Goal: Communication & Community: Ask a question

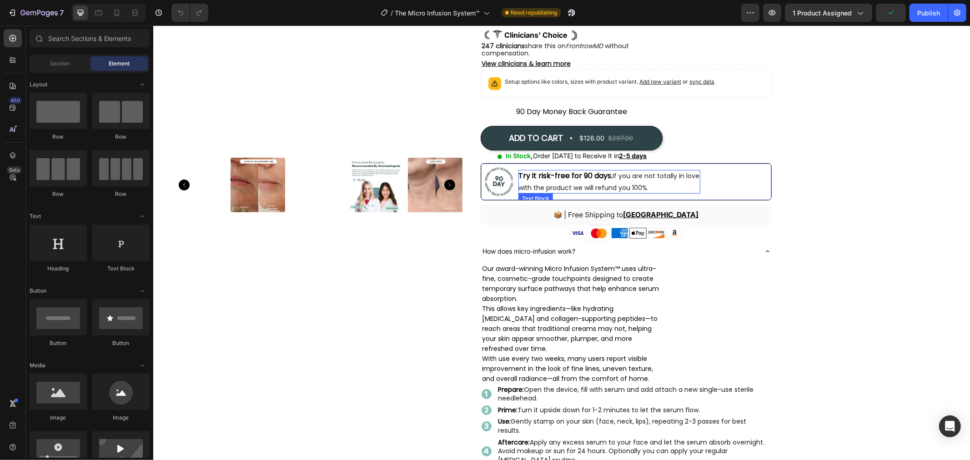
scroll to position [202, 0]
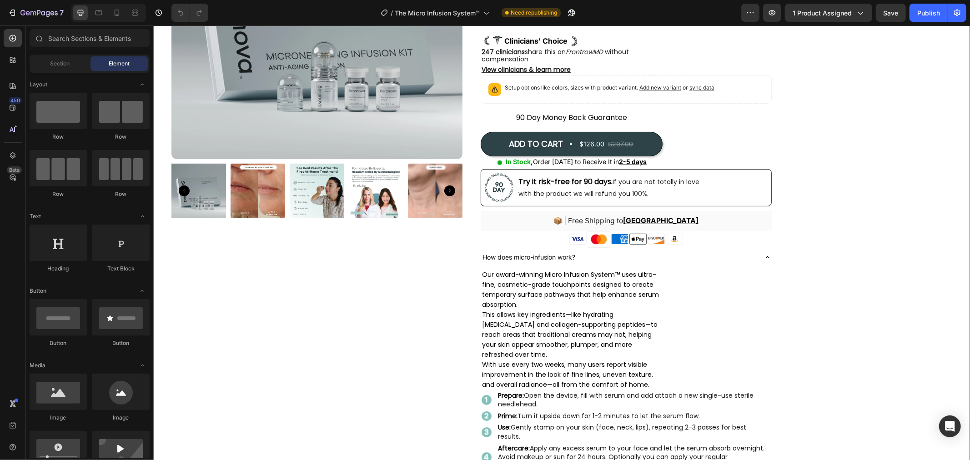
click at [894, 149] on div "Product Images Icon Icon Icon Icon Icon Icon List Excellent 4.8 | 1,314 reviews…" at bounding box center [561, 342] width 817 height 1001
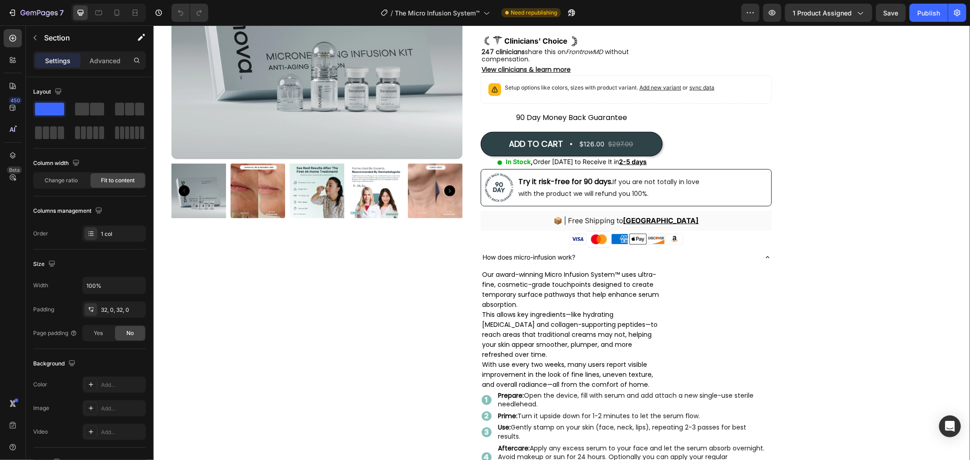
click at [886, 132] on div "Product Images Icon Icon Icon Icon Icon Icon List Excellent 4.8 | 1,314 reviews…" at bounding box center [561, 342] width 817 height 1001
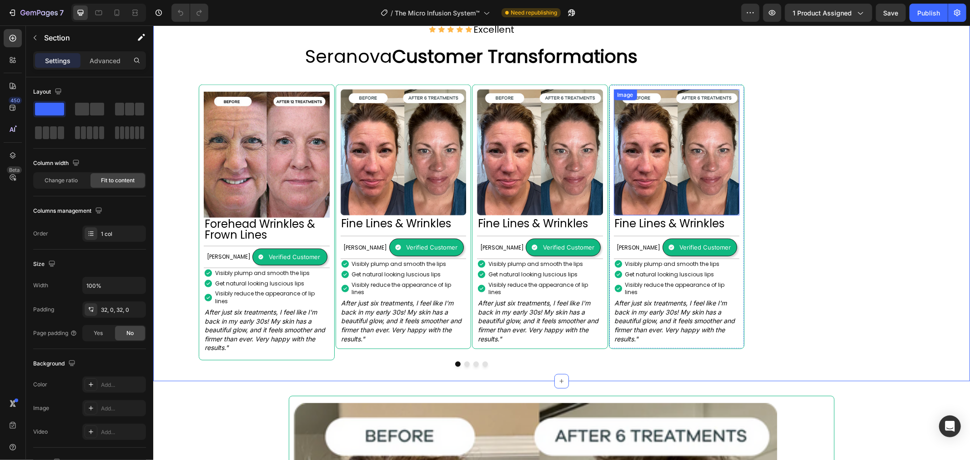
scroll to position [808, 0]
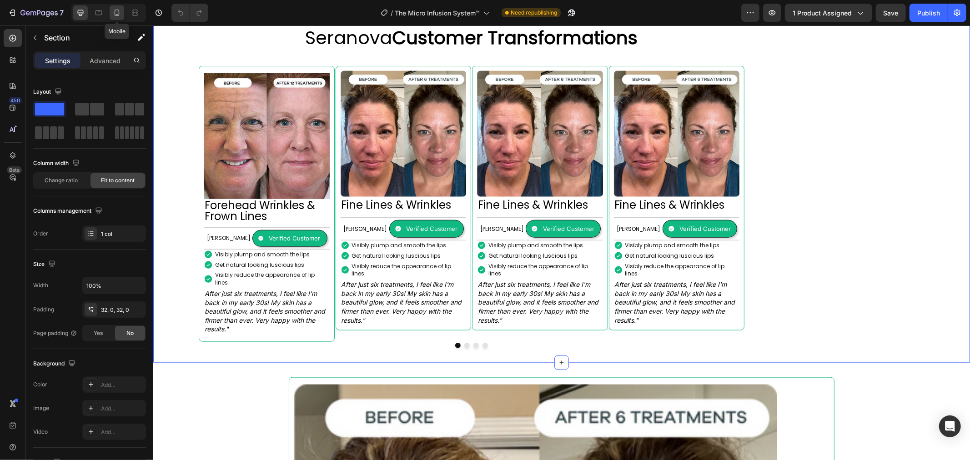
click at [117, 10] on icon at bounding box center [116, 12] width 9 height 9
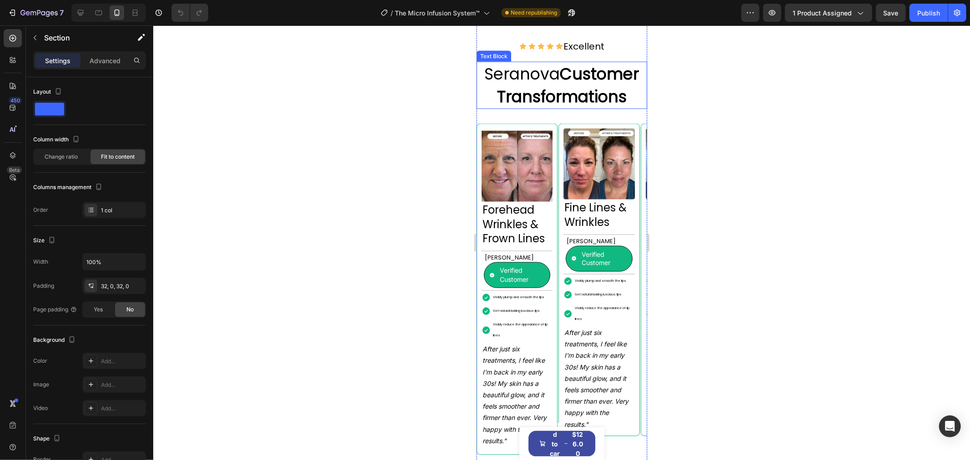
scroll to position [1338, 0]
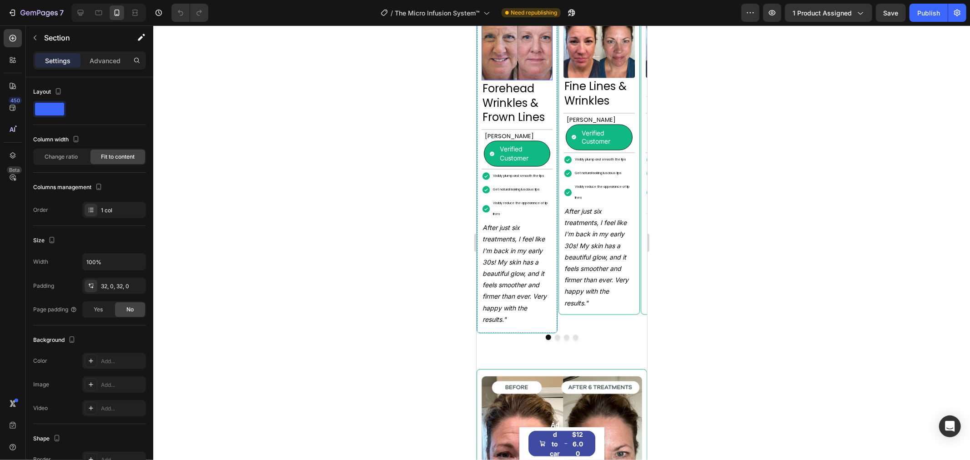
click at [518, 70] on img at bounding box center [516, 44] width 71 height 71
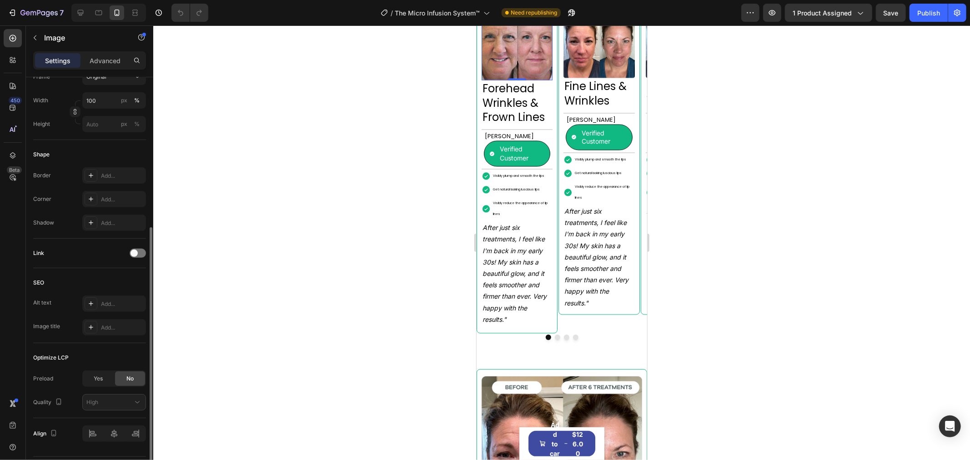
scroll to position [278, 0]
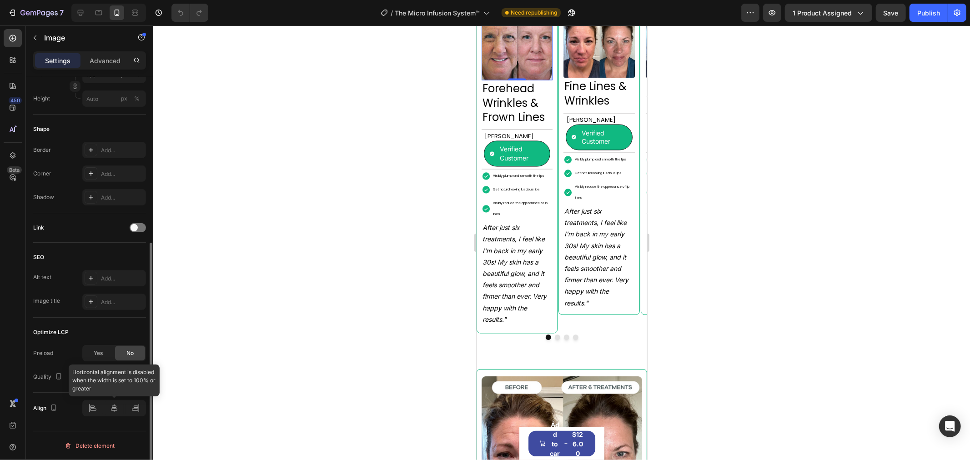
click at [117, 412] on div at bounding box center [114, 408] width 64 height 16
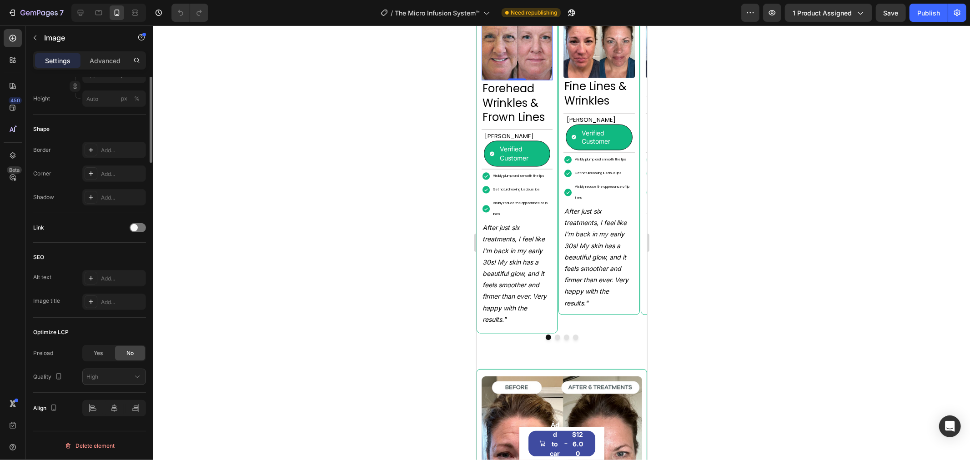
scroll to position [0, 0]
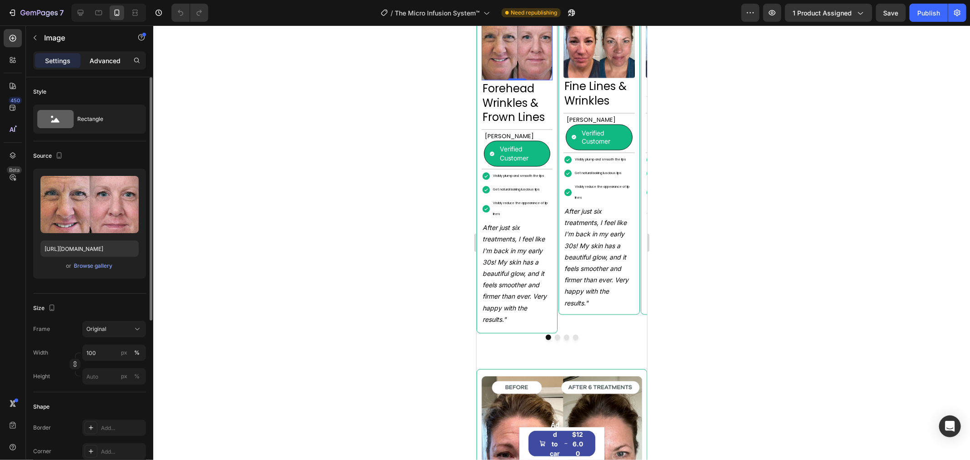
click at [105, 59] on p "Advanced" at bounding box center [105, 61] width 31 height 10
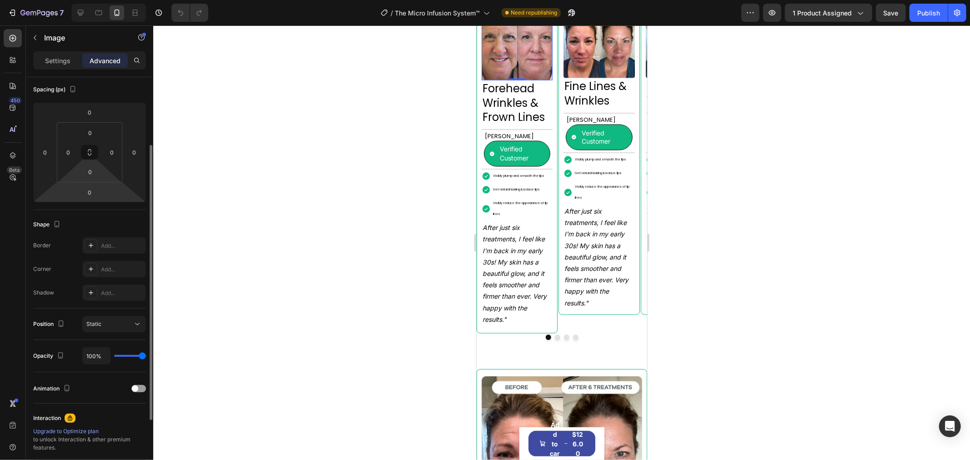
scroll to position [198, 0]
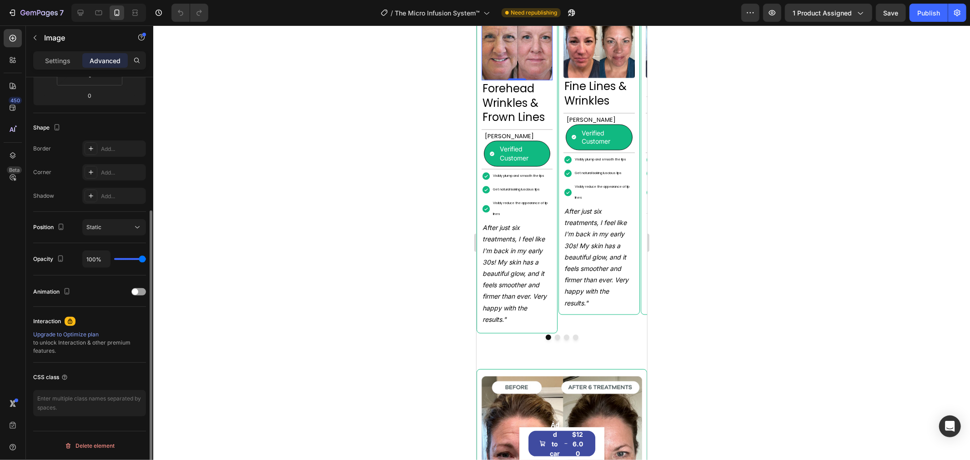
type input "0%"
type input "0"
click at [114, 260] on input "range" at bounding box center [130, 259] width 32 height 2
type input "10%"
type input "10"
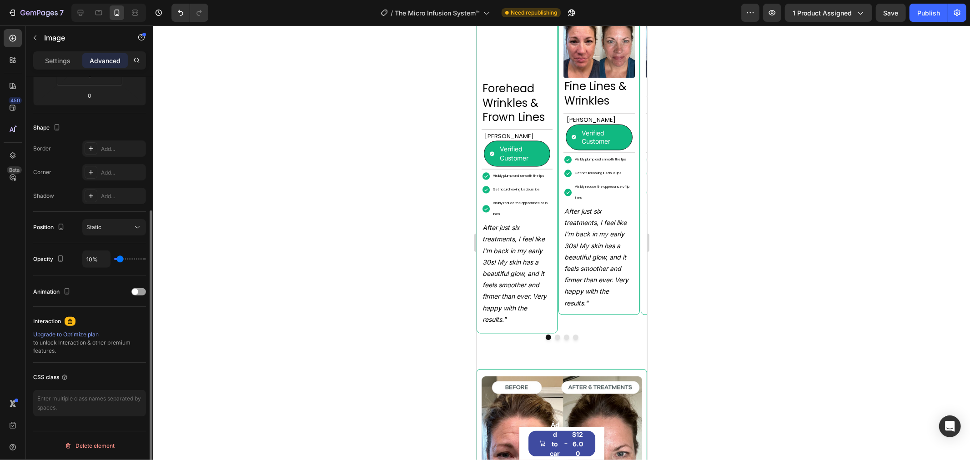
type input "66%"
type input "66"
type input "78%"
type input "78"
type input "86%"
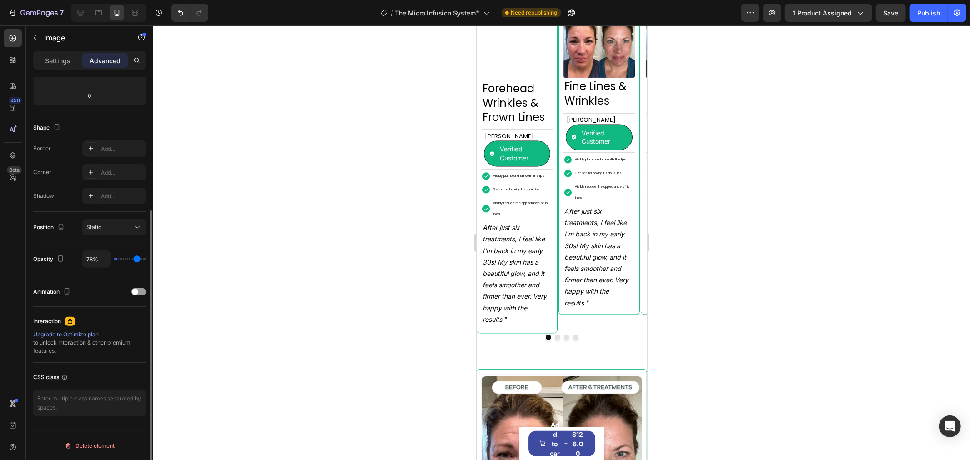
type input "86"
type input "94%"
type input "94"
type input "100%"
drag, startPoint x: 137, startPoint y: 257, endPoint x: 151, endPoint y: 257, distance: 13.6
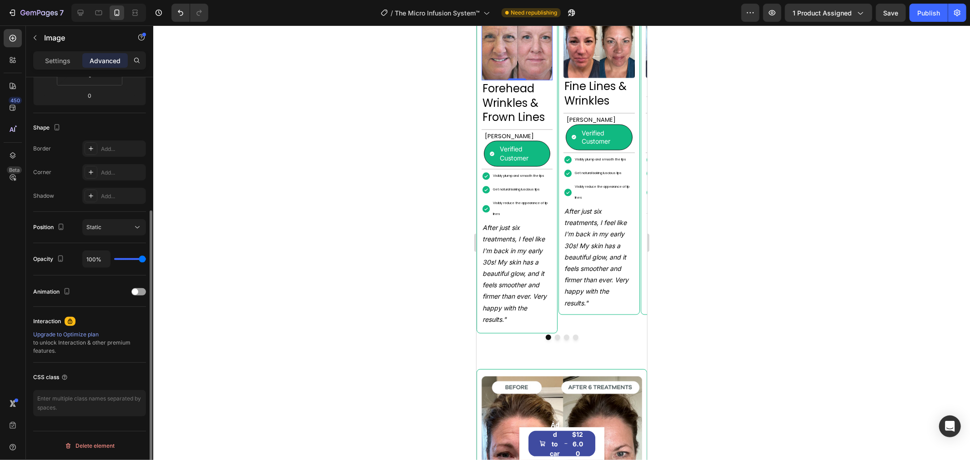
type input "100"
click at [146, 258] on input "range" at bounding box center [130, 259] width 32 height 2
drag, startPoint x: 137, startPoint y: 256, endPoint x: 108, endPoint y: 264, distance: 30.6
click at [108, 264] on div "100%" at bounding box center [114, 259] width 64 height 17
drag, startPoint x: 146, startPoint y: 252, endPoint x: 140, endPoint y: 253, distance: 5.5
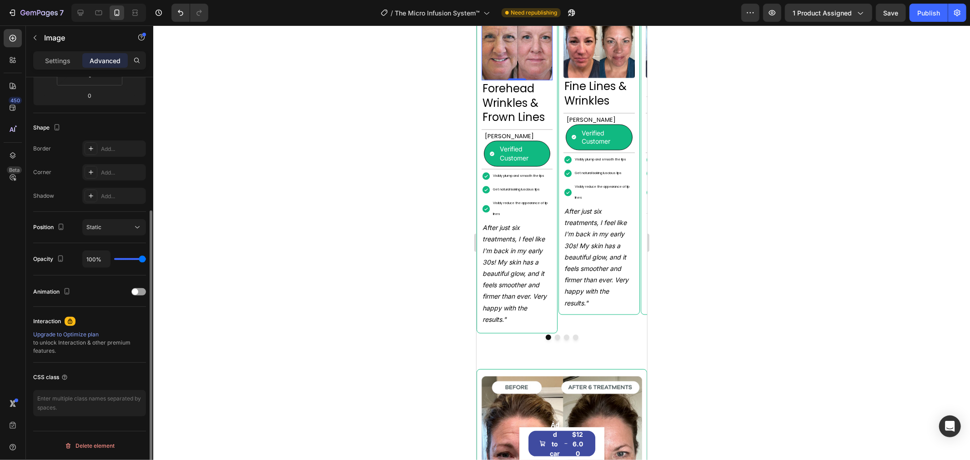
click at [141, 252] on div "100%" at bounding box center [114, 259] width 64 height 17
type input "97%"
type input "97"
click at [141, 258] on input "range" at bounding box center [130, 259] width 32 height 2
type input "90%"
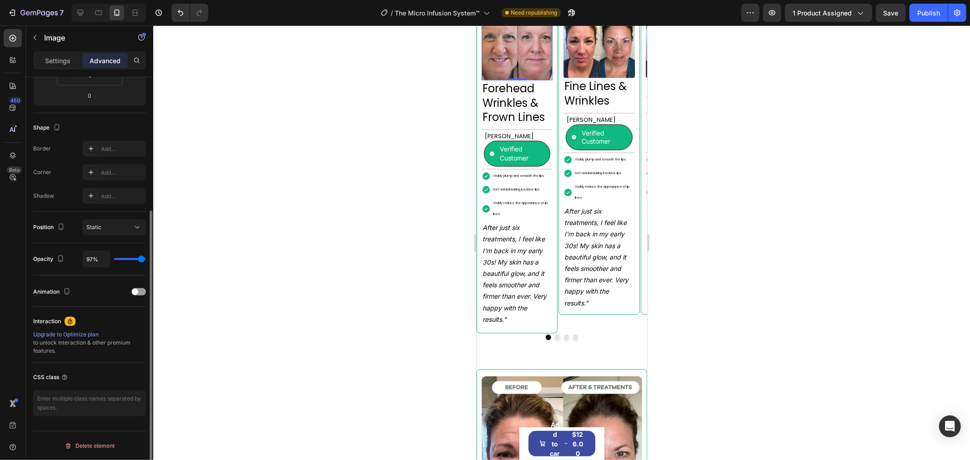
type input "90"
type input "29%"
type input "29"
type input "8%"
type input "8"
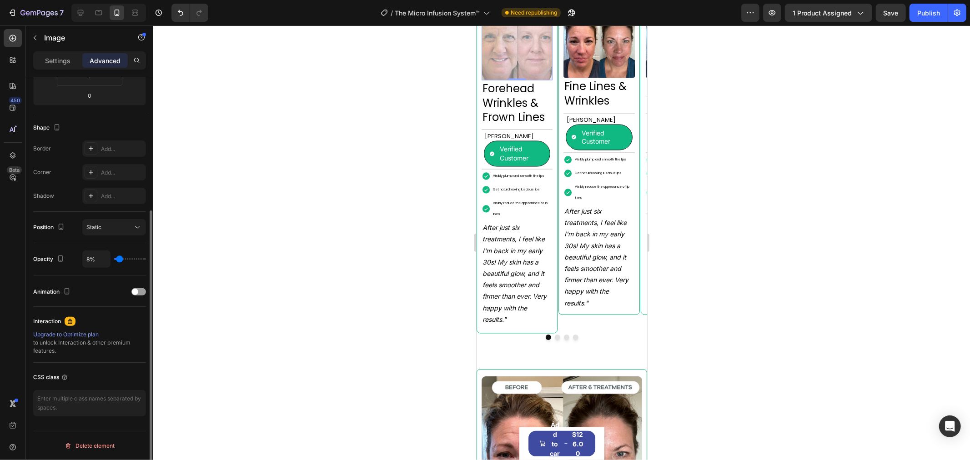
type input "4%"
type input "4"
type input "0%"
type input "0"
type input "10%"
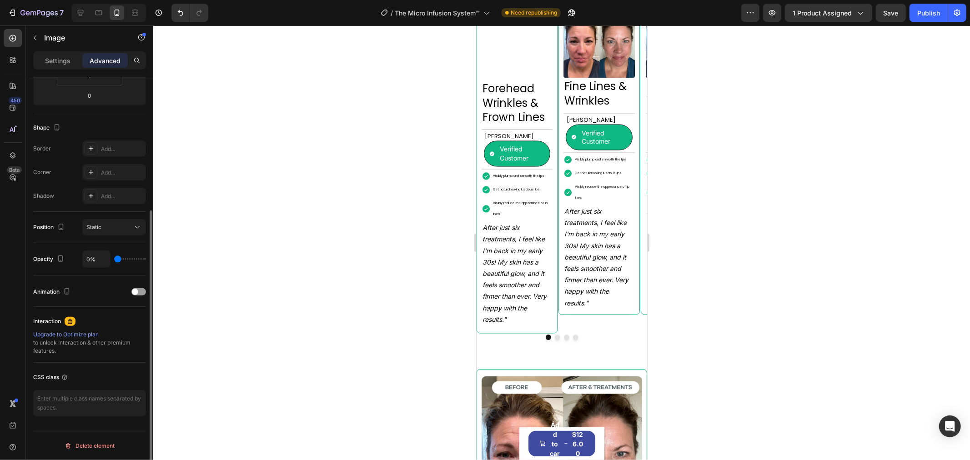
type input "10"
type input "100%"
drag, startPoint x: 141, startPoint y: 257, endPoint x: 157, endPoint y: 259, distance: 16.0
type input "100"
click at [146, 259] on input "range" at bounding box center [130, 259] width 32 height 2
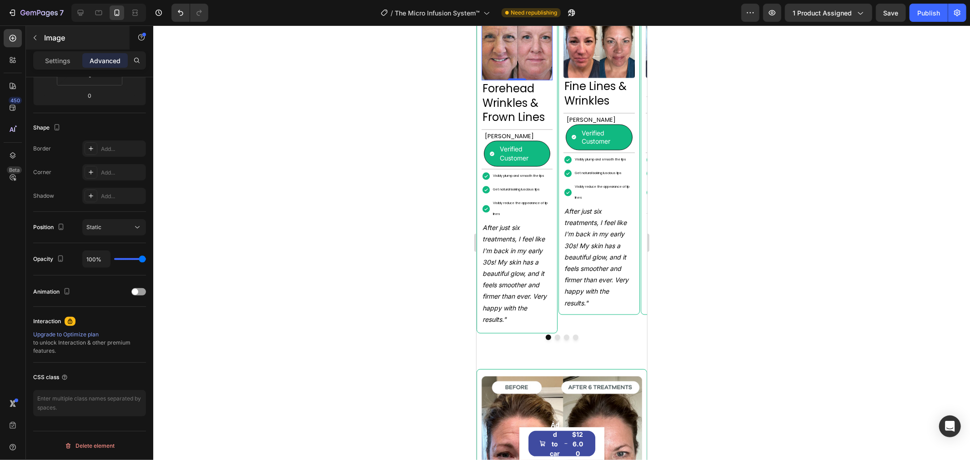
scroll to position [147, 0]
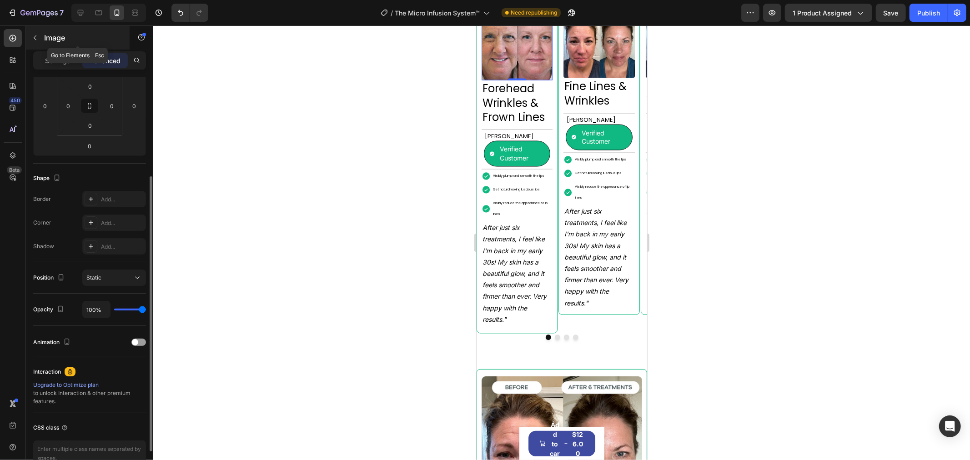
click at [51, 37] on p "Image" at bounding box center [82, 37] width 77 height 11
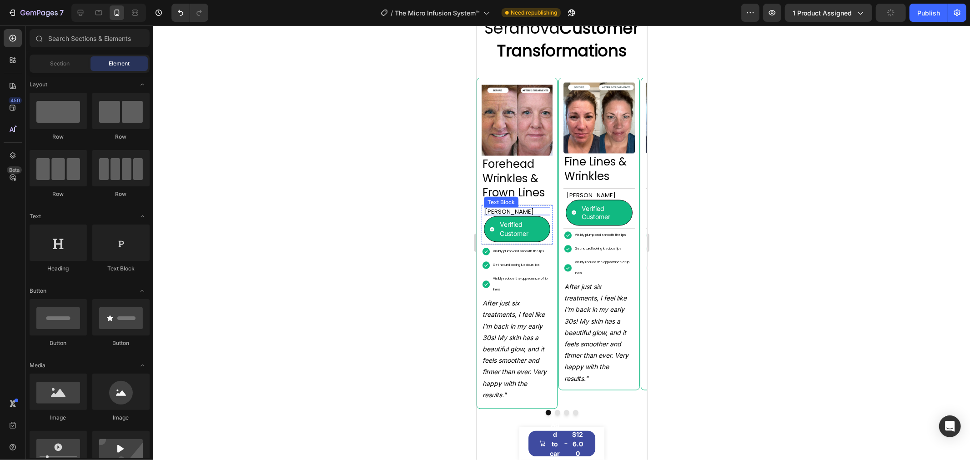
scroll to position [1287, 0]
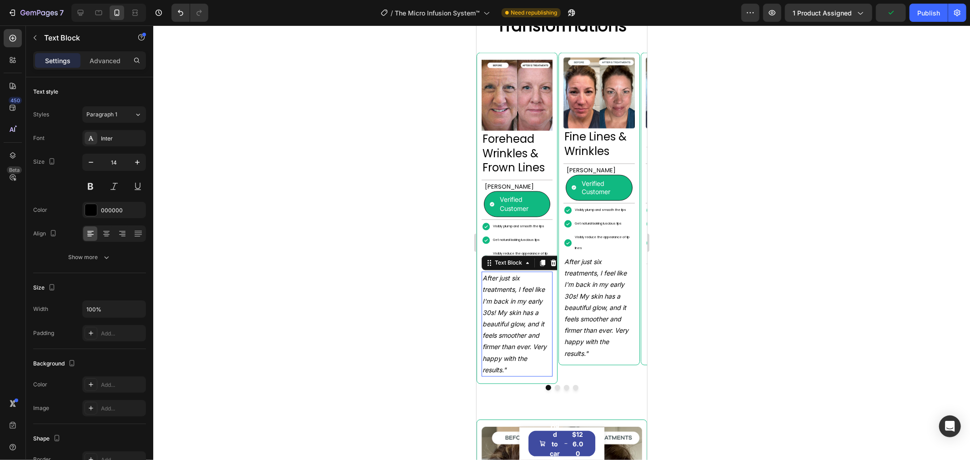
click at [528, 376] on p "After just six treatments, I feel like I'm back in my early 30s! My skin has a …" at bounding box center [516, 323] width 69 height 103
click at [547, 202] on div "[PERSON_NAME] Text Block Verified Customer Item List Row" at bounding box center [516, 200] width 71 height 40
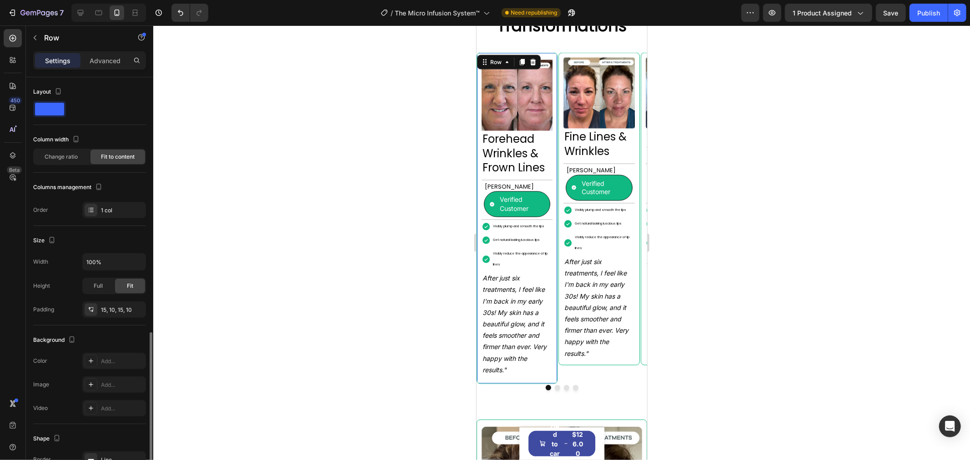
click at [553, 166] on div "Image Forehead Wrinkles & Frown Lines Heading Margret H. Text Block Verified Cu…" at bounding box center [516, 218] width 81 height 332
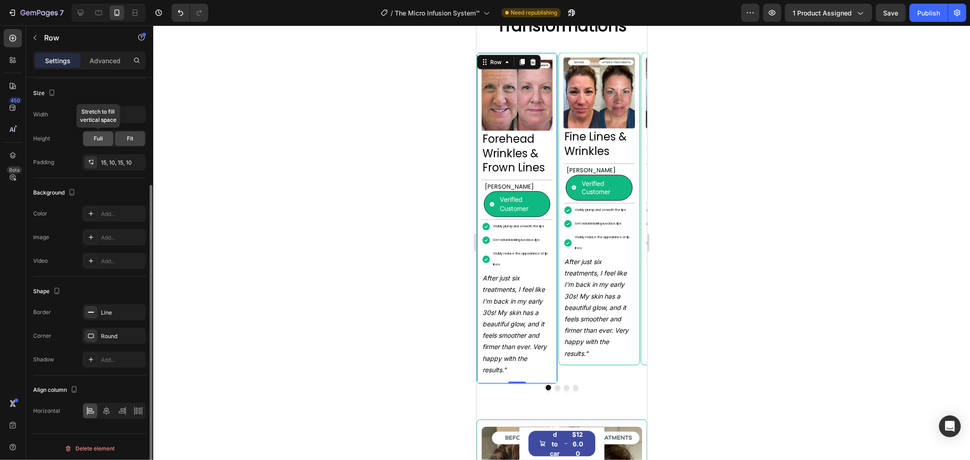
click at [97, 142] on span "Full" at bounding box center [98, 139] width 9 height 8
click at [121, 139] on div "Fit" at bounding box center [130, 138] width 30 height 15
click at [105, 408] on icon at bounding box center [106, 408] width 6 height 8
click at [90, 407] on icon at bounding box center [90, 407] width 9 height 9
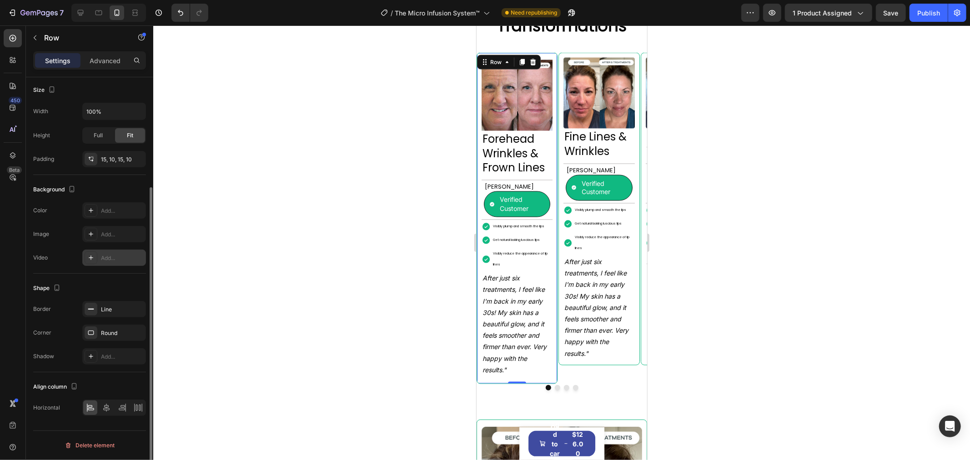
scroll to position [0, 0]
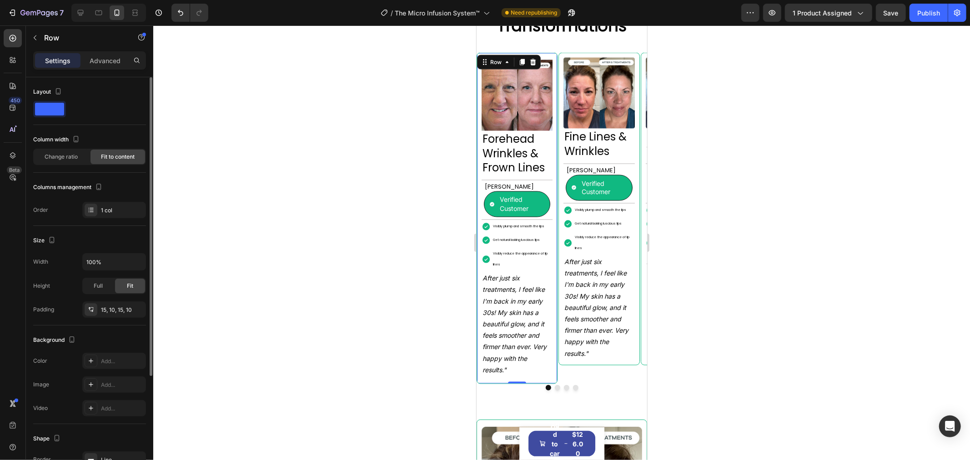
click at [45, 110] on span at bounding box center [49, 109] width 29 height 13
click at [76, 157] on span "Change ratio" at bounding box center [61, 157] width 33 height 8
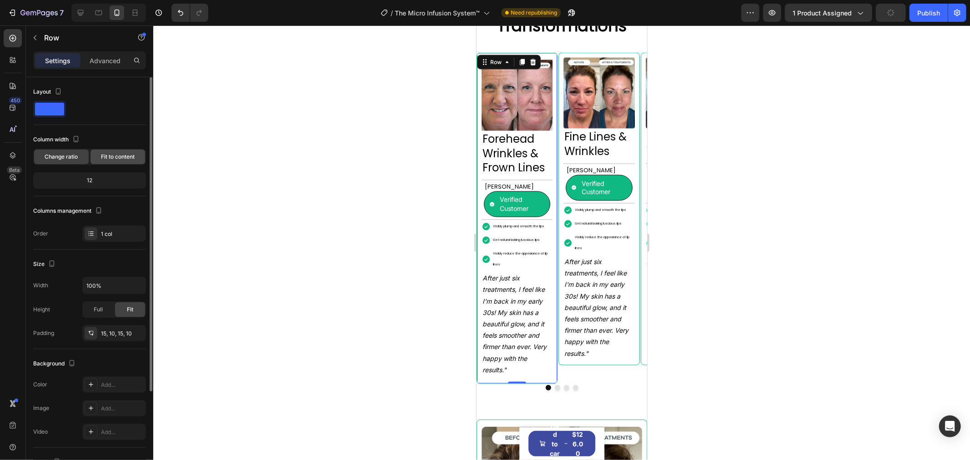
click at [106, 156] on span "Fit to content" at bounding box center [118, 157] width 34 height 8
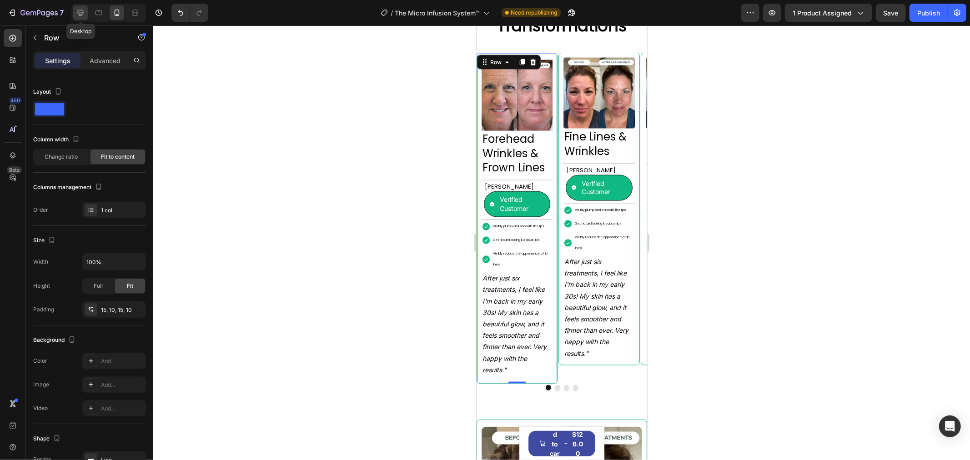
click at [77, 12] on icon at bounding box center [80, 12] width 9 height 9
type input "1200"
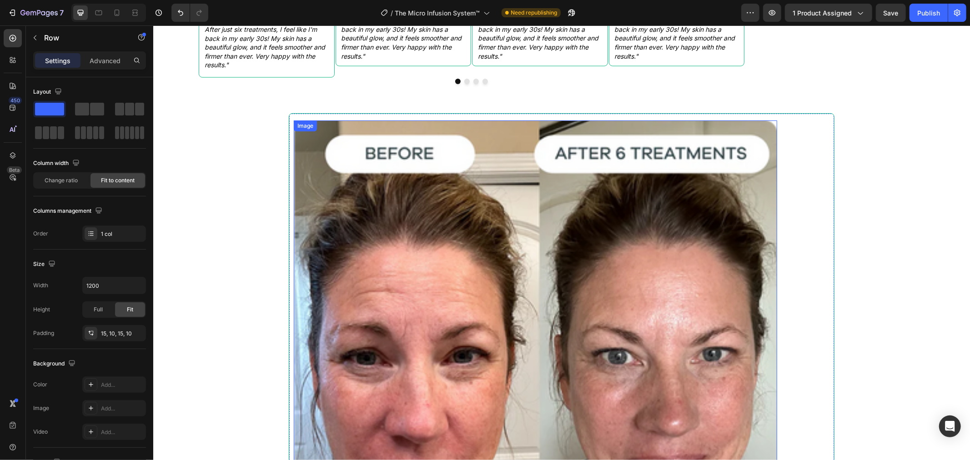
scroll to position [1074, 0]
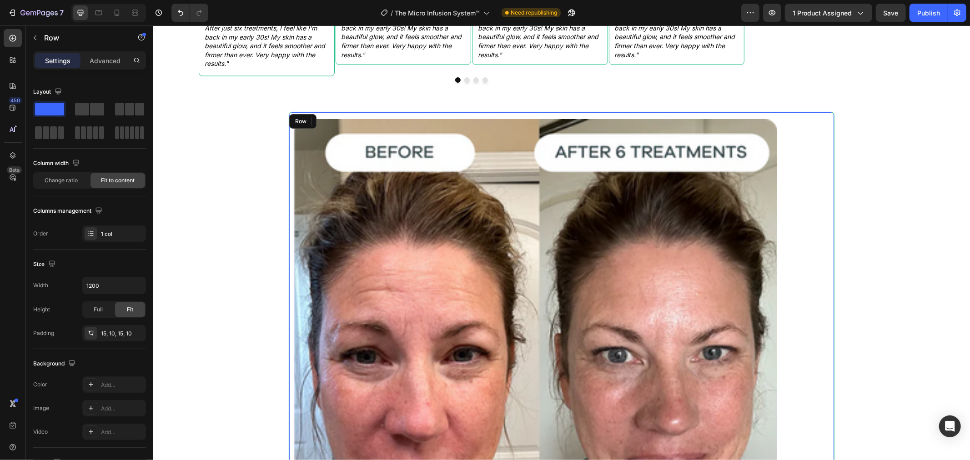
click at [804, 128] on div "Image Fine Lines & Wrinkles Heading Rebecca S. Text Block Verified Customer Ite…" at bounding box center [561, 402] width 546 height 583
click at [344, 117] on icon at bounding box center [344, 120] width 7 height 7
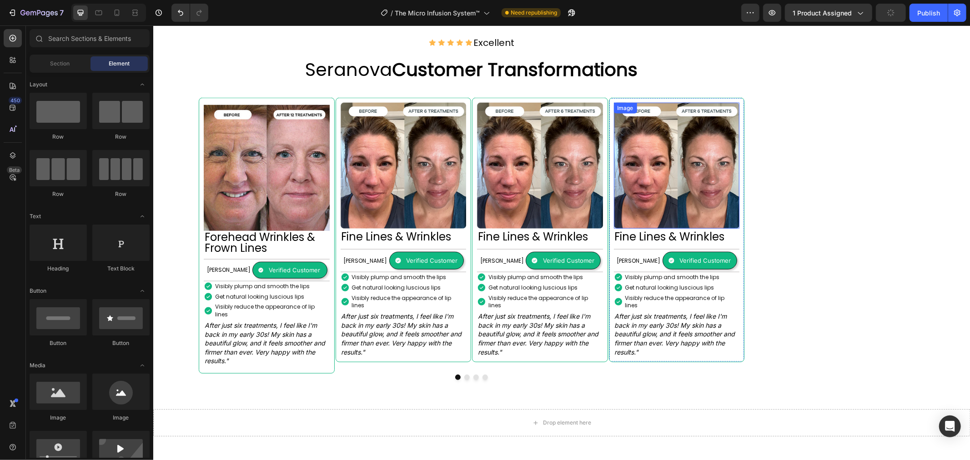
scroll to position [784, 0]
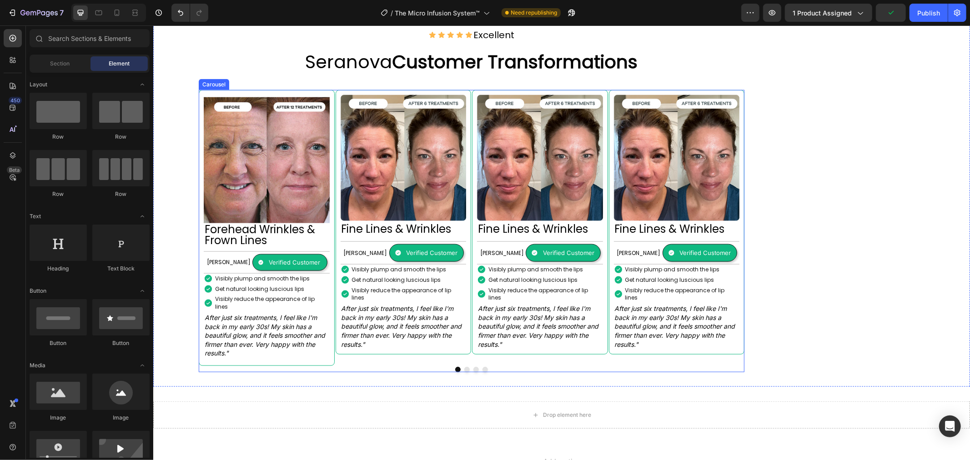
click at [466, 367] on button "Dot" at bounding box center [466, 369] width 5 height 5
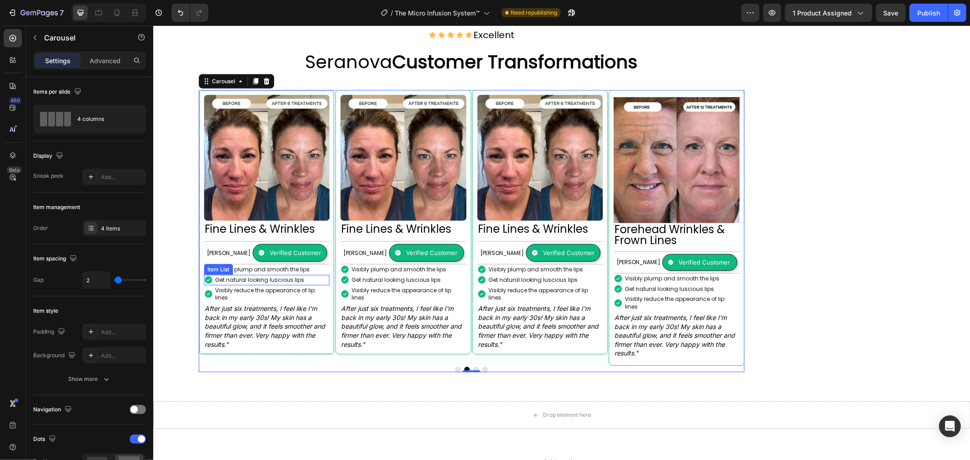
click at [281, 276] on p "Get natural looking luscious lips" at bounding box center [259, 280] width 89 height 8
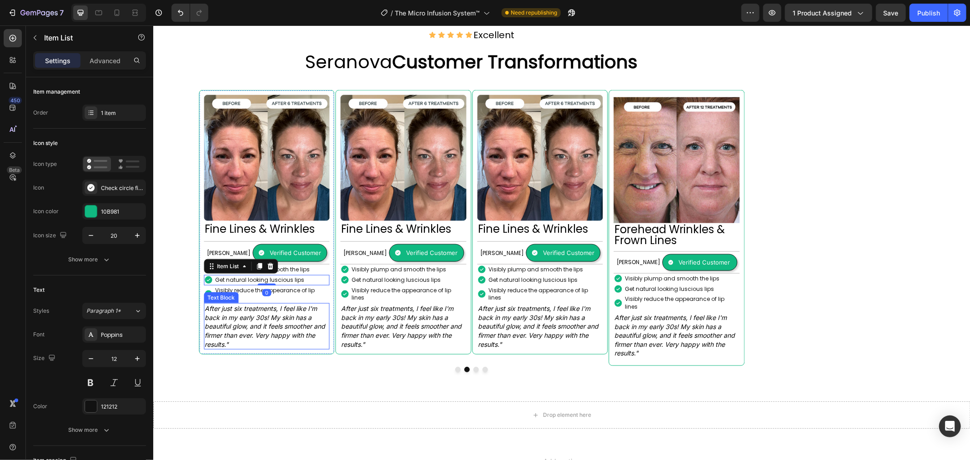
click at [293, 304] on p "After just six treatments, I feel like I'm back in my early 30s! My skin has a …" at bounding box center [266, 326] width 124 height 45
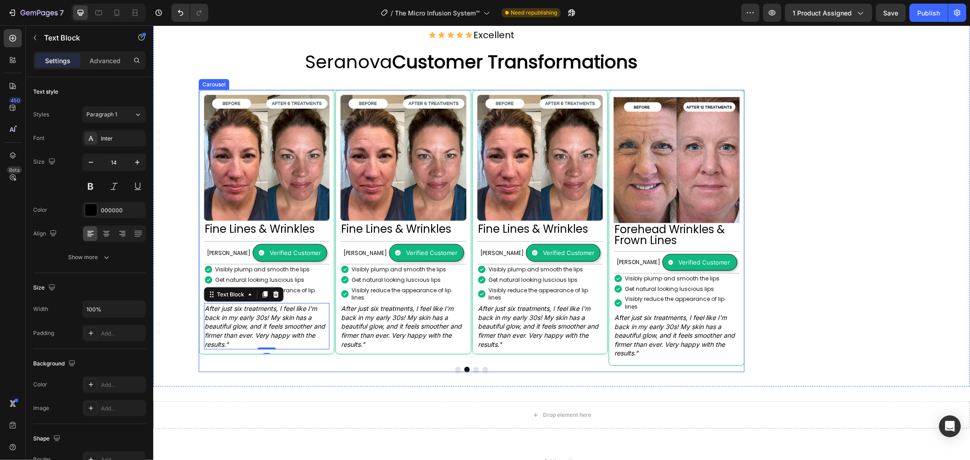
click at [475, 367] on button "Dot" at bounding box center [475, 369] width 5 height 5
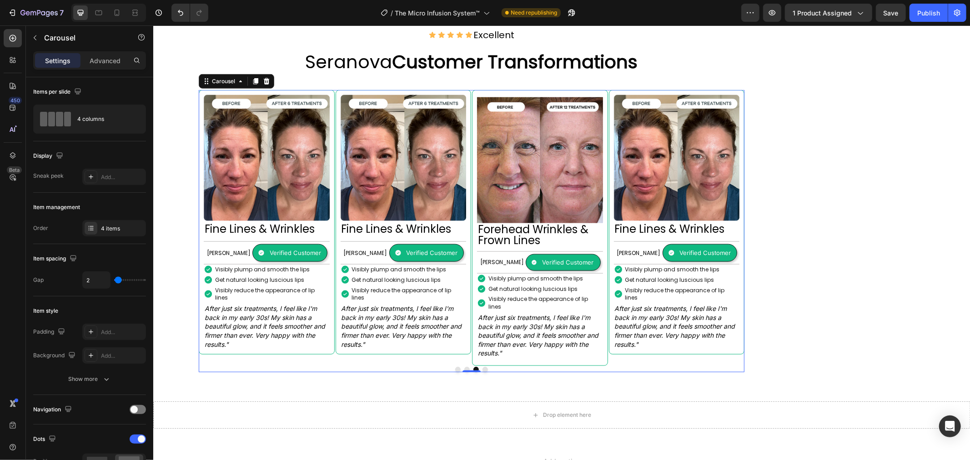
click at [458, 367] on button "Dot" at bounding box center [457, 369] width 5 height 5
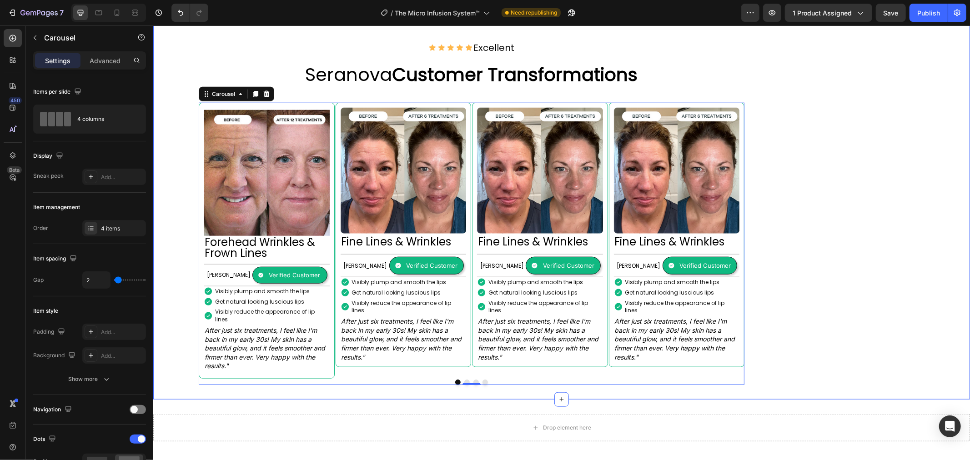
scroll to position [734, 0]
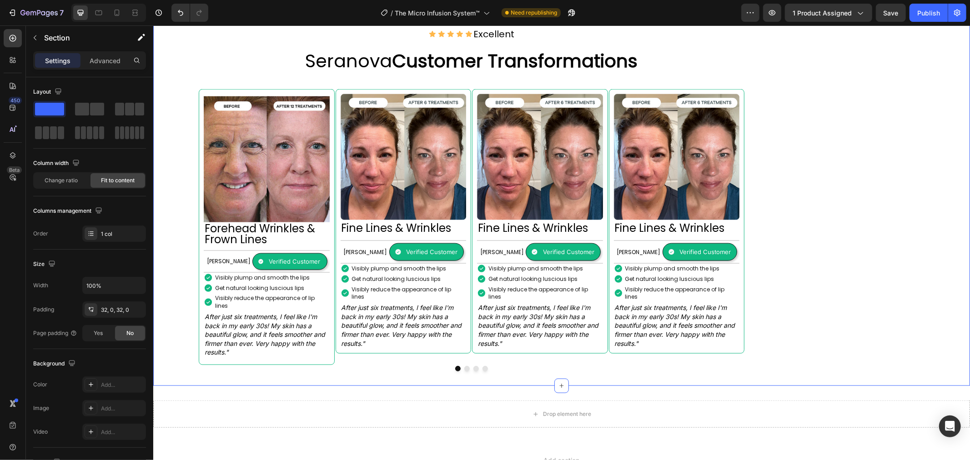
scroll to position [784, 0]
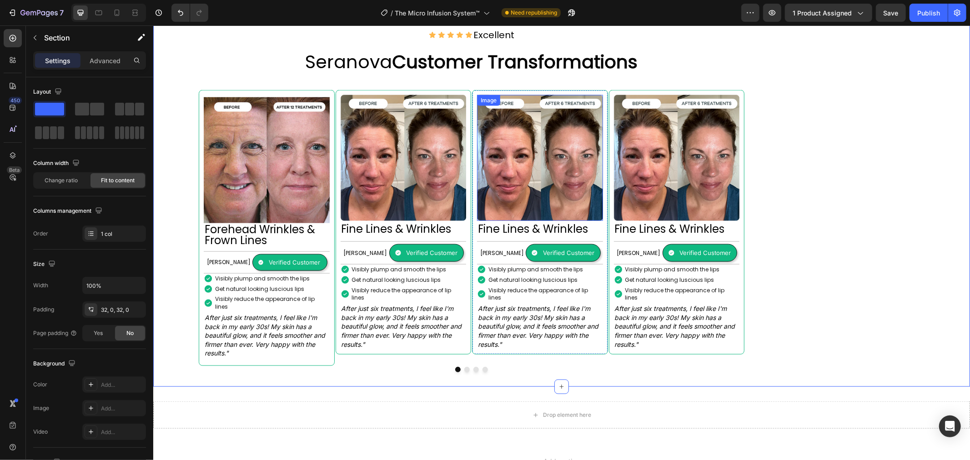
click at [518, 166] on img at bounding box center [540, 158] width 126 height 126
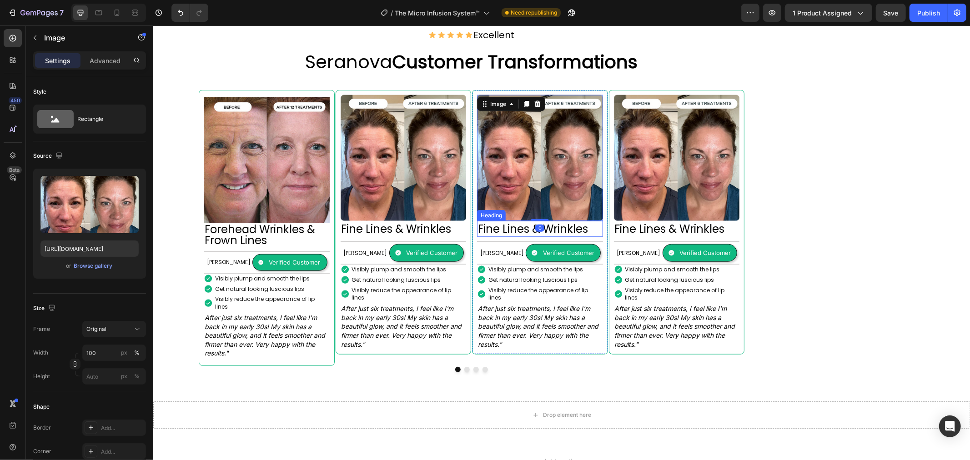
click at [521, 226] on h2 "Fine Lines & Wrinkles" at bounding box center [540, 229] width 126 height 16
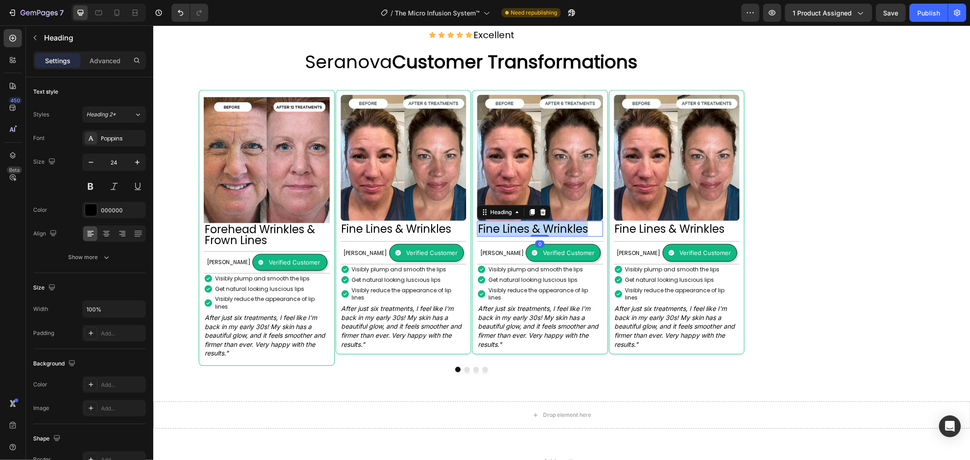
click at [521, 226] on p "Fine Lines & Wrinkles" at bounding box center [539, 228] width 124 height 14
click at [497, 247] on p "[PERSON_NAME]" at bounding box center [502, 253] width 44 height 12
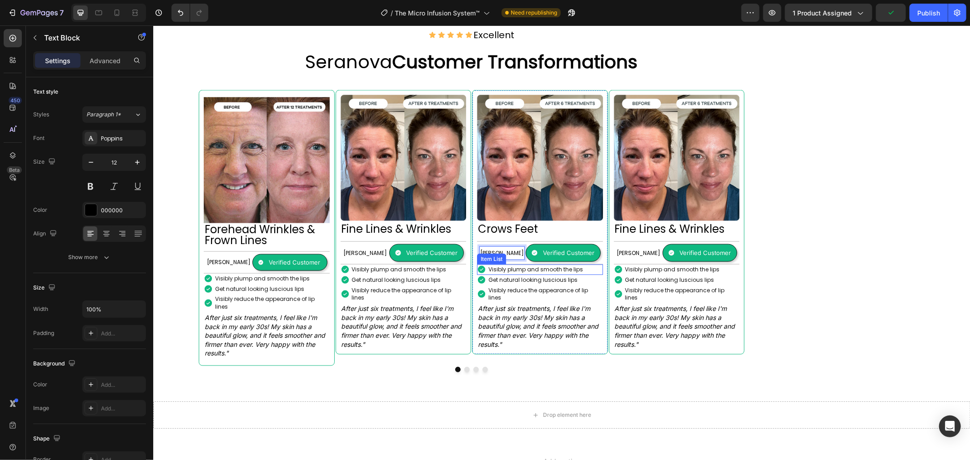
click at [518, 266] on p "Visibly plump and smooth the lips" at bounding box center [535, 270] width 95 height 8
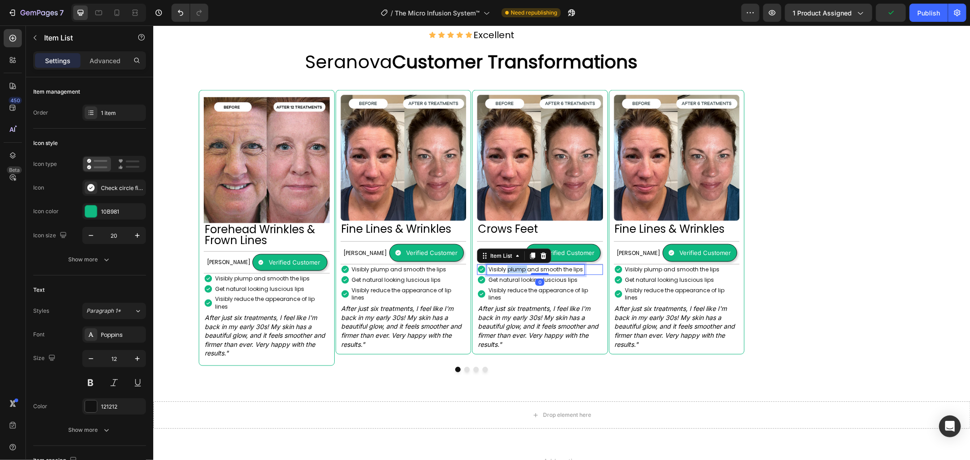
click at [518, 266] on p "Visibly plump and smooth the lips" at bounding box center [535, 270] width 95 height 8
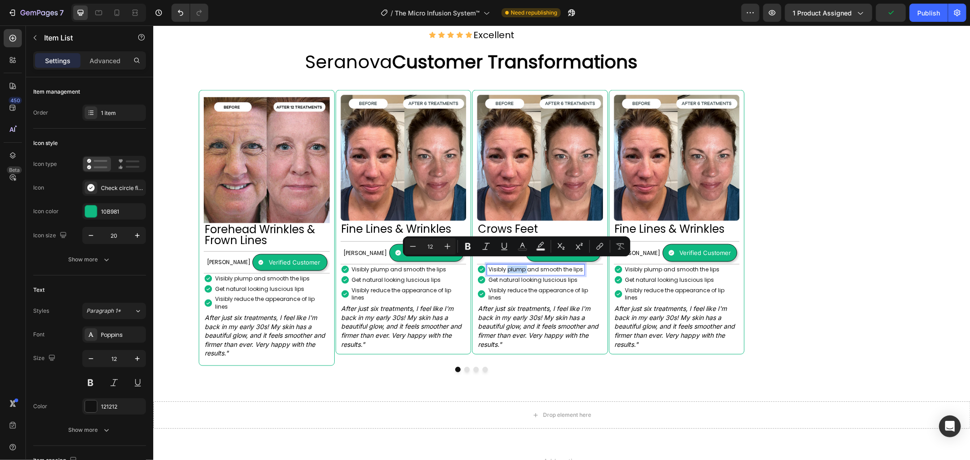
click at [518, 266] on p "Visibly plump and smooth the lips" at bounding box center [535, 270] width 95 height 8
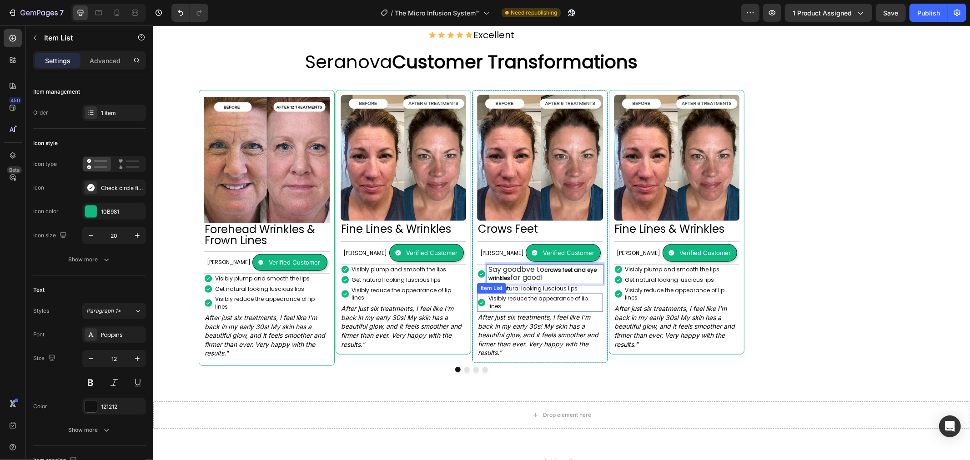
click at [501, 284] on div "Item List" at bounding box center [490, 288] width 25 height 8
click at [571, 285] on p "Get natural looking luscious lips" at bounding box center [532, 289] width 89 height 8
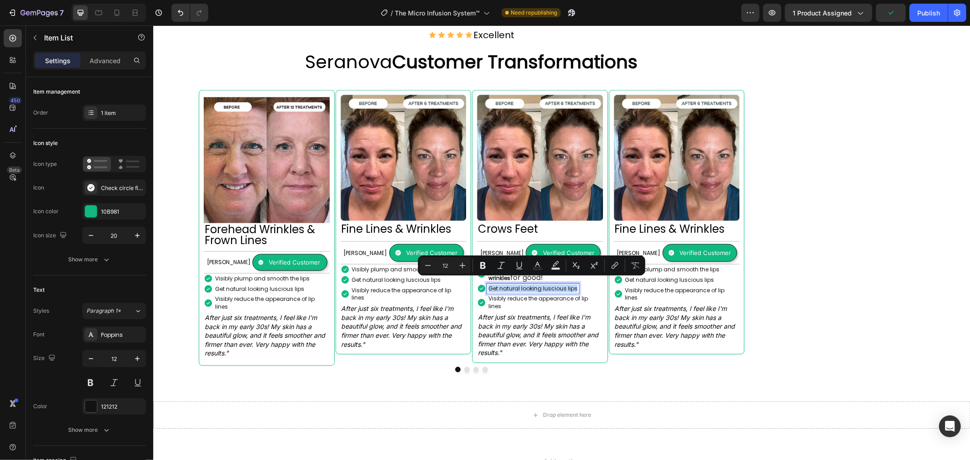
click at [526, 285] on p "Get natural looking luscious lips" at bounding box center [532, 289] width 89 height 8
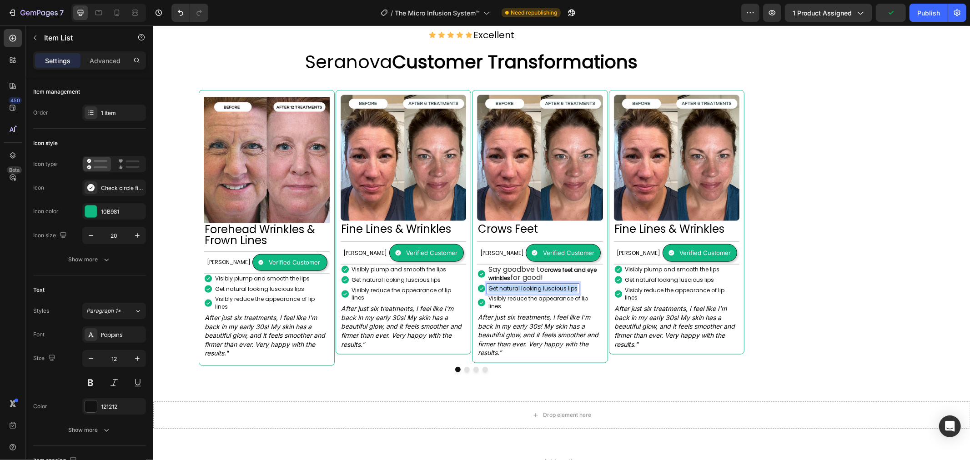
click at [526, 285] on p "Get natural looking luscious lips" at bounding box center [532, 289] width 89 height 8
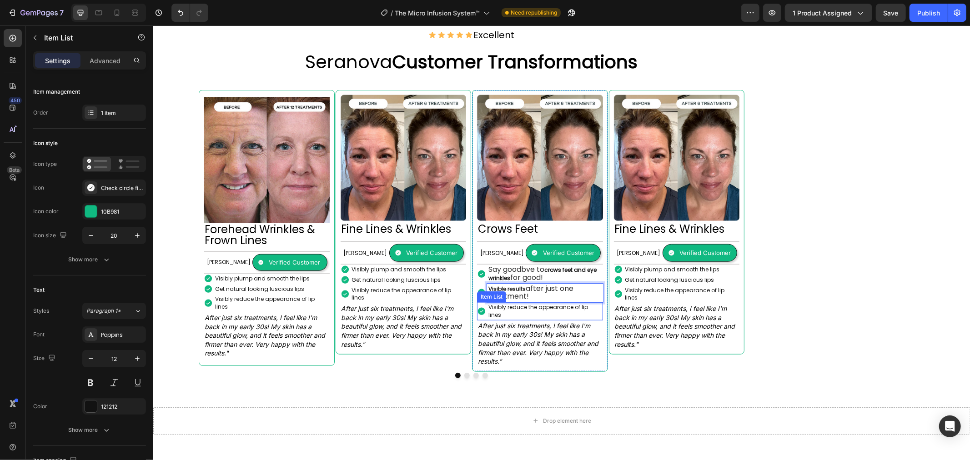
click at [526, 303] on p "Visibly reduce the appearance of lip lines" at bounding box center [544, 310] width 113 height 15
click at [536, 303] on p "Visibly reduce the appearance of lip lines" at bounding box center [544, 310] width 113 height 15
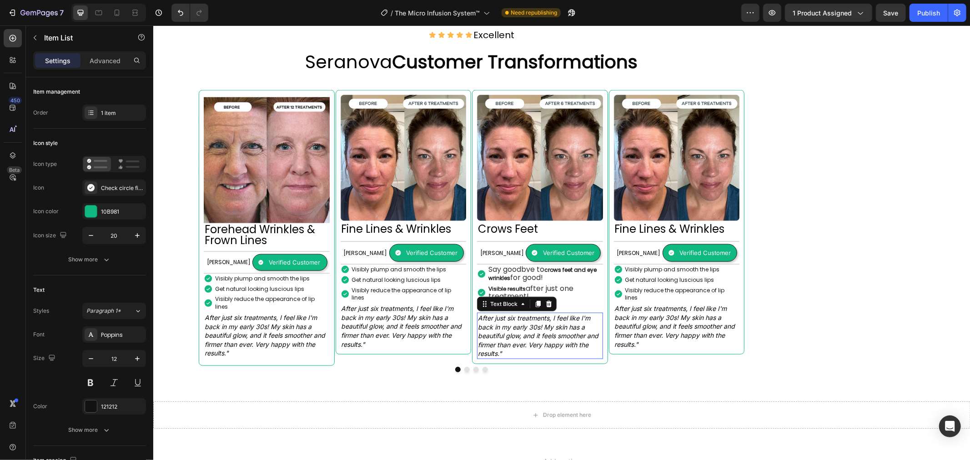
click at [553, 314] on icon "After just six treatments, I feel like I'm back in my early 30s! My skin has a …" at bounding box center [537, 335] width 121 height 43
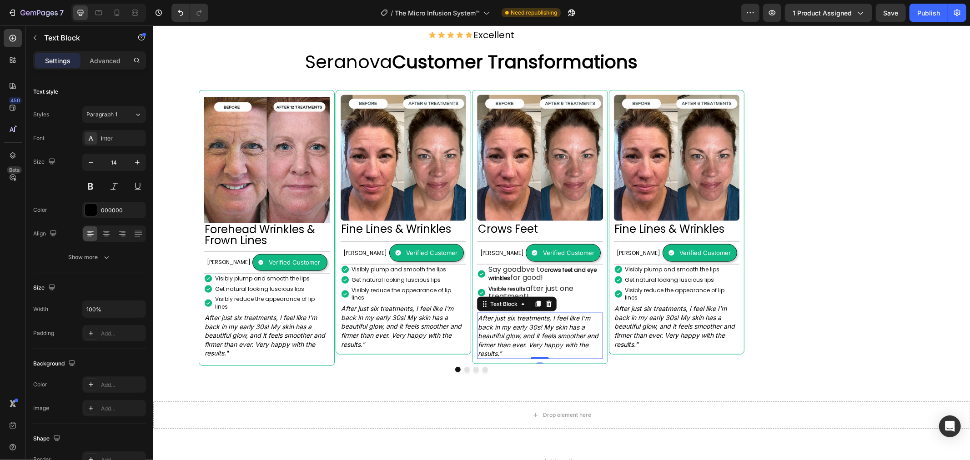
click at [558, 317] on icon "After just six treatments, I feel like I'm back in my early 30s! My skin has a …" at bounding box center [537, 335] width 121 height 43
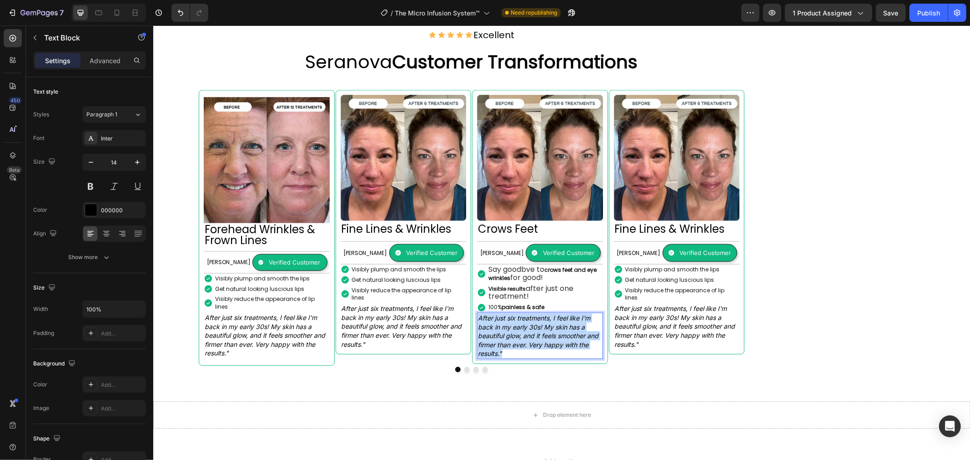
click at [558, 317] on icon "After just six treatments, I feel like I'm back in my early 30s! My skin has a …" at bounding box center [537, 335] width 121 height 43
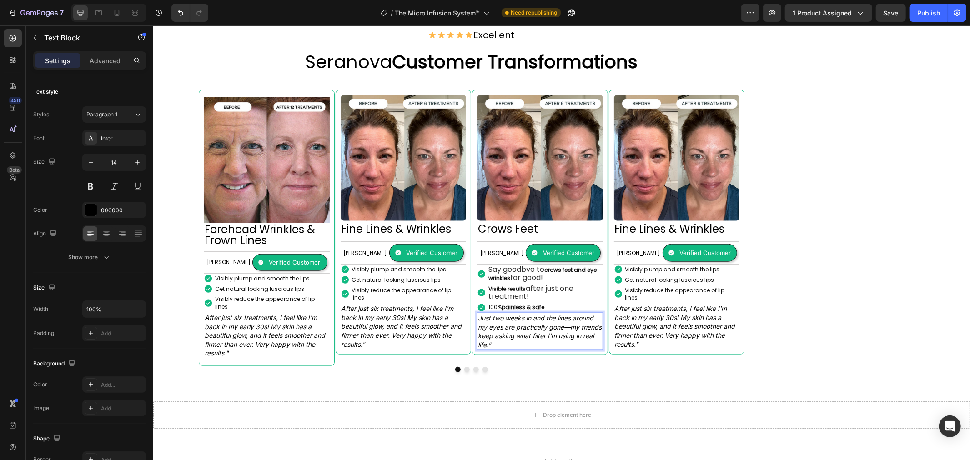
click at [479, 314] on icon "Just two weeks in and the lines around my eyes are practically gone—my friends …" at bounding box center [539, 331] width 124 height 35
click at [477, 314] on icon "Just two weeks in and the lines around my eyes are practically gone—my friends …" at bounding box center [539, 331] width 124 height 35
drag, startPoint x: 508, startPoint y: 337, endPoint x: 513, endPoint y: 337, distance: 5.5
click at [513, 337] on p "Just two weeks in and the lines around my eyes are practically gone—my friends …" at bounding box center [539, 330] width 124 height 35
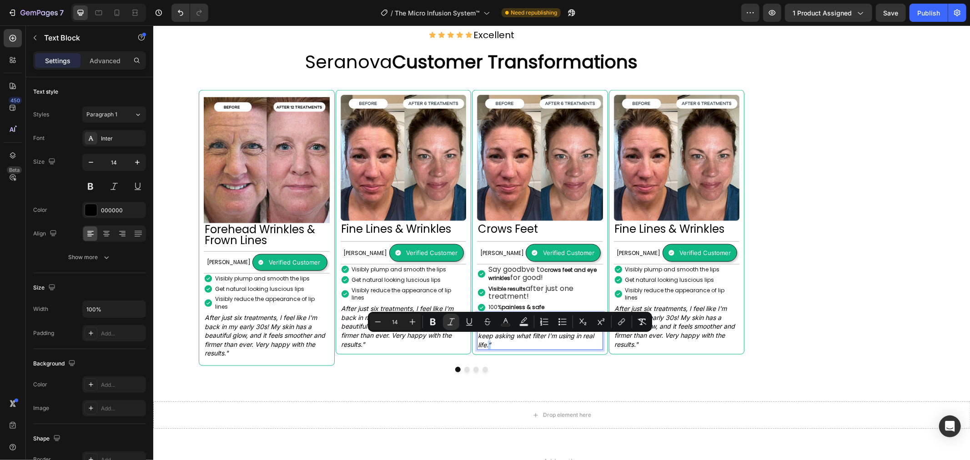
click at [513, 337] on p "Just two weeks in and the lines around my eyes are practically gone—my friends …" at bounding box center [539, 330] width 124 height 35
drag, startPoint x: 508, startPoint y: 337, endPoint x: 516, endPoint y: 337, distance: 7.7
click at [516, 337] on p "Just two weeks in and the lines around my eyes are practically gone—my friends …" at bounding box center [539, 330] width 124 height 35
copy icon "”"
click at [506, 314] on icon "Just two weeks in and the lines around my eyes are practically gone—my friends …" at bounding box center [539, 331] width 124 height 35
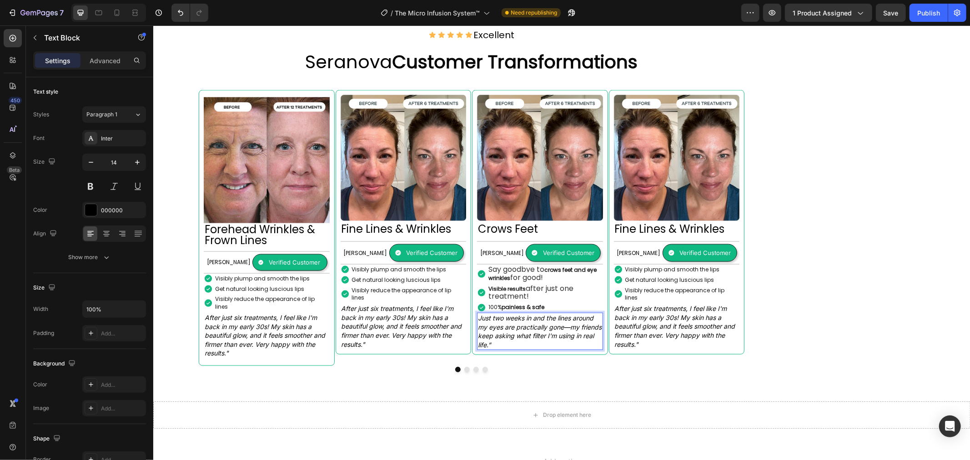
click at [480, 314] on icon "Just two weeks in and the lines around my eyes are practically gone—my friends …" at bounding box center [539, 331] width 124 height 35
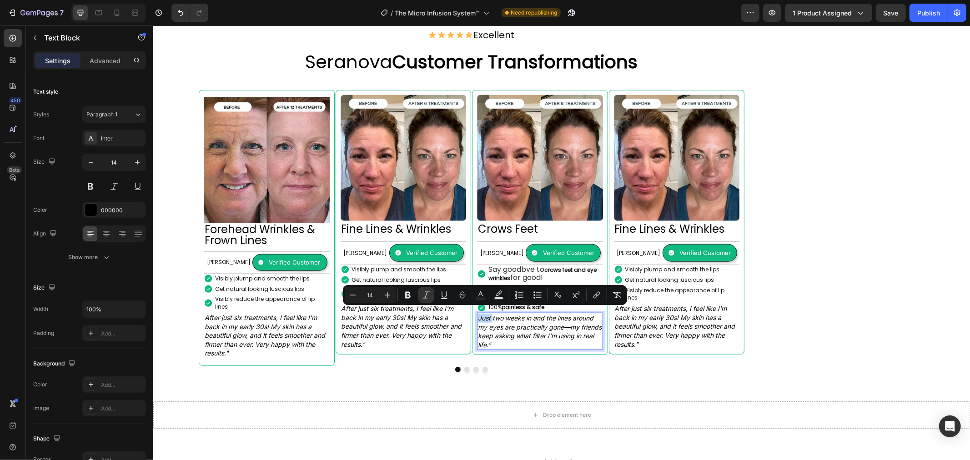
click at [478, 314] on icon "Just two weeks in and the lines around my eyes are practically gone—my friends …" at bounding box center [539, 331] width 124 height 35
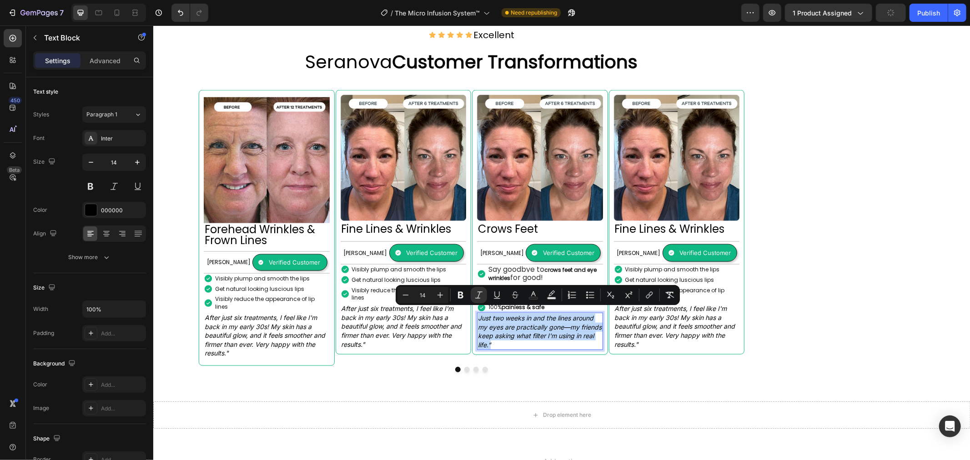
click at [477, 314] on icon "Just two weeks in and the lines around my eyes are practically gone—my friends …" at bounding box center [539, 331] width 124 height 35
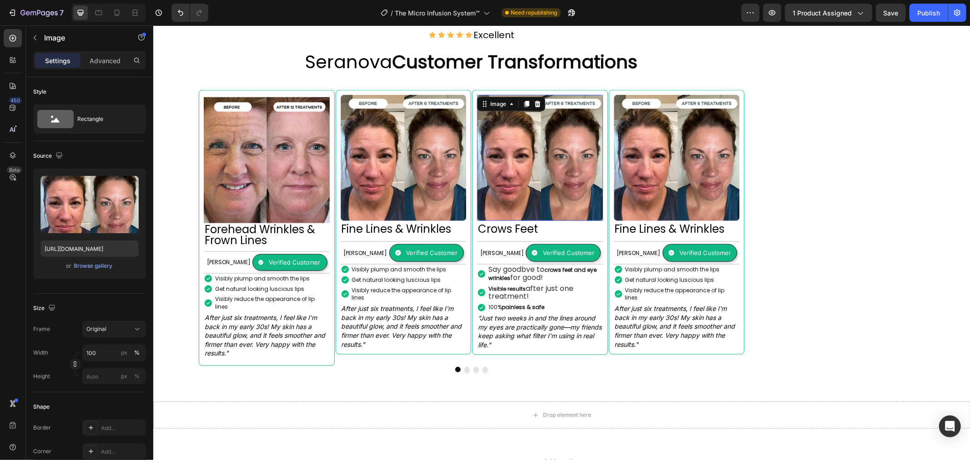
click at [545, 176] on img at bounding box center [540, 158] width 126 height 126
click at [530, 148] on img at bounding box center [540, 158] width 126 height 126
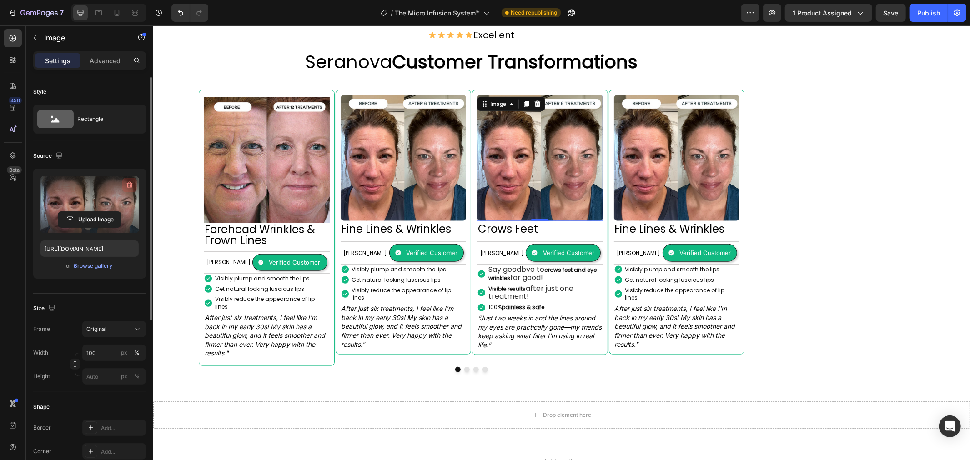
click at [126, 183] on icon "button" at bounding box center [129, 185] width 9 height 9
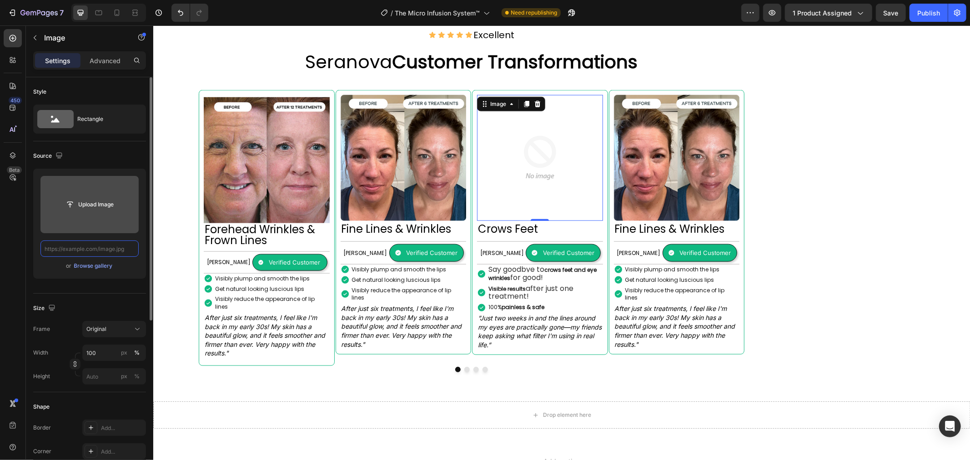
click at [102, 250] on input "text" at bounding box center [89, 249] width 98 height 16
paste input "https://seranovabeauty.com/cdn/shop/files/before_after_8_eng_720.webp?v=1754332…"
type input "https://seranovabeauty.com/cdn/shop/files/before_after_8_eng_720.webp?v=1754332…"
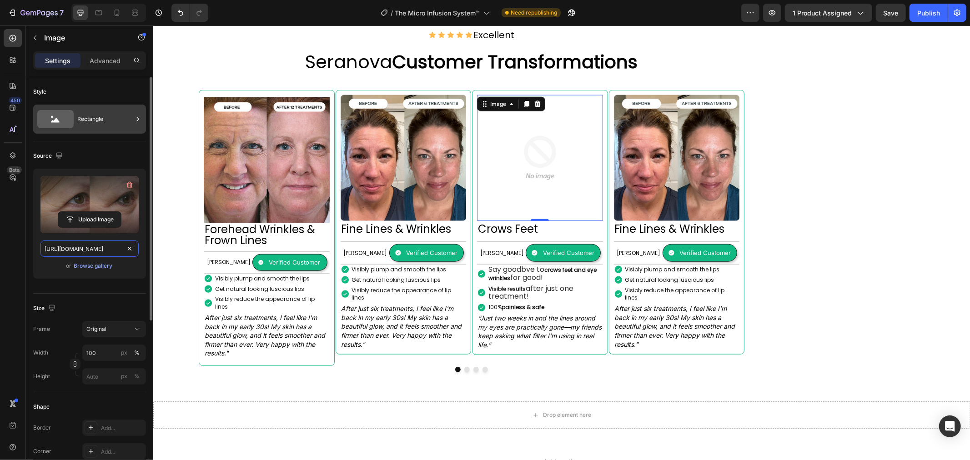
scroll to position [0, 186]
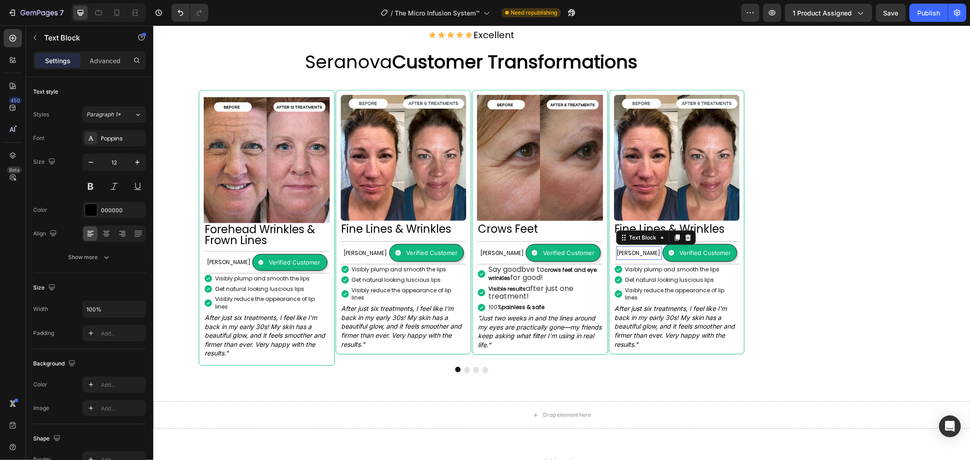
click at [633, 248] on p "[PERSON_NAME]" at bounding box center [639, 253] width 44 height 12
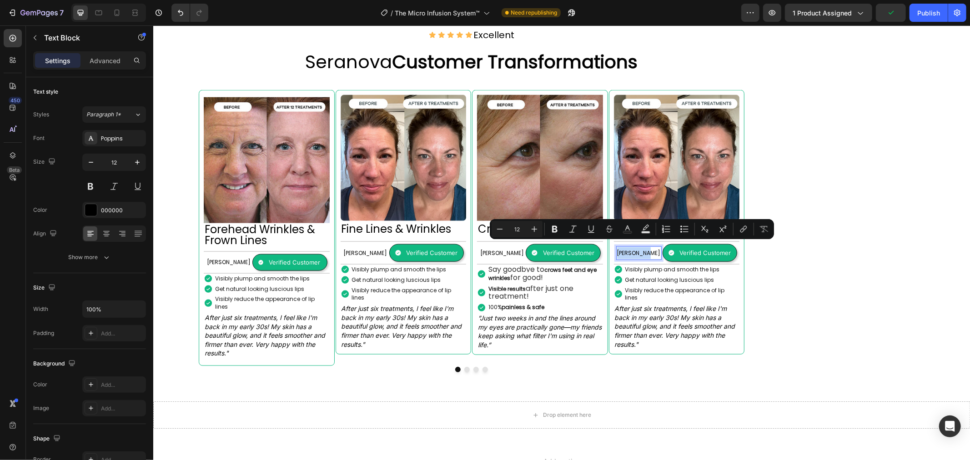
click at [636, 247] on p "[PERSON_NAME]" at bounding box center [639, 253] width 44 height 12
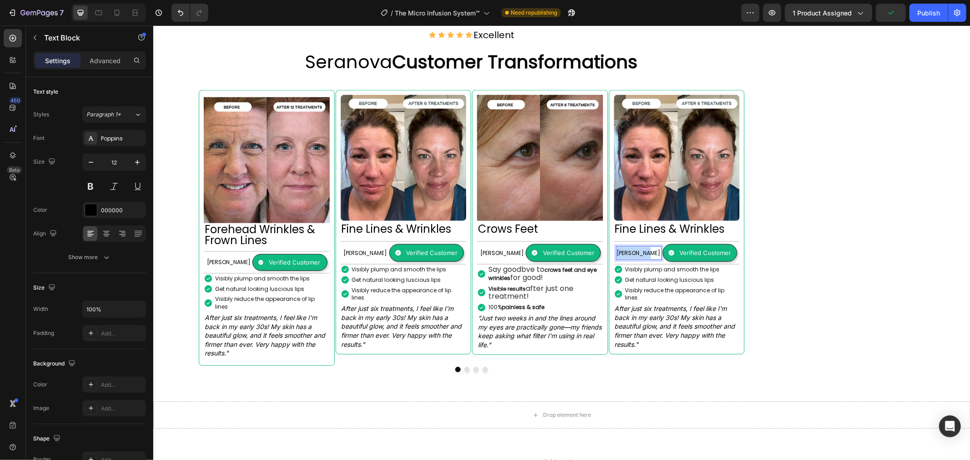
click at [636, 247] on p "[PERSON_NAME]" at bounding box center [639, 253] width 44 height 12
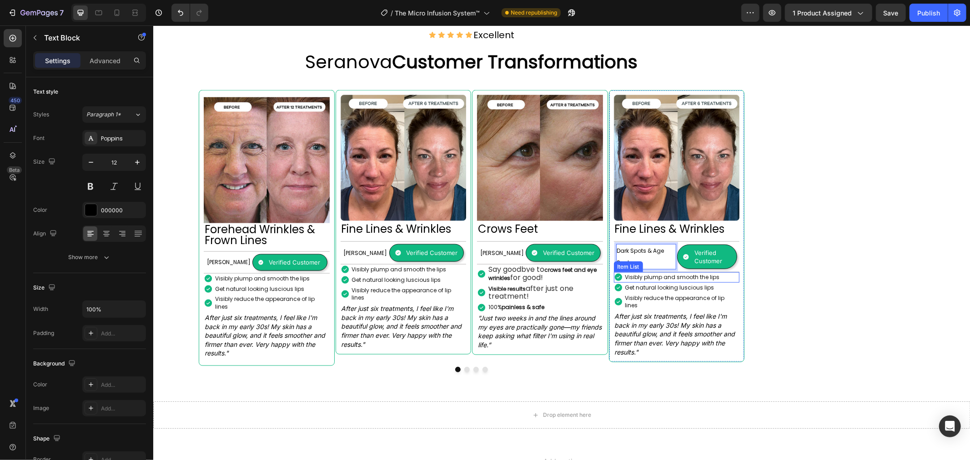
click at [653, 273] on p "Visibly plump and smooth the lips" at bounding box center [672, 277] width 95 height 8
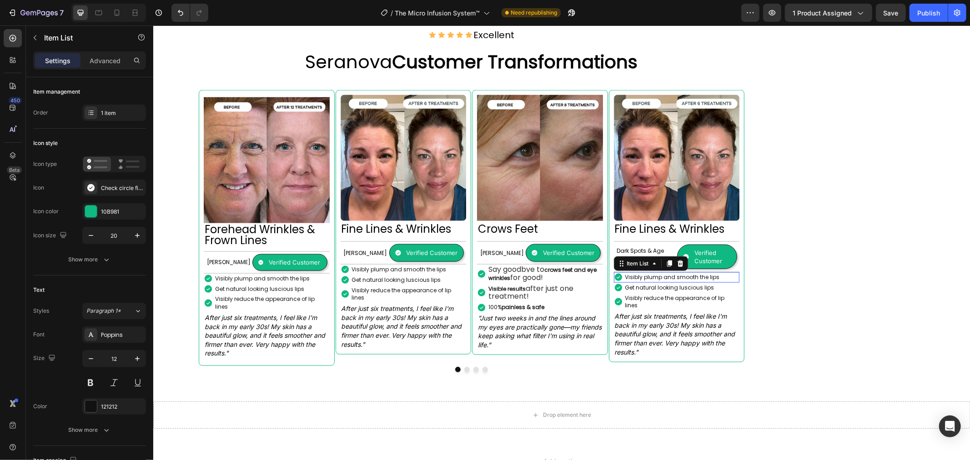
click at [653, 273] on p "Visibly plump and smooth the lips" at bounding box center [672, 277] width 95 height 8
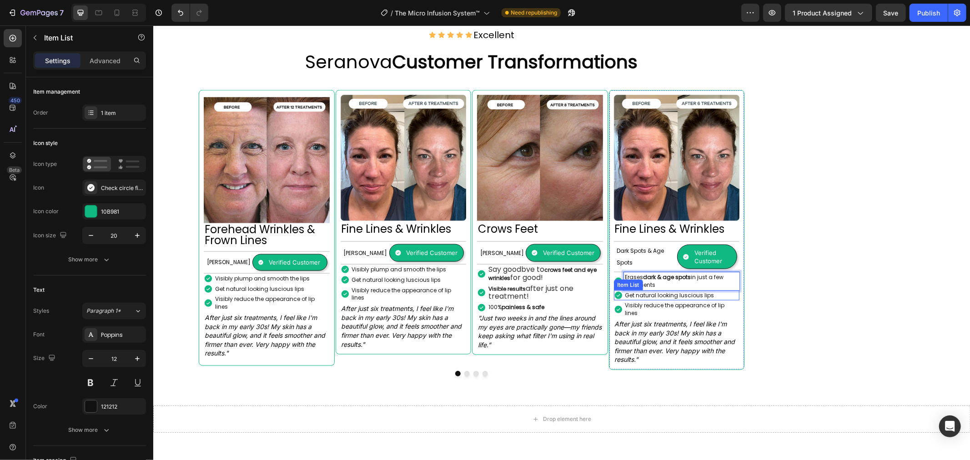
click at [665, 291] on p "Get natural looking luscious lips" at bounding box center [669, 295] width 89 height 8
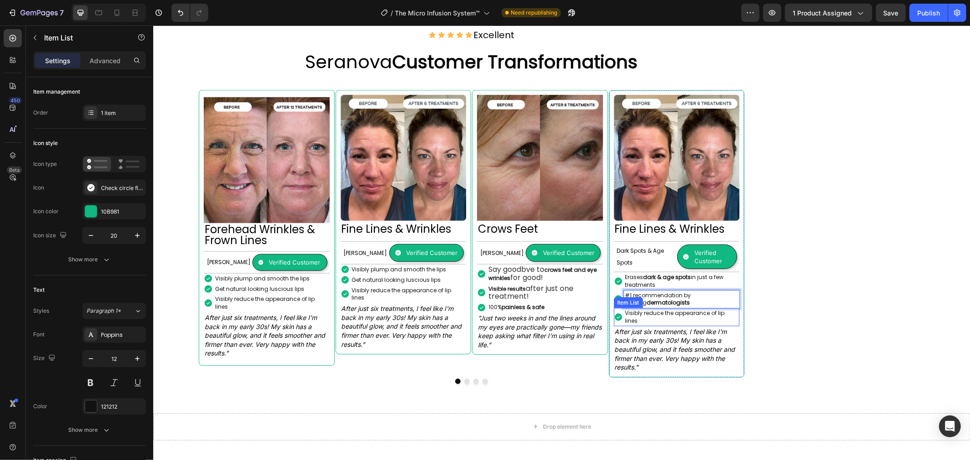
click at [654, 309] on p "Visibly reduce the appearance of lip lines" at bounding box center [681, 316] width 113 height 15
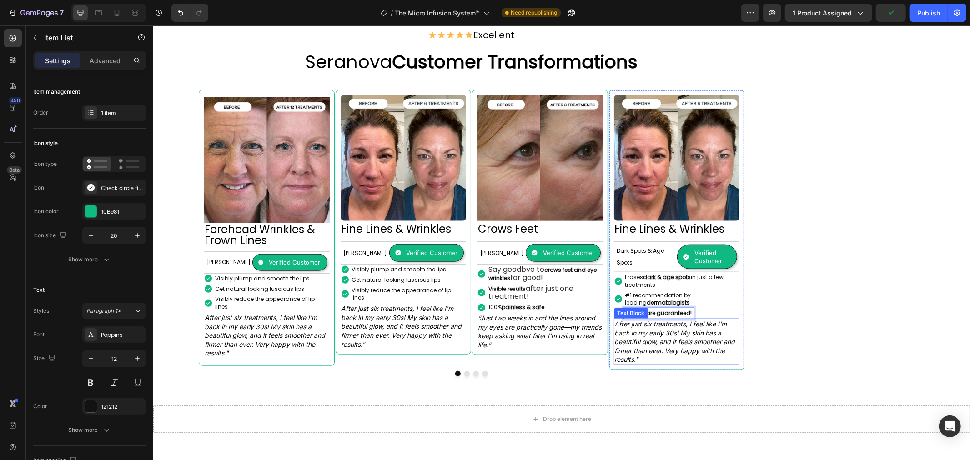
click at [666, 322] on p "After just six treatments, I feel like I'm back in my early 30s! My skin has a …" at bounding box center [676, 341] width 124 height 45
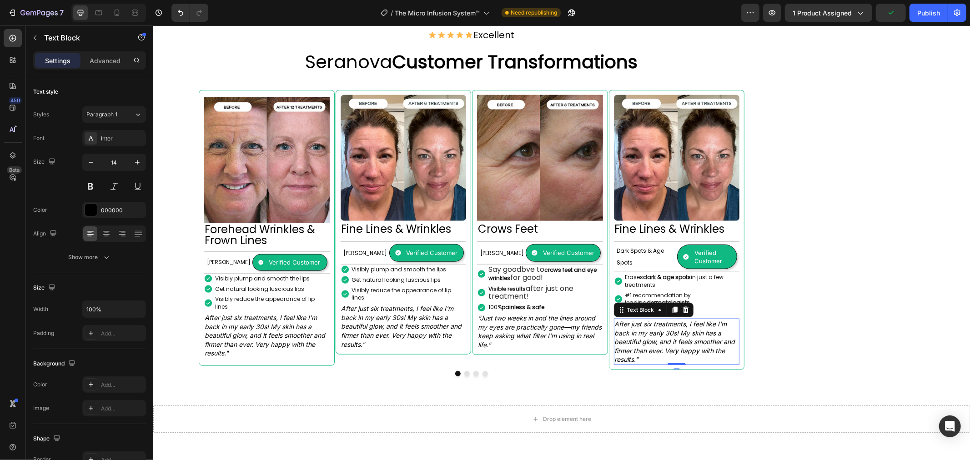
click at [666, 322] on p "After just six treatments, I feel like I'm back in my early 30s! My skin has a …" at bounding box center [676, 341] width 124 height 45
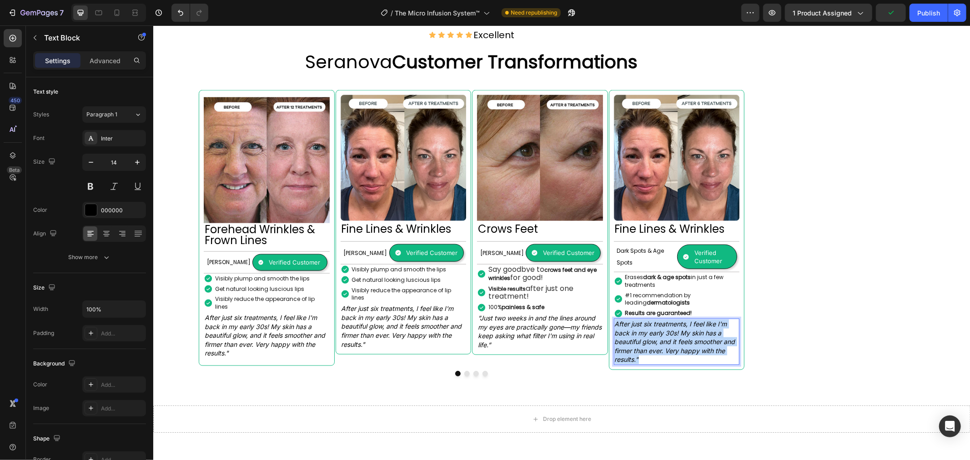
click at [666, 322] on p "After just six treatments, I feel like I'm back in my early 30s! My skin has a …" at bounding box center [676, 341] width 124 height 45
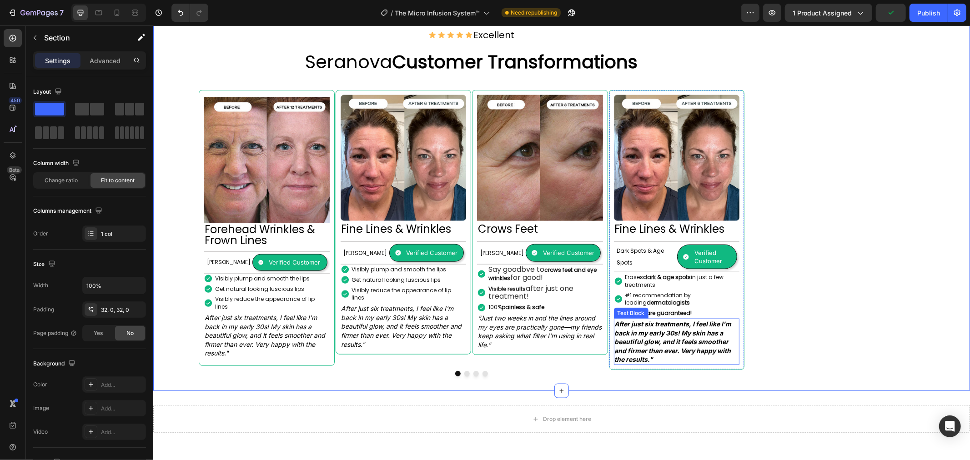
click at [644, 346] on strong "After just six treatments, I feel like I'm back in my early 30s! My skin has a …" at bounding box center [672, 341] width 117 height 43
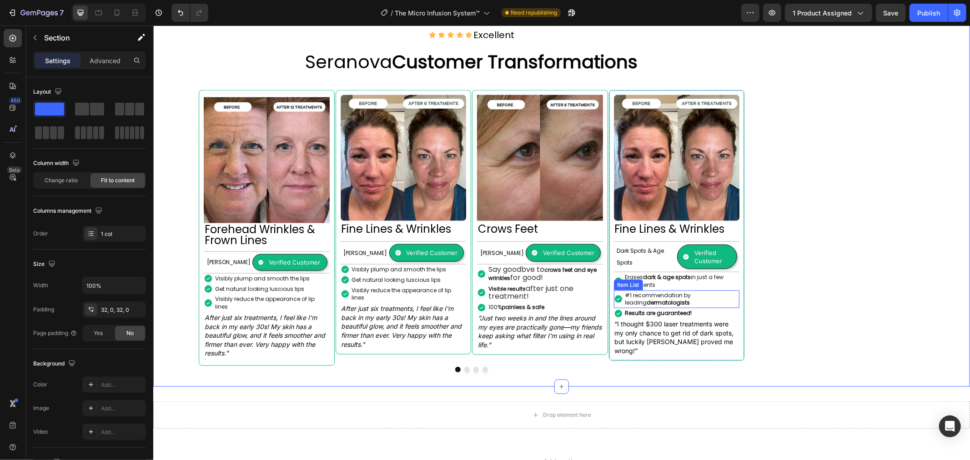
click at [704, 291] on p "#1 recommendation by leading dermatologists" at bounding box center [681, 298] width 113 height 15
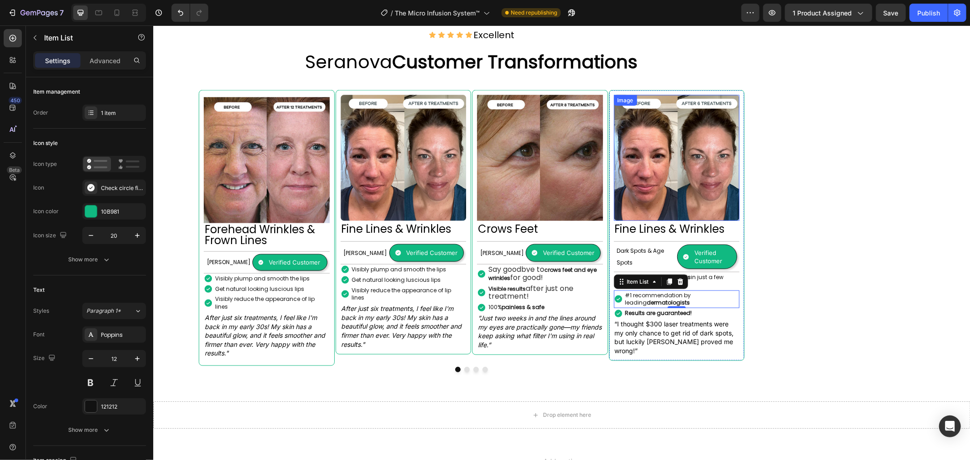
click at [698, 164] on img at bounding box center [676, 158] width 126 height 126
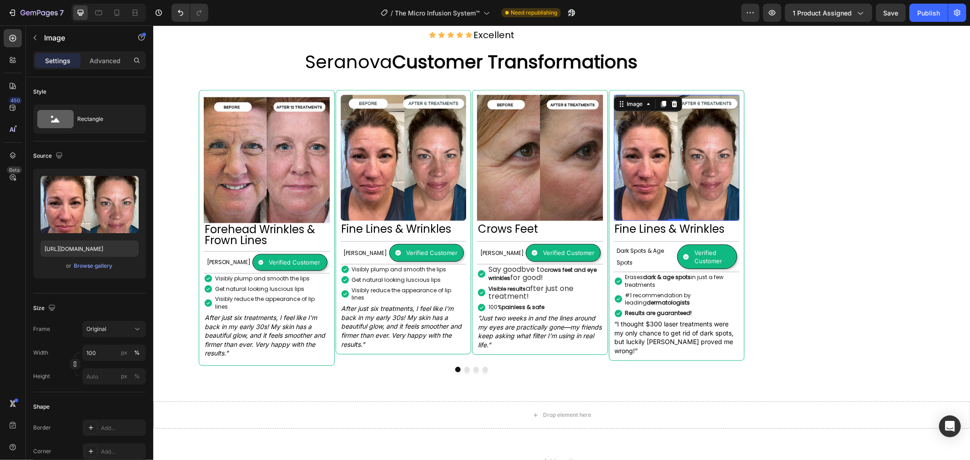
click at [645, 212] on img at bounding box center [676, 158] width 126 height 126
click at [648, 226] on h2 "Fine Lines & Wrinkles" at bounding box center [676, 229] width 126 height 16
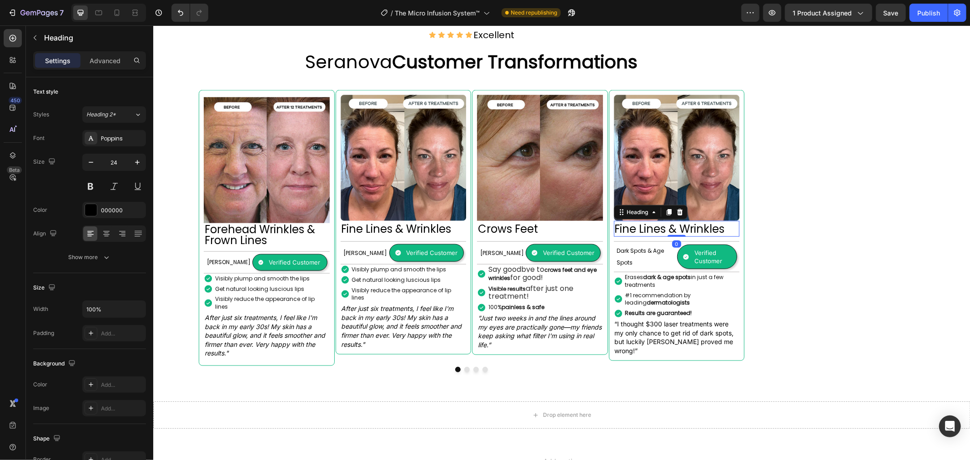
click at [648, 226] on h2 "Fine Lines & Wrinkles" at bounding box center [676, 229] width 126 height 16
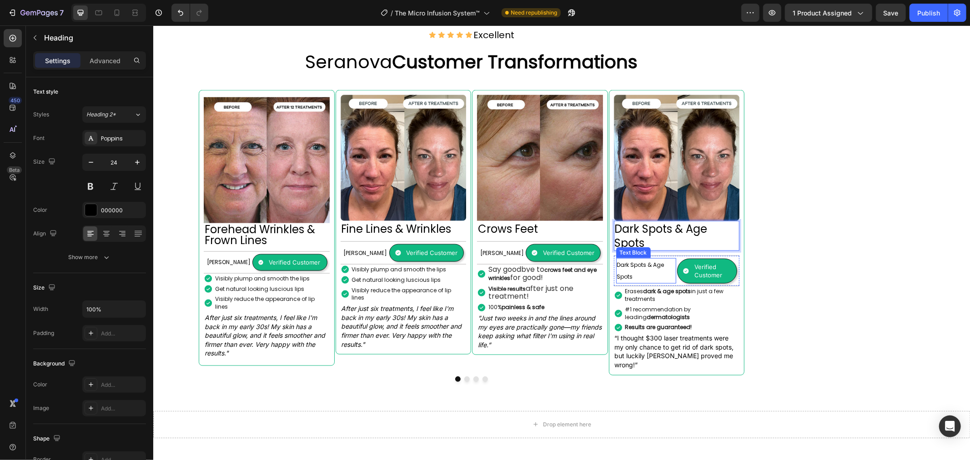
click at [645, 266] on p "Dark Spots & Age Spots" at bounding box center [646, 271] width 58 height 24
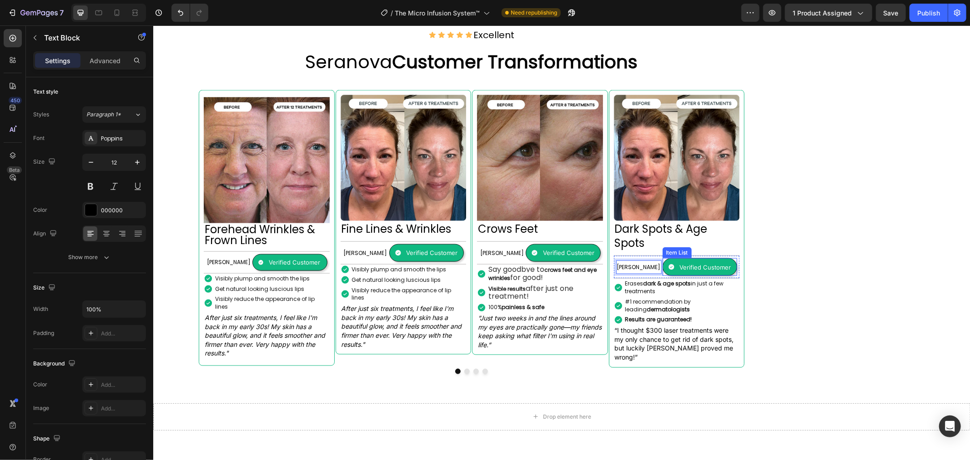
scroll to position [786, 0]
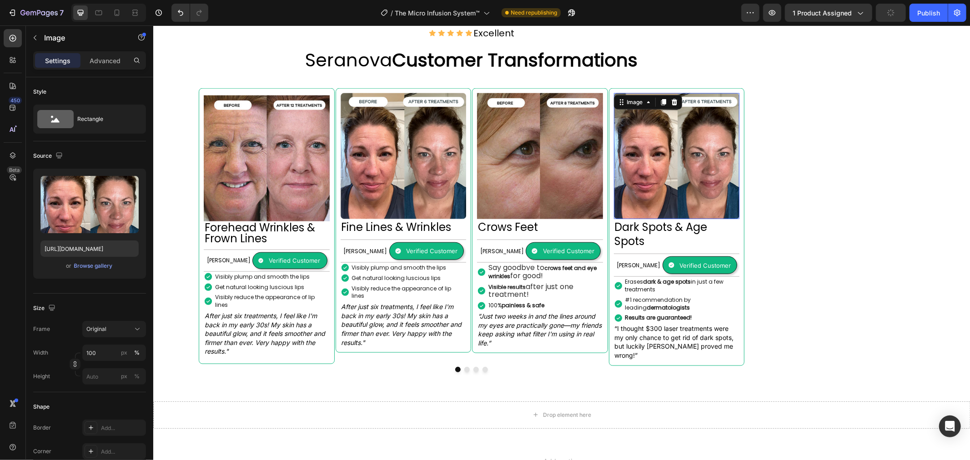
click at [680, 136] on img at bounding box center [676, 156] width 126 height 126
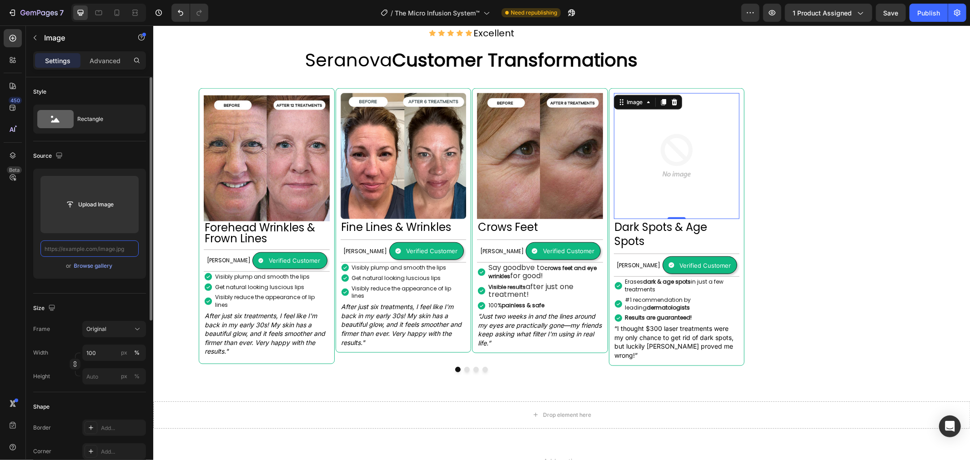
scroll to position [0, 0]
click at [112, 247] on input "text" at bounding box center [89, 249] width 98 height 16
paste input "https://seranovabeauty.com/cdn/shop/files/before_after_9_eng_720.webp?v=1754332…"
type input "https://seranovabeauty.com/cdn/shop/files/before_after_9_eng_720.webp?v=1754332…"
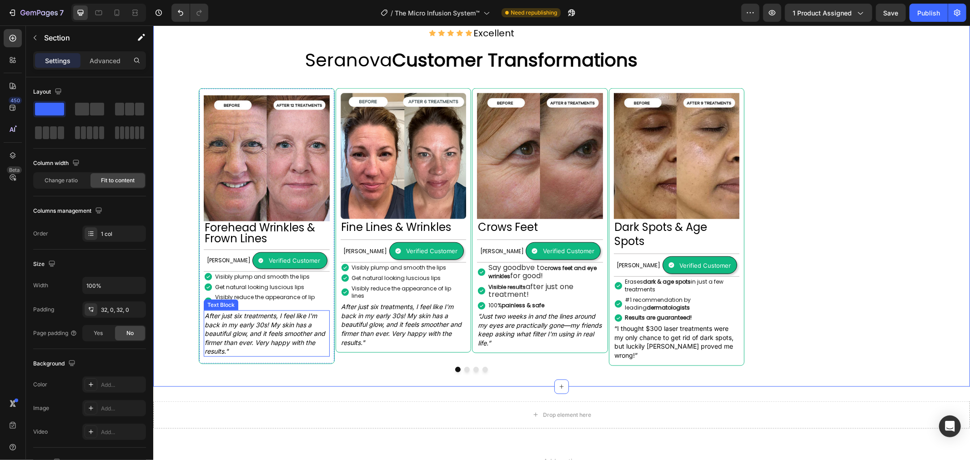
click at [280, 312] on icon "After just six treatments, I feel like I'm back in my early 30s! My skin has a …" at bounding box center [264, 333] width 121 height 43
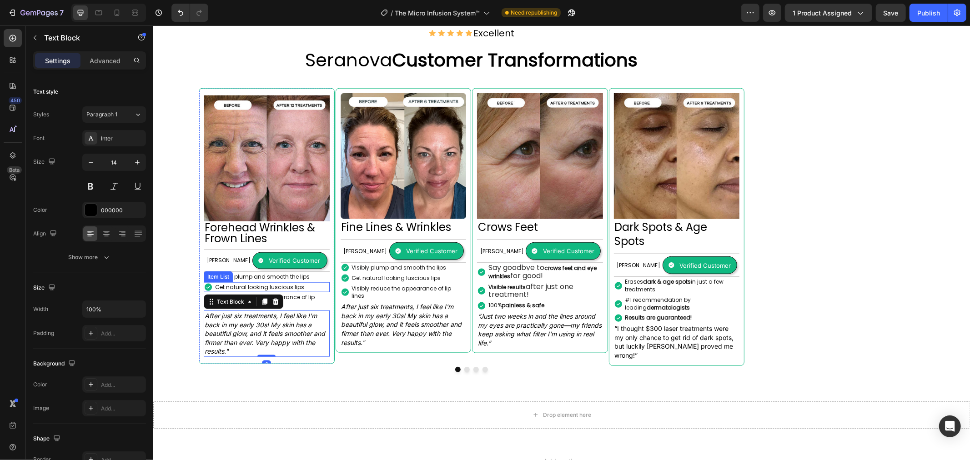
click at [299, 283] on p "Get natural looking luscious lips" at bounding box center [259, 287] width 89 height 8
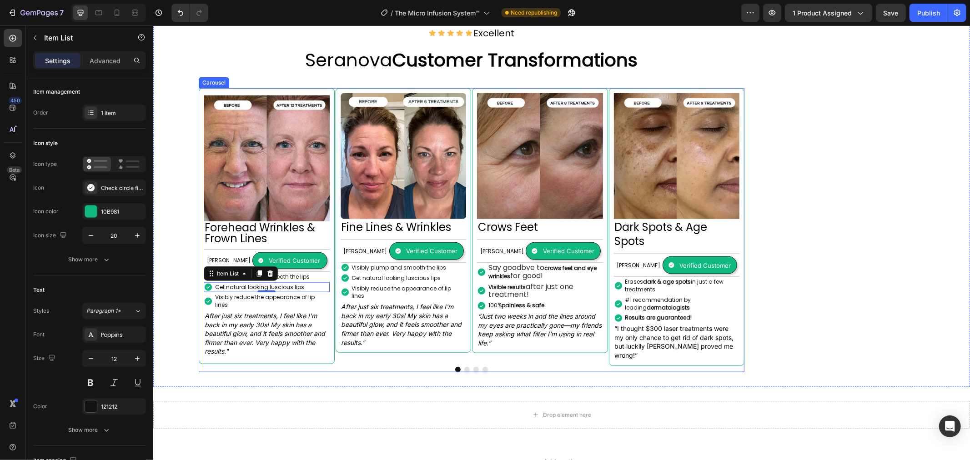
click at [467, 367] on button "Dot" at bounding box center [466, 369] width 5 height 5
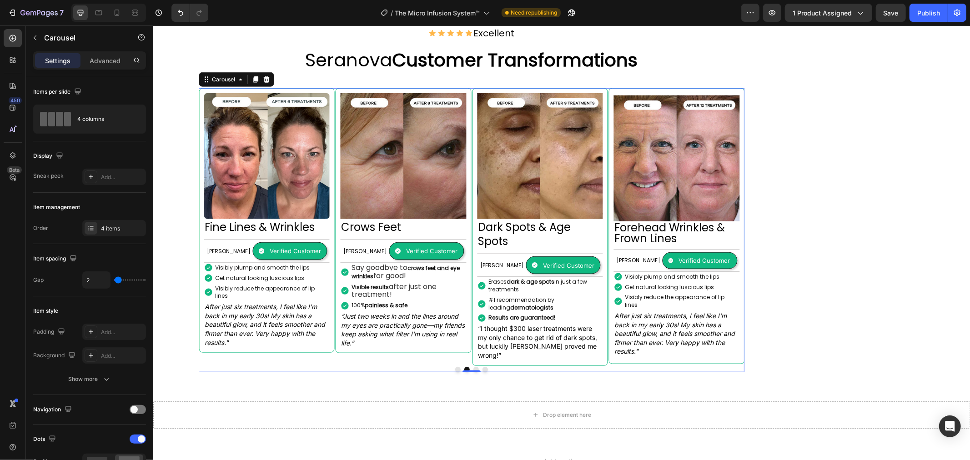
click at [477, 367] on button "Dot" at bounding box center [475, 369] width 5 height 5
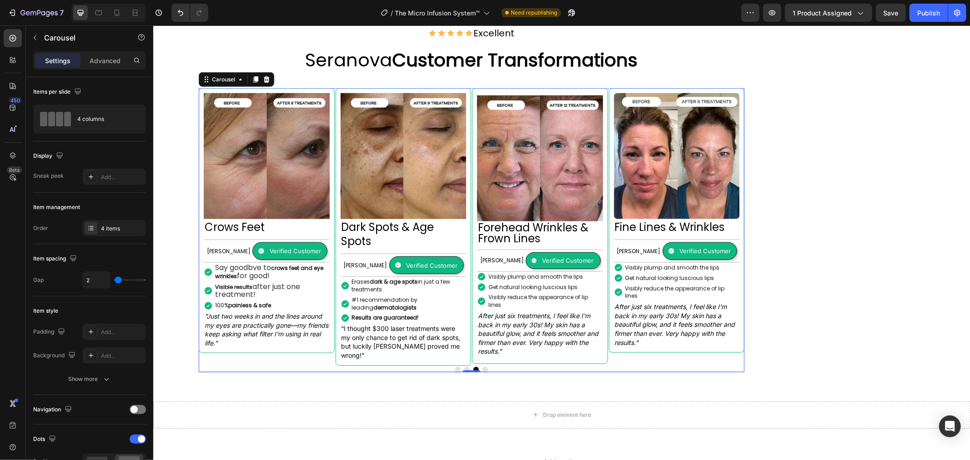
click at [485, 367] on button "Dot" at bounding box center [484, 369] width 5 height 5
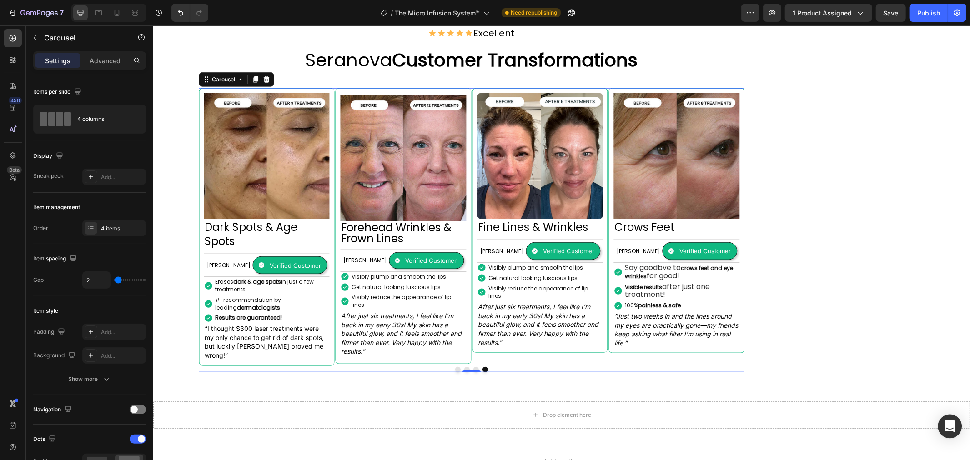
click at [949, 427] on icon "Open Intercom Messenger" at bounding box center [950, 427] width 10 height 12
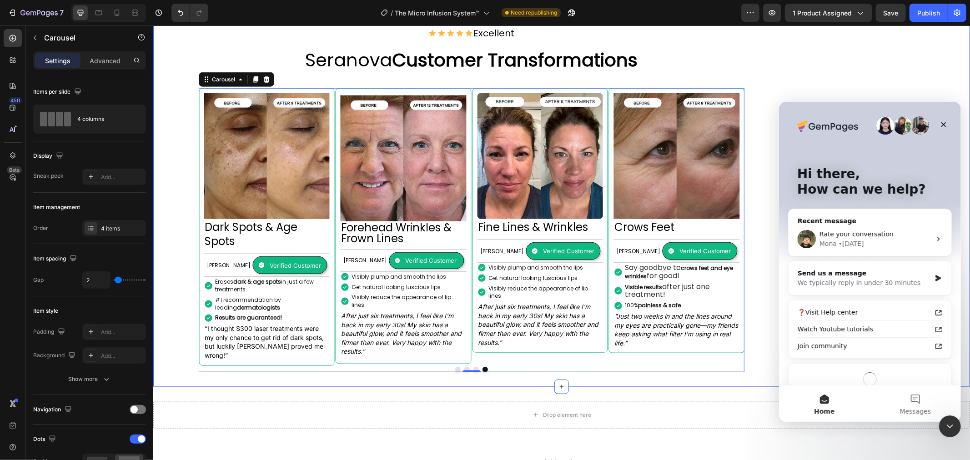
scroll to position [0, 0]
click at [924, 408] on span "Messages" at bounding box center [914, 411] width 31 height 6
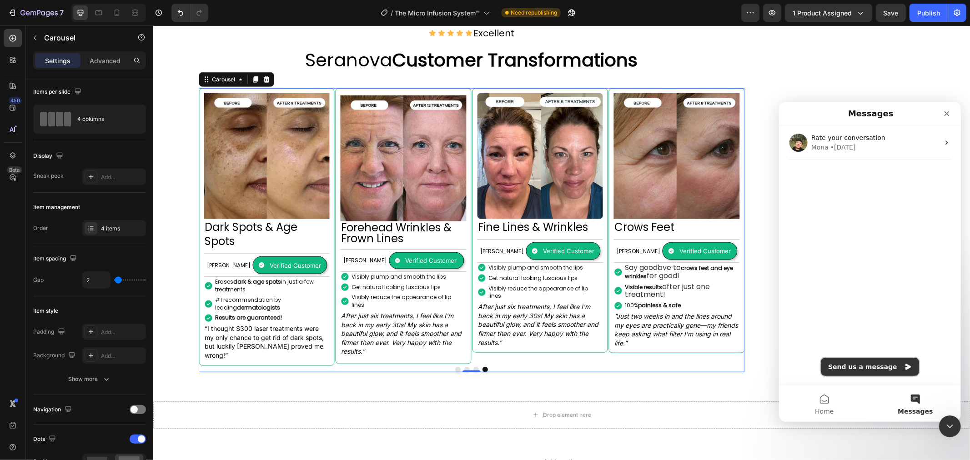
click at [889, 367] on button "Send us a message" at bounding box center [869, 366] width 98 height 18
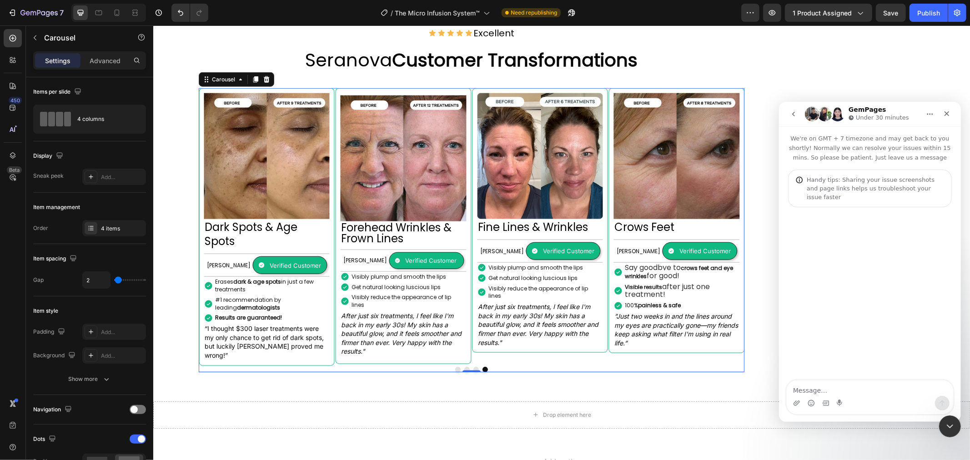
click at [829, 383] on textarea "Message…" at bounding box center [869, 387] width 166 height 15
type textarea "hi"
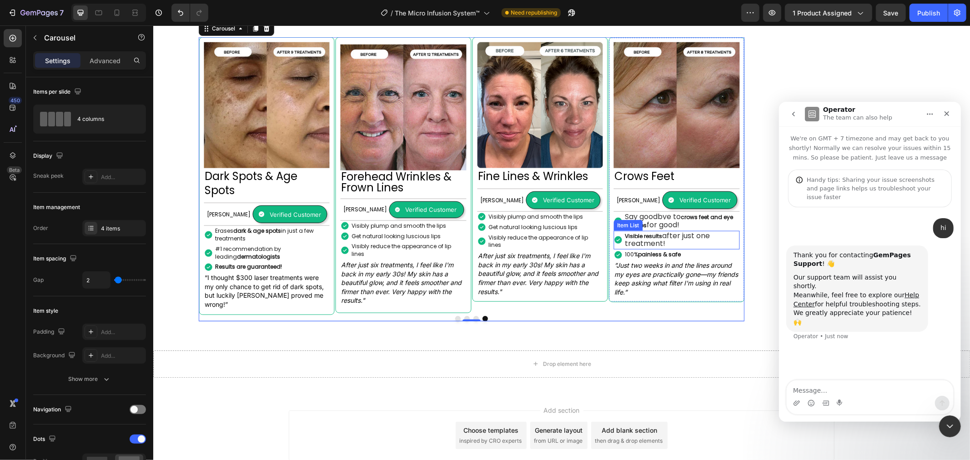
scroll to position [786, 0]
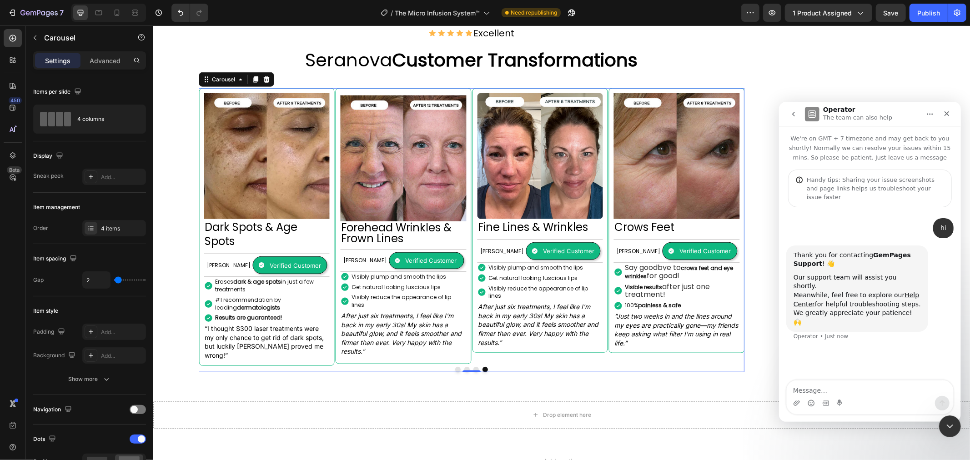
click at [824, 389] on textarea "Message…" at bounding box center [869, 387] width 166 height 15
type textarea "are there anyone?"
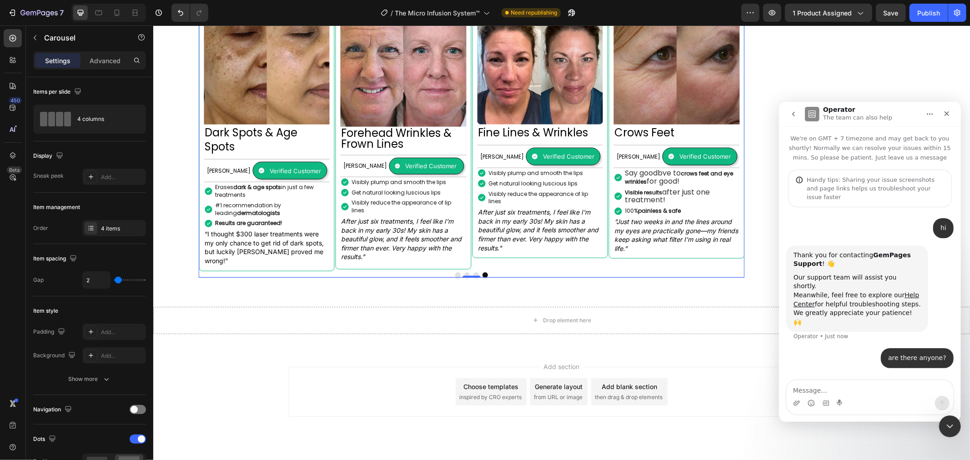
scroll to position [885, 0]
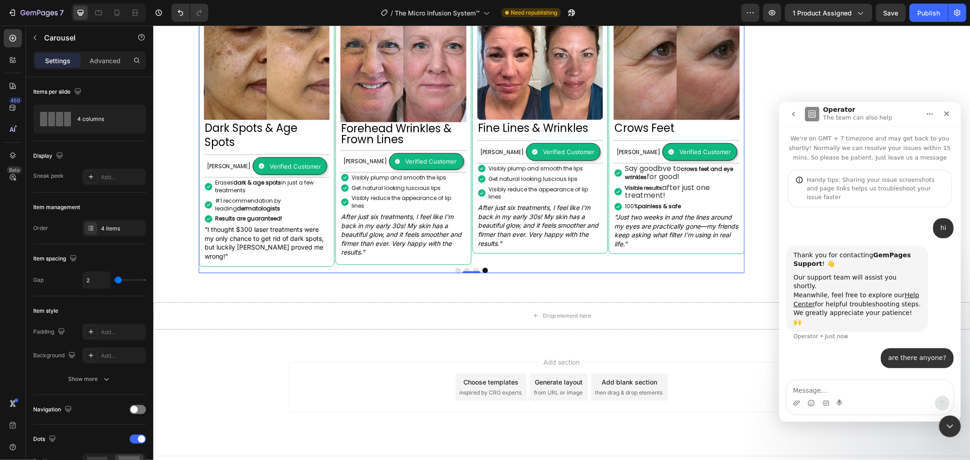
click at [796, 115] on icon "go back" at bounding box center [792, 113] width 7 height 7
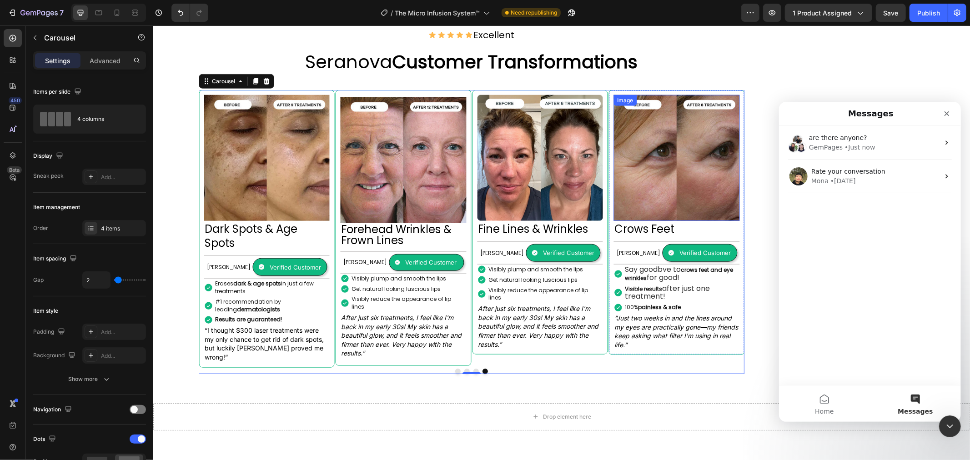
scroll to position [582, 0]
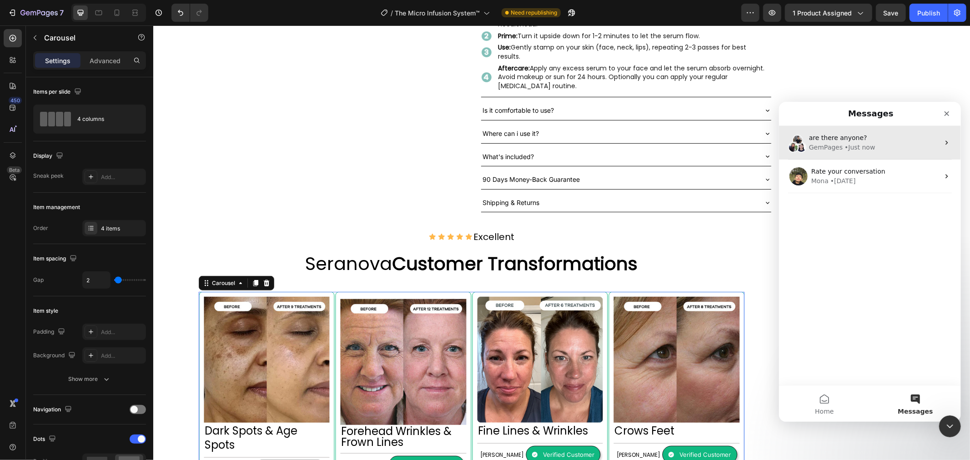
click at [821, 142] on div "GemPages" at bounding box center [826, 147] width 34 height 10
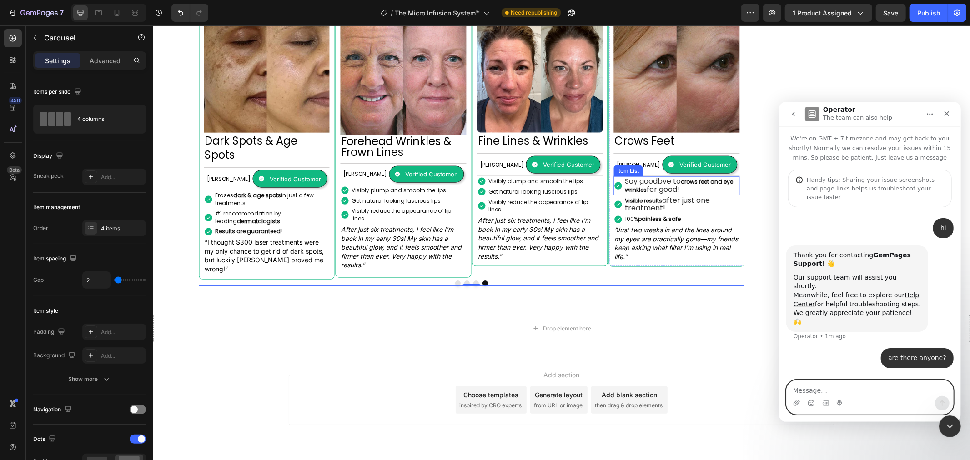
scroll to position [885, 0]
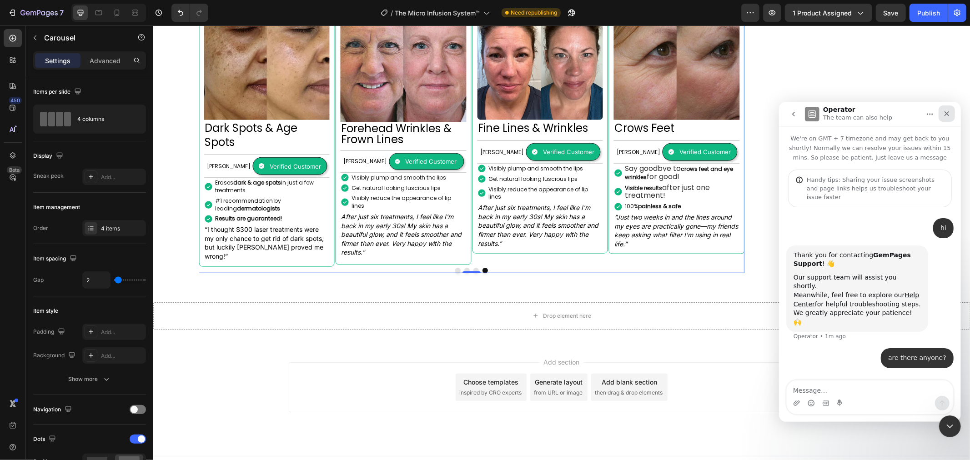
click at [947, 113] on icon "Close" at bounding box center [946, 113] width 7 height 7
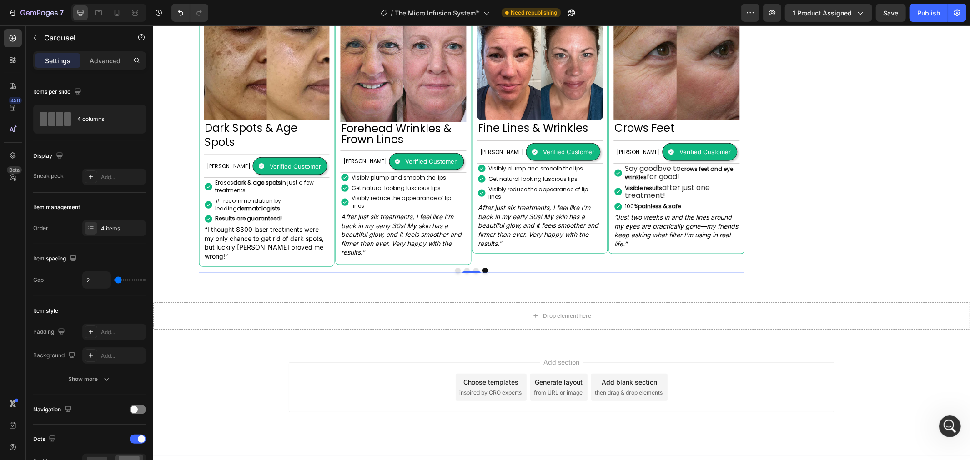
scroll to position [0, 0]
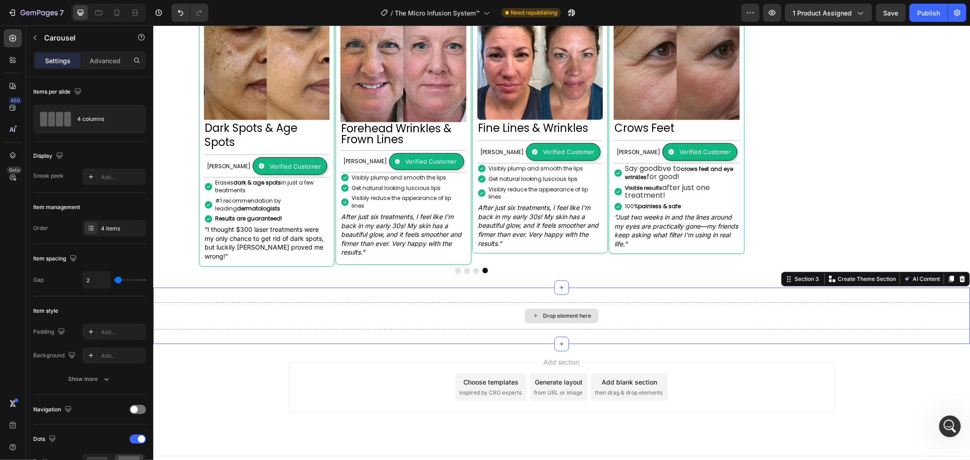
click at [742, 302] on div "Drop element here" at bounding box center [561, 315] width 817 height 27
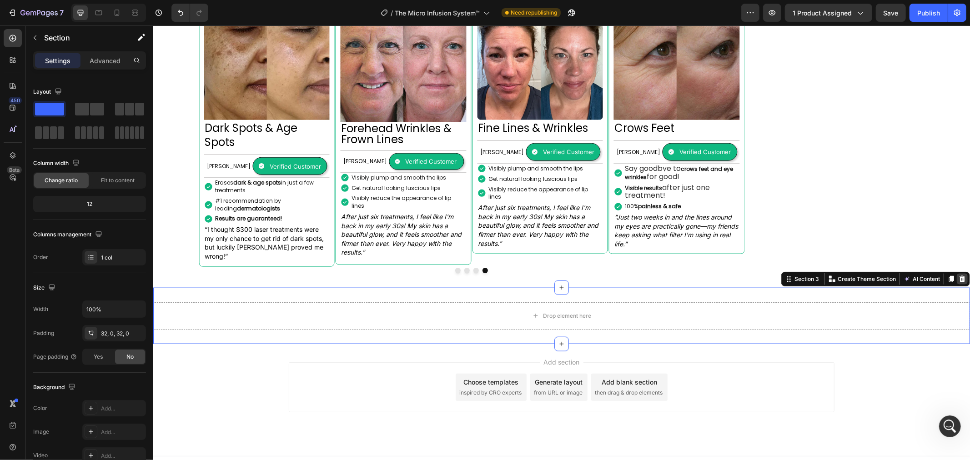
click at [959, 276] on icon at bounding box center [962, 279] width 6 height 6
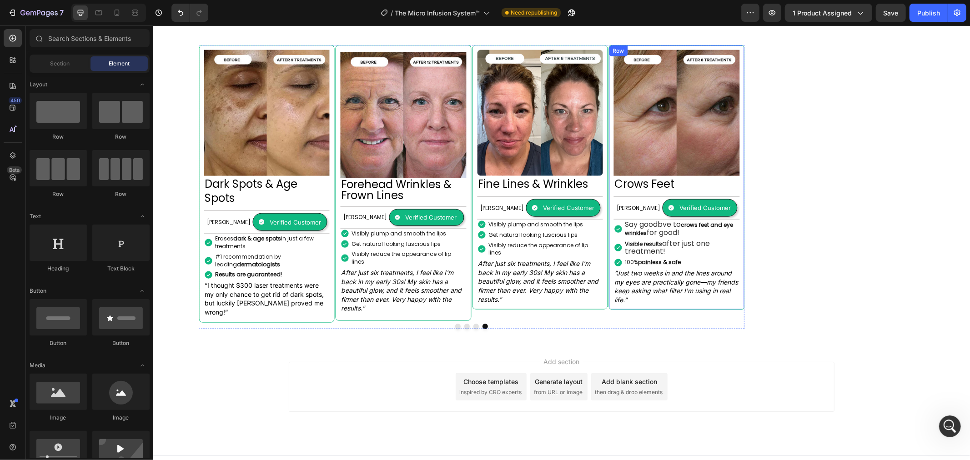
click at [743, 164] on div "Image Crows Feet Heading Alexandra L. Text Block Verified Customer Item List Ro…" at bounding box center [676, 177] width 136 height 265
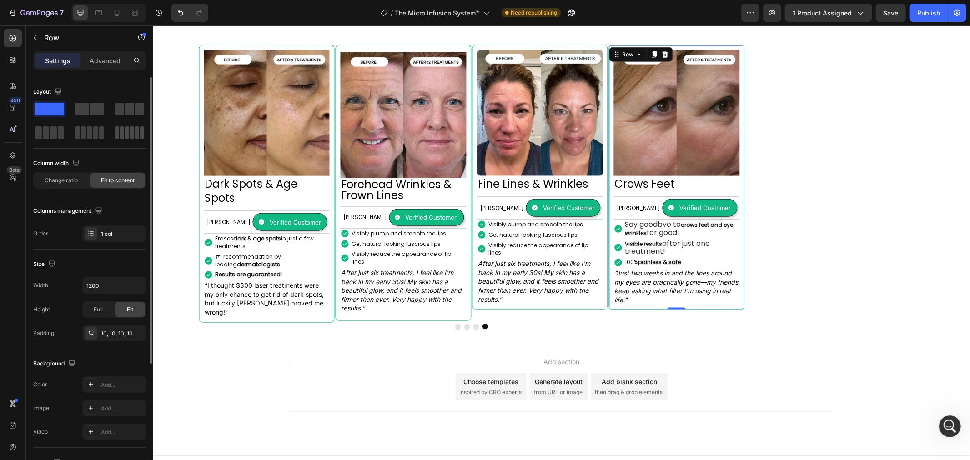
click at [128, 131] on span at bounding box center [127, 132] width 4 height 13
click at [112, 14] on icon at bounding box center [116, 12] width 9 height 9
type input "100%"
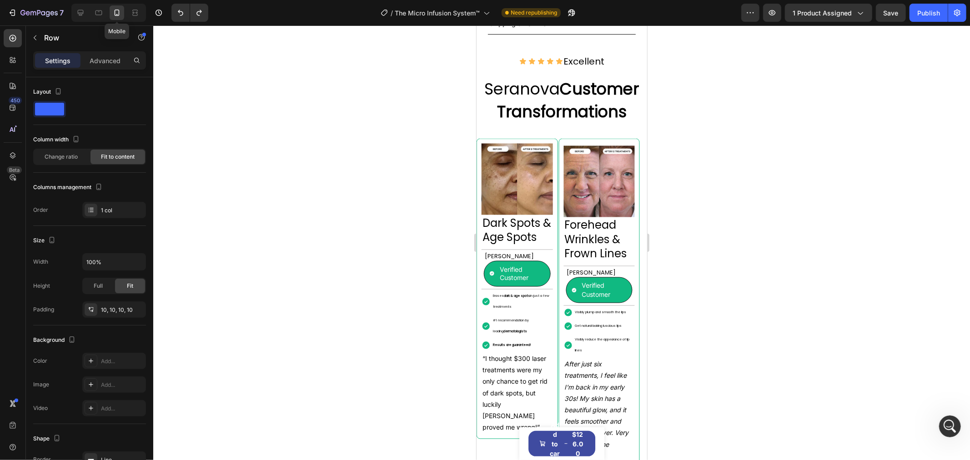
scroll to position [1306, 0]
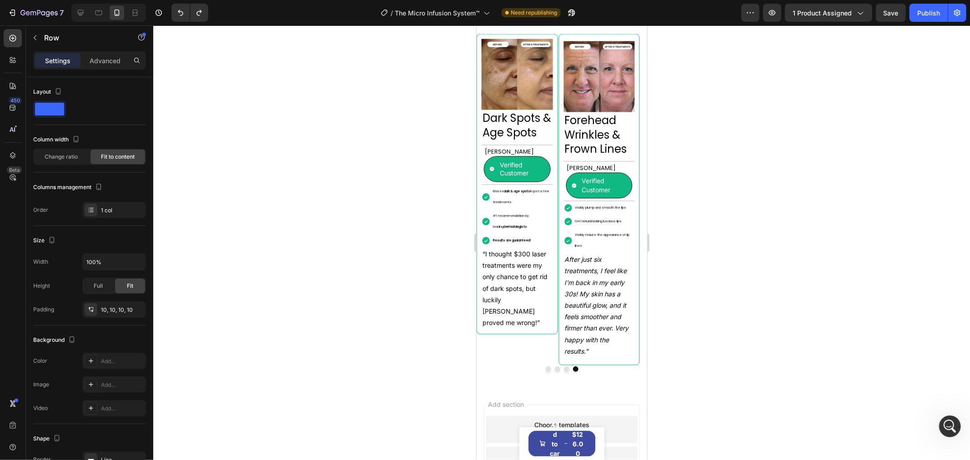
click at [67, 59] on p "Settings" at bounding box center [57, 61] width 25 height 10
click at [531, 355] on div "Image Dark Spots & Age Spots Heading [PERSON_NAME] Text Block Verified Customer…" at bounding box center [516, 200] width 81 height 332
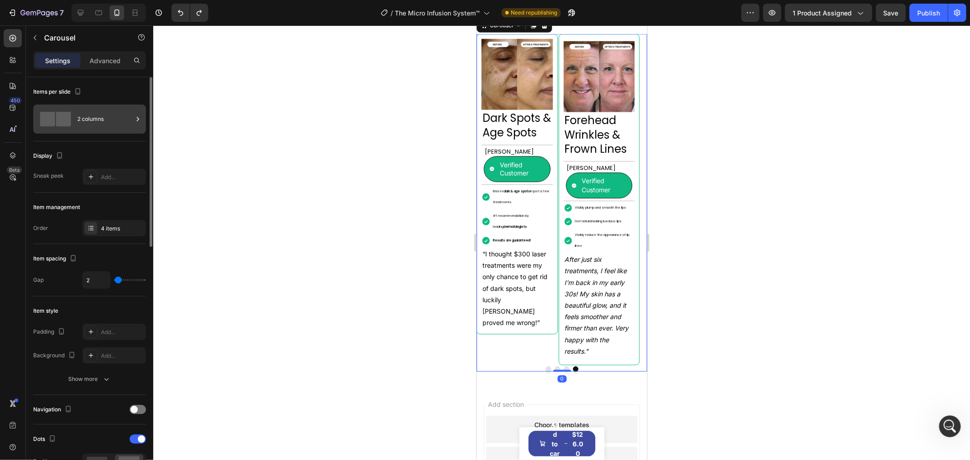
click at [74, 117] on div "2 columns" at bounding box center [89, 119] width 113 height 29
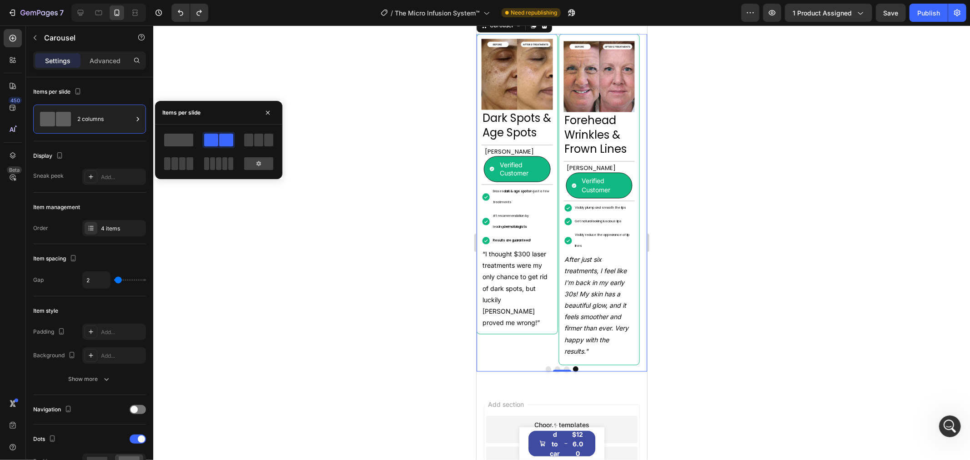
click at [190, 144] on span at bounding box center [178, 140] width 29 height 13
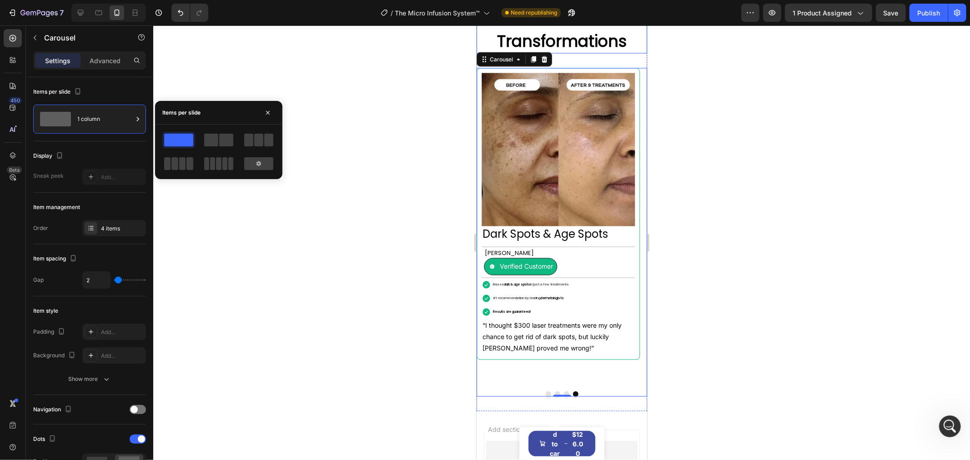
scroll to position [1294, 0]
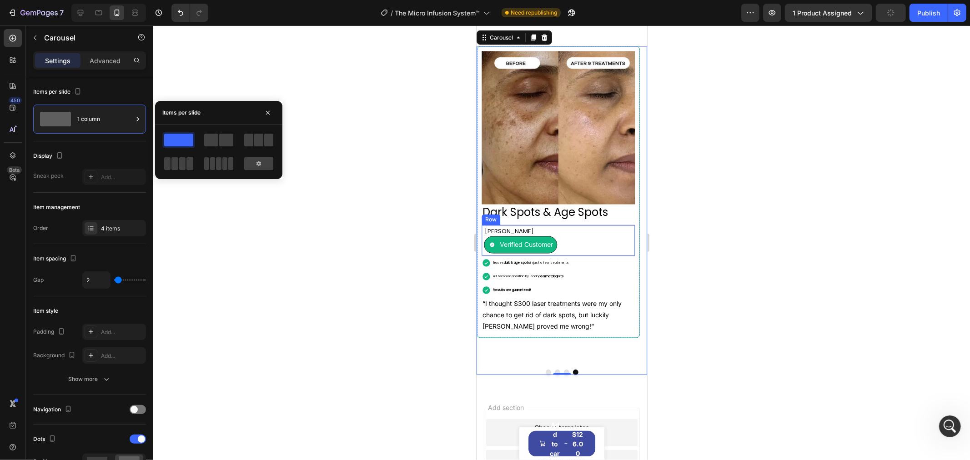
click at [565, 256] on div "[PERSON_NAME] Text Block Verified Customer Item List Row" at bounding box center [557, 240] width 153 height 31
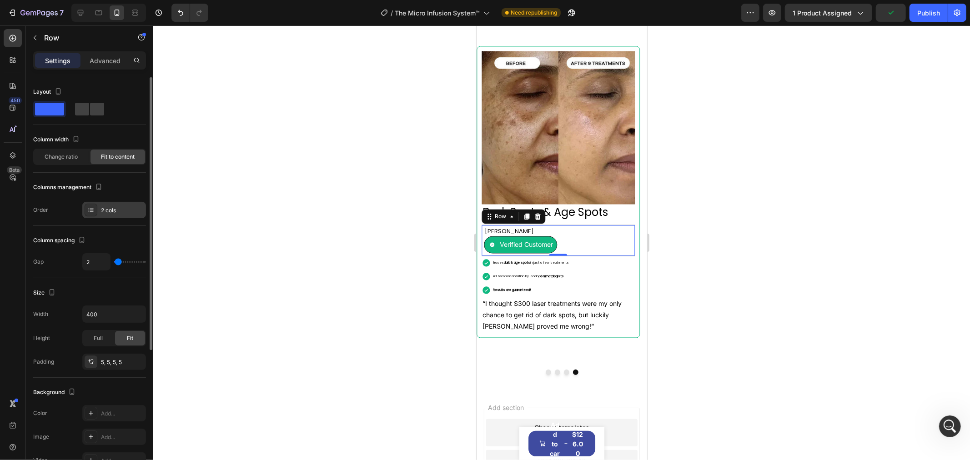
click at [115, 214] on div "2 cols" at bounding box center [122, 210] width 43 height 8
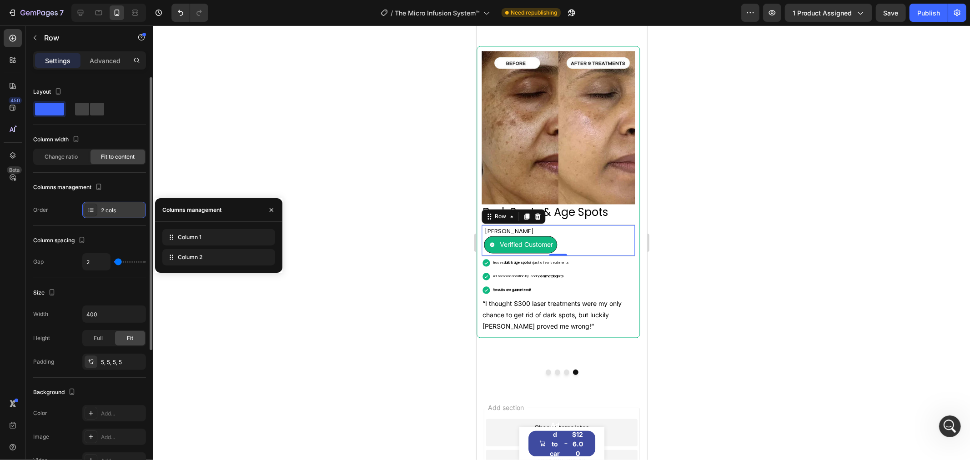
click at [115, 214] on div "2 cols" at bounding box center [122, 210] width 43 height 8
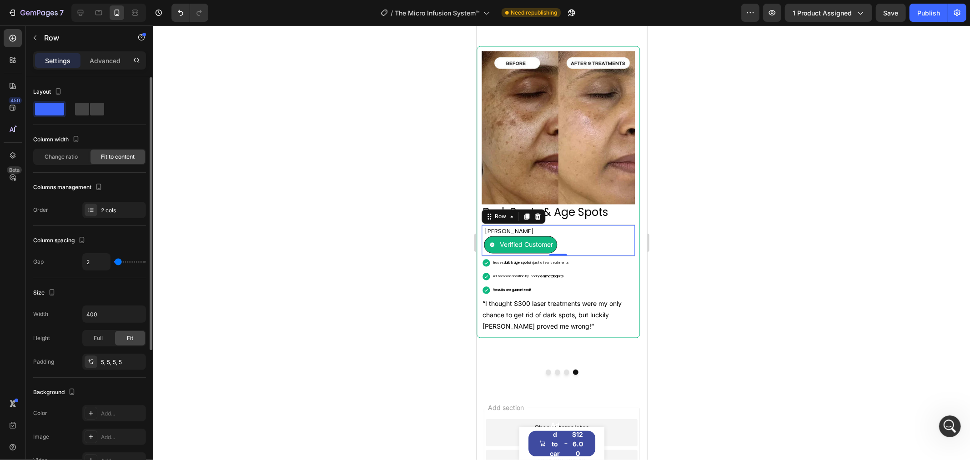
type input "5"
type input "0"
type input "5"
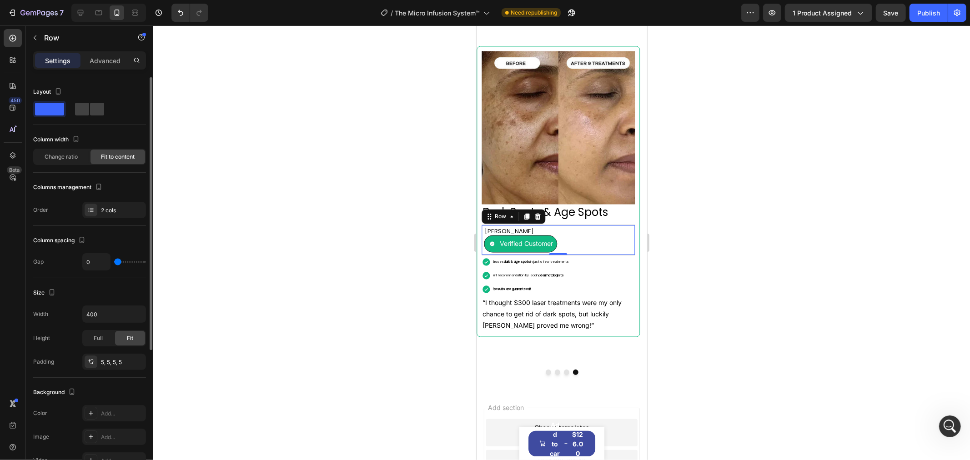
type input "5"
type input "96"
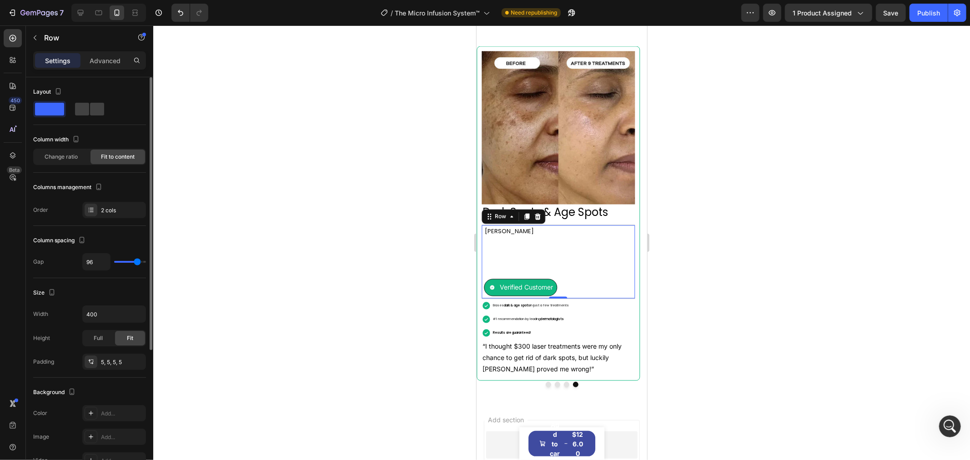
type input "47"
type input "0"
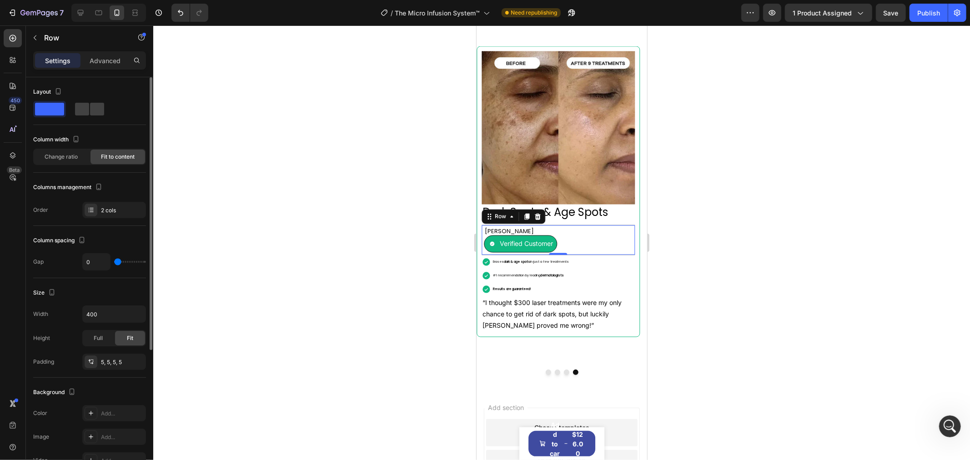
type input "0"
click at [116, 263] on input "range" at bounding box center [130, 262] width 32 height 2
click at [98, 261] on input "0" at bounding box center [96, 262] width 27 height 16
type input "2"
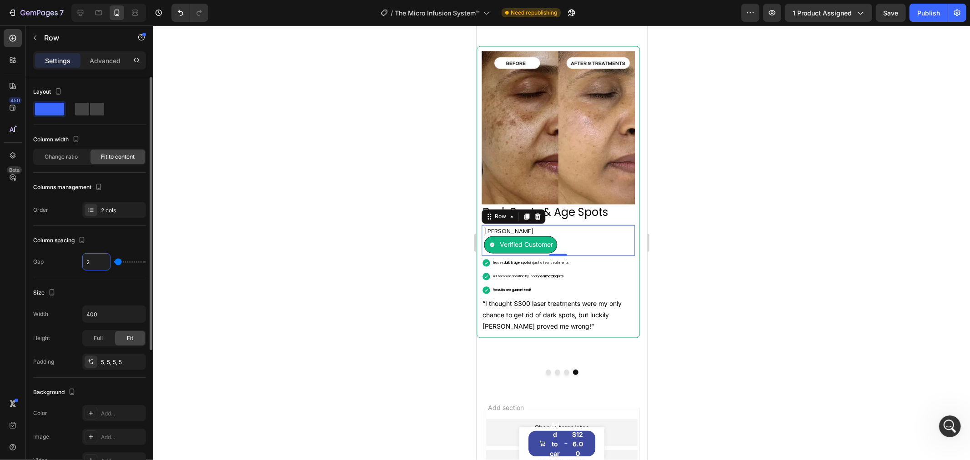
type input "2"
click at [79, 285] on div "Size Width 400 Height Full Fit Padding 5, 5, 5, 5" at bounding box center [89, 328] width 113 height 100
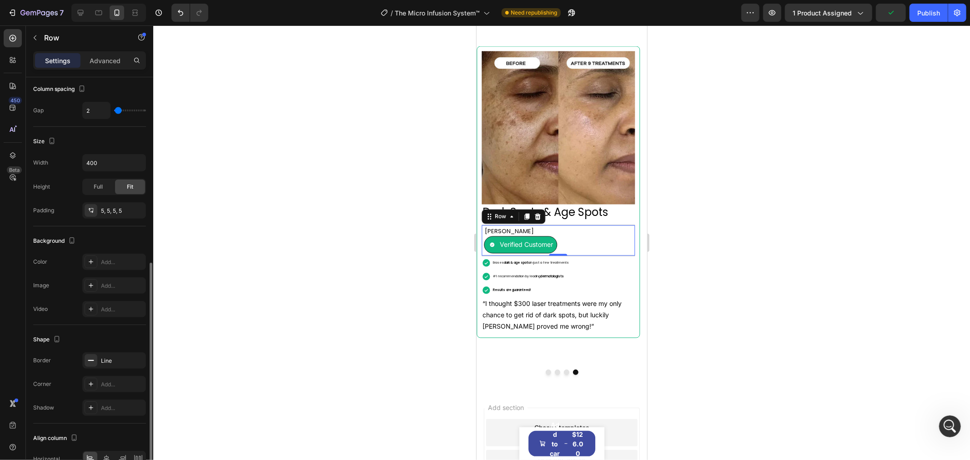
scroll to position [202, 0]
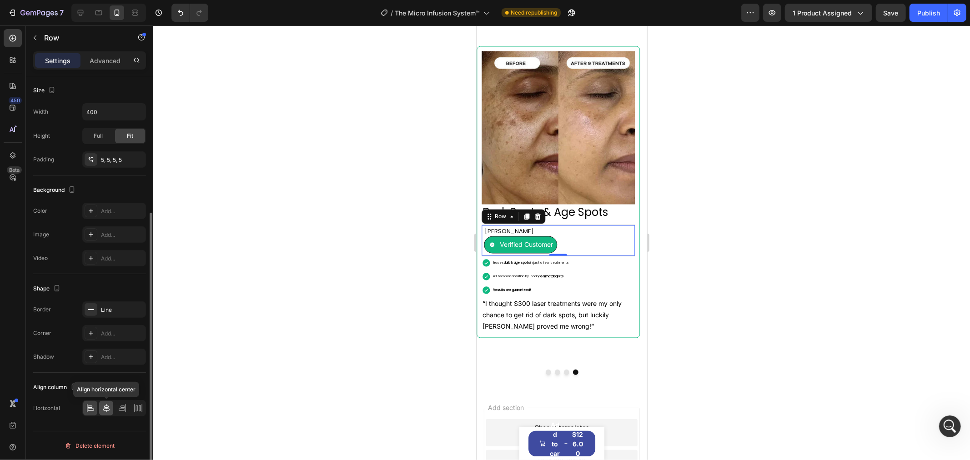
click at [107, 410] on icon at bounding box center [106, 408] width 9 height 9
click at [89, 405] on icon at bounding box center [90, 408] width 9 height 9
click at [120, 411] on icon at bounding box center [122, 410] width 6 height 2
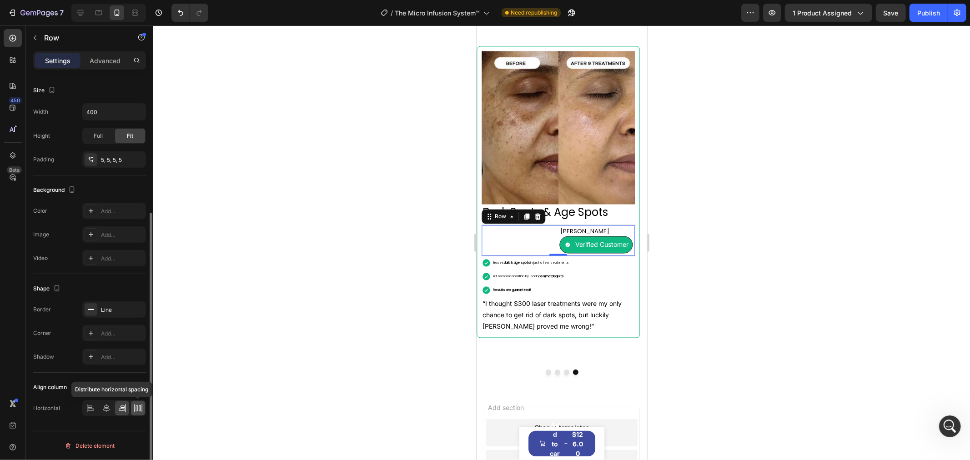
click at [138, 407] on icon at bounding box center [138, 408] width 9 height 9
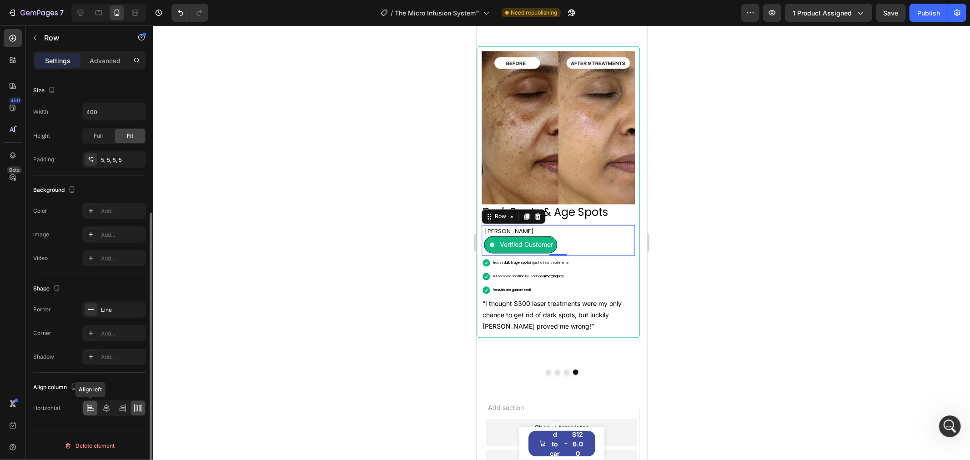
click at [93, 406] on icon at bounding box center [90, 408] width 9 height 9
click at [113, 171] on div "Size Width 400 Height Full Fit Padding 5, 5, 5, 5" at bounding box center [89, 126] width 113 height 100
click at [113, 167] on div "5, 5, 5, 5" at bounding box center [114, 159] width 64 height 16
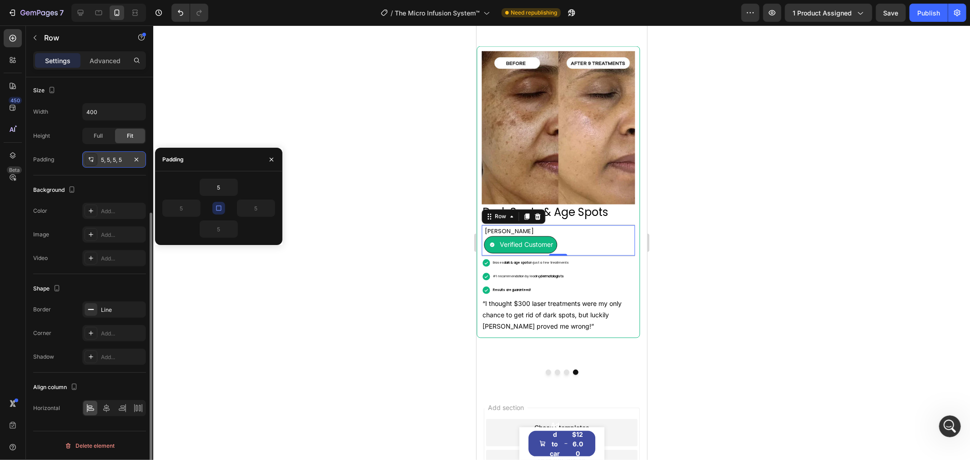
click at [113, 167] on div "5, 5, 5, 5" at bounding box center [114, 159] width 64 height 16
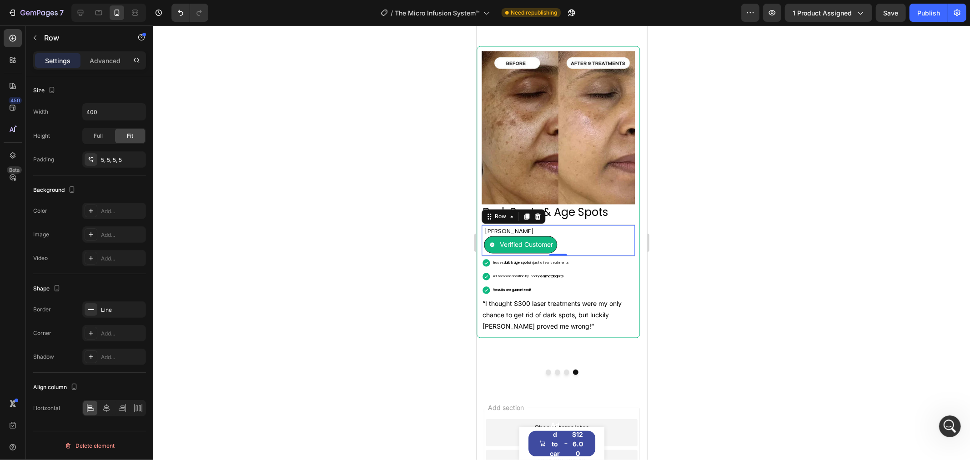
click at [769, 258] on div at bounding box center [561, 242] width 817 height 435
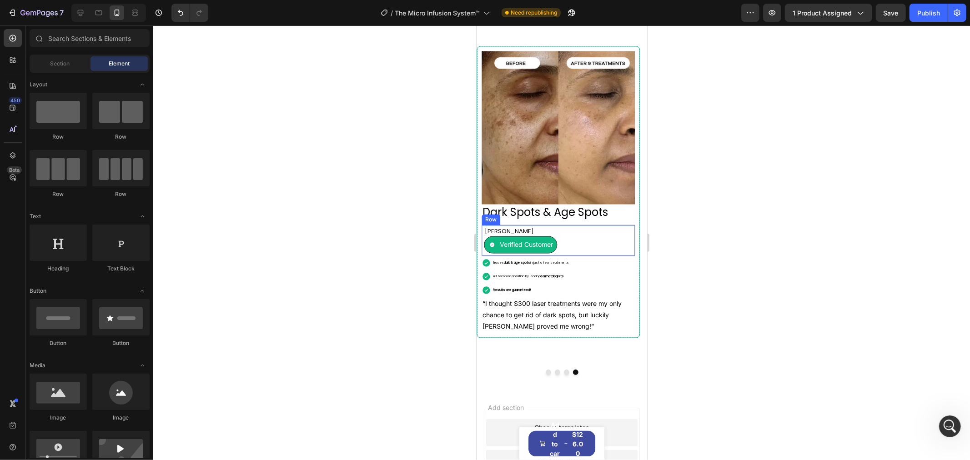
click at [610, 256] on div "[PERSON_NAME] Text Block Verified Customer Item List Row" at bounding box center [557, 240] width 153 height 31
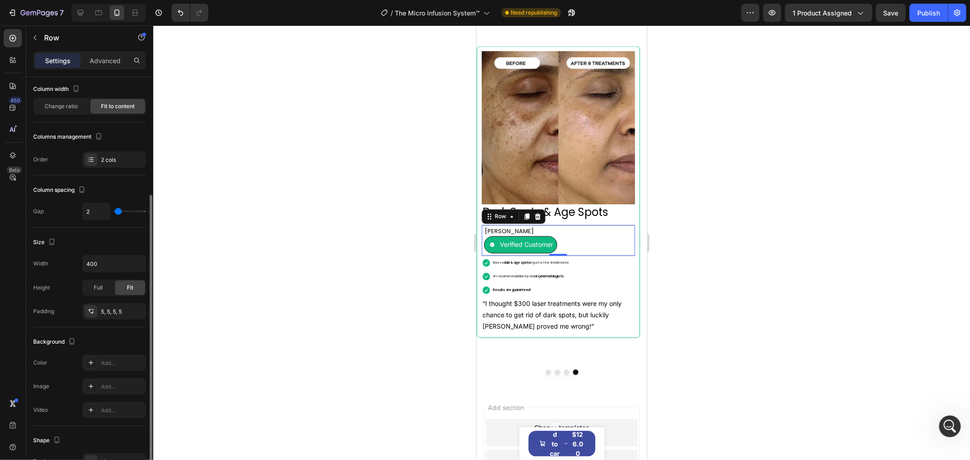
scroll to position [101, 0]
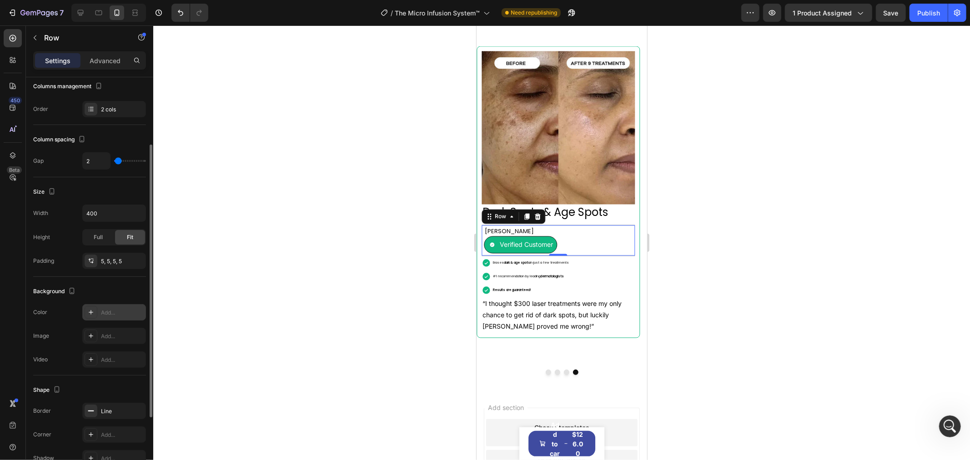
click at [110, 311] on div "Add..." at bounding box center [122, 313] width 43 height 8
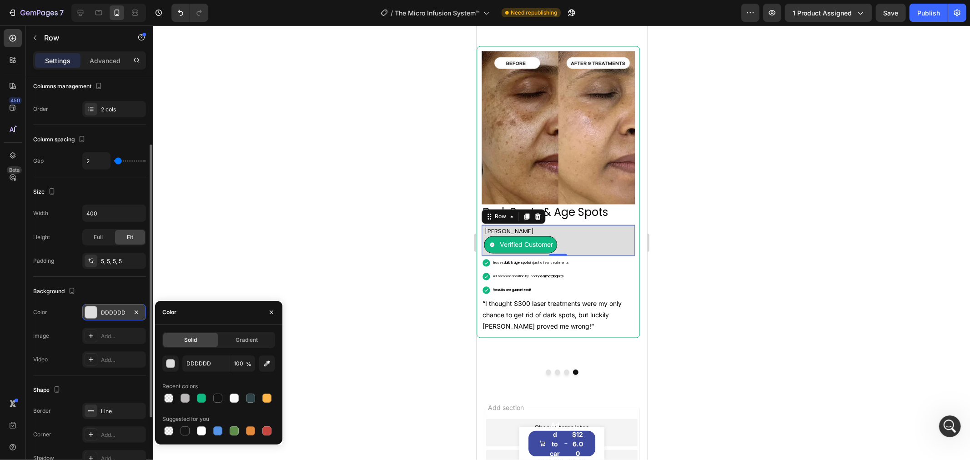
type input "000000"
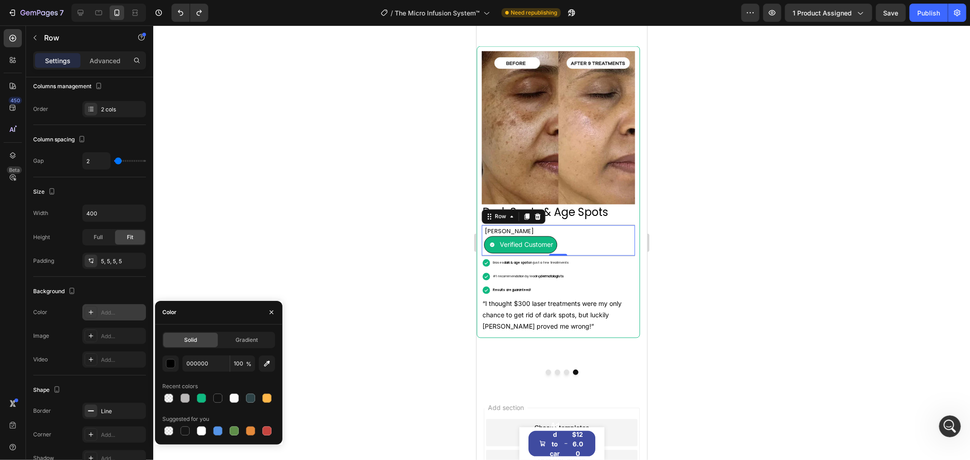
click at [763, 206] on div at bounding box center [561, 242] width 817 height 435
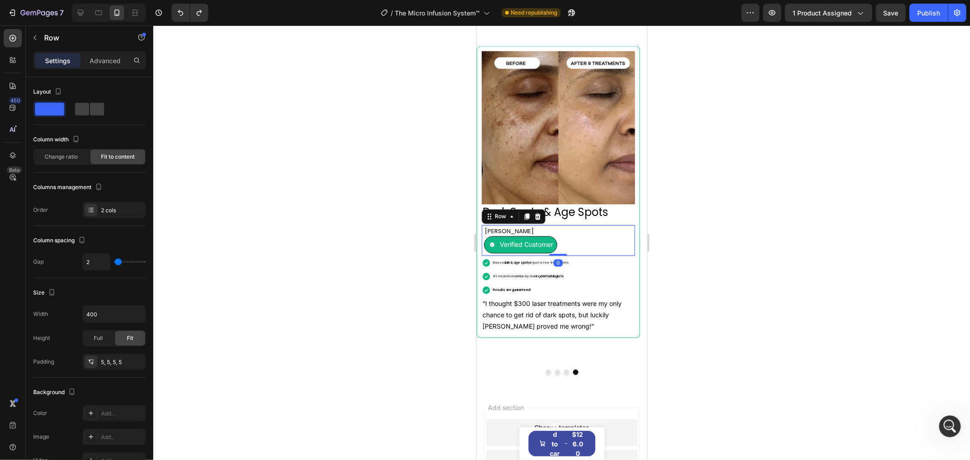
click at [628, 247] on div "Betty N. Text Block Verified Customer Item List Row 0" at bounding box center [557, 240] width 153 height 31
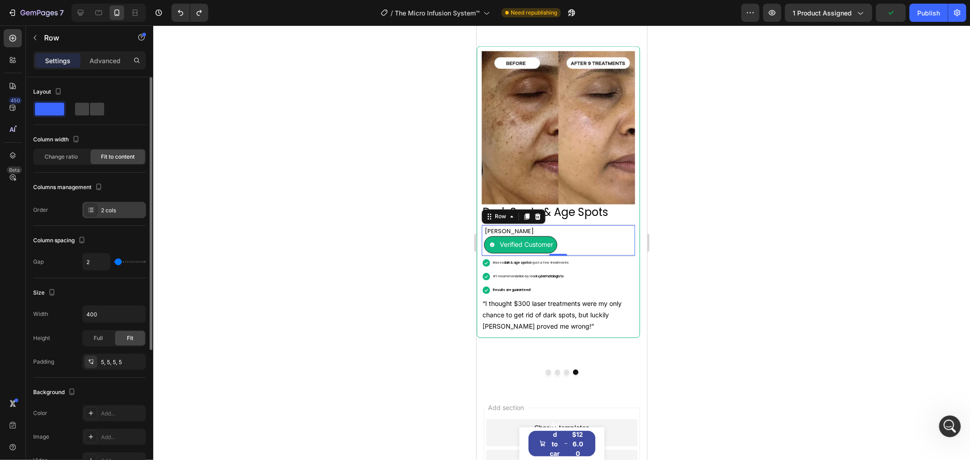
click at [114, 205] on div "2 cols" at bounding box center [114, 210] width 64 height 16
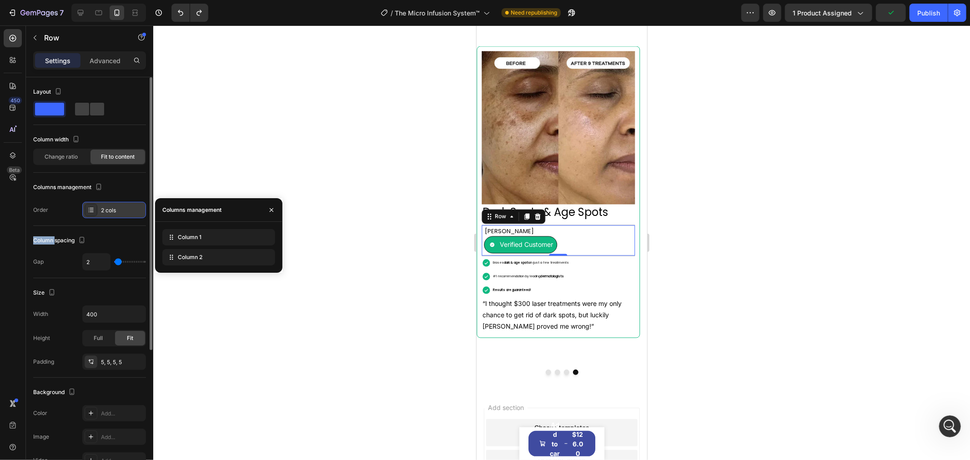
click at [114, 205] on div "2 cols" at bounding box center [114, 210] width 64 height 16
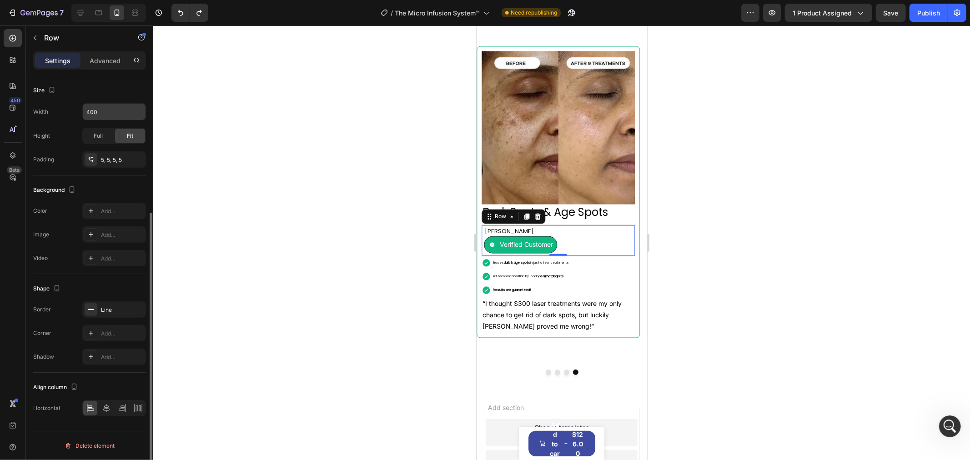
scroll to position [0, 0]
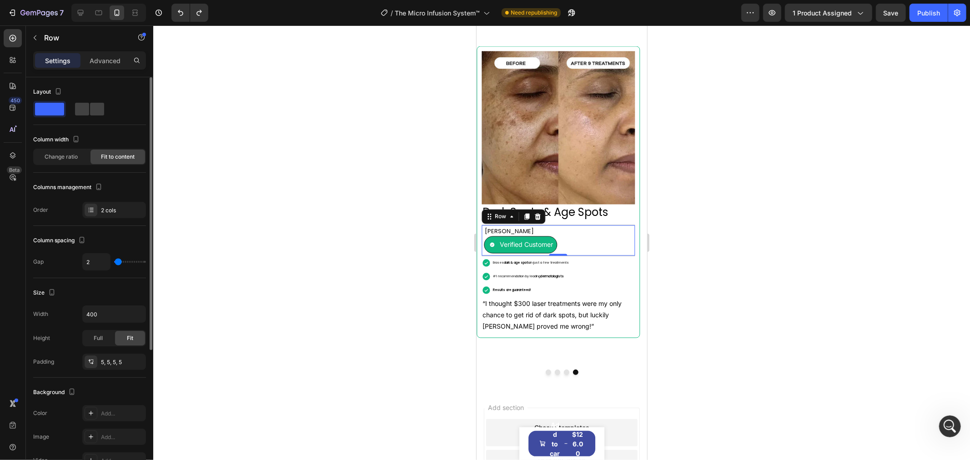
click at [69, 241] on div "Column spacing" at bounding box center [60, 241] width 54 height 12
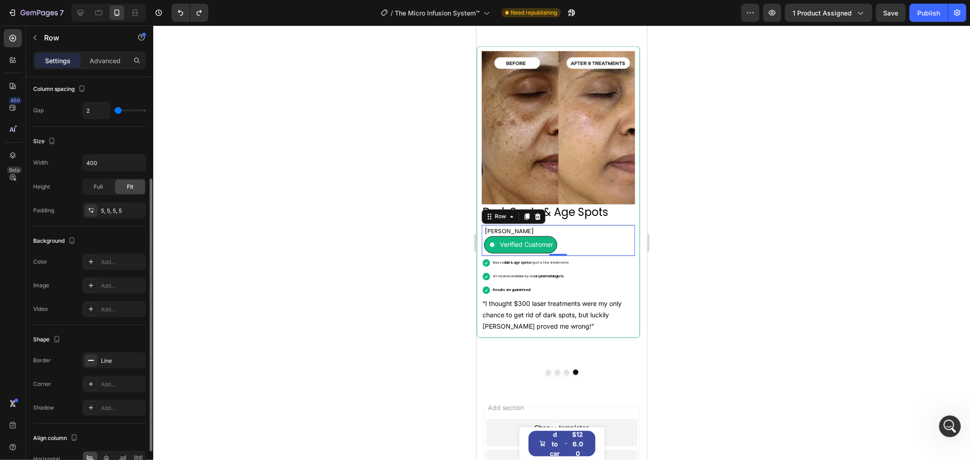
scroll to position [202, 0]
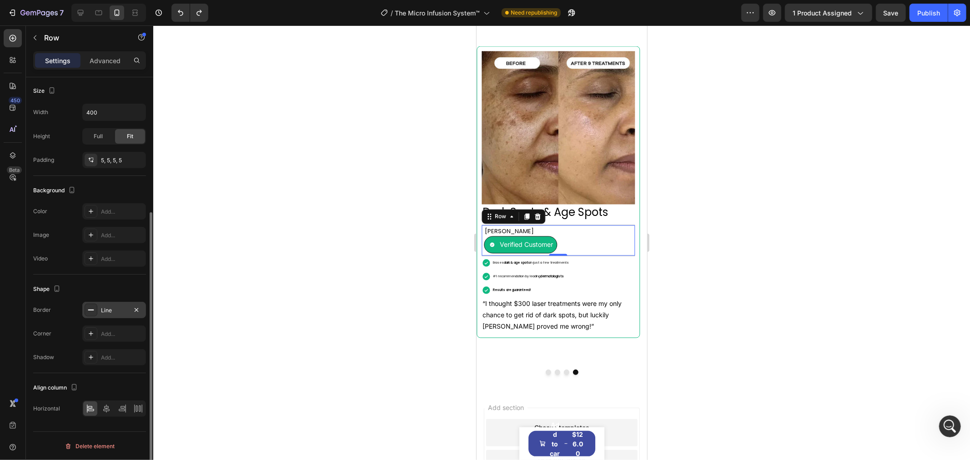
click at [103, 310] on div "Line" at bounding box center [114, 311] width 26 height 8
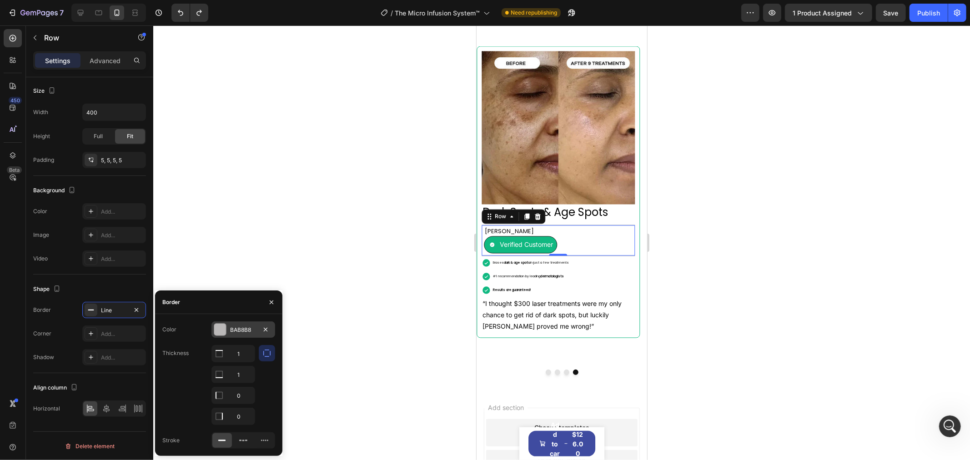
click at [223, 331] on div at bounding box center [220, 330] width 12 height 12
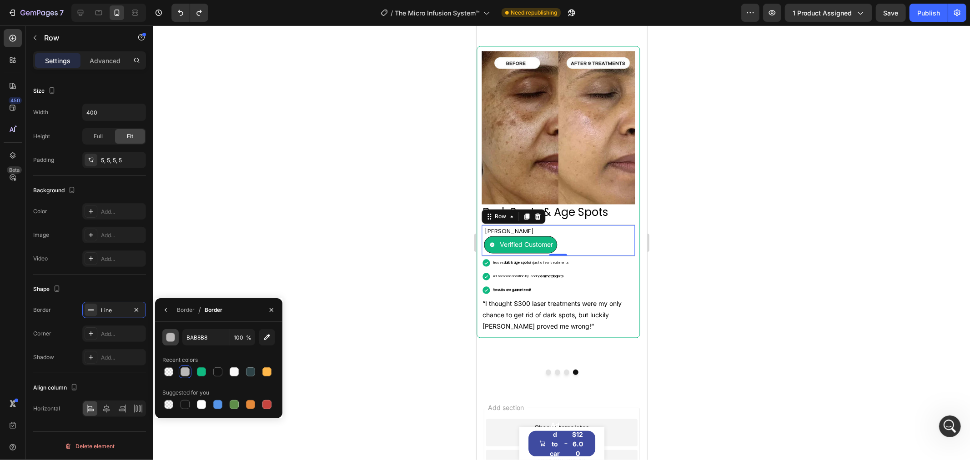
click at [172, 338] on div "button" at bounding box center [170, 337] width 9 height 9
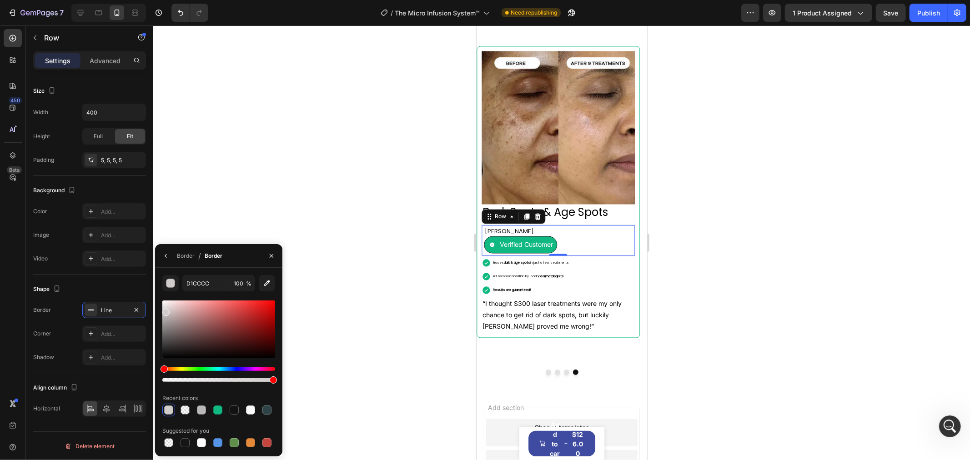
drag, startPoint x: 166, startPoint y: 316, endPoint x: 166, endPoint y: 311, distance: 5.0
click at [166, 311] on div at bounding box center [165, 312] width 7 height 7
click at [210, 283] on input "D1CCCC" at bounding box center [205, 283] width 47 height 16
paste input "https://seranovabeauty.com/cdn/shop/files/before_after_9_eng_720.webp?v=1754332…"
type input "https://seranovabeauty.com/cdn/shop/files/before_after_9_eng_720.webp?v=1754332…"
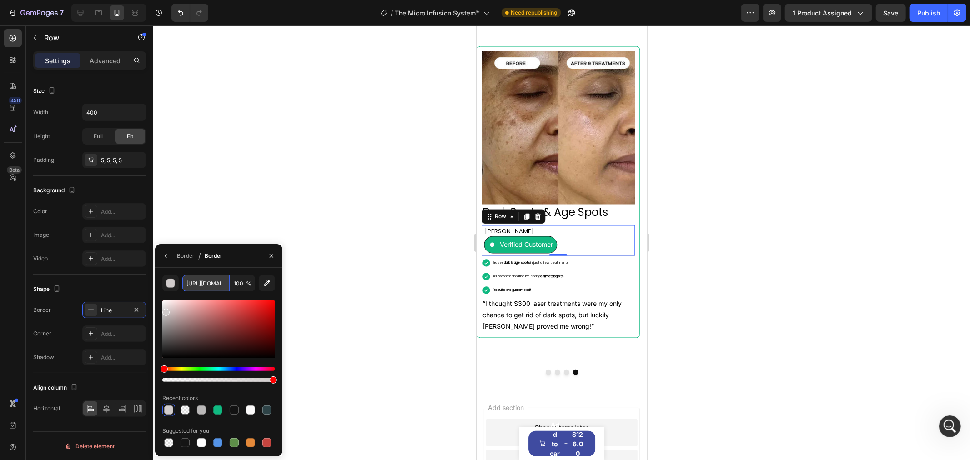
scroll to position [0, 222]
click at [211, 285] on input "https://seranovabeauty.com/cdn/shop/files/before_after_9_eng_720.webp?v=1754332…" at bounding box center [205, 283] width 47 height 16
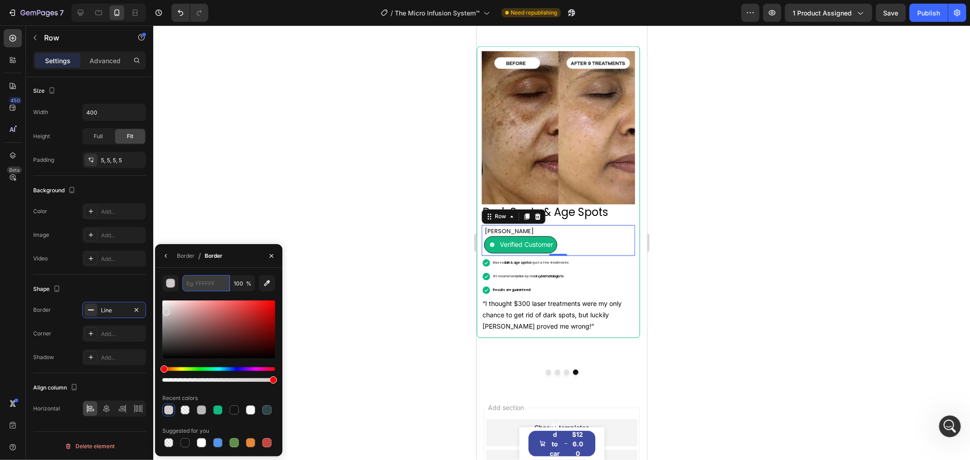
click at [211, 284] on input "text" at bounding box center [205, 283] width 47 height 16
paste input "https://seranovabeauty.com/cdn/shop/files/before_after_9_eng_720.webp?v=1754332…"
type input "https://seranovabeauty.com/cdn/shop/files/before_after_9_eng_720.webp?v=1754332…"
click at [349, 266] on div at bounding box center [561, 242] width 817 height 435
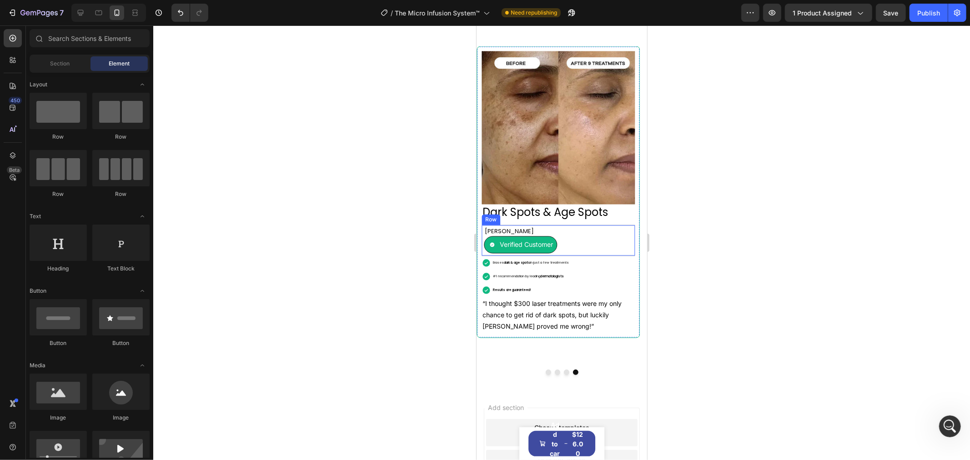
click at [600, 256] on div "[PERSON_NAME] Text Block Verified Customer Item List Row" at bounding box center [557, 240] width 153 height 31
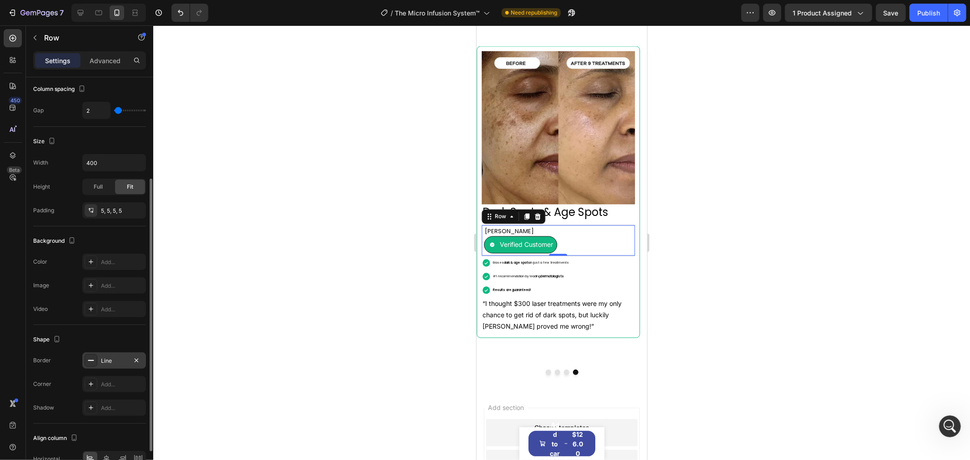
scroll to position [202, 0]
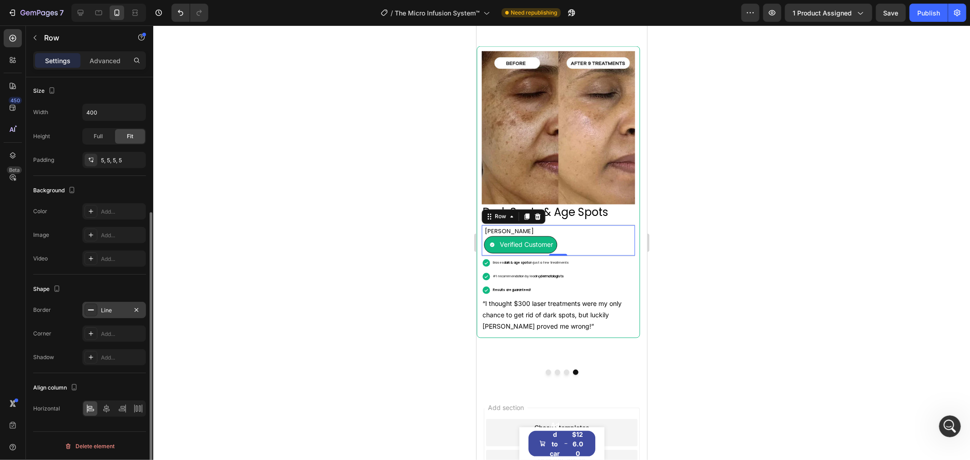
click at [102, 317] on div "Line" at bounding box center [114, 310] width 64 height 16
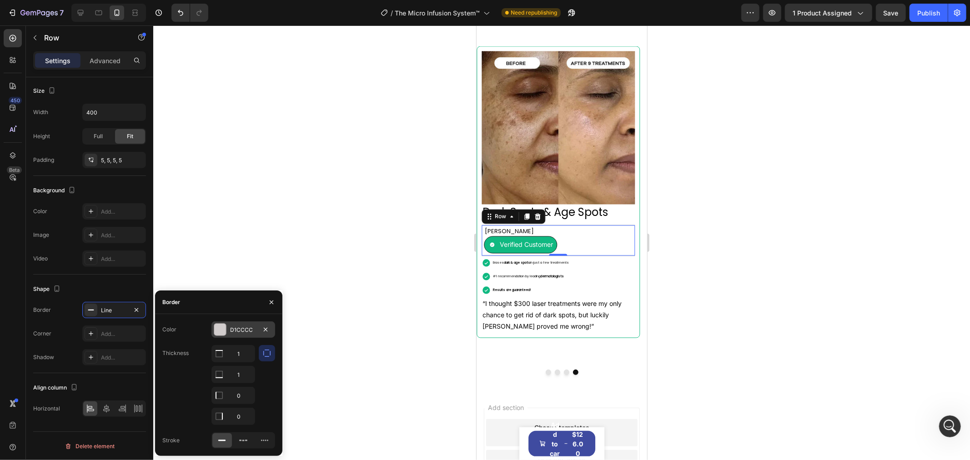
click at [221, 332] on div at bounding box center [220, 330] width 12 height 12
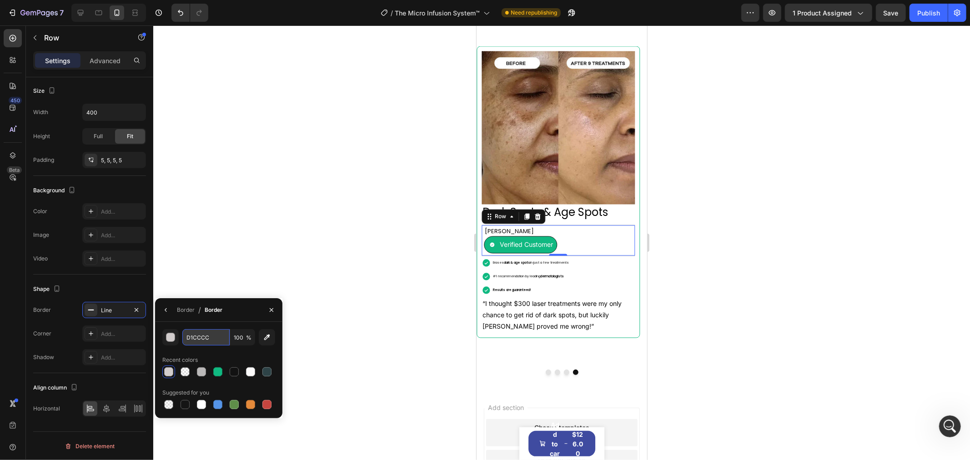
click at [196, 338] on input "D1CCCC" at bounding box center [205, 337] width 47 height 16
paste input "https://seranovabeauty.com/cdn/shop/files/before_after_9_eng_720.webp?v=1754332…"
type input "h"
paste input "E0E0E0"
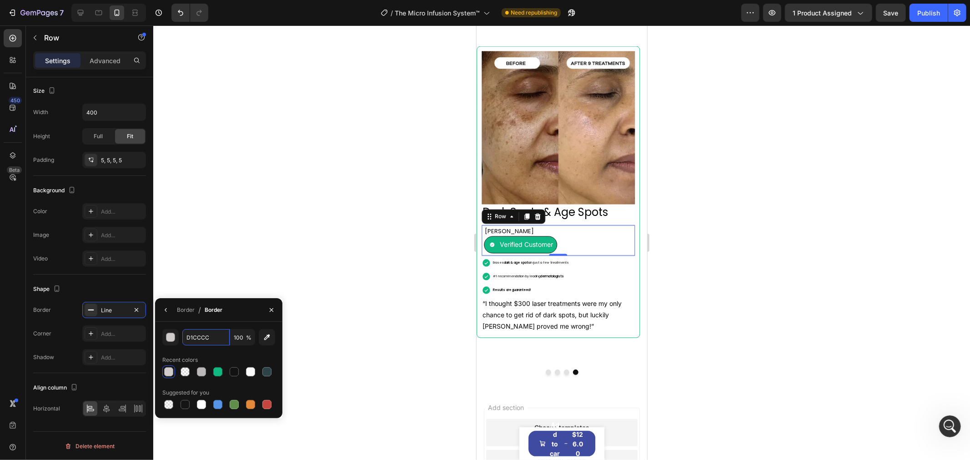
type input "E0E0E0"
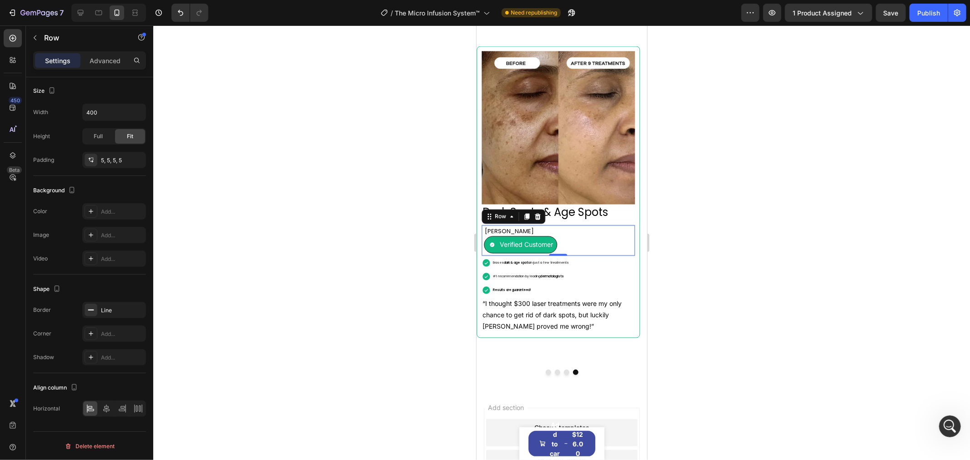
click at [224, 276] on div at bounding box center [561, 242] width 817 height 435
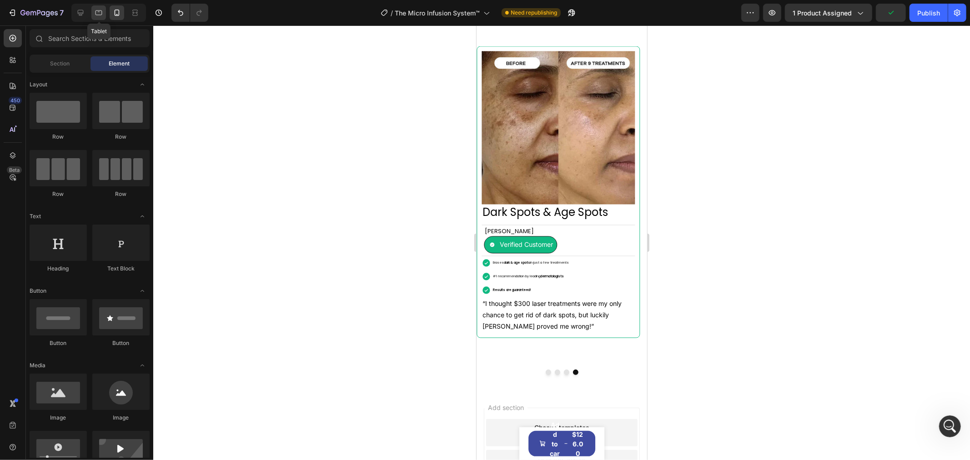
click at [97, 14] on icon at bounding box center [98, 12] width 9 height 9
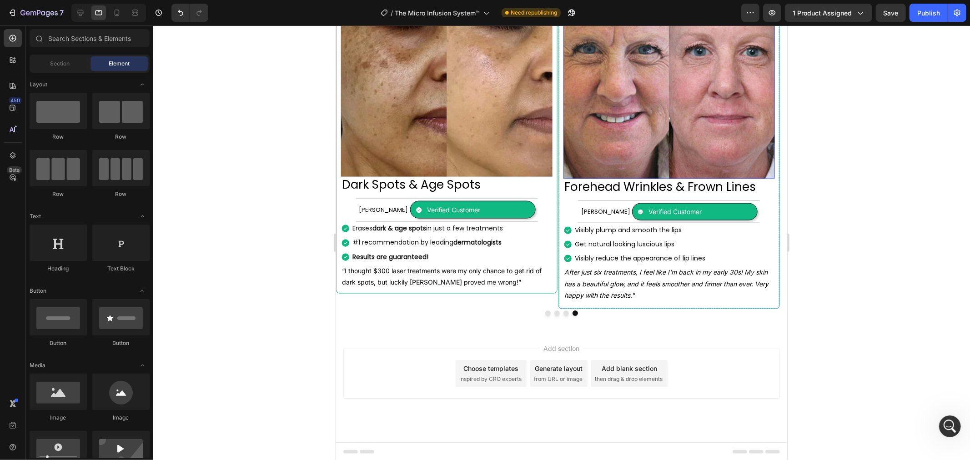
scroll to position [1003, 0]
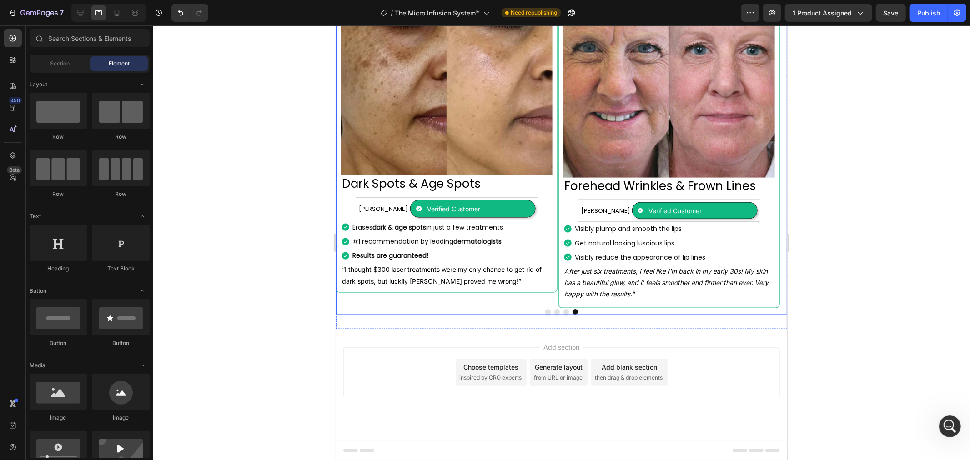
click at [563, 314] on button "Dot" at bounding box center [565, 311] width 5 height 5
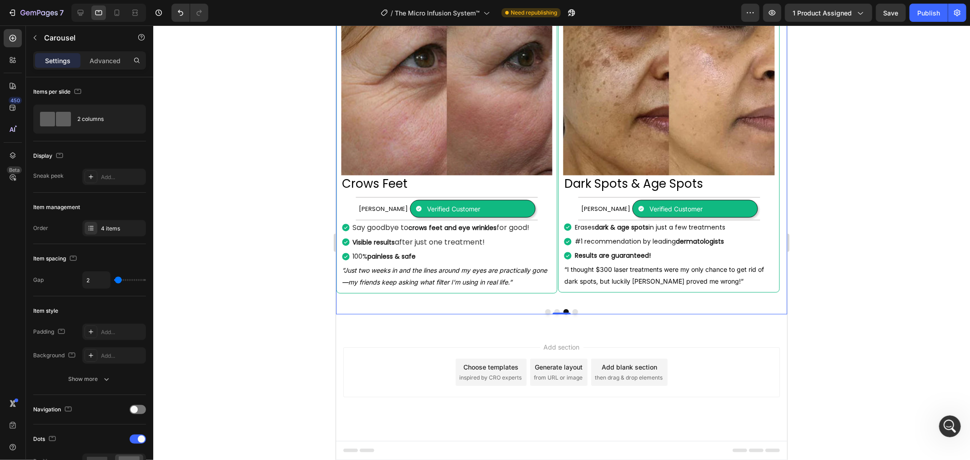
click at [545, 313] on button "Dot" at bounding box center [547, 311] width 5 height 5
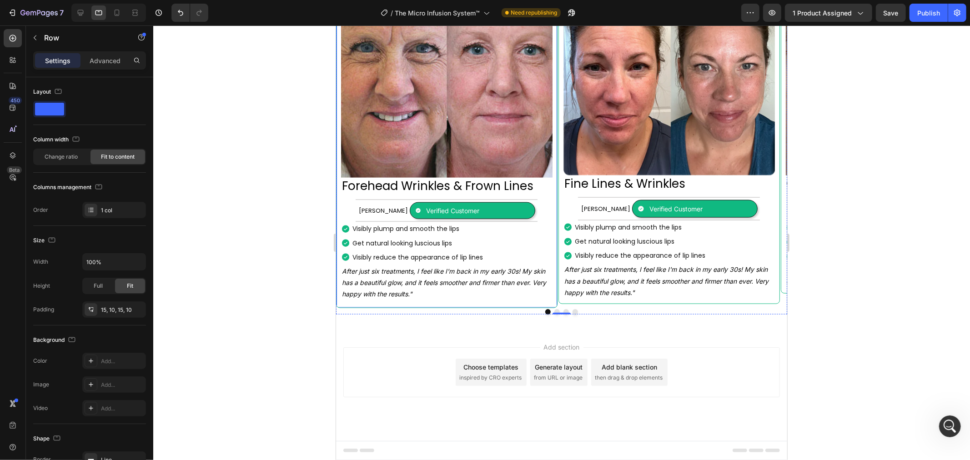
click at [348, 201] on div "Image Forehead Wrinkles & Frown Lines Heading Margret H. Text Block Verified Cu…" at bounding box center [446, 133] width 211 height 334
click at [353, 205] on div "Image Forehead Wrinkles & Frown Lines Heading Margret H. Text Block Verified Cu…" at bounding box center [446, 133] width 211 height 334
click at [357, 207] on div "[PERSON_NAME]" at bounding box center [382, 210] width 51 height 12
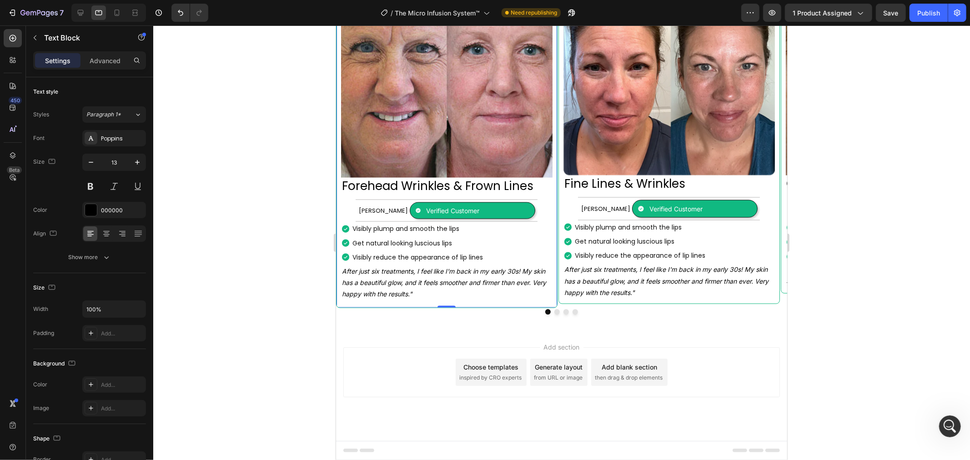
click at [348, 209] on div "Image Forehead Wrinkles & Frown Lines Heading Margret H. Text Block Verified Cu…" at bounding box center [446, 133] width 211 height 334
click at [362, 210] on p "[PERSON_NAME]" at bounding box center [382, 210] width 49 height 10
click at [109, 62] on p "Advanced" at bounding box center [105, 61] width 31 height 10
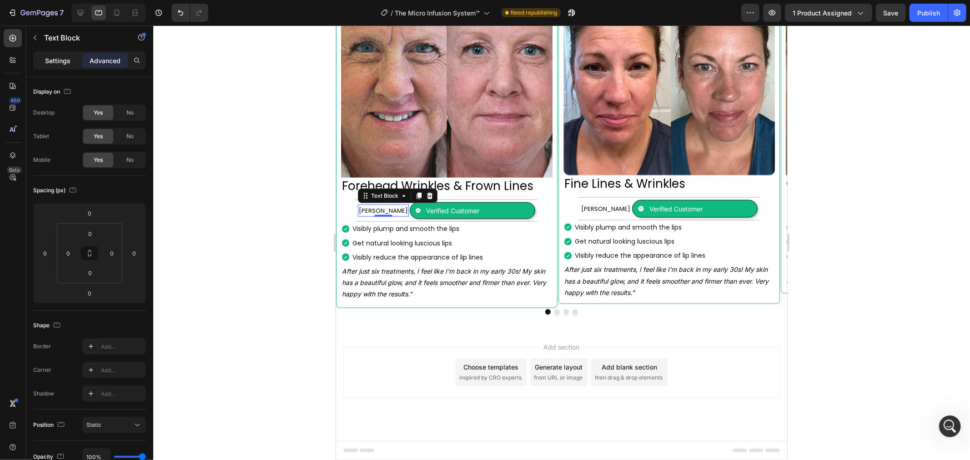
click at [59, 60] on p "Settings" at bounding box center [57, 61] width 25 height 10
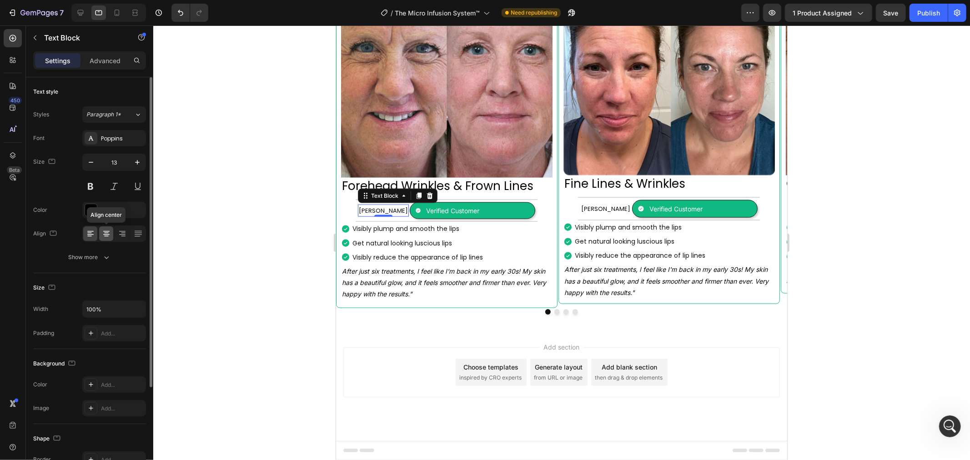
click at [108, 239] on div at bounding box center [106, 233] width 14 height 15
click at [122, 235] on icon at bounding box center [122, 233] width 9 height 9
click at [138, 235] on icon at bounding box center [138, 233] width 9 height 9
click at [86, 234] on icon at bounding box center [90, 233] width 9 height 9
click at [100, 261] on div "Show more" at bounding box center [90, 257] width 42 height 9
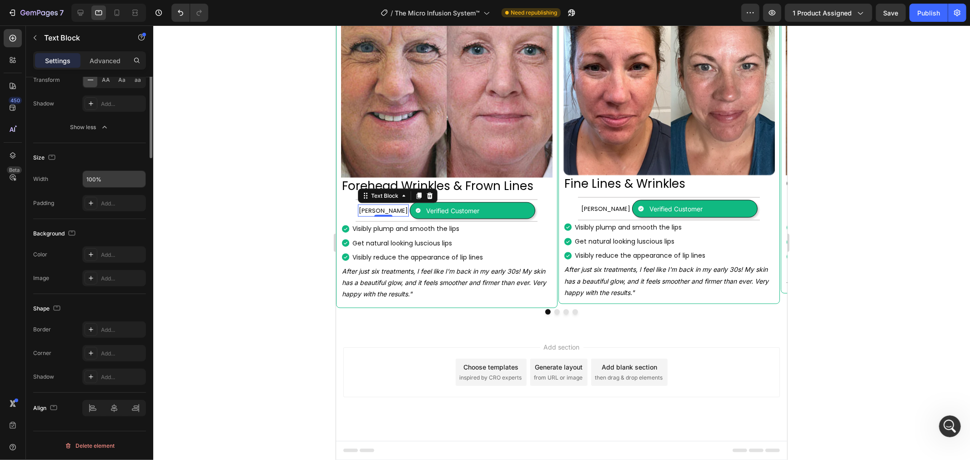
scroll to position [0, 0]
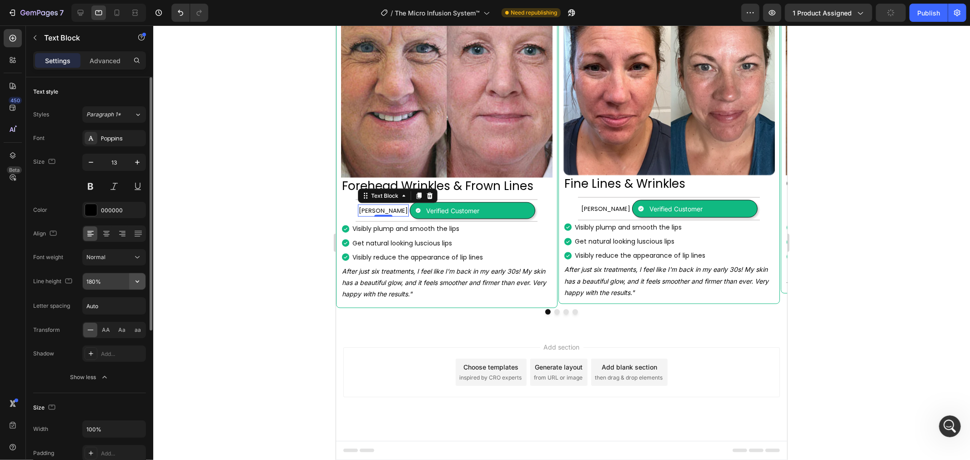
click at [135, 279] on icon "button" at bounding box center [137, 281] width 9 height 9
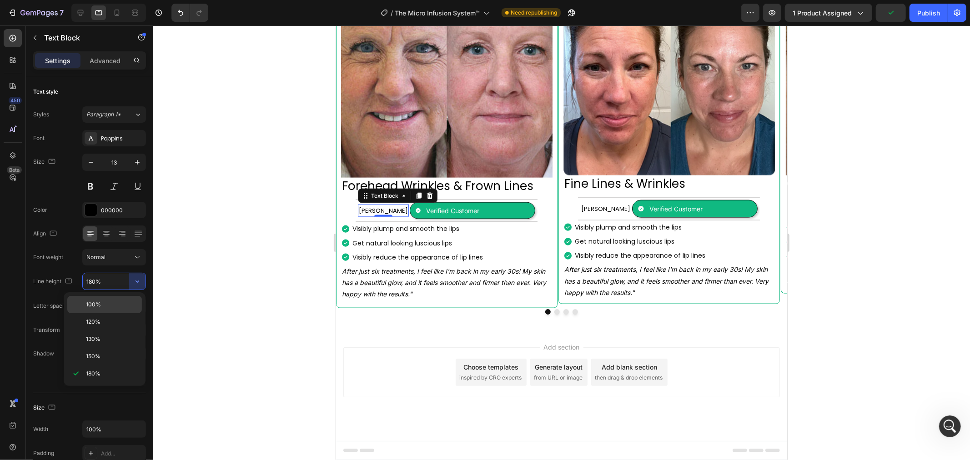
click at [103, 304] on p "100%" at bounding box center [112, 305] width 52 height 8
type input "100%"
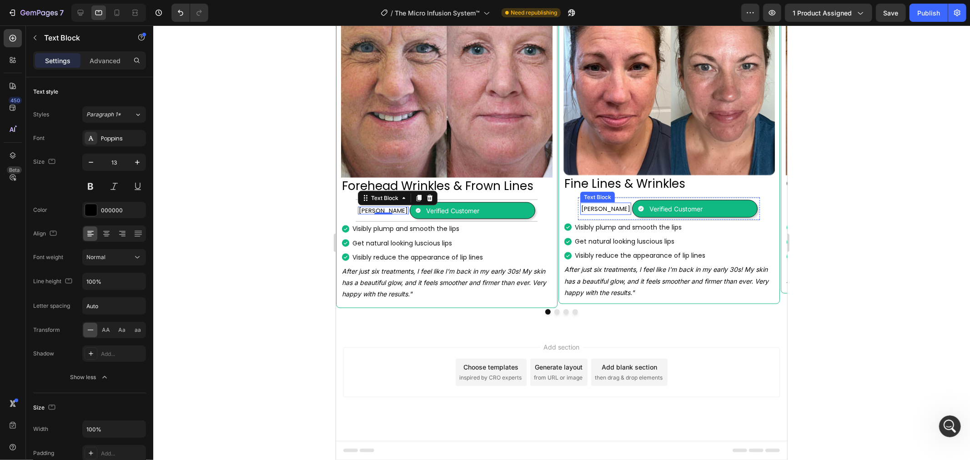
click at [603, 210] on p "[PERSON_NAME]" at bounding box center [605, 208] width 49 height 10
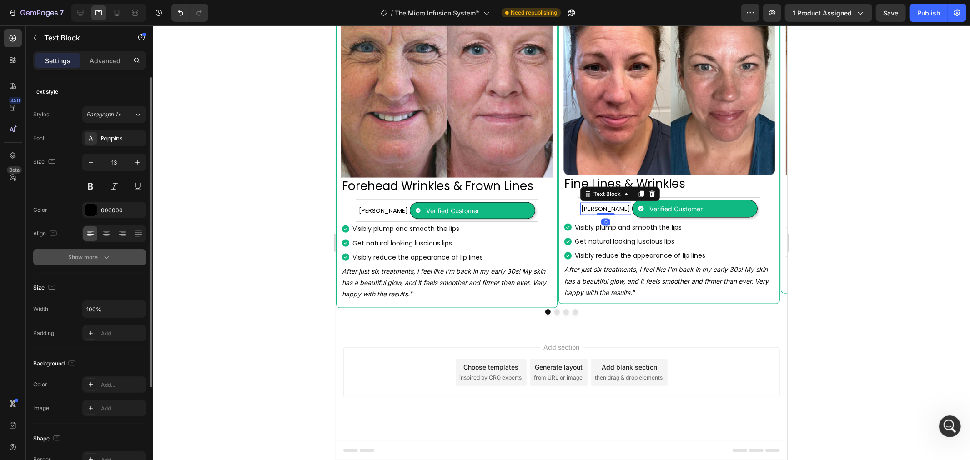
click at [74, 261] on div "Show more" at bounding box center [90, 257] width 42 height 9
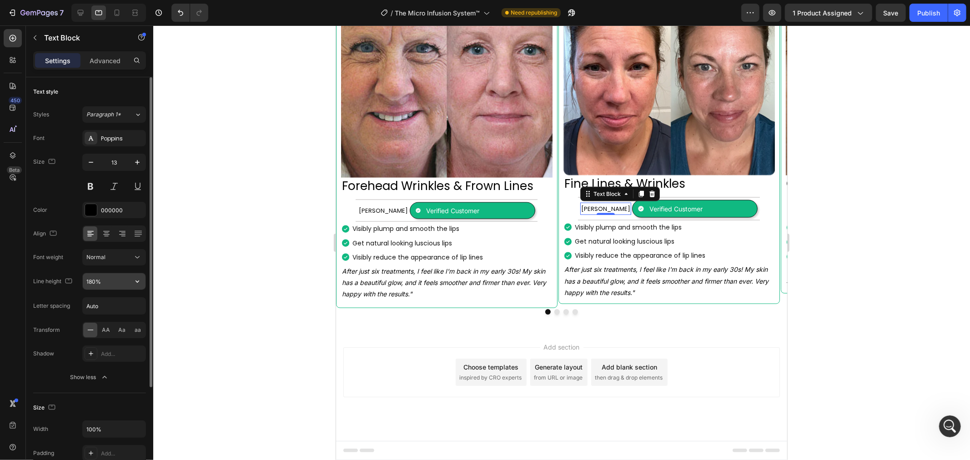
click at [116, 281] on input "180%" at bounding box center [114, 281] width 63 height 16
click at [137, 280] on icon "button" at bounding box center [137, 281] width 9 height 9
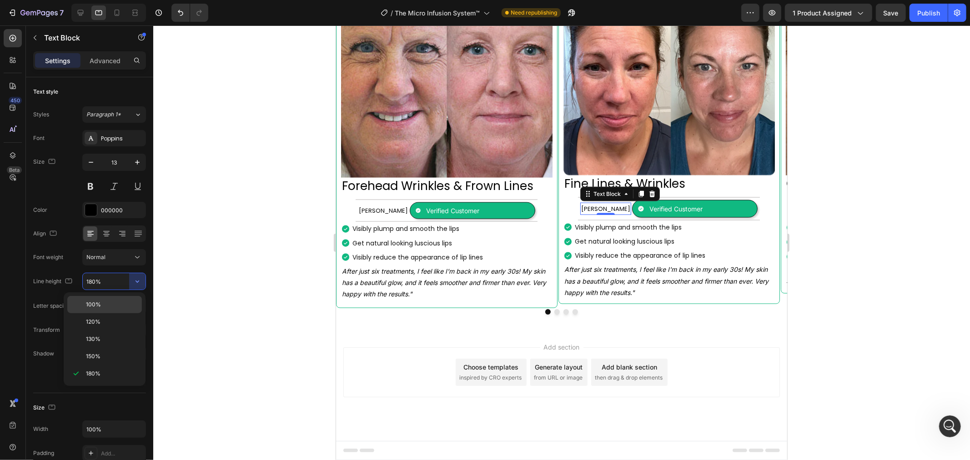
click at [101, 306] on p "100%" at bounding box center [112, 305] width 52 height 8
type input "100%"
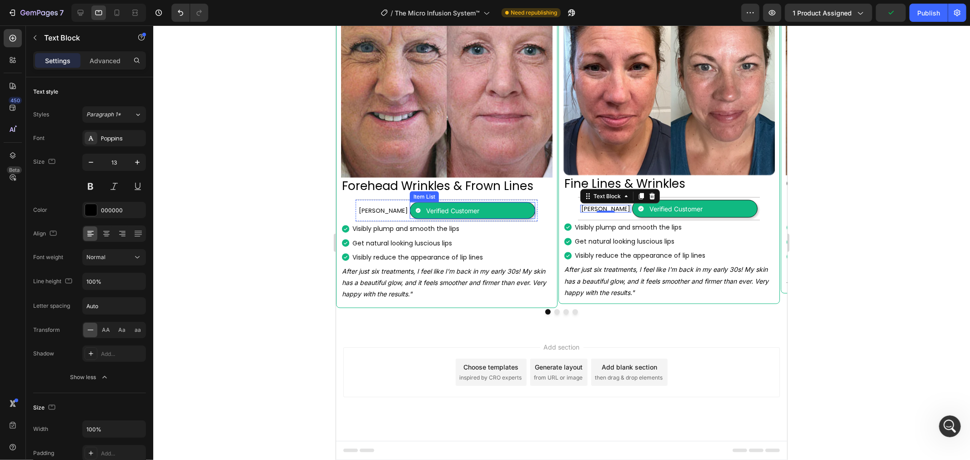
click at [532, 205] on div "Verified Customer" at bounding box center [472, 210] width 126 height 17
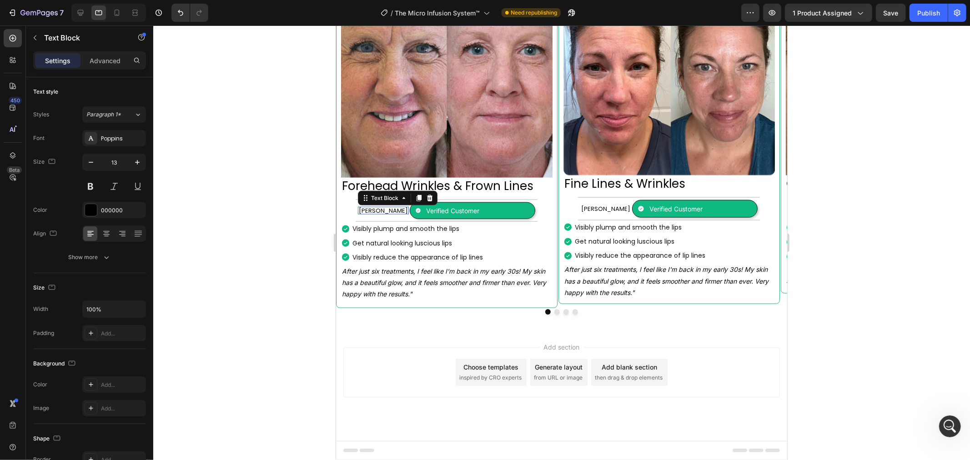
click at [372, 209] on p "[PERSON_NAME]" at bounding box center [382, 210] width 49 height 6
click at [129, 61] on div "Settings Advanced" at bounding box center [89, 60] width 109 height 15
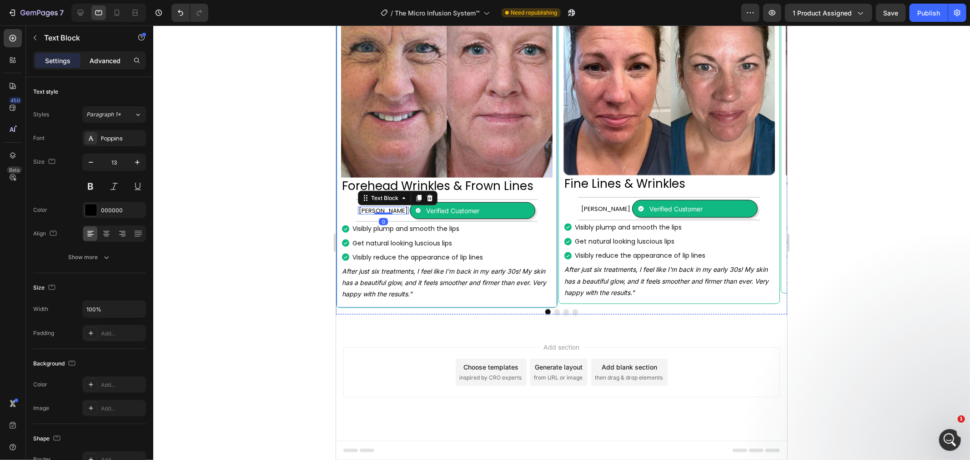
click at [114, 61] on p "Advanced" at bounding box center [105, 61] width 31 height 10
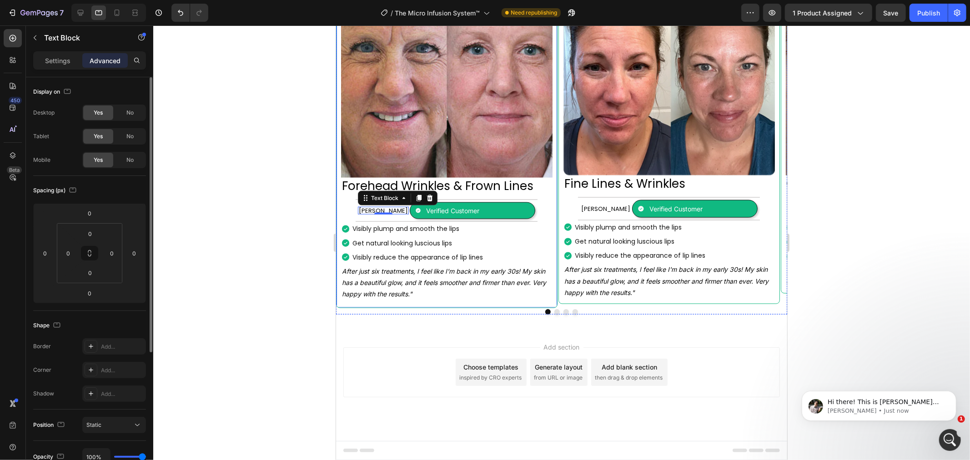
scroll to position [0, 0]
click at [936, 415] on div "Hi there! ﻿This is Adrian from GemPages. I’m here to help! If you have any ques…" at bounding box center [878, 406] width 155 height 30
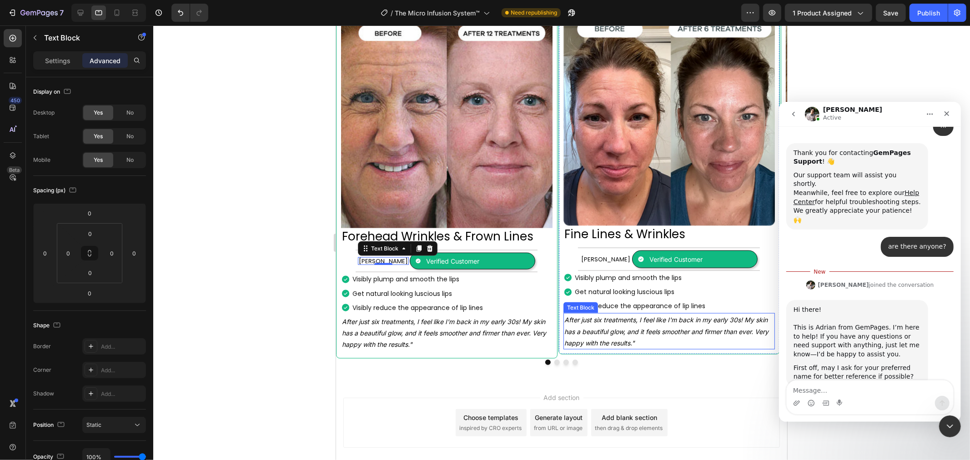
scroll to position [1003, 0]
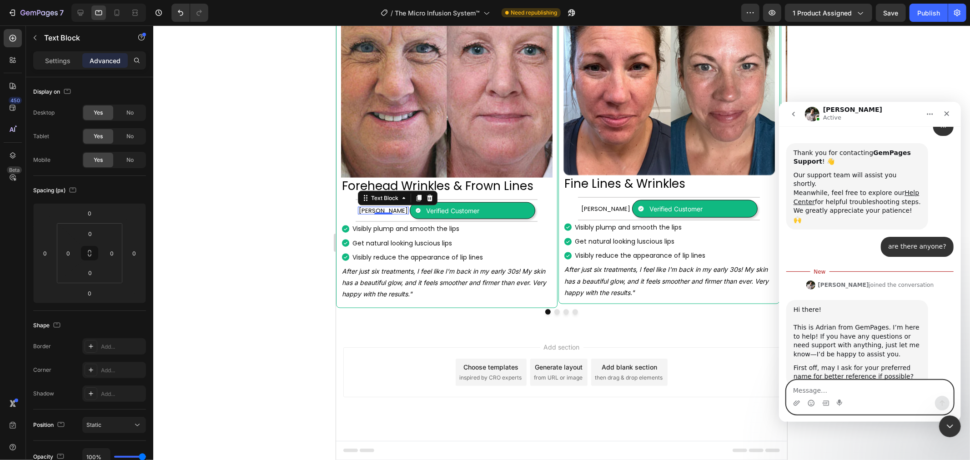
click at [825, 389] on textarea "Message…" at bounding box center [869, 387] width 166 height 15
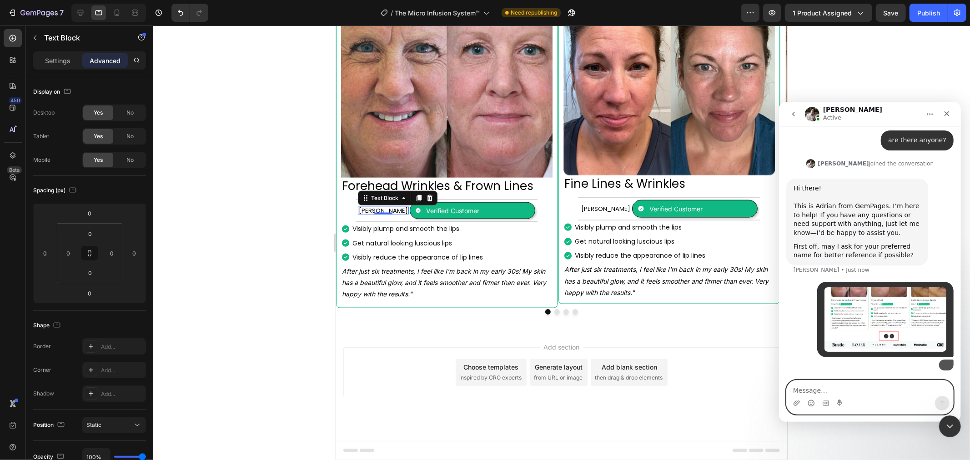
scroll to position [256, 0]
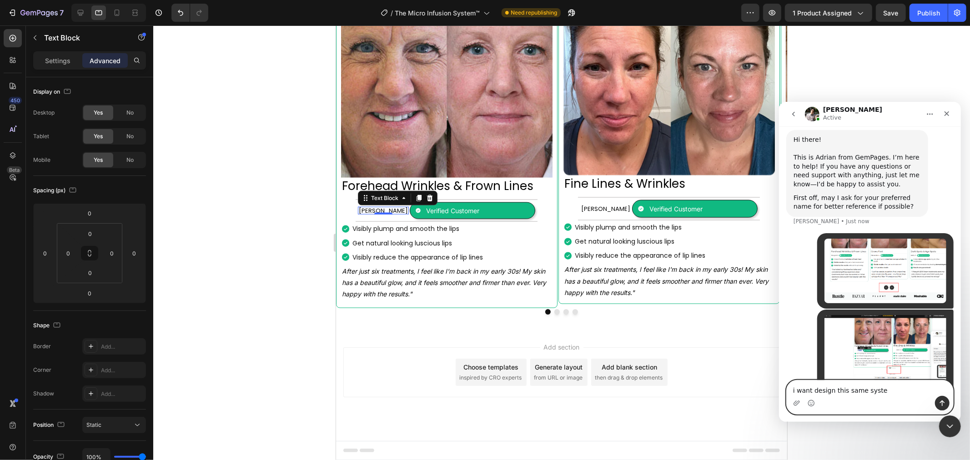
type textarea "i want design this same system"
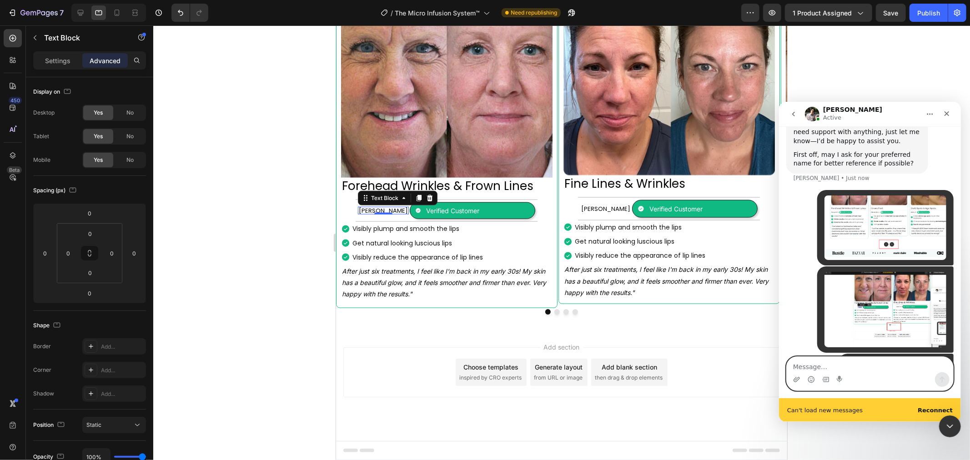
scroll to position [300, 0]
click at [821, 362] on textarea "Message…" at bounding box center [869, 364] width 166 height 15
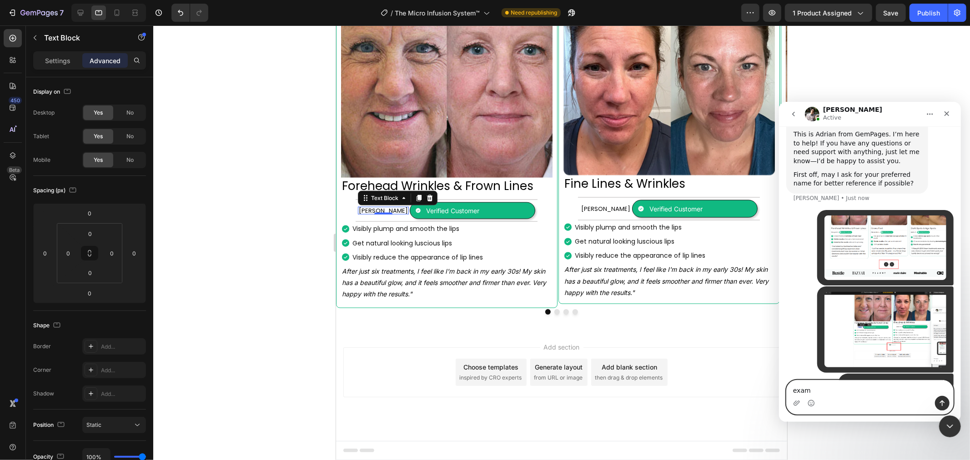
scroll to position [276, 0]
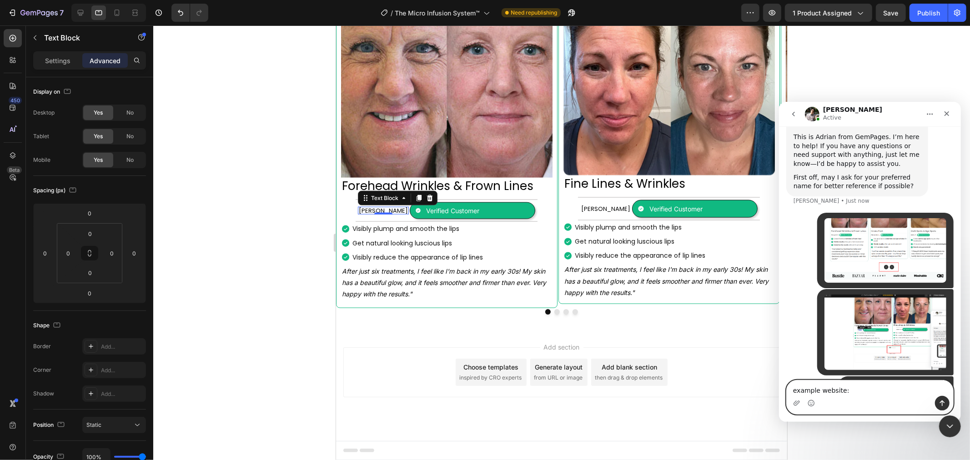
paste textarea "[URL][DOMAIN_NAME]"
type textarea "example website: https://seranovabeauty.com/products/the-micro-infusion-kit?vie…"
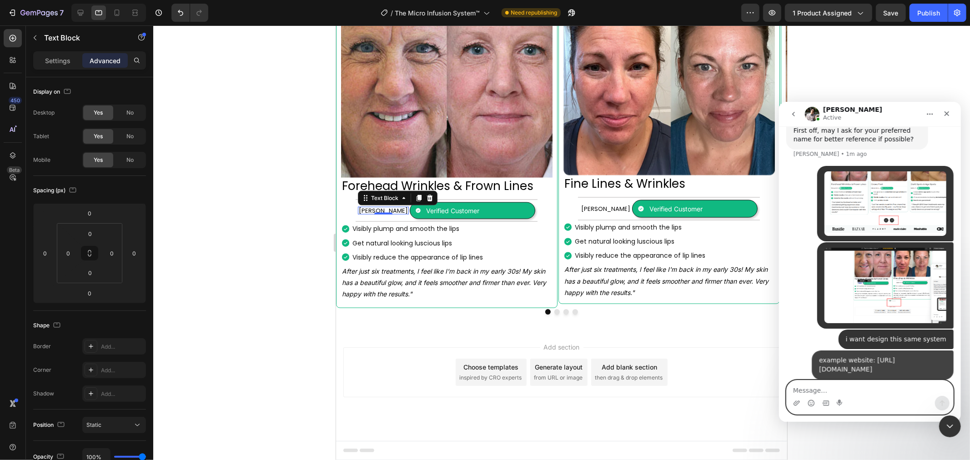
scroll to position [324, 0]
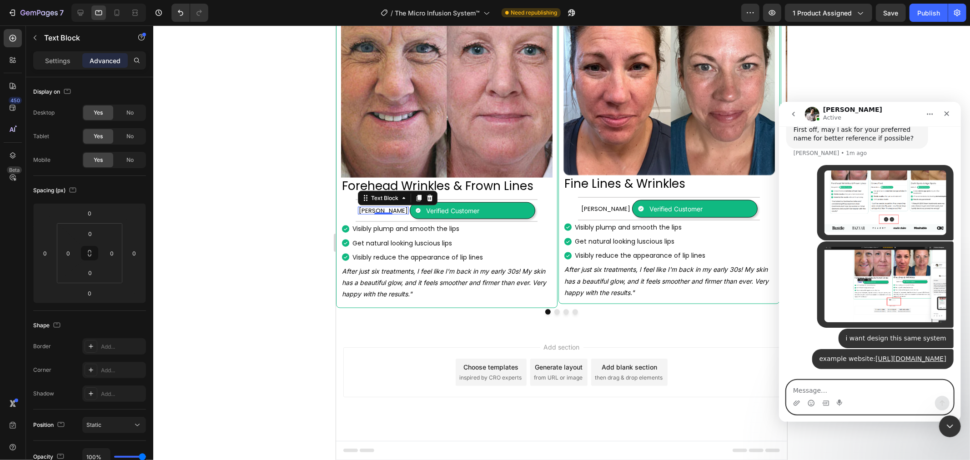
click at [826, 391] on textarea "Message…" at bounding box center [869, 387] width 166 height 15
type textarea "but i can not do this gempages"
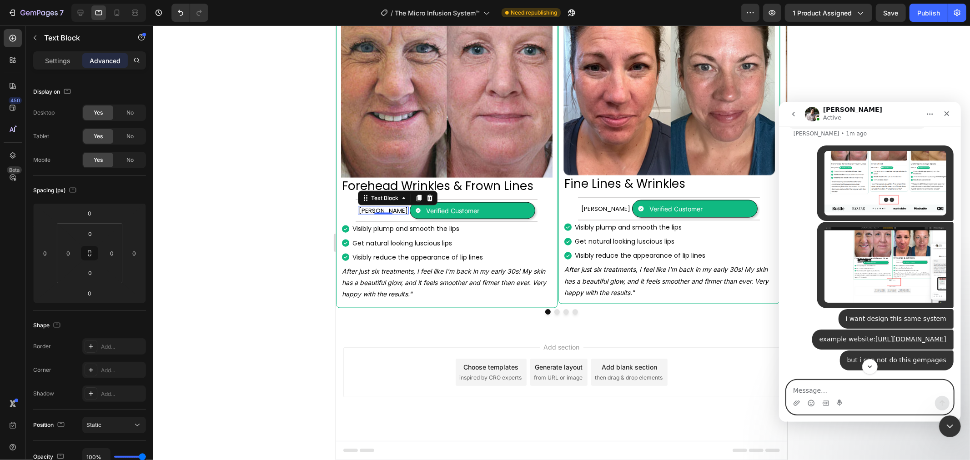
scroll to position [345, 0]
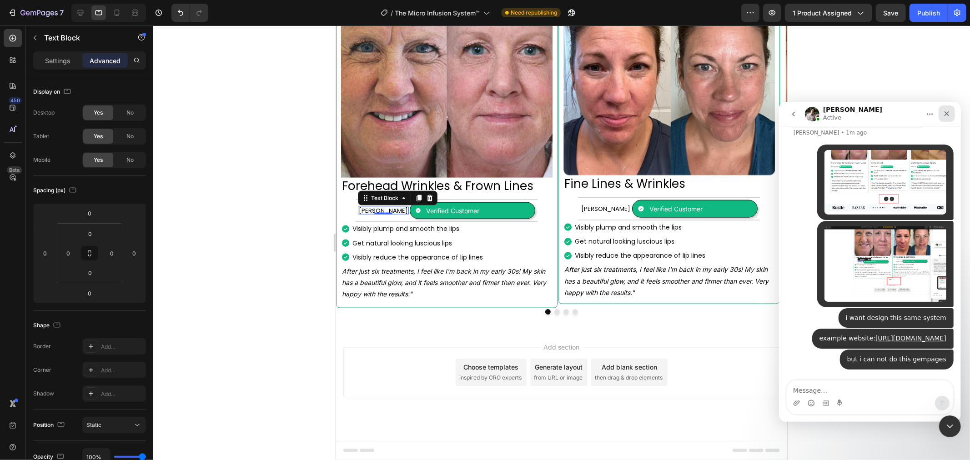
click at [946, 117] on div "Close" at bounding box center [946, 113] width 16 height 16
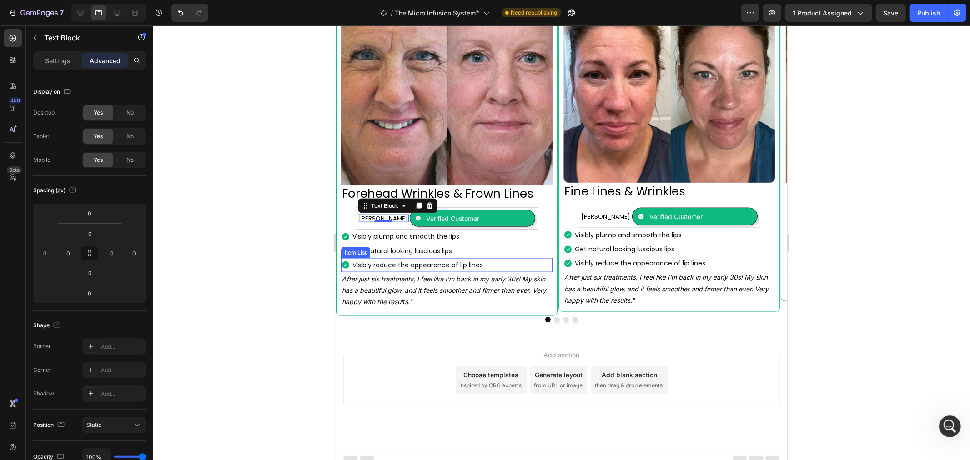
scroll to position [1003, 0]
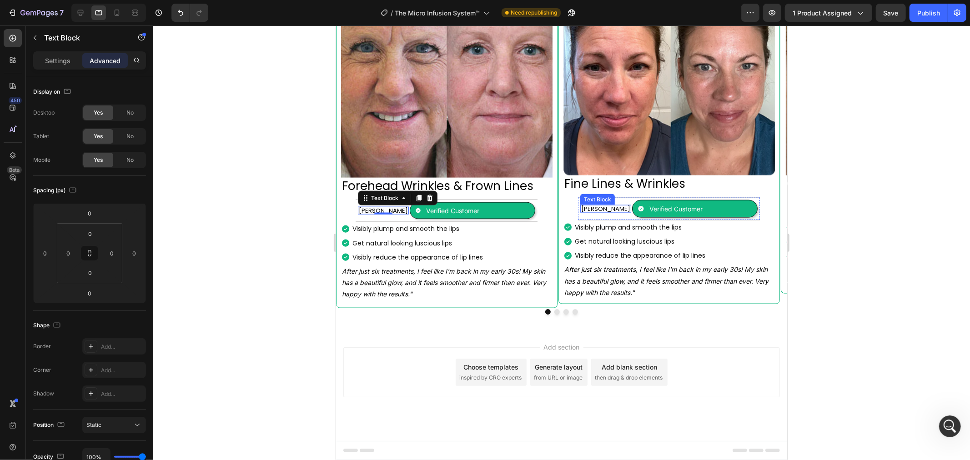
click at [603, 207] on p "[PERSON_NAME]" at bounding box center [605, 209] width 49 height 6
click at [381, 207] on p "[PERSON_NAME]" at bounding box center [382, 210] width 49 height 6
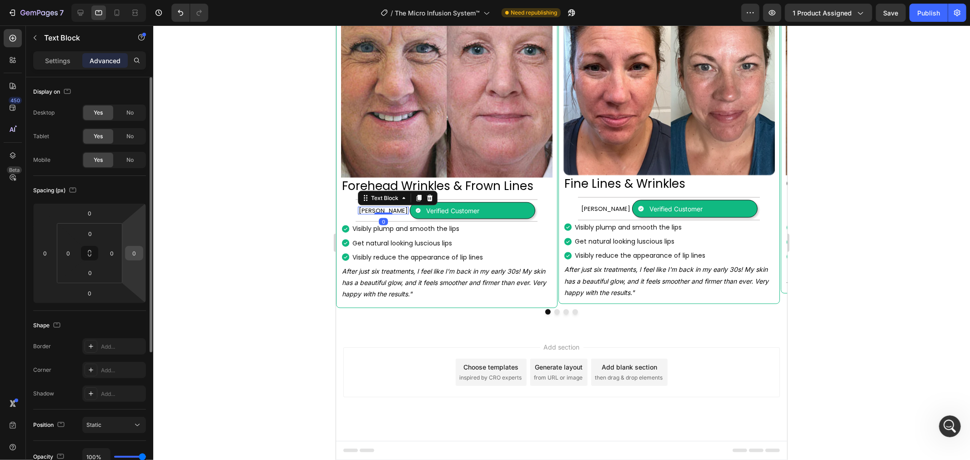
click at [137, 248] on input "0" at bounding box center [134, 253] width 14 height 14
type input "0"
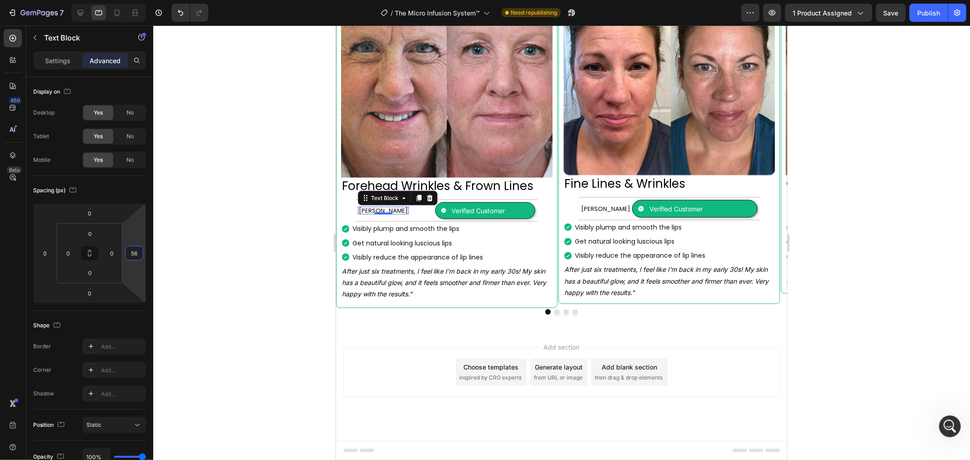
type input "5"
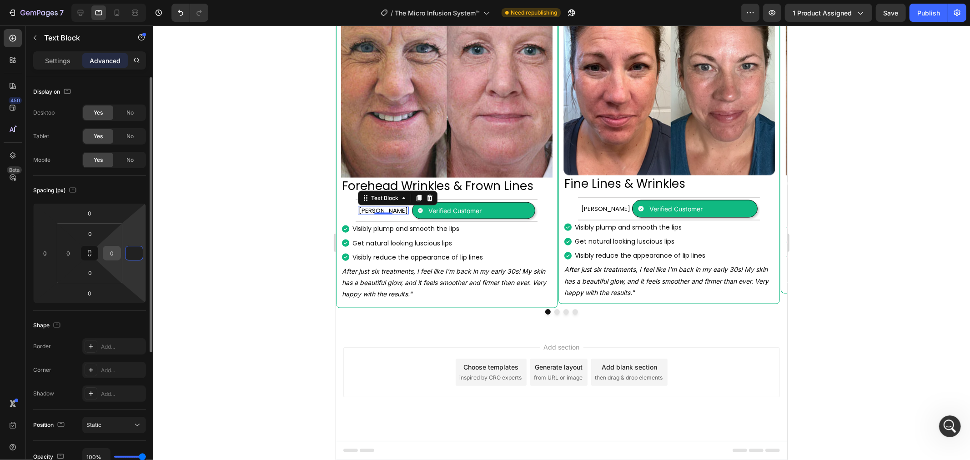
click at [115, 255] on input "0" at bounding box center [112, 253] width 14 height 14
type input "0"
type input "7"
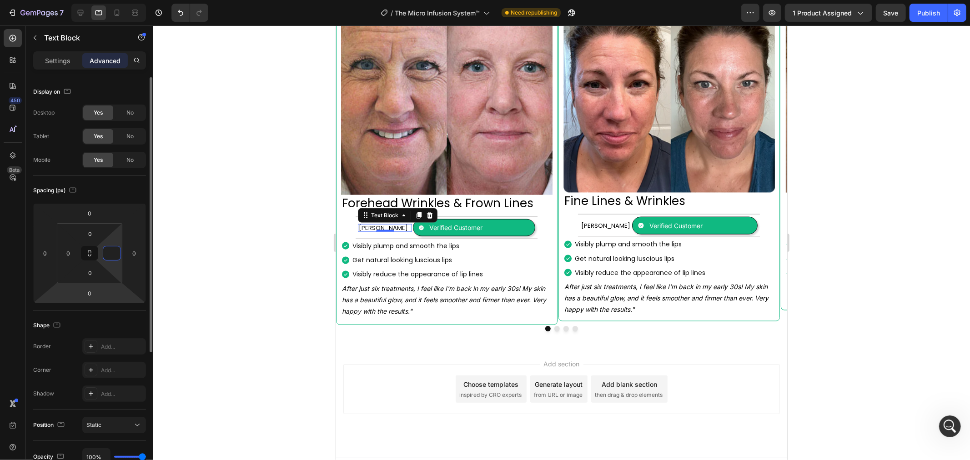
scroll to position [1, 0]
click at [69, 255] on input "0" at bounding box center [68, 253] width 14 height 14
type input "0"
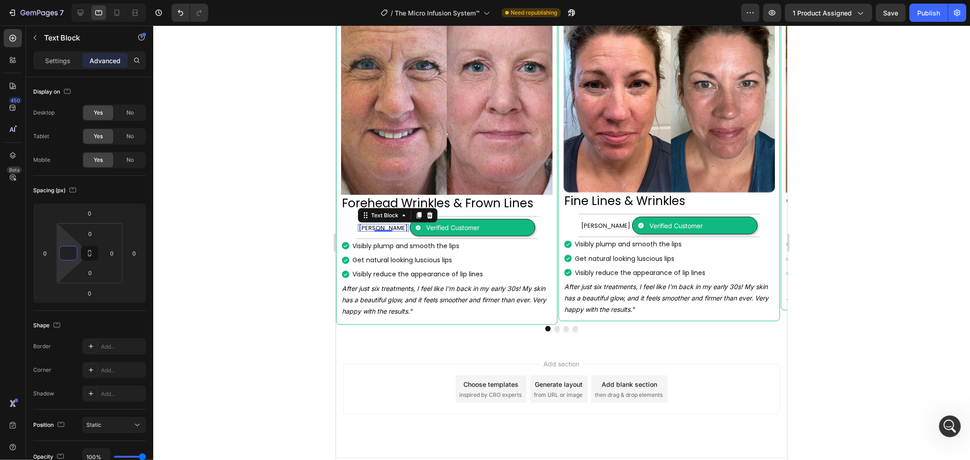
click at [261, 238] on div at bounding box center [561, 242] width 817 height 435
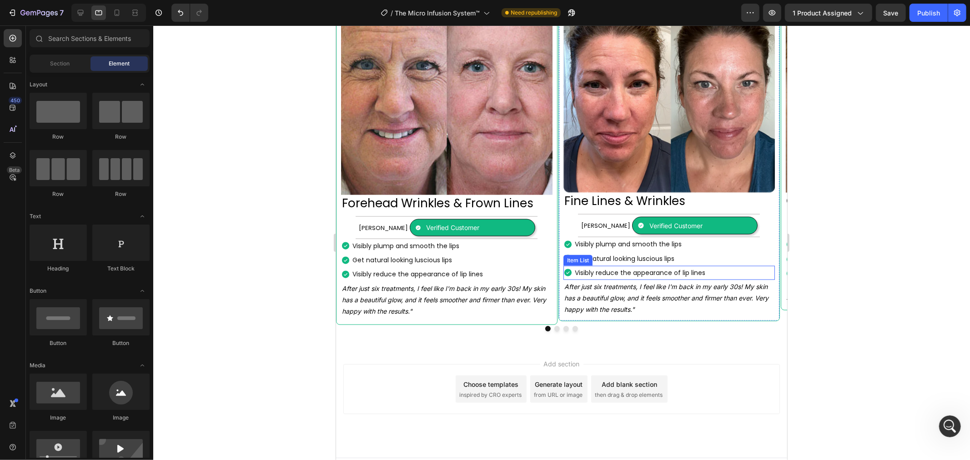
click at [859, 212] on div at bounding box center [561, 242] width 817 height 435
click at [537, 216] on div "[PERSON_NAME] Text Block Verified Customer Item List Row" at bounding box center [446, 227] width 182 height 23
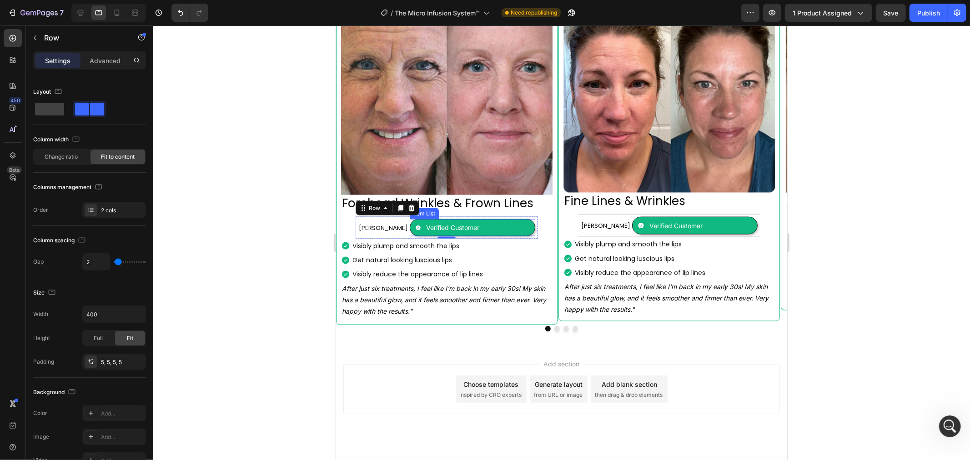
click at [487, 219] on div "Verified Customer" at bounding box center [472, 227] width 126 height 17
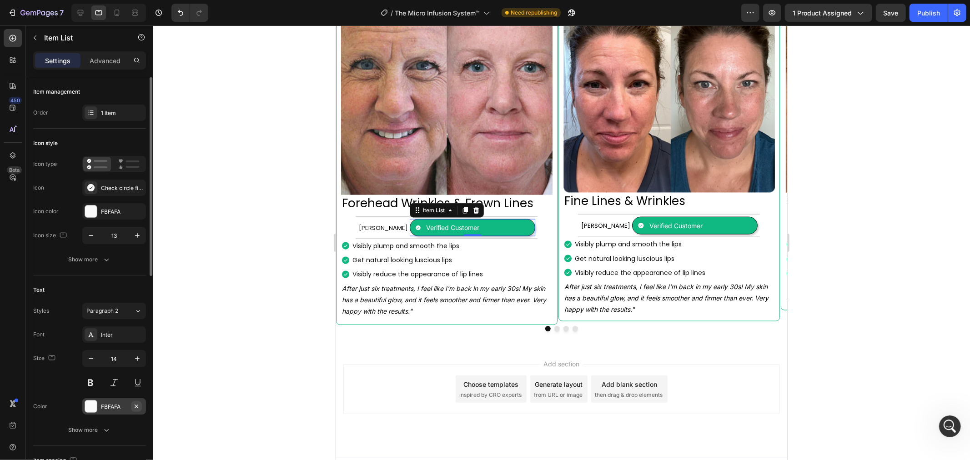
scroll to position [151, 0]
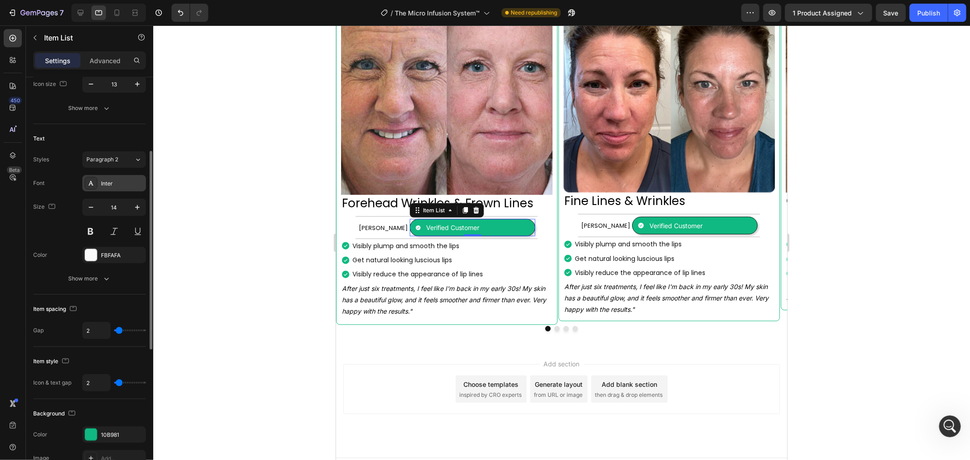
click at [114, 182] on div "Inter" at bounding box center [122, 184] width 43 height 8
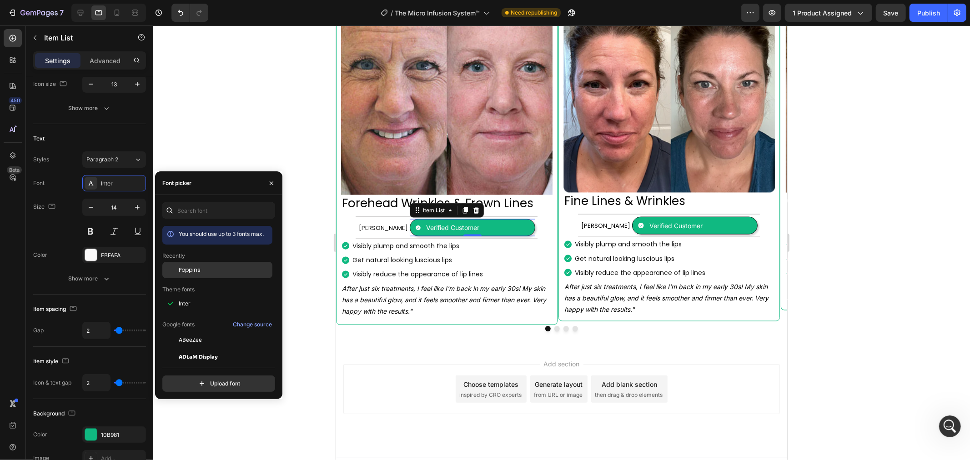
click at [191, 274] on span "Poppins" at bounding box center [190, 270] width 22 height 8
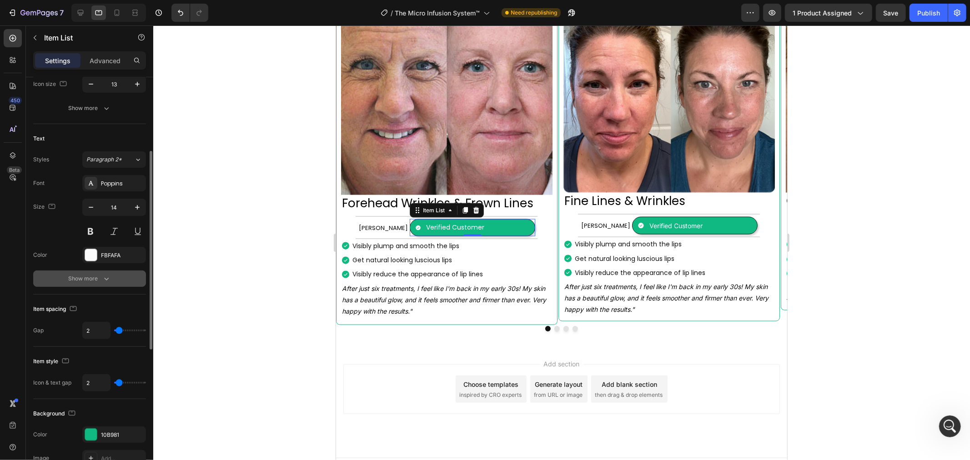
click at [91, 278] on div "Show more" at bounding box center [90, 278] width 42 height 9
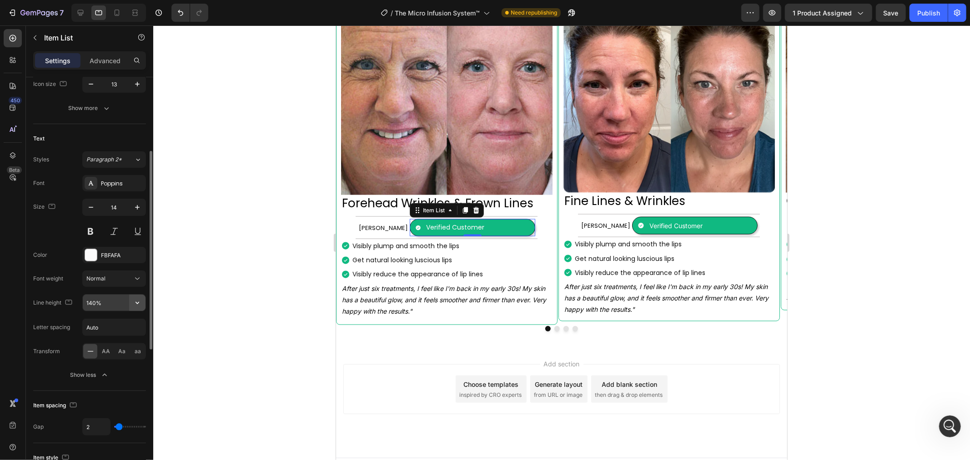
click at [143, 305] on button "button" at bounding box center [137, 303] width 16 height 16
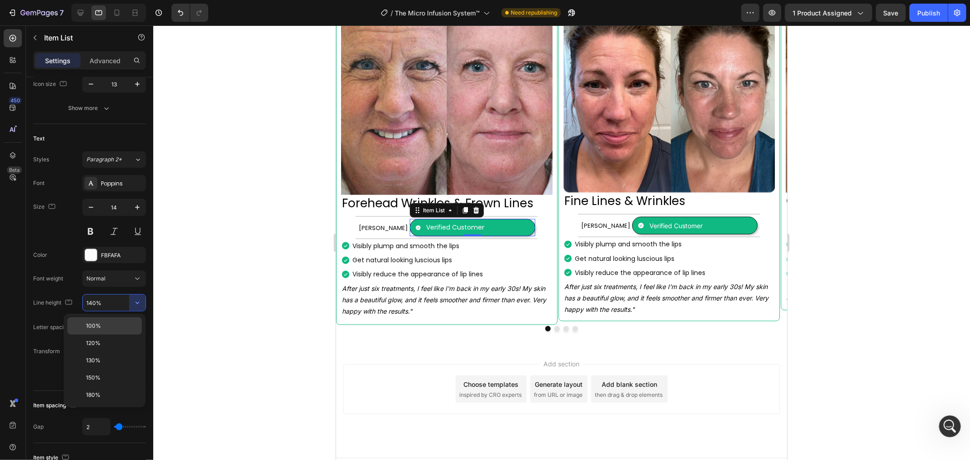
click at [105, 329] on p "100%" at bounding box center [112, 326] width 52 height 8
type input "100%"
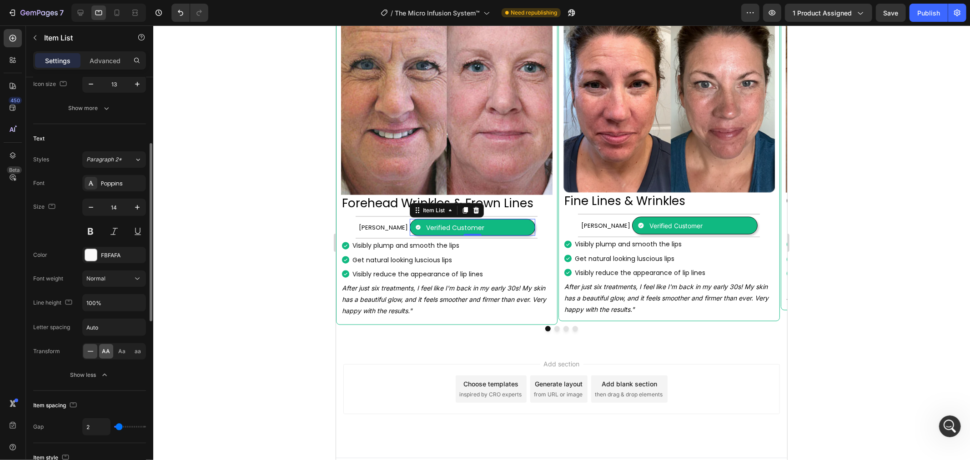
click at [112, 351] on div "AA" at bounding box center [106, 351] width 14 height 15
click at [90, 351] on icon at bounding box center [90, 351] width 9 height 9
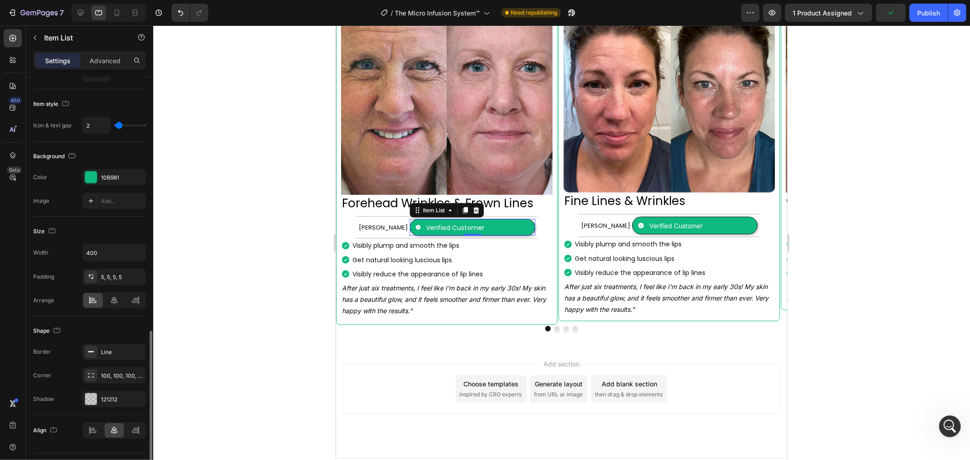
scroll to position [528, 0]
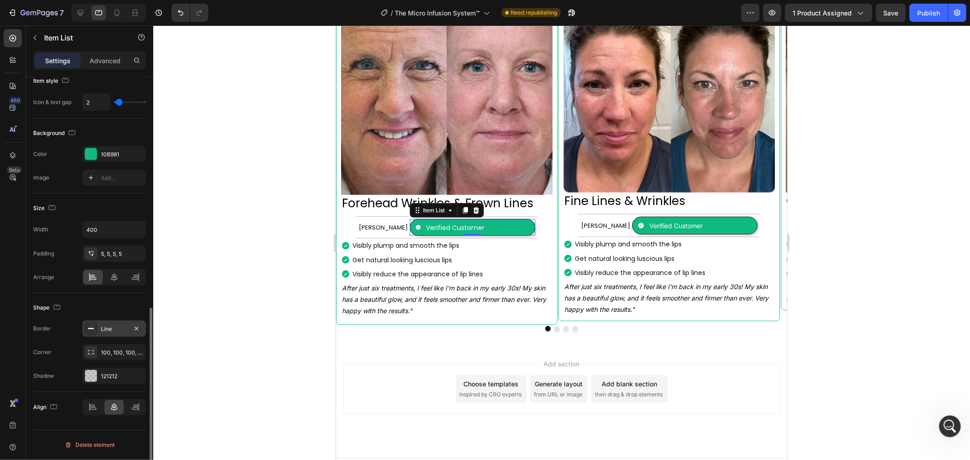
click at [114, 330] on div "Line" at bounding box center [114, 329] width 26 height 8
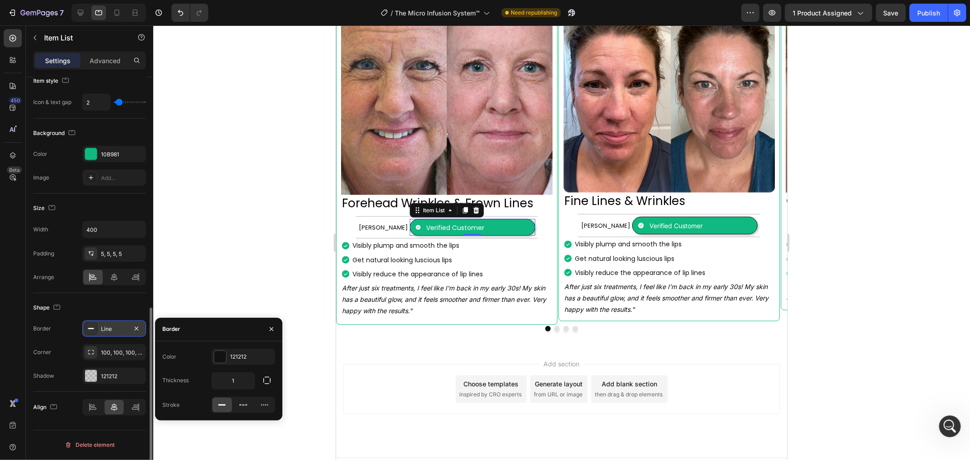
click at [114, 330] on div "Line" at bounding box center [114, 329] width 26 height 8
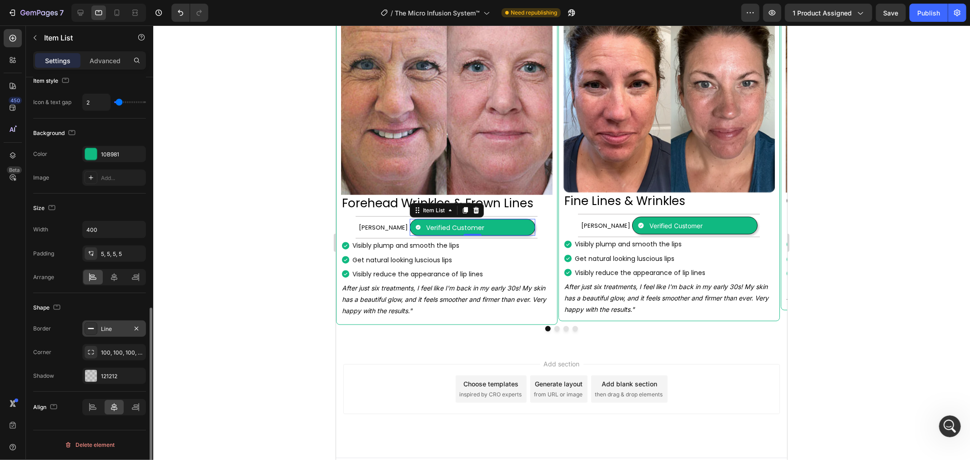
click at [114, 330] on div "Line" at bounding box center [114, 329] width 26 height 8
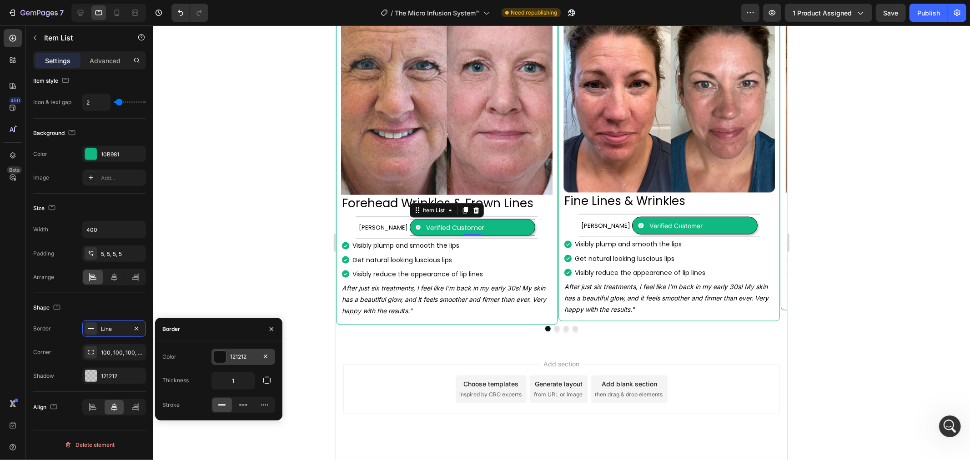
click at [220, 361] on div at bounding box center [220, 357] width 12 height 12
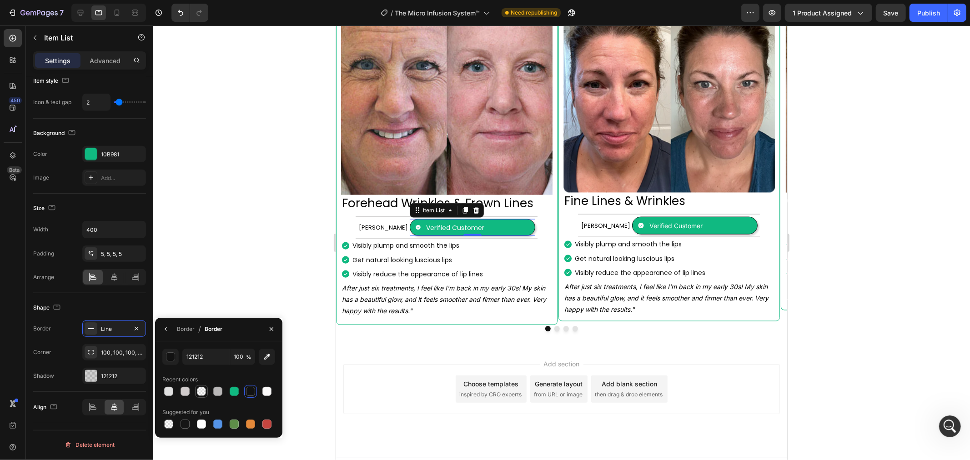
click at [201, 392] on div at bounding box center [201, 391] width 9 height 9
type input "0"
click at [725, 216] on div "Verified Customer" at bounding box center [695, 225] width 126 height 18
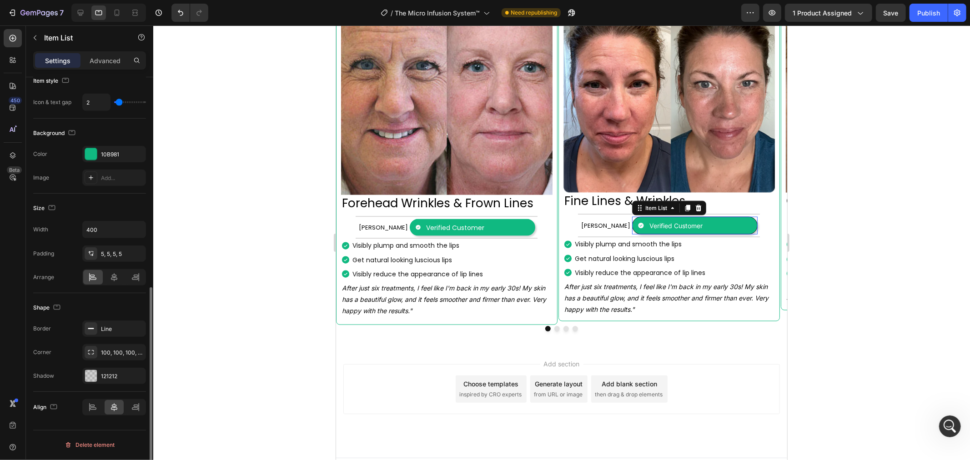
scroll to position [432, 0]
click at [92, 333] on div at bounding box center [91, 328] width 13 height 13
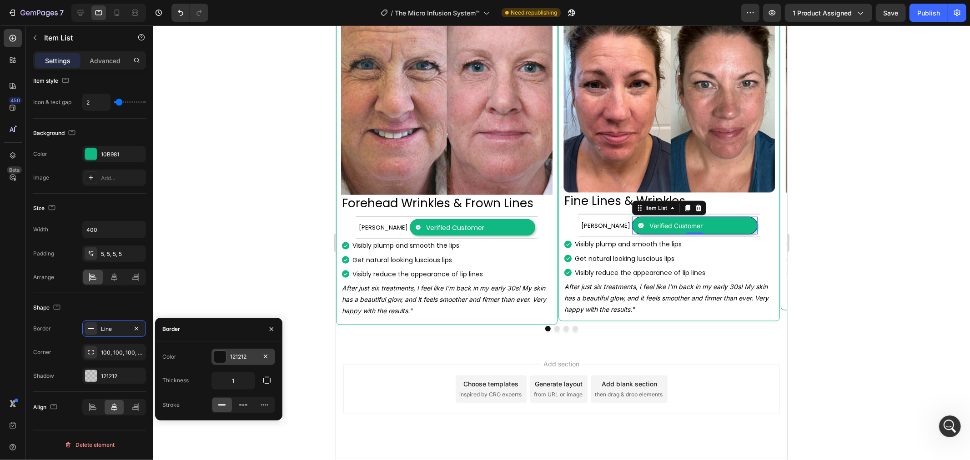
click at [223, 356] on div at bounding box center [220, 357] width 12 height 12
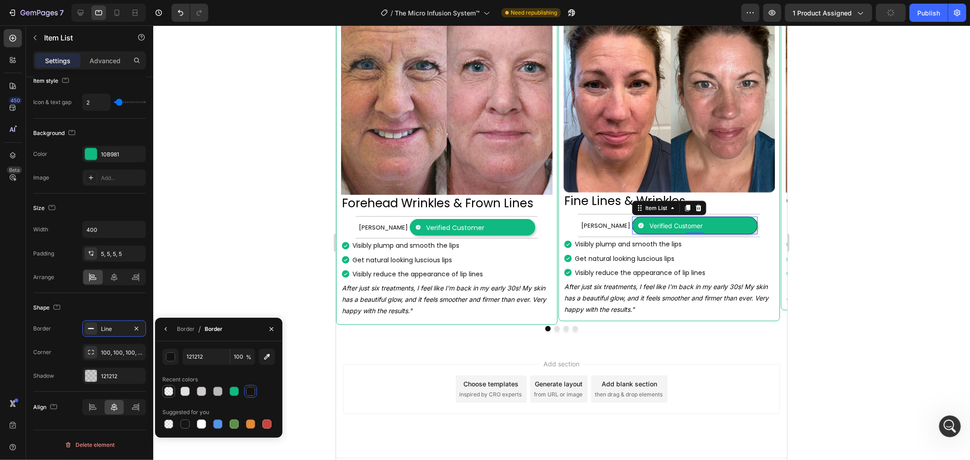
click at [168, 390] on div at bounding box center [168, 391] width 9 height 9
type input "0"
click at [554, 326] on button "Dot" at bounding box center [556, 328] width 5 height 5
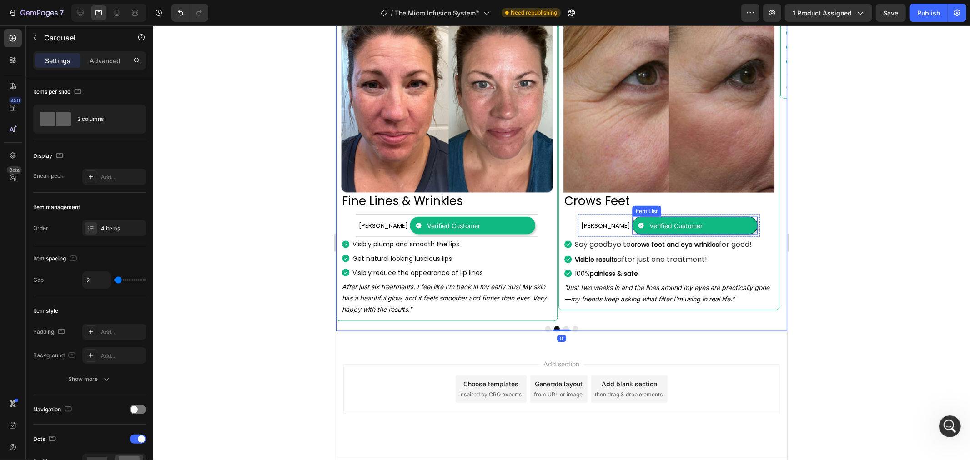
scroll to position [380, 0]
click at [746, 216] on div "Verified Customer" at bounding box center [695, 225] width 126 height 18
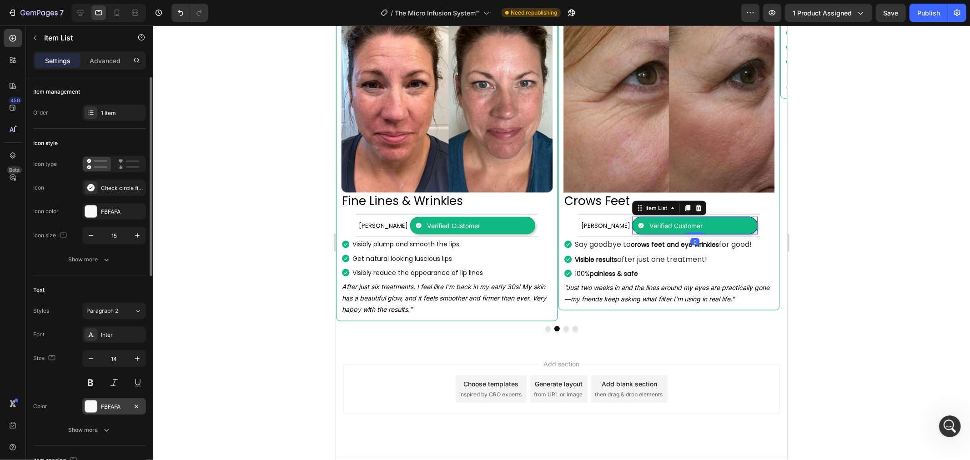
scroll to position [50, 0]
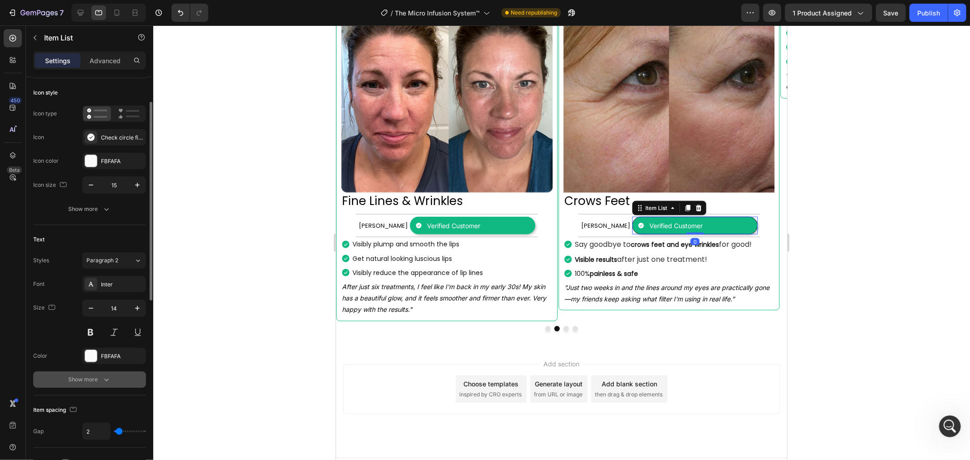
click at [108, 381] on icon "button" at bounding box center [106, 379] width 9 height 9
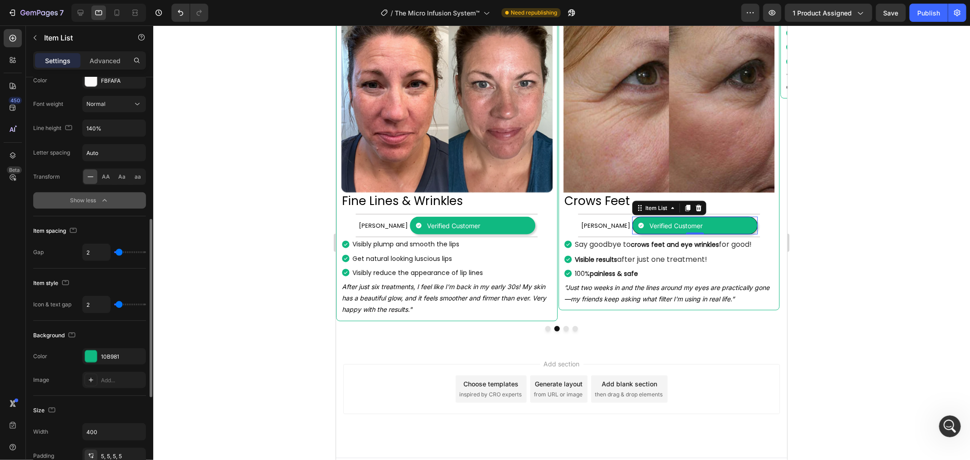
scroll to position [377, 0]
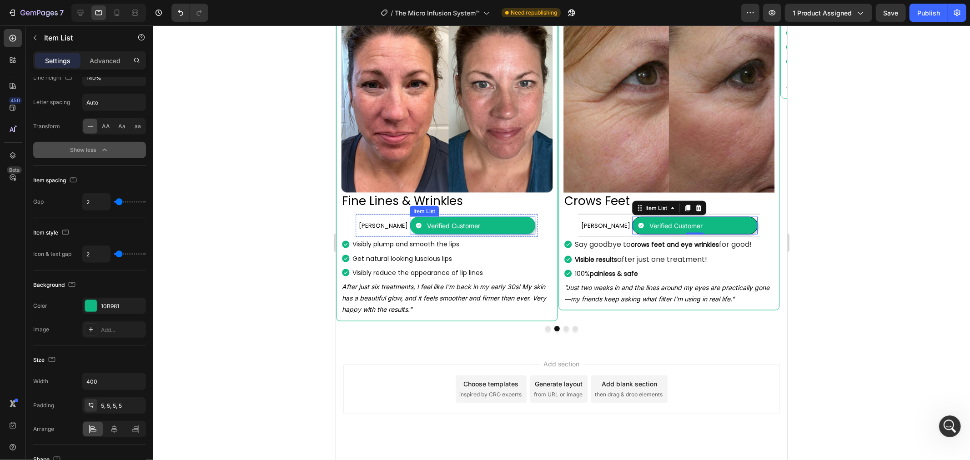
click at [512, 216] on div "Verified Customer" at bounding box center [472, 225] width 126 height 18
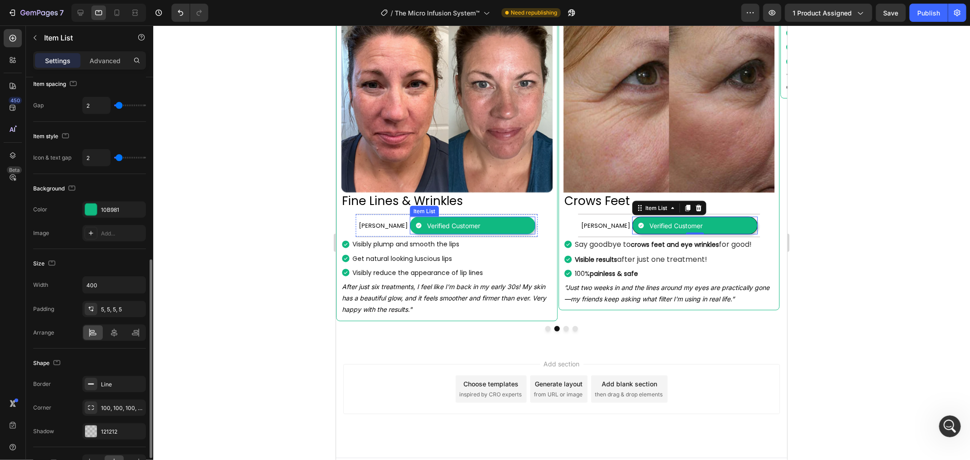
scroll to position [376, 0]
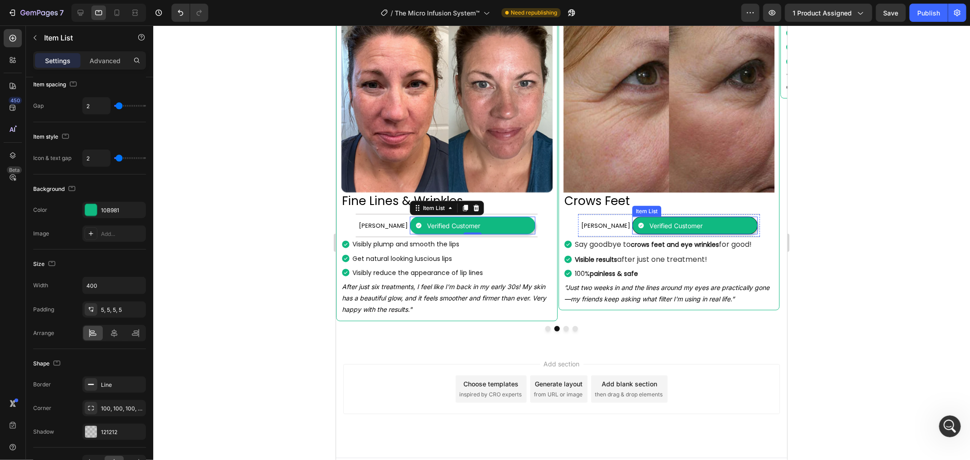
click at [727, 216] on div "Verified Customer" at bounding box center [695, 225] width 126 height 18
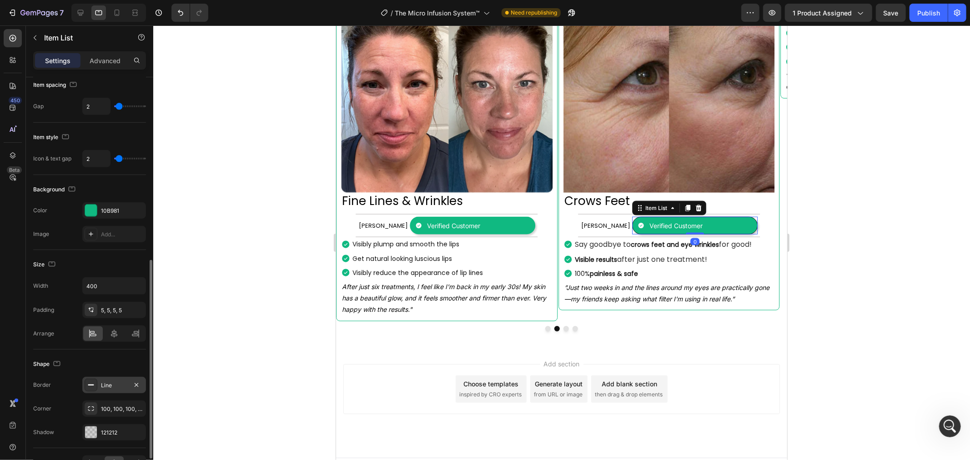
click at [102, 382] on div "Line" at bounding box center [114, 386] width 26 height 8
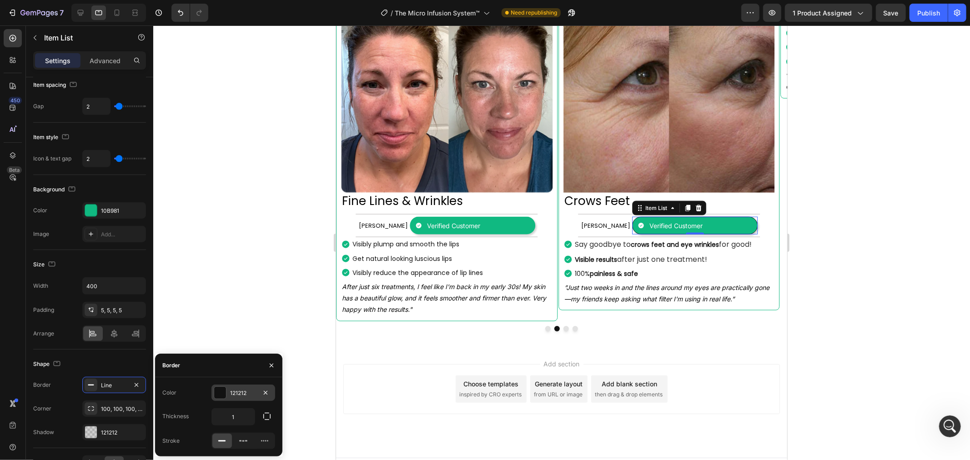
click at [227, 391] on div "121212" at bounding box center [243, 393] width 64 height 16
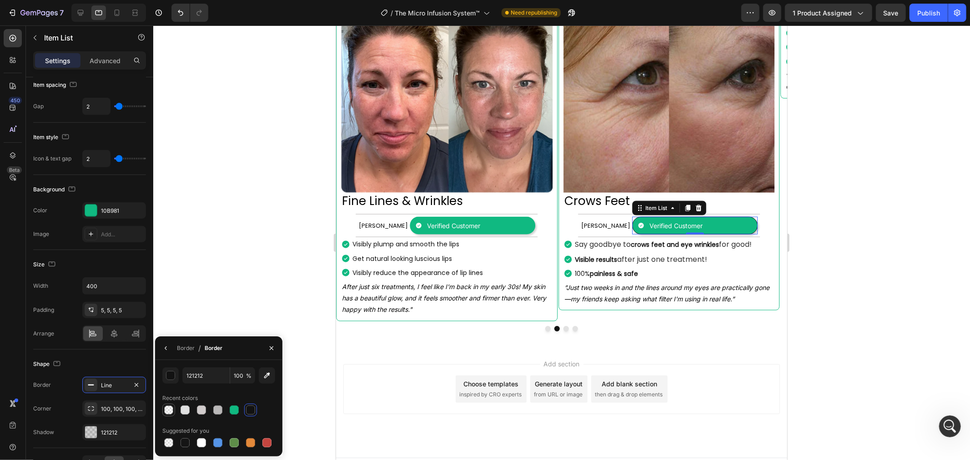
click at [170, 410] on div at bounding box center [168, 410] width 9 height 9
type input "0"
click at [563, 326] on button "Dot" at bounding box center [565, 328] width 5 height 5
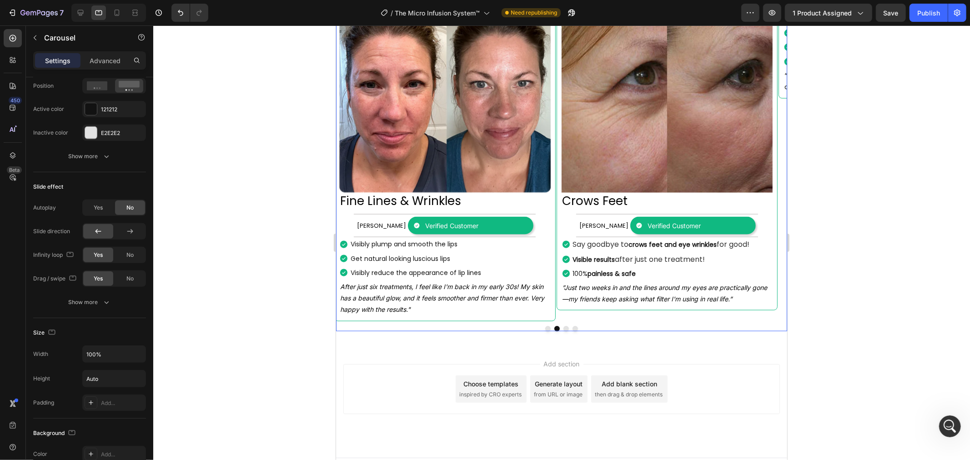
scroll to position [0, 0]
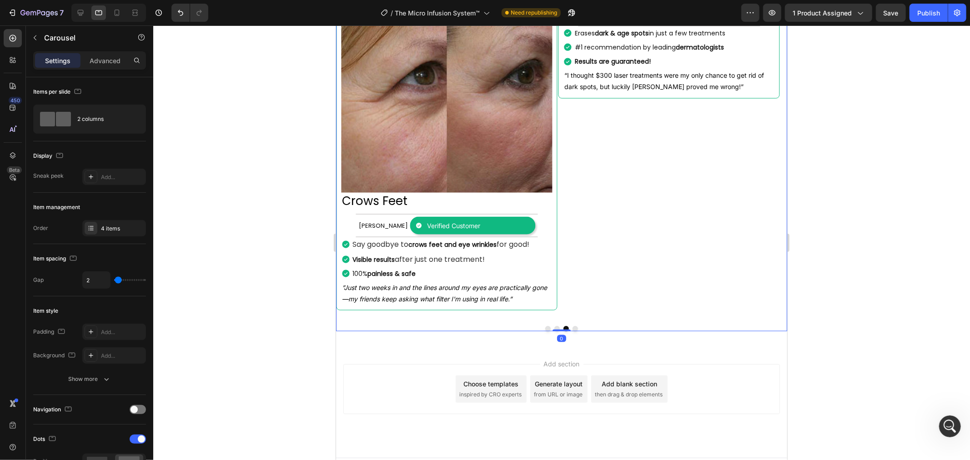
click at [747, 23] on div "Verified Customer" at bounding box center [695, 14] width 126 height 18
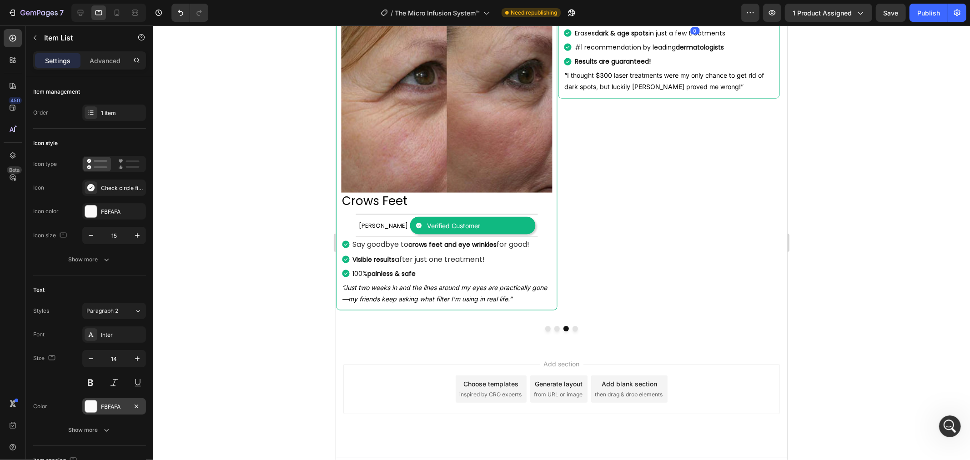
scroll to position [101, 0]
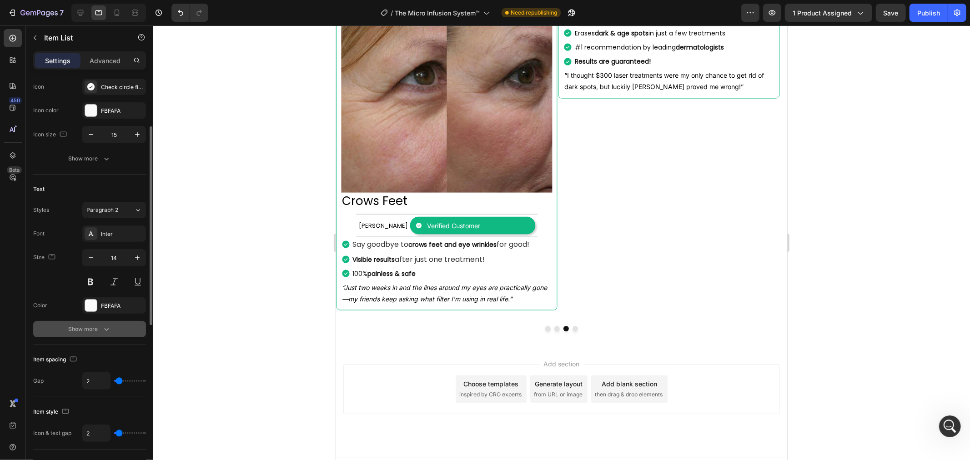
click at [94, 337] on button "Show more" at bounding box center [89, 329] width 113 height 16
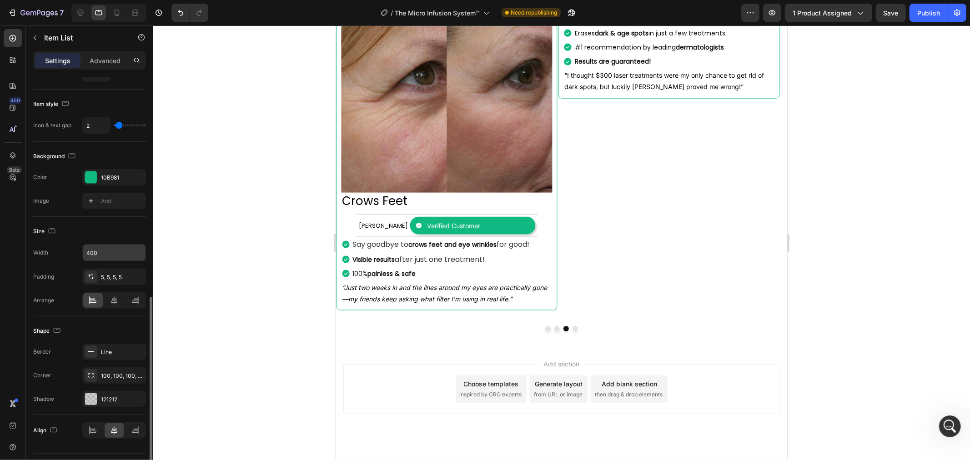
scroll to position [528, 0]
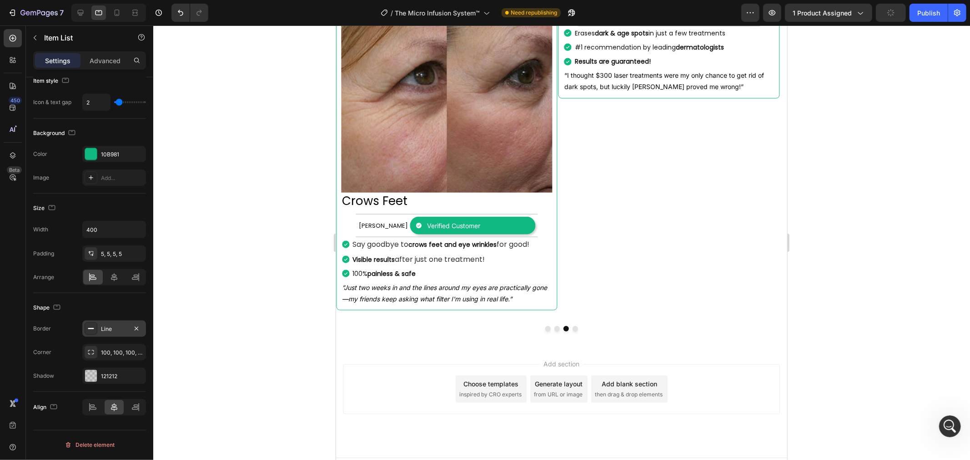
click at [98, 333] on div "Line" at bounding box center [114, 329] width 64 height 16
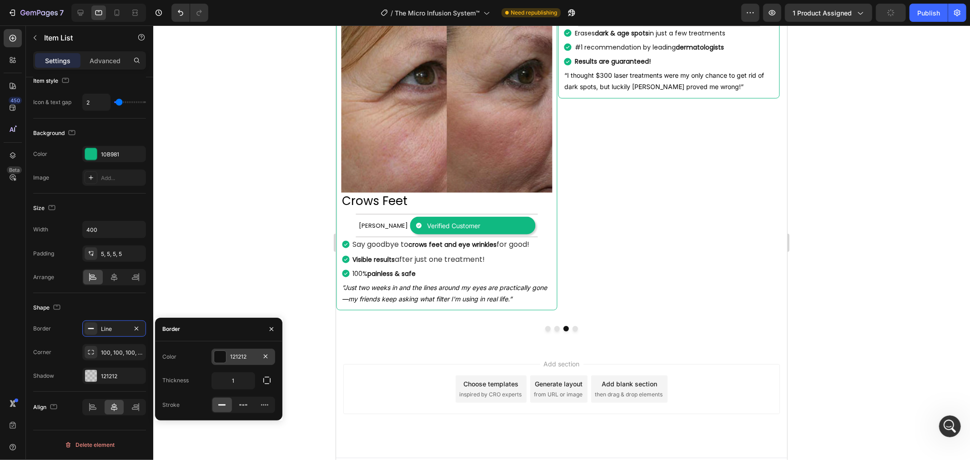
click at [225, 357] on div at bounding box center [220, 357] width 12 height 12
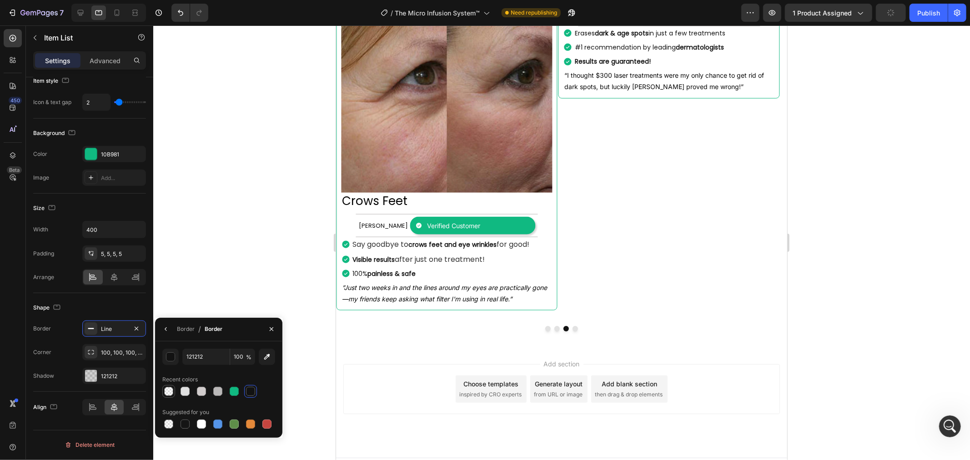
click at [171, 388] on div at bounding box center [168, 391] width 9 height 9
type input "0"
click at [572, 326] on button "Dot" at bounding box center [574, 328] width 5 height 5
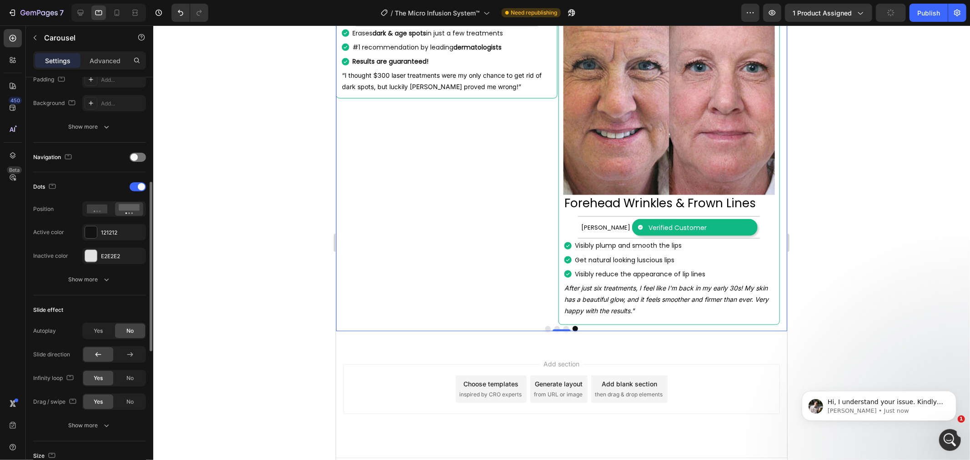
scroll to position [390, 0]
click at [899, 397] on div "Hi, I understand your issue. Kindly allow me a few minutes and I'll be back wit…" at bounding box center [886, 402] width 120 height 12
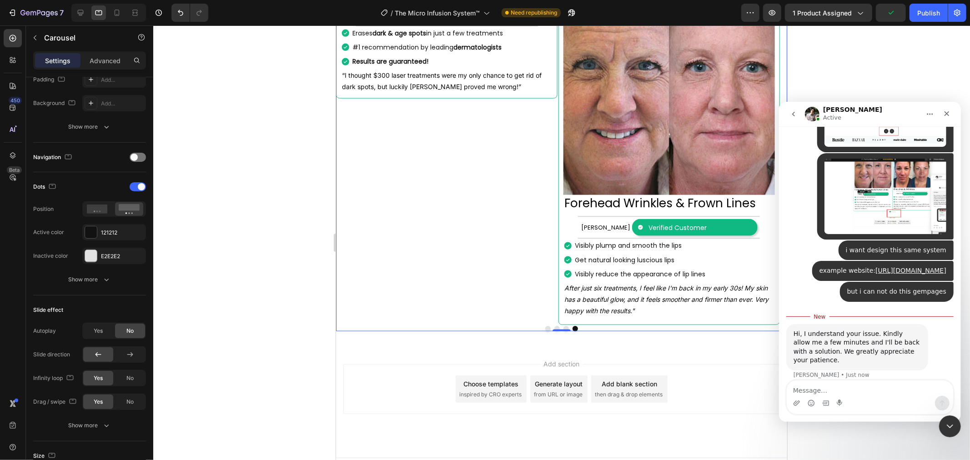
scroll to position [405, 0]
click at [852, 386] on textarea "Message…" at bounding box center [869, 387] width 166 height 15
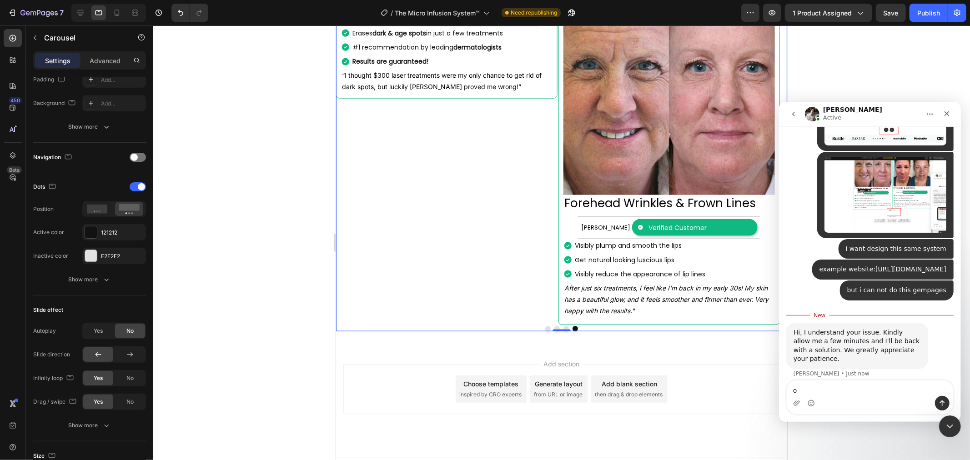
type textarea "ok"
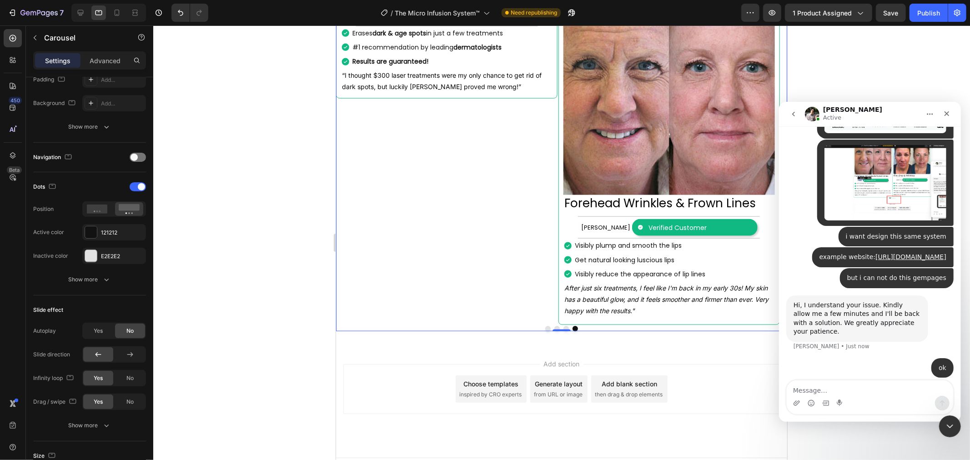
scroll to position [417, 0]
click at [947, 116] on icon "Close" at bounding box center [946, 113] width 7 height 7
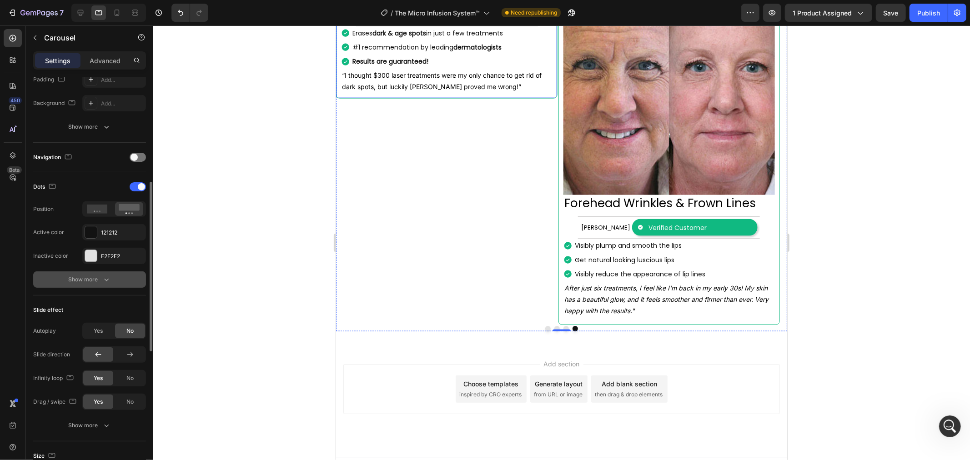
click at [95, 275] on div "Show more" at bounding box center [90, 279] width 42 height 9
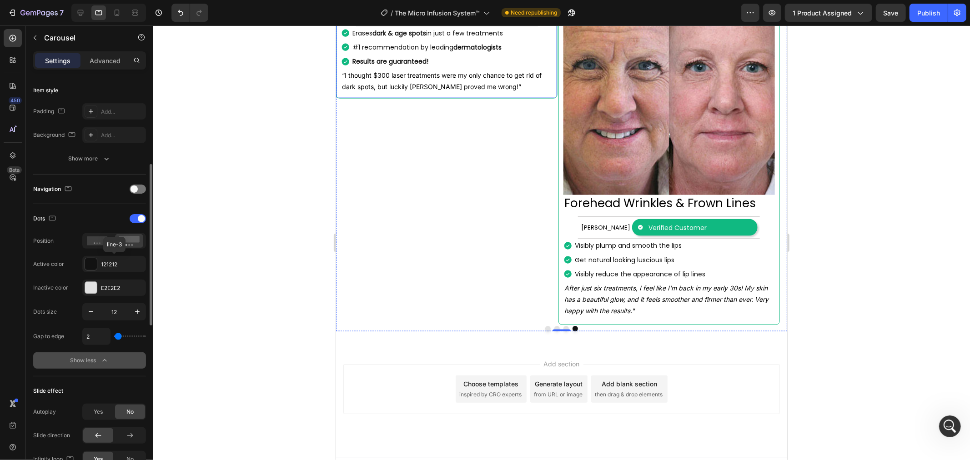
scroll to position [170, 0]
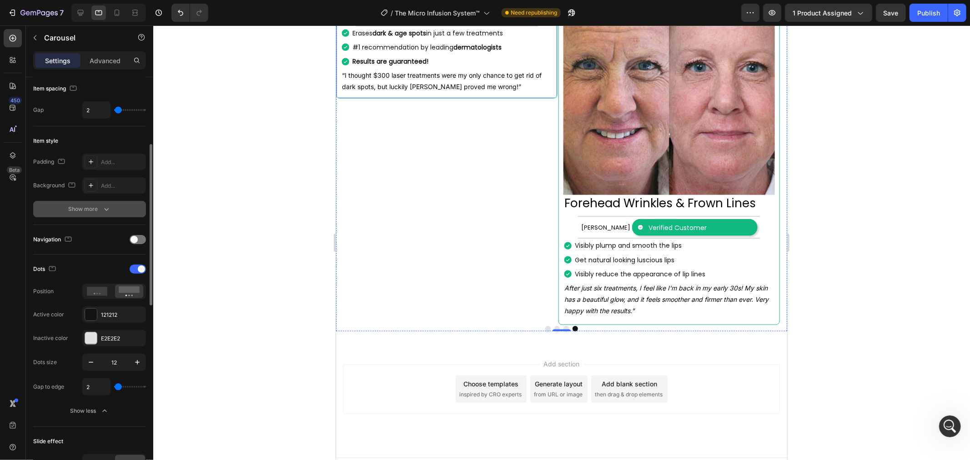
click at [106, 203] on button "Show more" at bounding box center [89, 209] width 113 height 16
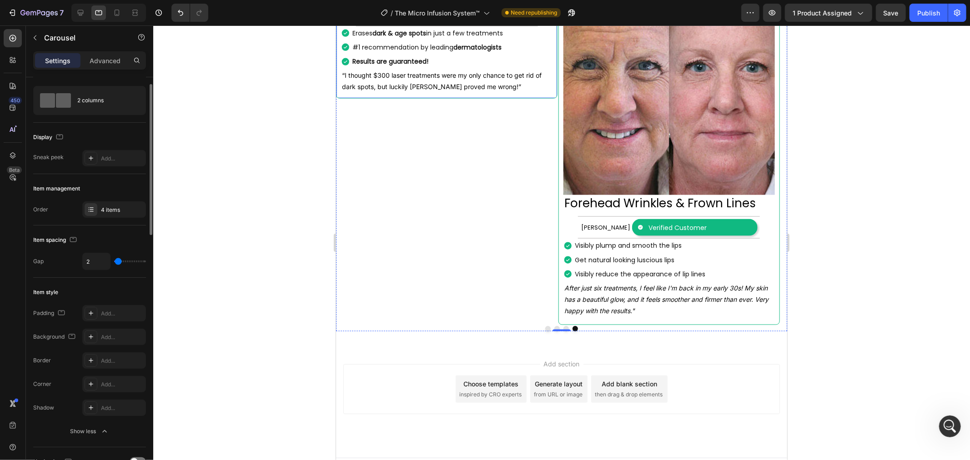
scroll to position [120, 0]
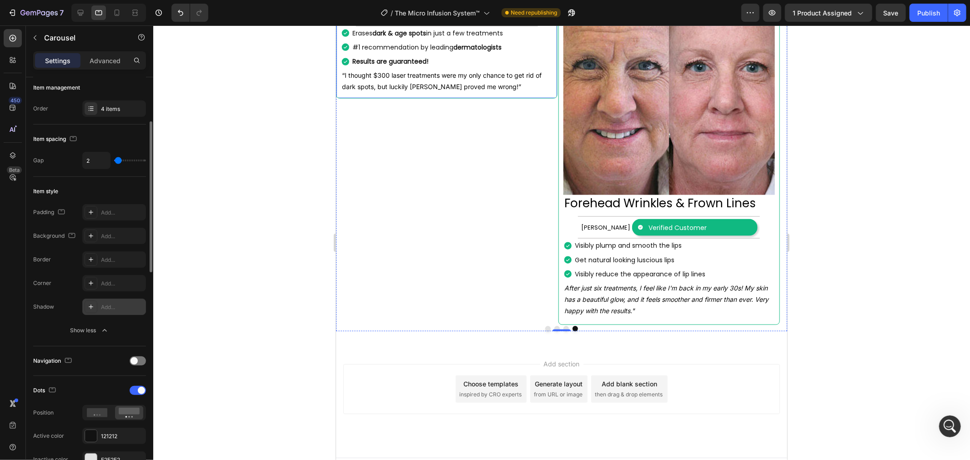
click at [105, 307] on div "Add..." at bounding box center [122, 307] width 43 height 8
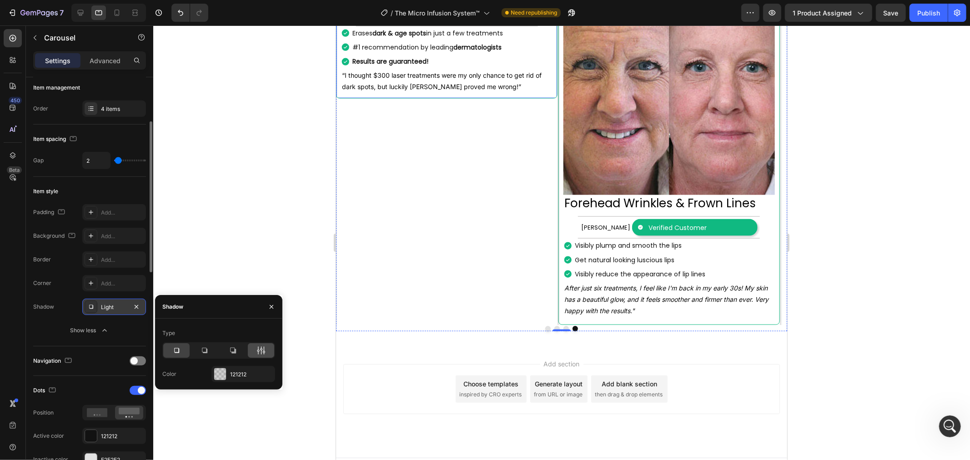
click at [258, 352] on icon at bounding box center [260, 350] width 9 height 9
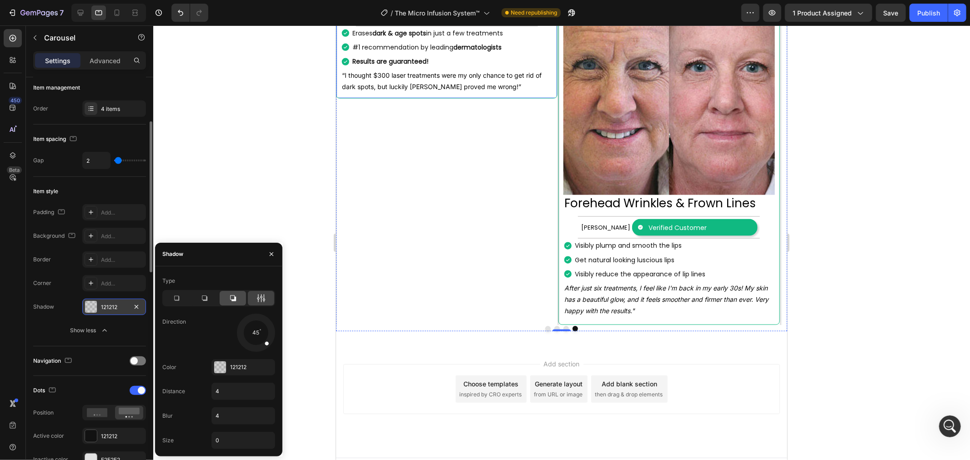
click at [235, 299] on icon at bounding box center [233, 298] width 6 height 6
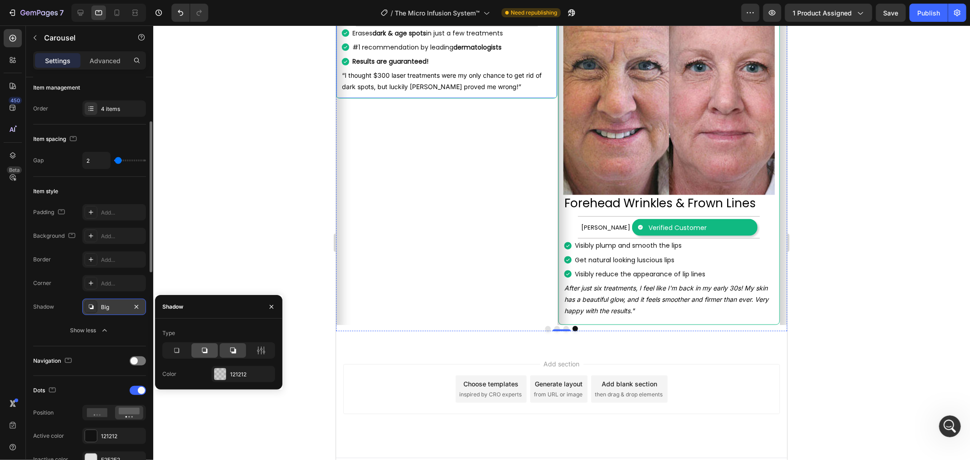
click at [199, 349] on div at bounding box center [204, 350] width 26 height 15
click at [182, 352] on div at bounding box center [176, 350] width 26 height 15
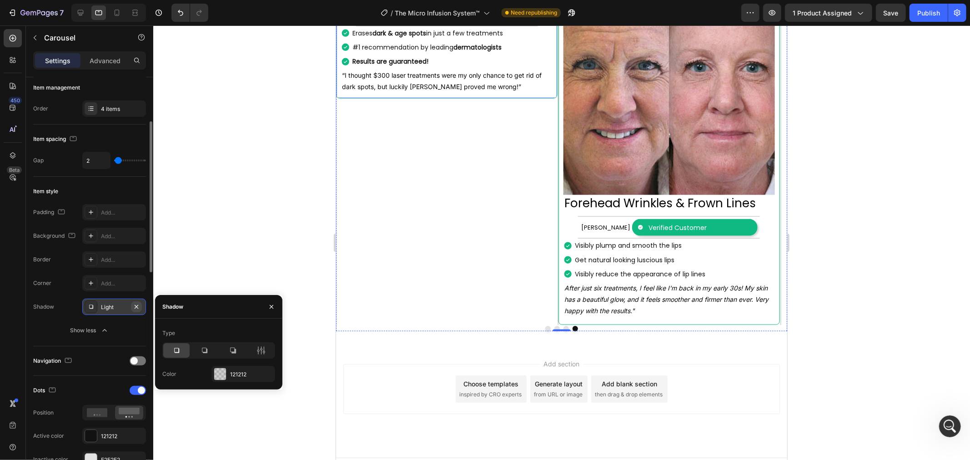
click at [141, 308] on button "button" at bounding box center [136, 306] width 11 height 11
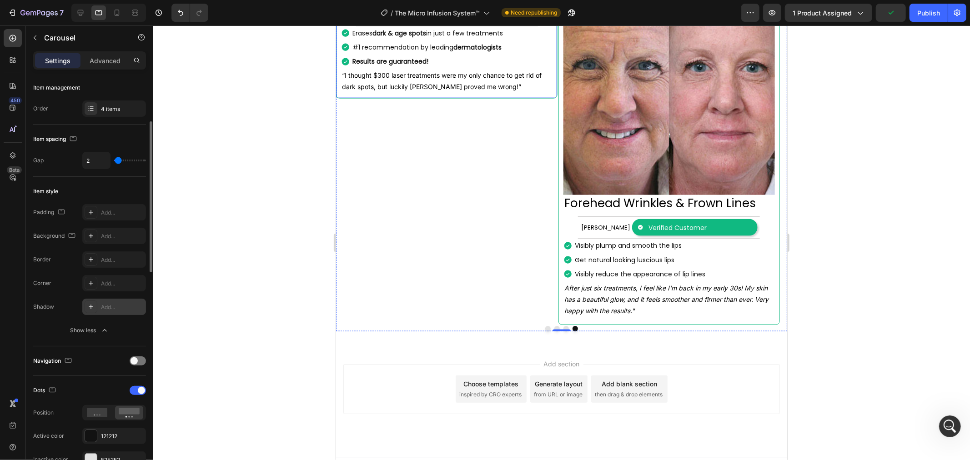
click at [338, 98] on div "Image Dark Spots & Age Spots Heading [PERSON_NAME] Text Block Verified Customer…" at bounding box center [446, 37] width 221 height 122
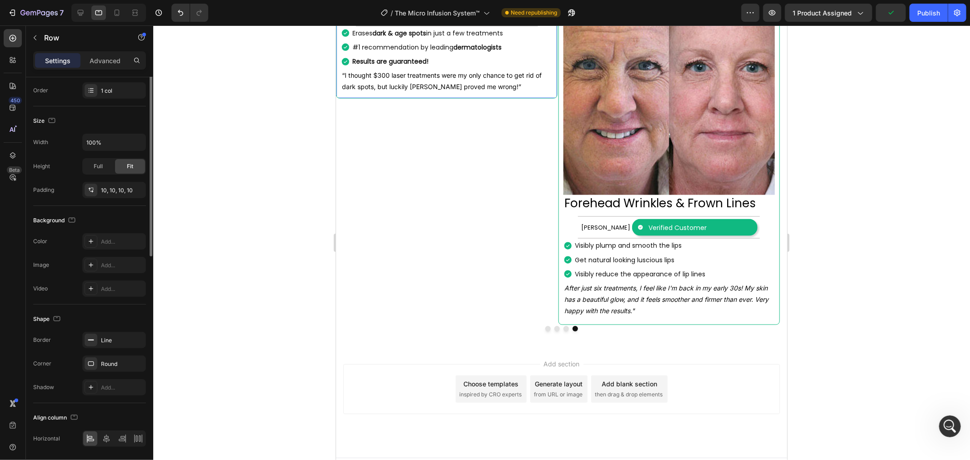
scroll to position [0, 0]
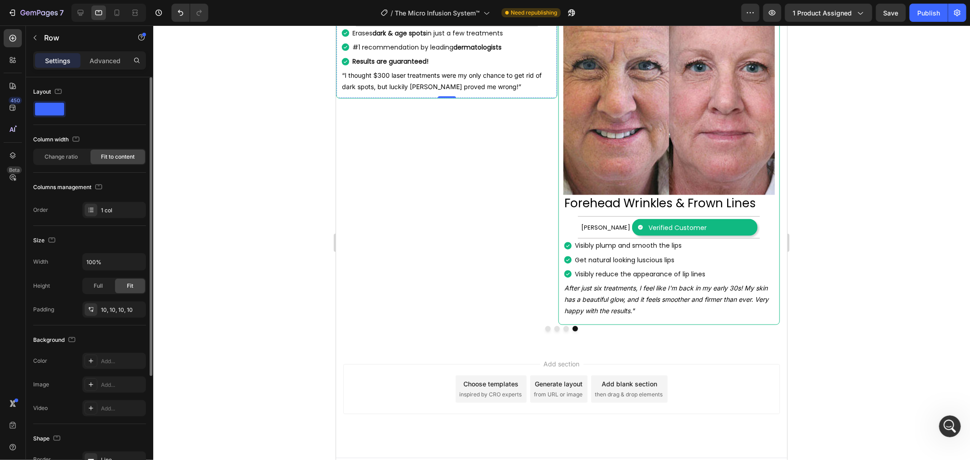
click at [535, 26] on div "[PERSON_NAME] Text Block Verified Customer Item List Row" at bounding box center [446, 14] width 182 height 23
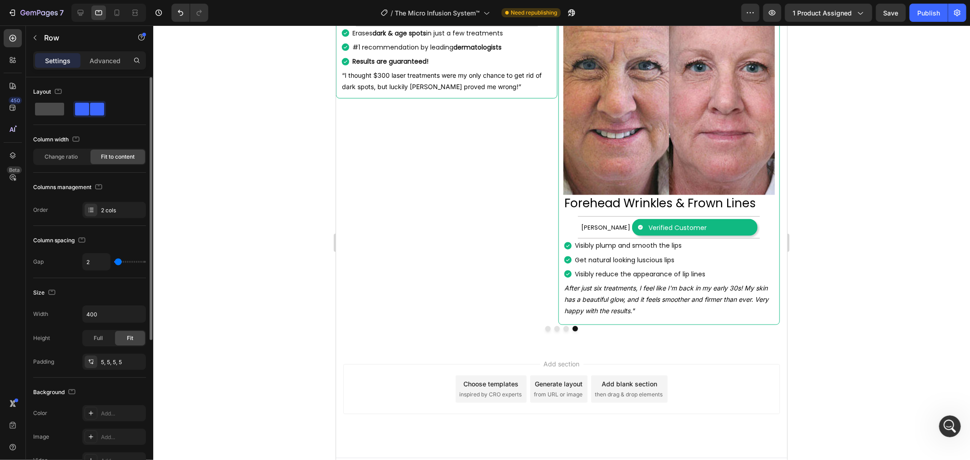
click at [47, 116] on div at bounding box center [49, 109] width 33 height 16
type input "16"
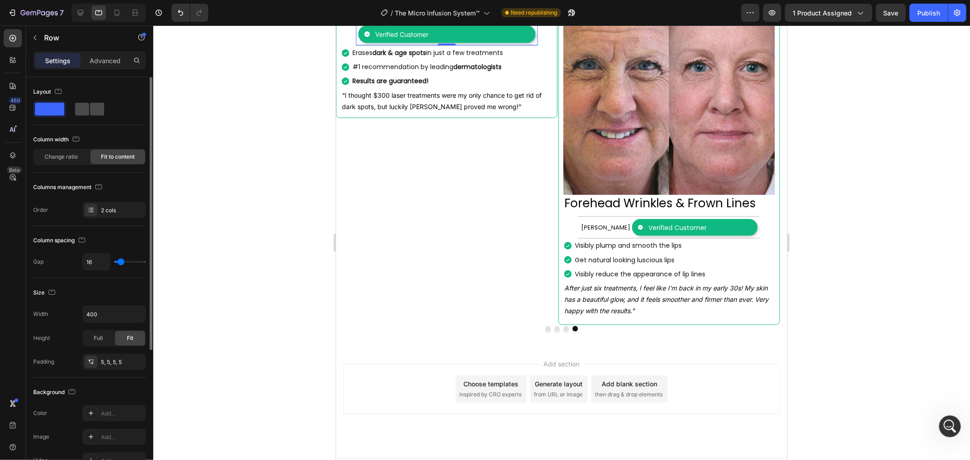
click at [91, 105] on span at bounding box center [97, 109] width 14 height 13
type input "2"
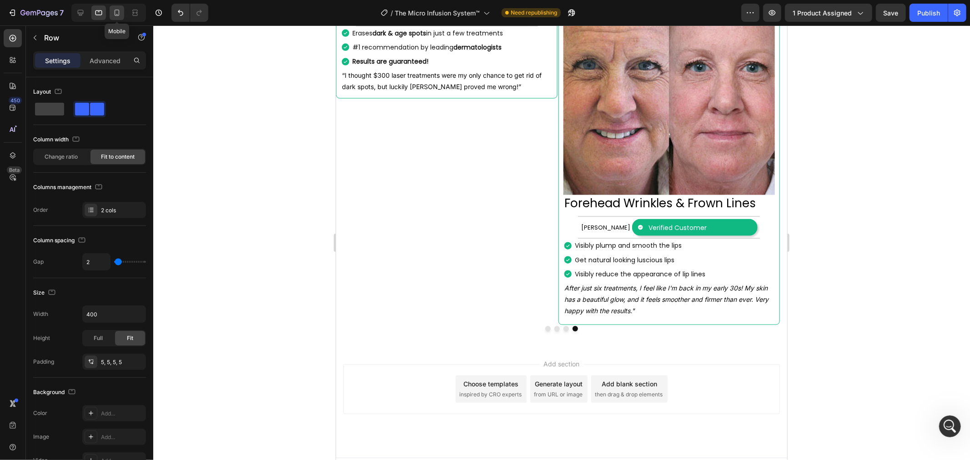
click at [116, 14] on icon at bounding box center [116, 12] width 9 height 9
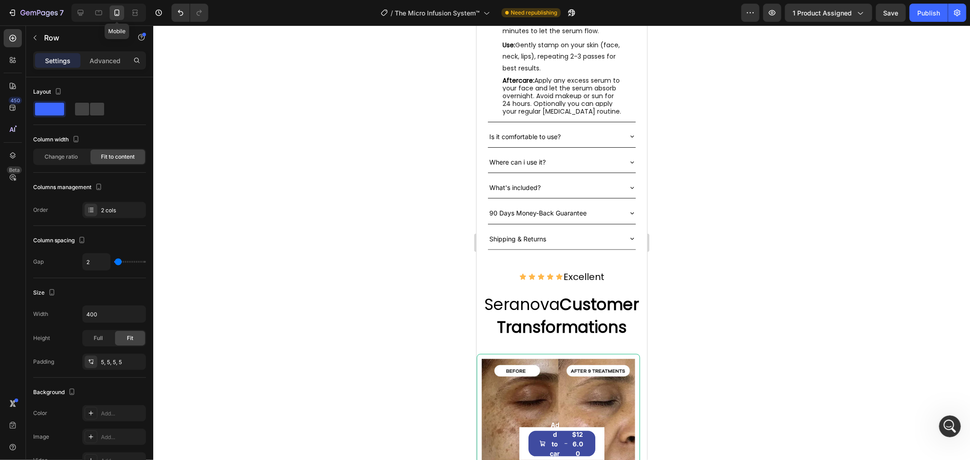
scroll to position [1395, 0]
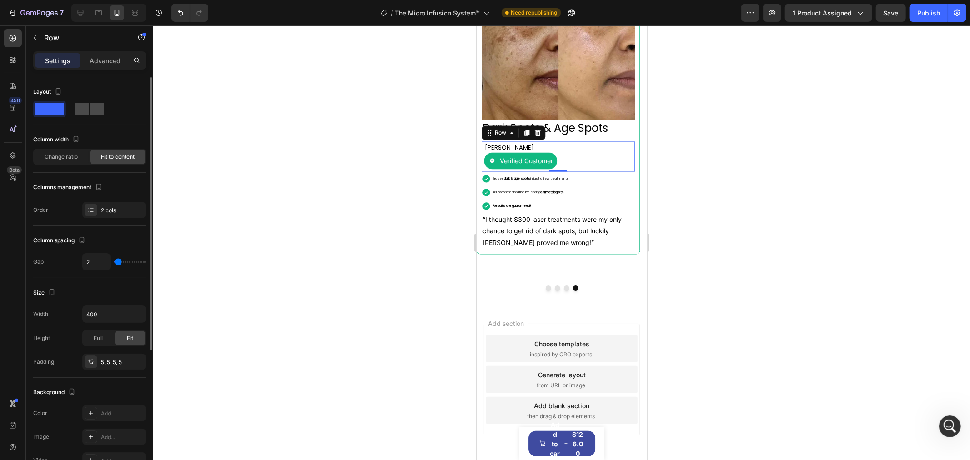
click at [88, 102] on div at bounding box center [89, 109] width 33 height 16
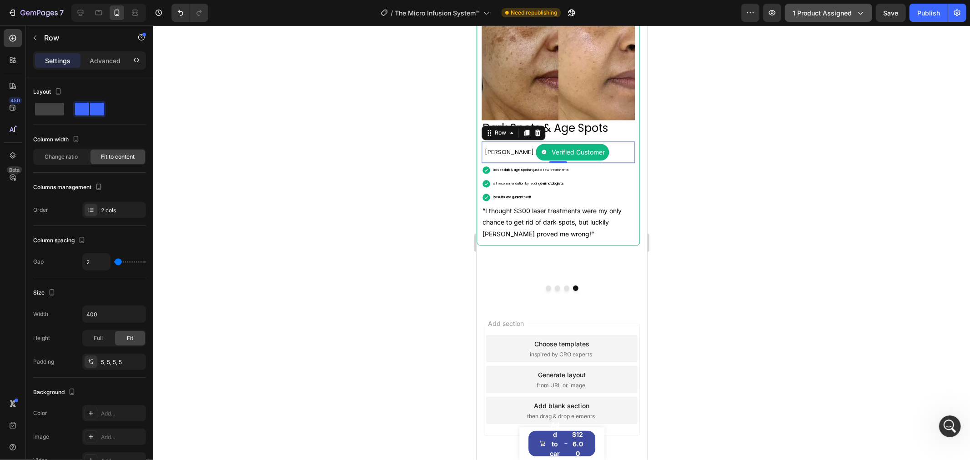
click at [871, 16] on button "1 product assigned" at bounding box center [828, 13] width 87 height 18
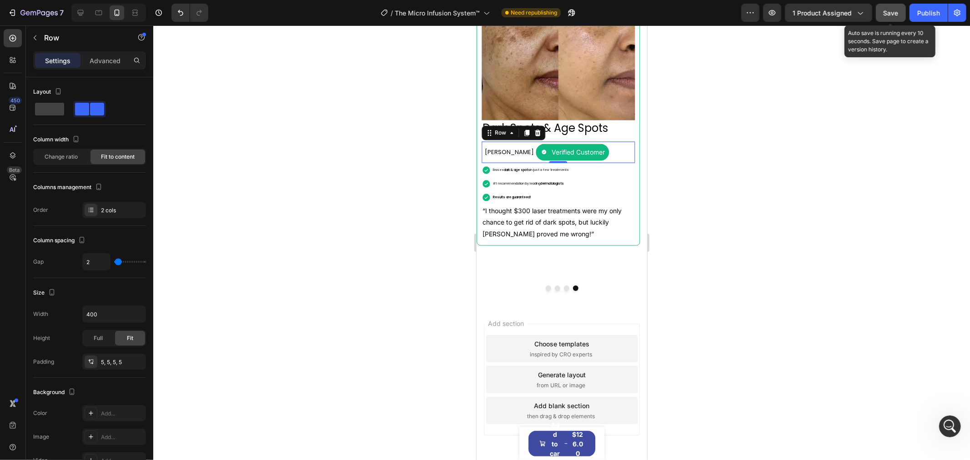
click at [883, 12] on button "Save" at bounding box center [891, 13] width 30 height 18
click at [563, 291] on button "Dot" at bounding box center [565, 287] width 5 height 5
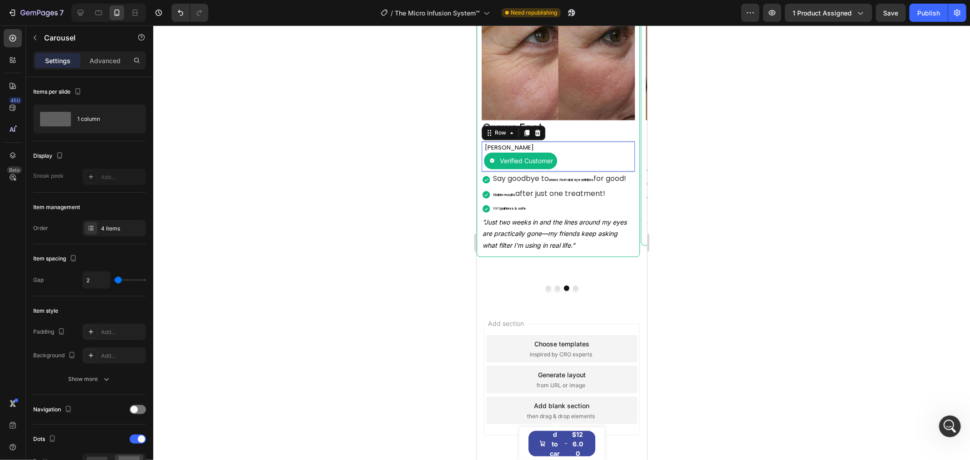
click at [565, 161] on div "[PERSON_NAME] Text Block Verified Customer Item List Row 0" at bounding box center [557, 156] width 153 height 31
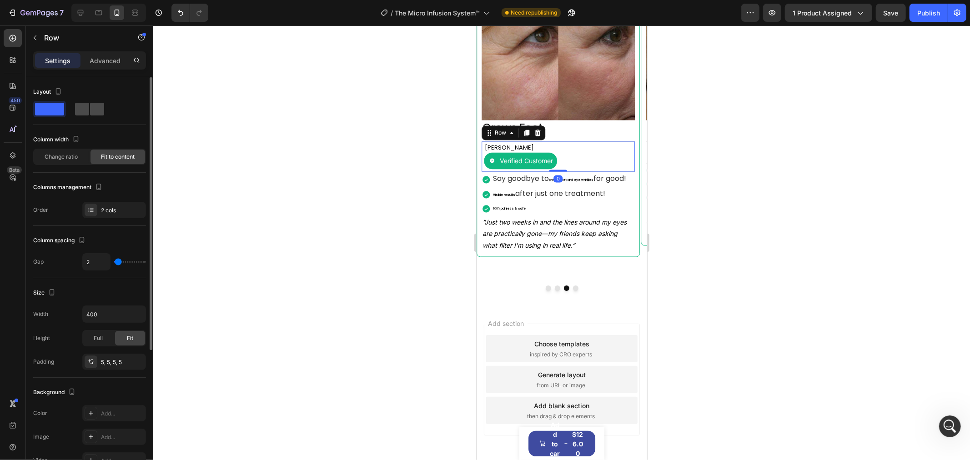
click at [93, 112] on span at bounding box center [97, 109] width 14 height 13
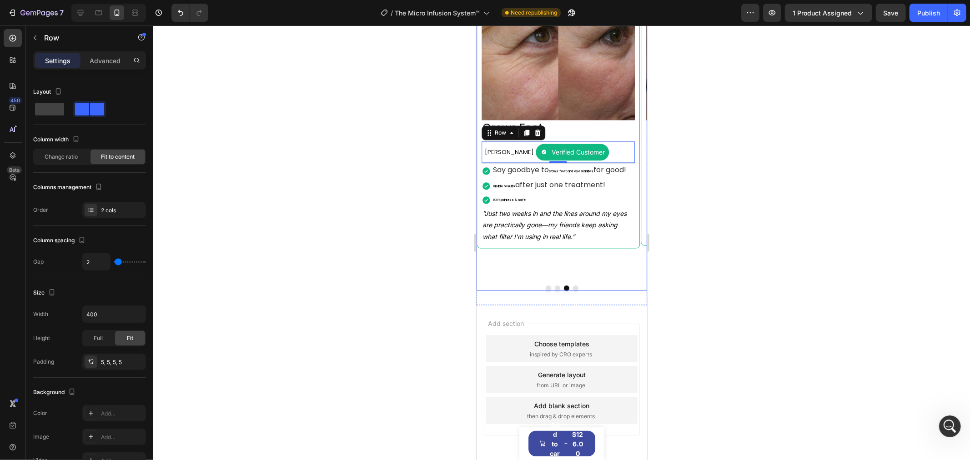
click at [554, 291] on button "Dot" at bounding box center [556, 287] width 5 height 5
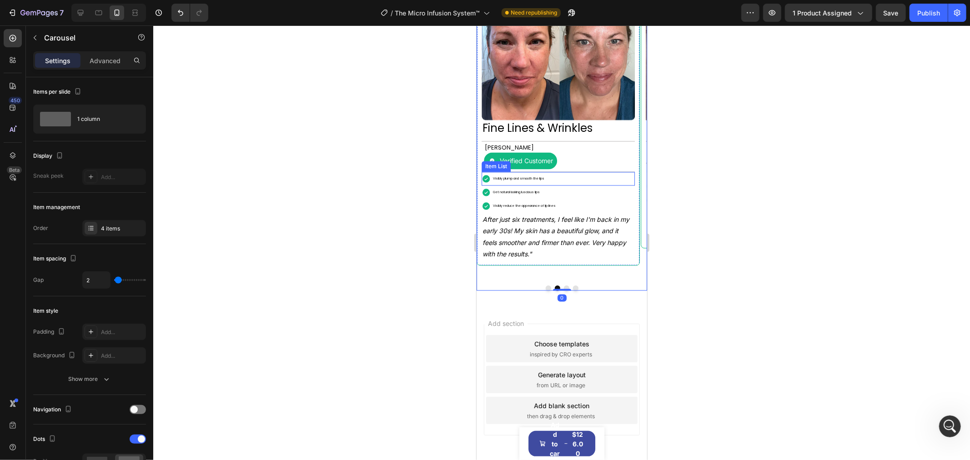
click at [565, 168] on div "[PERSON_NAME] Text Block Verified Customer Item List Row" at bounding box center [557, 156] width 153 height 31
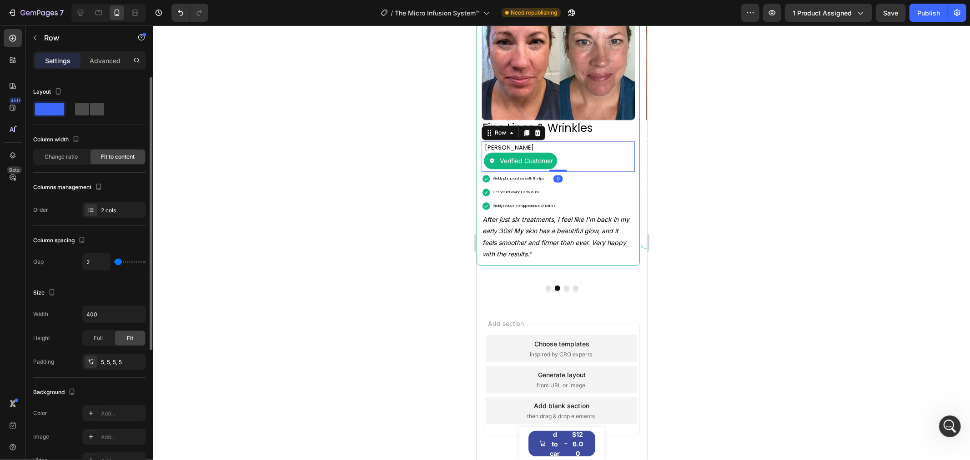
click at [98, 107] on span at bounding box center [97, 109] width 14 height 13
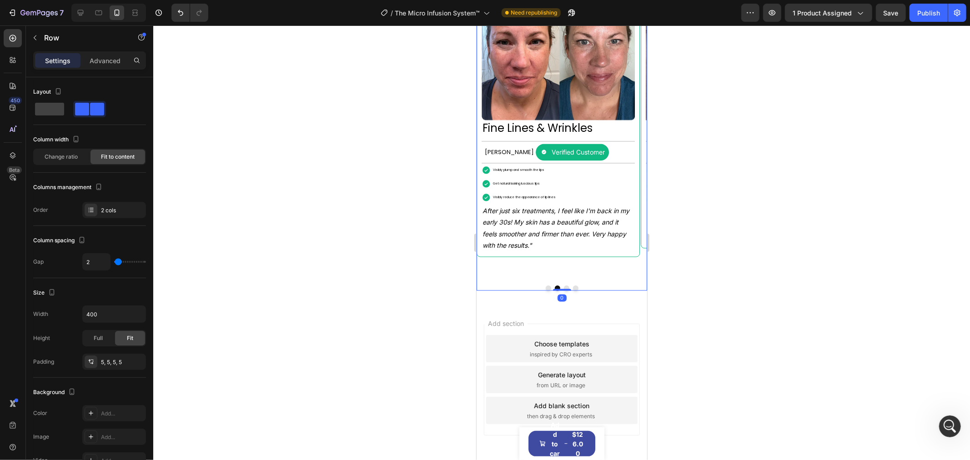
click at [547, 291] on div at bounding box center [561, 287] width 171 height 5
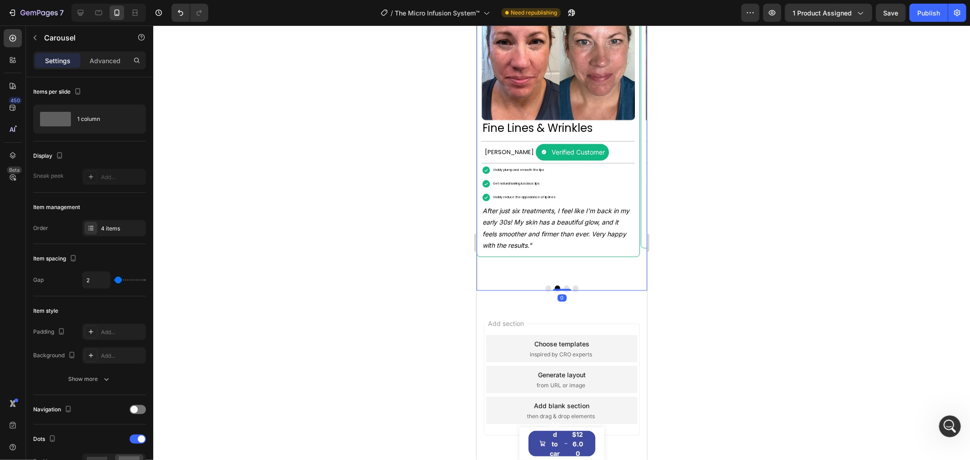
click at [545, 291] on button "Dot" at bounding box center [547, 287] width 5 height 5
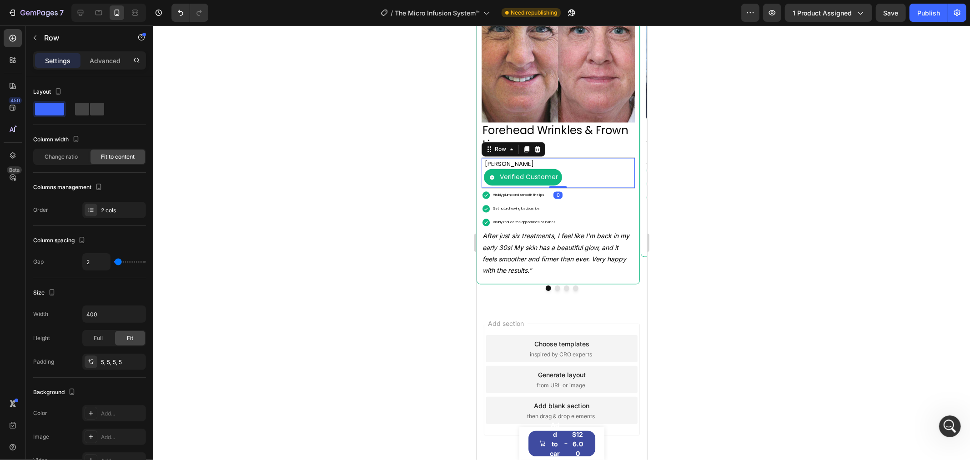
click at [598, 173] on div "[PERSON_NAME] Text Block Verified Customer Item List Row 0" at bounding box center [557, 172] width 153 height 31
click at [86, 105] on span at bounding box center [82, 109] width 14 height 13
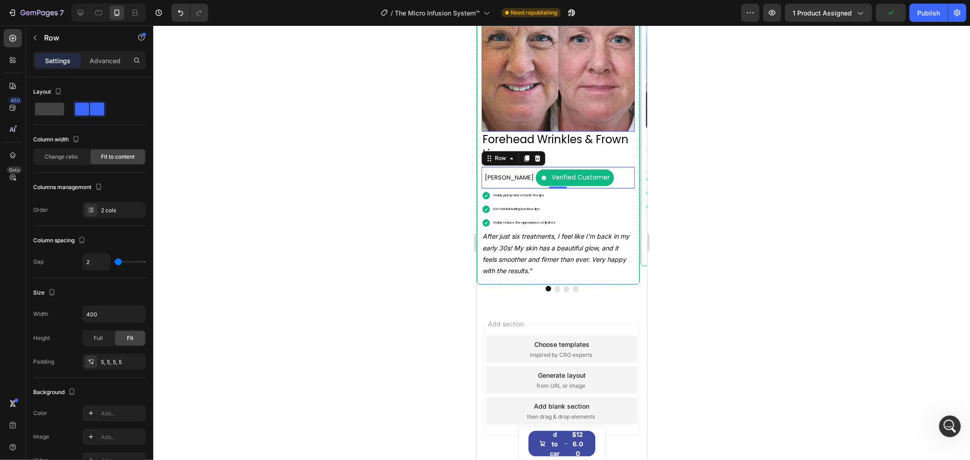
scroll to position [1386, 0]
click at [885, 15] on button "button" at bounding box center [891, 13] width 30 height 18
click at [558, 291] on div at bounding box center [561, 287] width 171 height 5
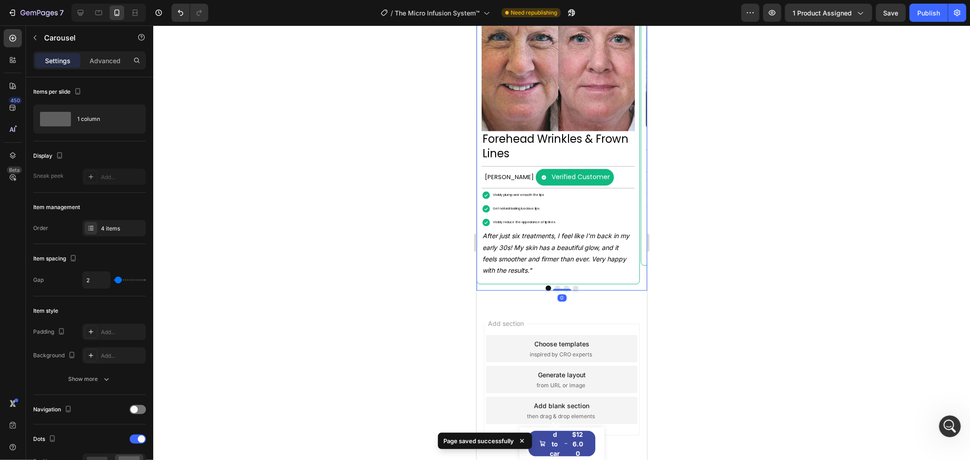
click at [557, 291] on div at bounding box center [561, 287] width 171 height 5
click at [554, 291] on button "Dot" at bounding box center [556, 287] width 5 height 5
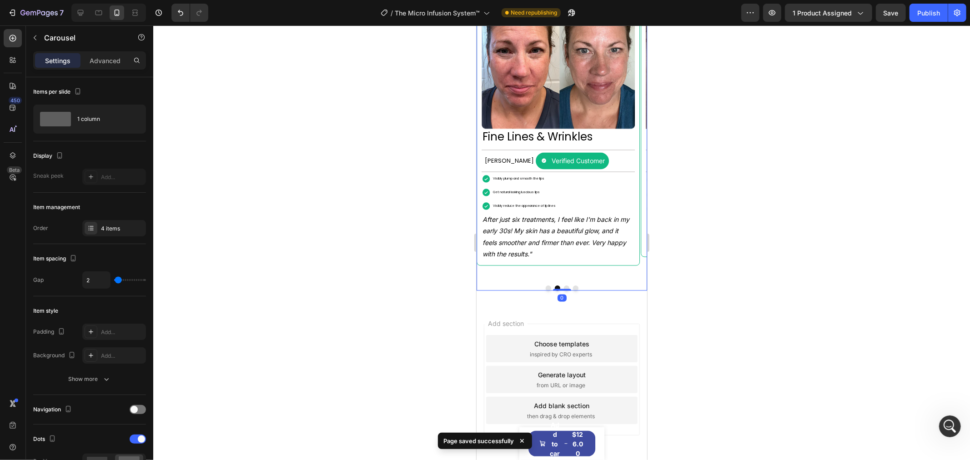
click at [563, 291] on button "Dot" at bounding box center [565, 287] width 5 height 5
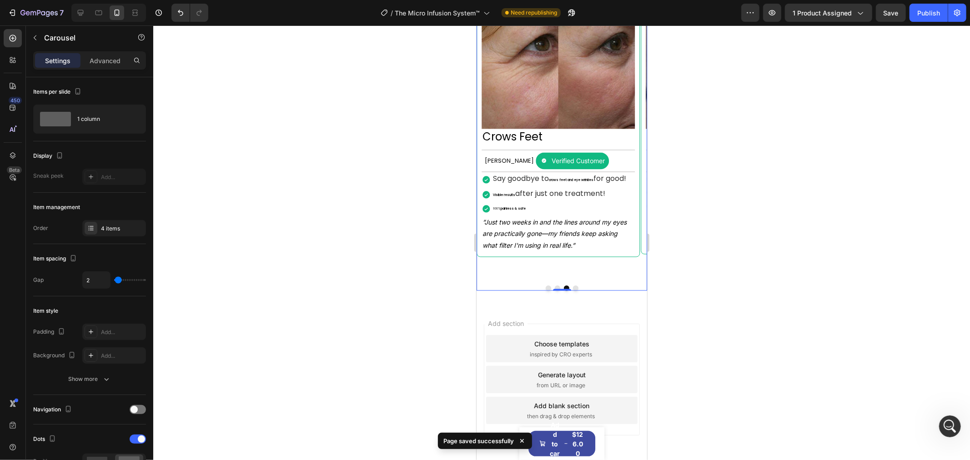
click at [564, 291] on button "Dot" at bounding box center [565, 287] width 5 height 5
click at [573, 291] on button "Dot" at bounding box center [575, 287] width 5 height 5
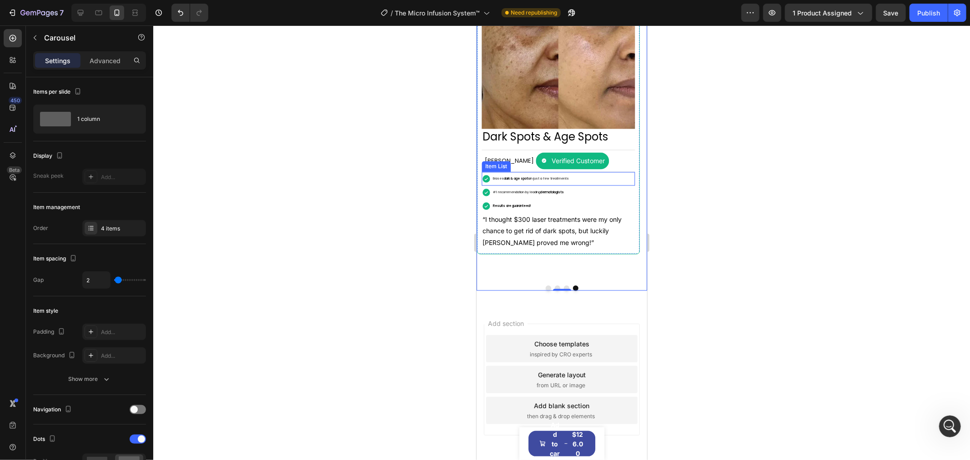
click at [544, 184] on p "Erases dark & age spots in just a few treatments" at bounding box center [530, 178] width 76 height 11
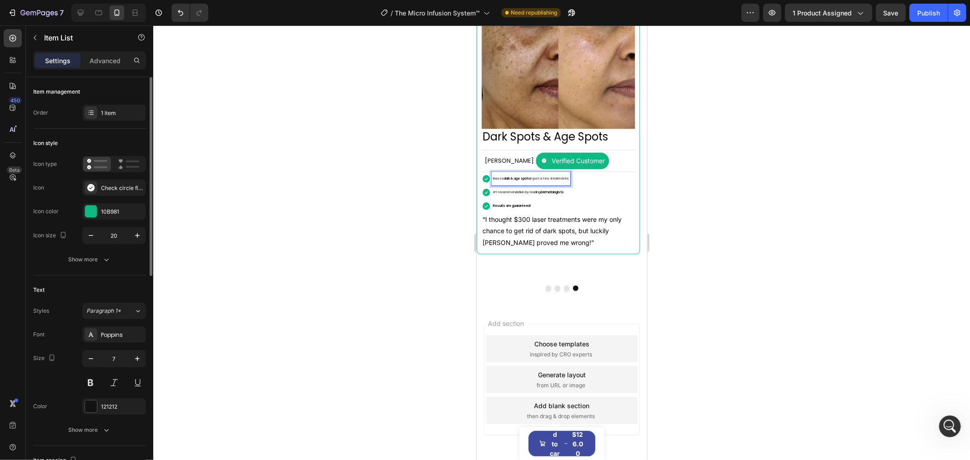
scroll to position [50, 0]
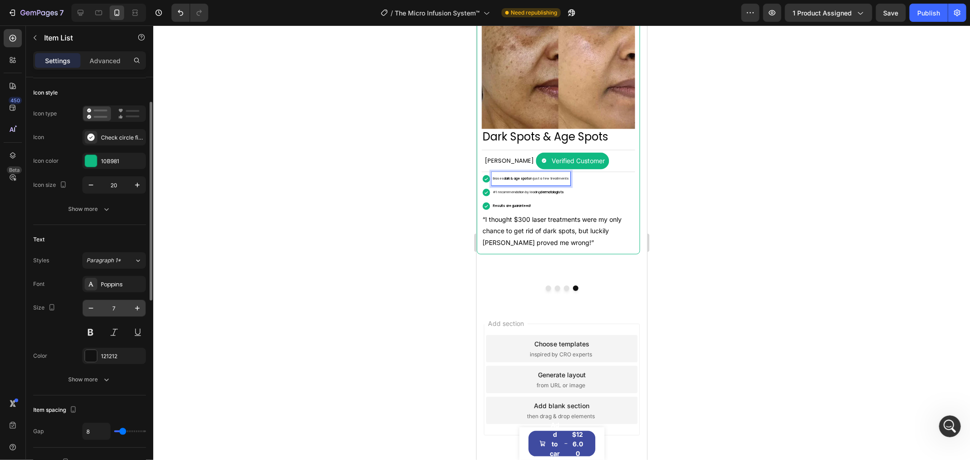
click at [121, 307] on input "7" at bounding box center [114, 308] width 30 height 16
type input "16"
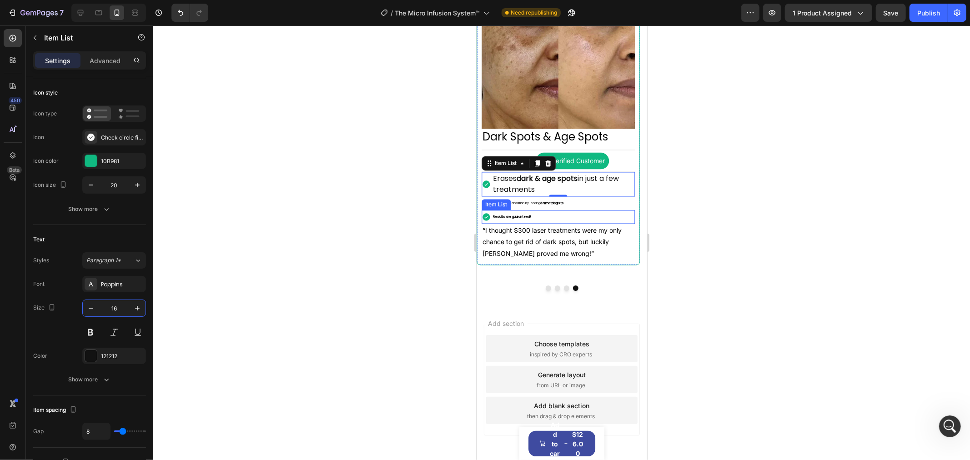
click at [542, 209] on p "#1 recommendation by leading dermatologists" at bounding box center [527, 203] width 71 height 11
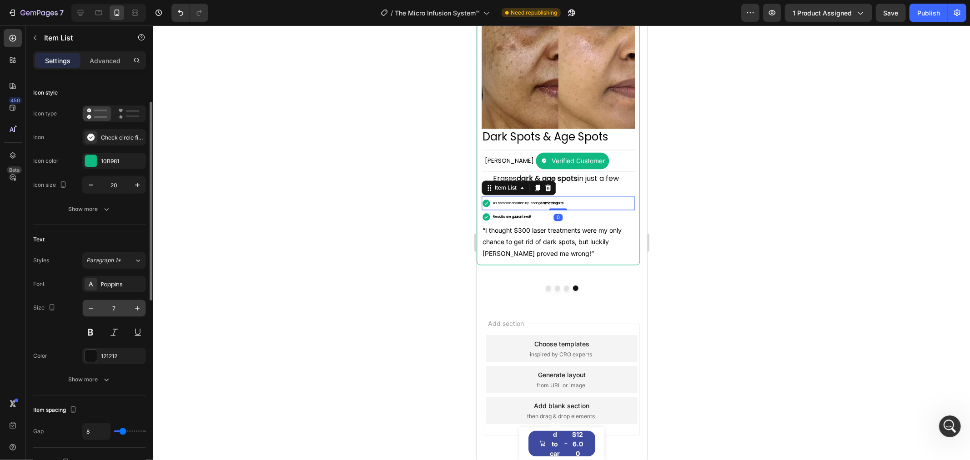
click at [119, 307] on input "7" at bounding box center [114, 308] width 30 height 16
type input "16"
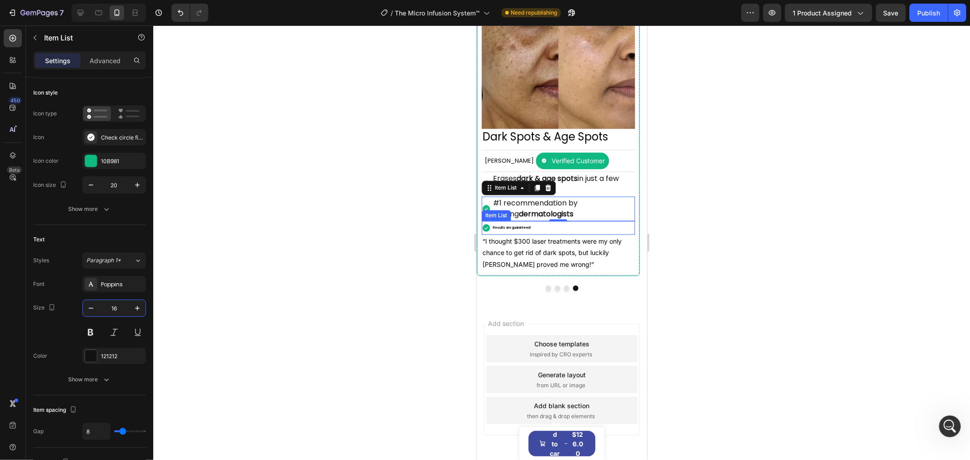
click at [532, 234] on div "Results are guaranteed!" at bounding box center [511, 228] width 41 height 14
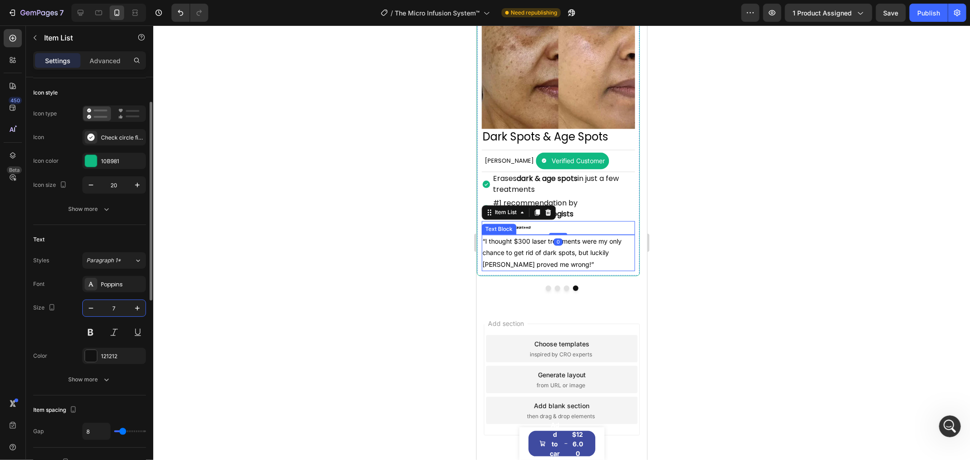
click at [117, 306] on input "7" at bounding box center [114, 308] width 30 height 16
type input "16"
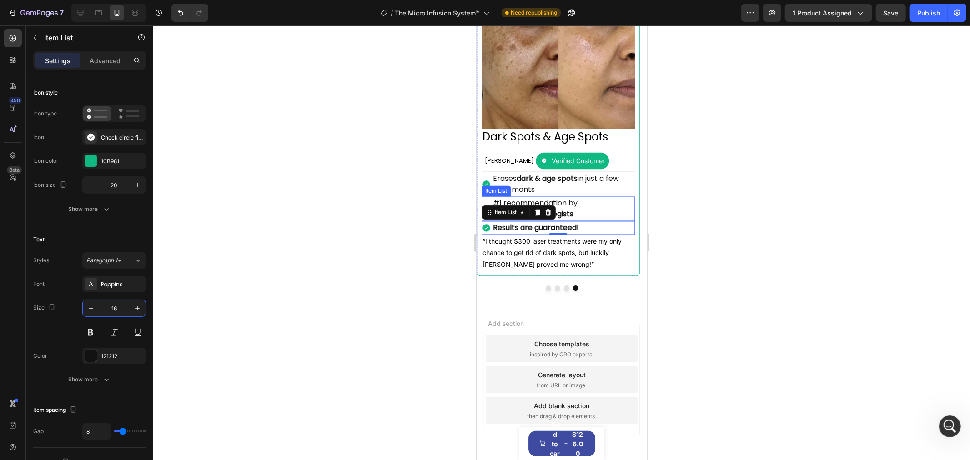
click at [593, 212] on p "#1 recommendation by leading dermatologists" at bounding box center [562, 209] width 141 height 22
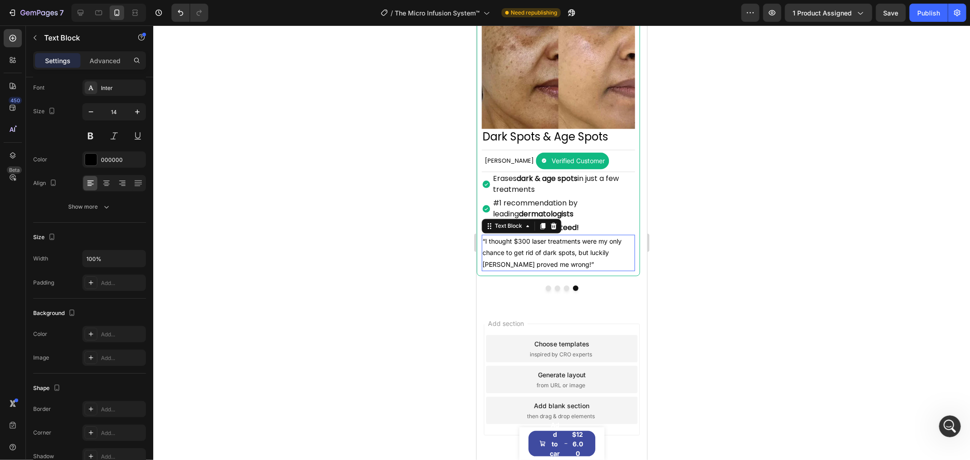
click at [535, 256] on p "“I thought $300 laser treatments were my only chance to get rid of dark spots, …" at bounding box center [557, 253] width 151 height 35
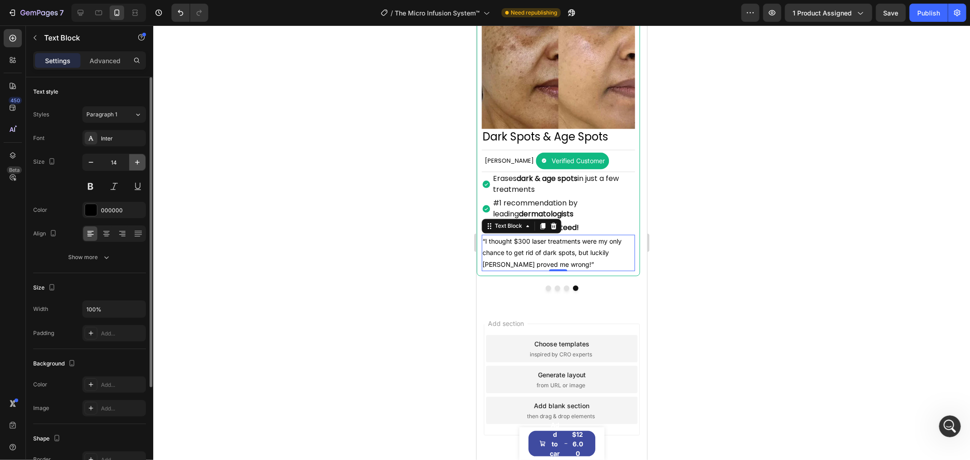
click at [134, 160] on icon "button" at bounding box center [137, 162] width 9 height 9
type input "16"
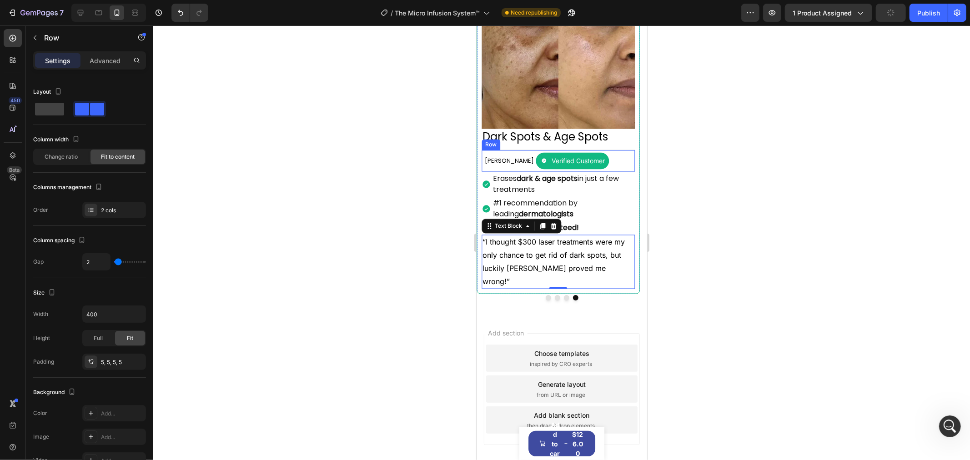
click at [590, 164] on div "[PERSON_NAME] Text Block Verified Customer Item List Row" at bounding box center [557, 161] width 153 height 23
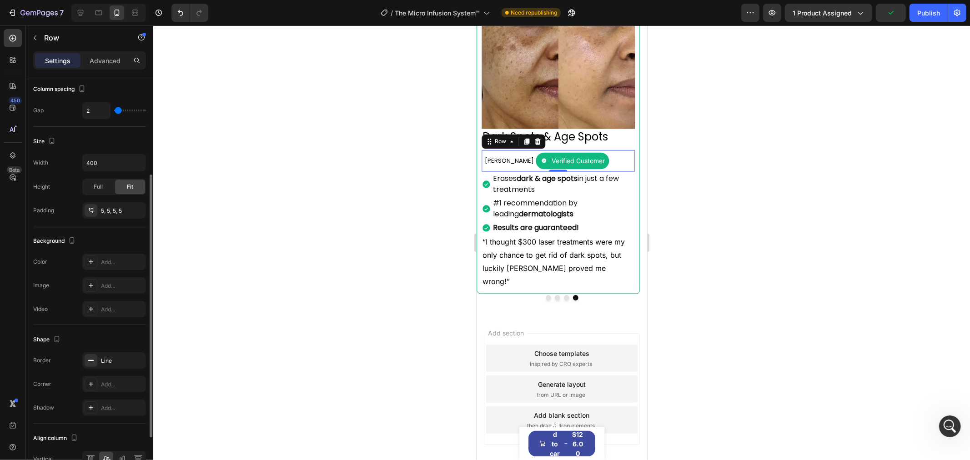
scroll to position [226, 0]
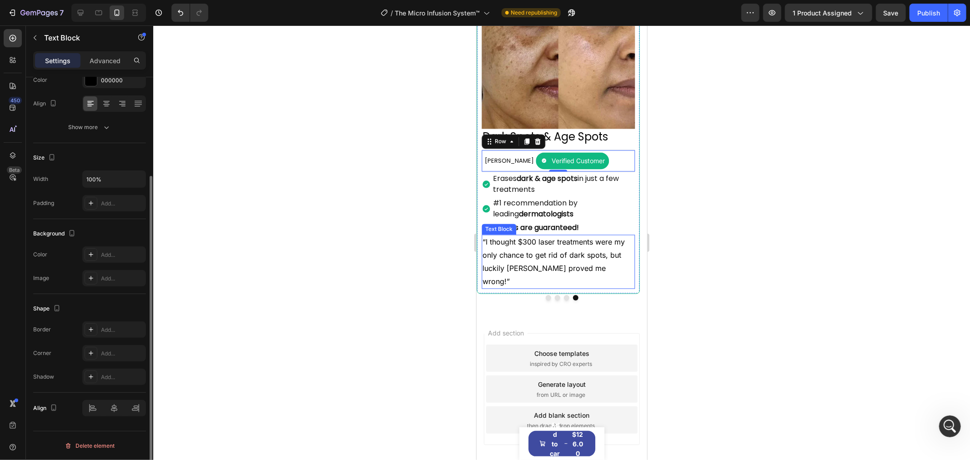
click at [572, 262] on p "“I thought $300 laser treatments were my only chance to get rid of dark spots, …" at bounding box center [557, 262] width 151 height 52
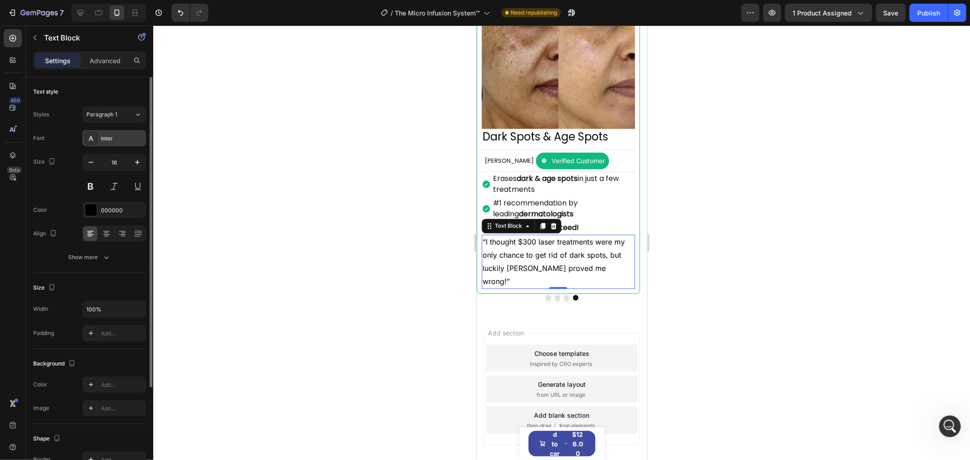
click at [121, 139] on div "Inter" at bounding box center [122, 139] width 43 height 8
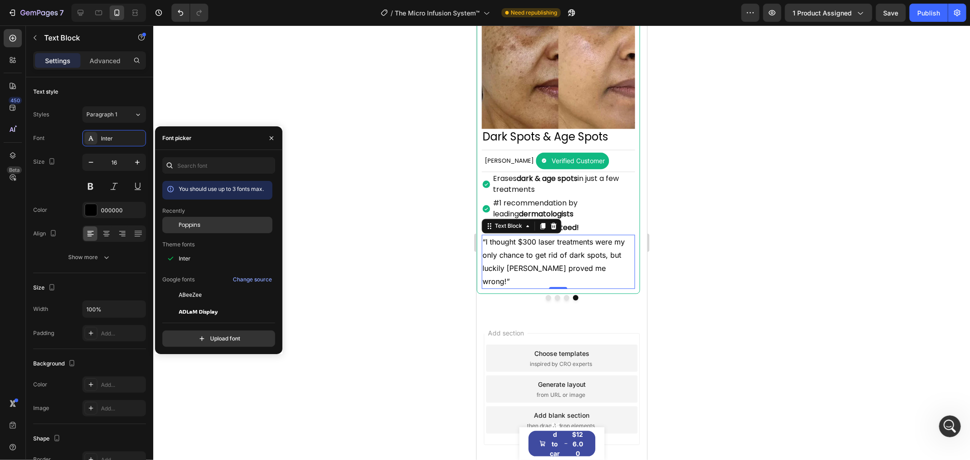
click at [190, 225] on span "Poppins" at bounding box center [190, 225] width 22 height 8
click at [546, 202] on div "#1 recommendation by leading dermatologists" at bounding box center [562, 208] width 143 height 25
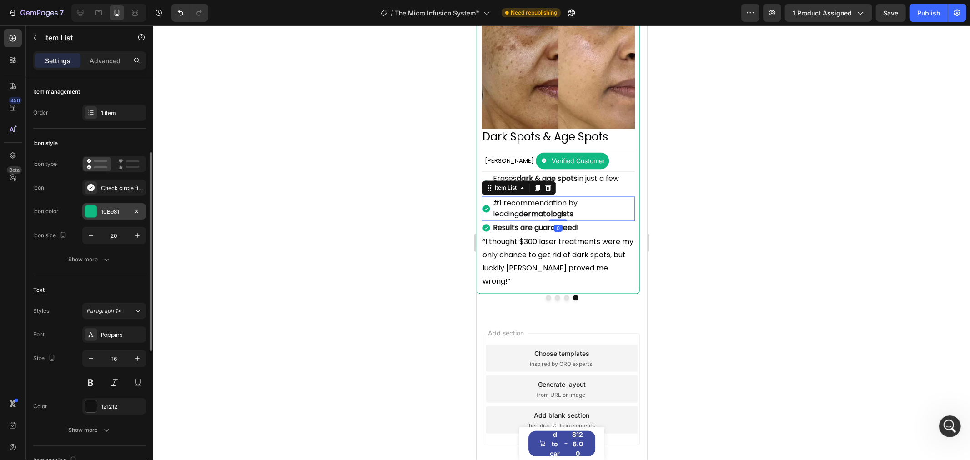
scroll to position [50, 0]
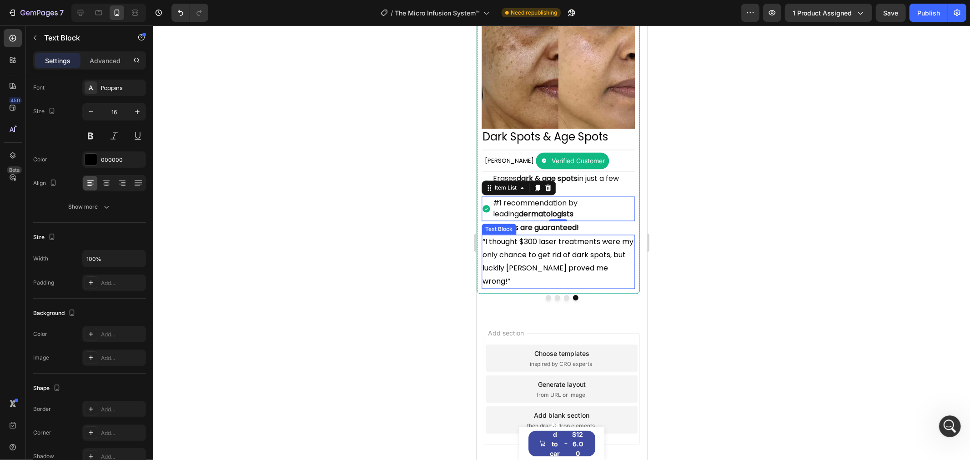
click at [561, 254] on p "“I thought $300 laser treatments were my only chance to get rid of dark spots, …" at bounding box center [557, 262] width 151 height 52
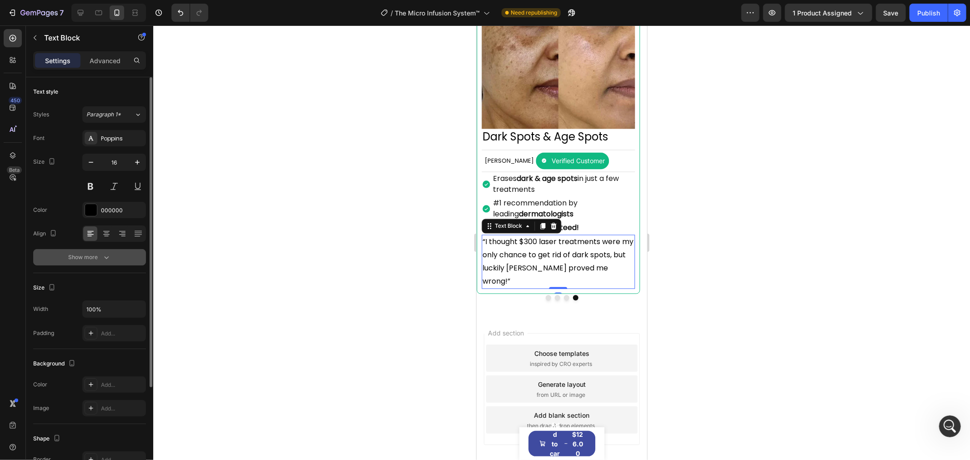
click at [100, 251] on button "Show more" at bounding box center [89, 257] width 113 height 16
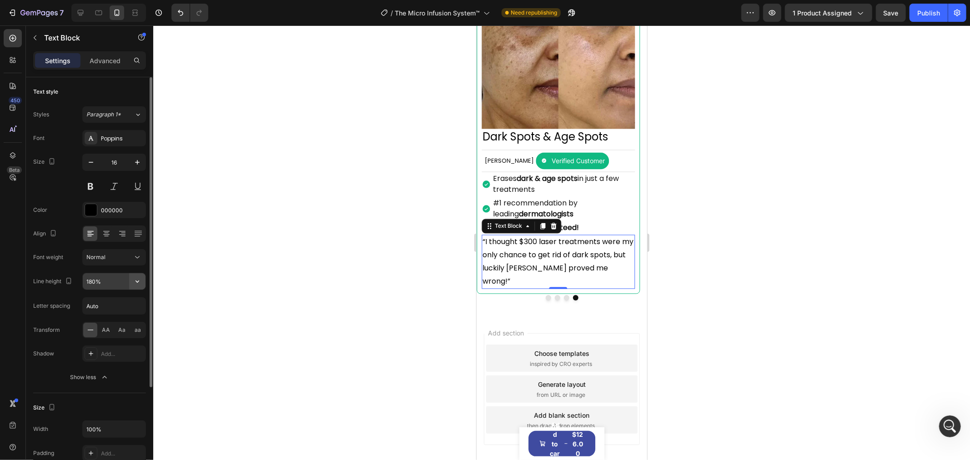
click at [137, 277] on icon "button" at bounding box center [137, 281] width 9 height 9
click at [119, 281] on input "180%" at bounding box center [114, 281] width 63 height 16
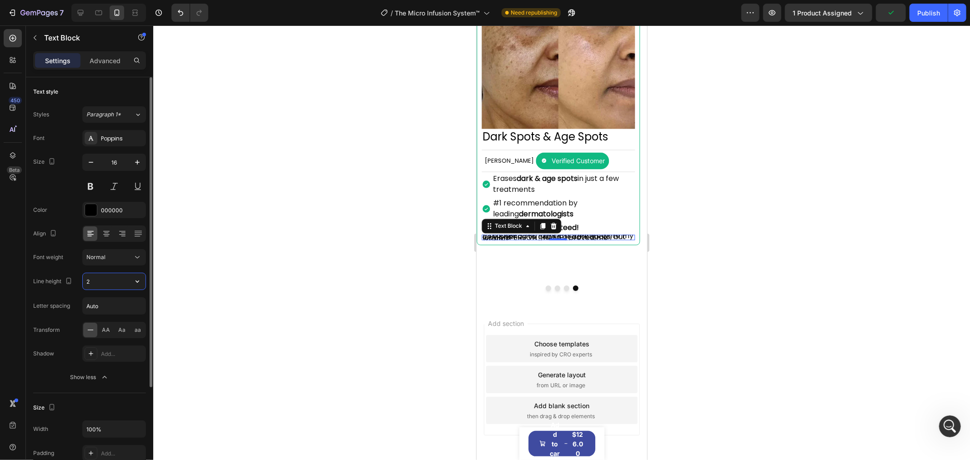
type input "24"
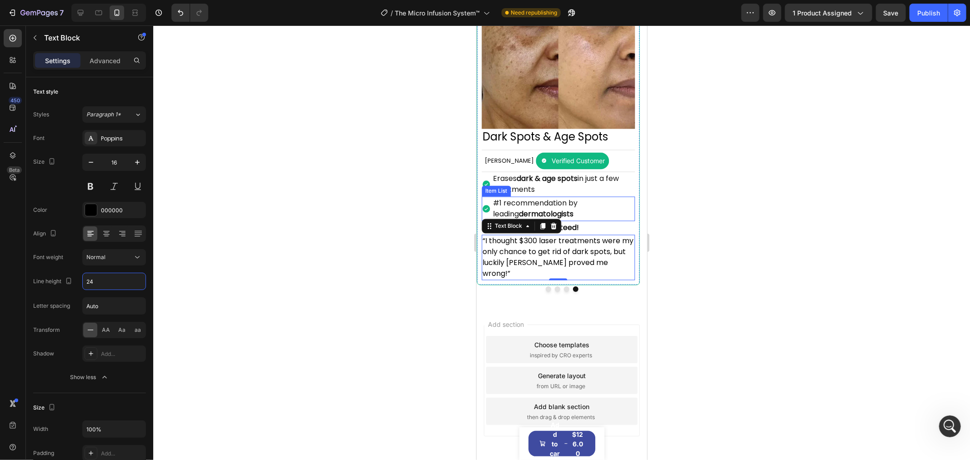
click at [578, 220] on p "#1 recommendation by leading dermatologists" at bounding box center [562, 209] width 141 height 22
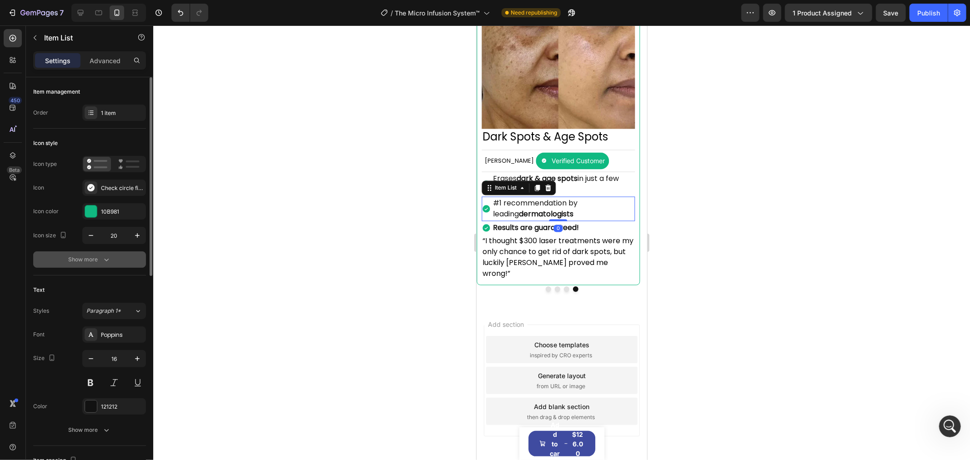
click at [108, 256] on icon "button" at bounding box center [106, 259] width 9 height 9
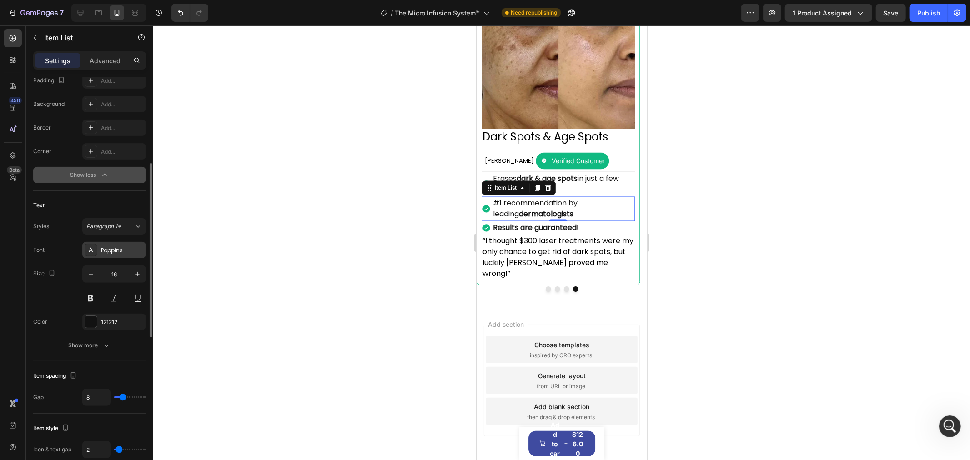
scroll to position [252, 0]
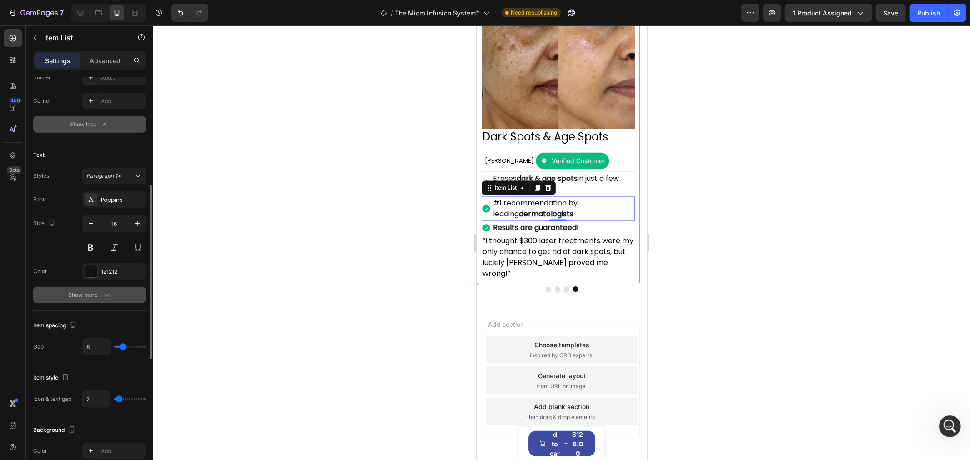
click at [109, 291] on icon "button" at bounding box center [106, 295] width 9 height 9
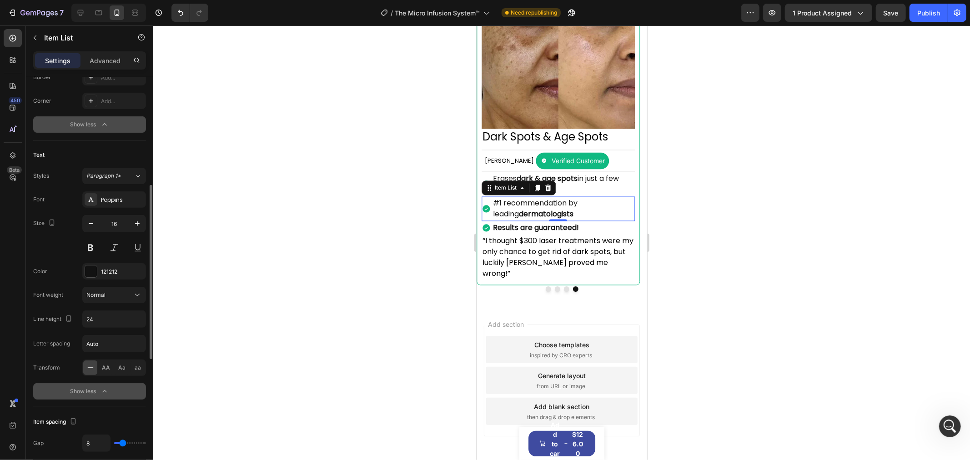
scroll to position [303, 0]
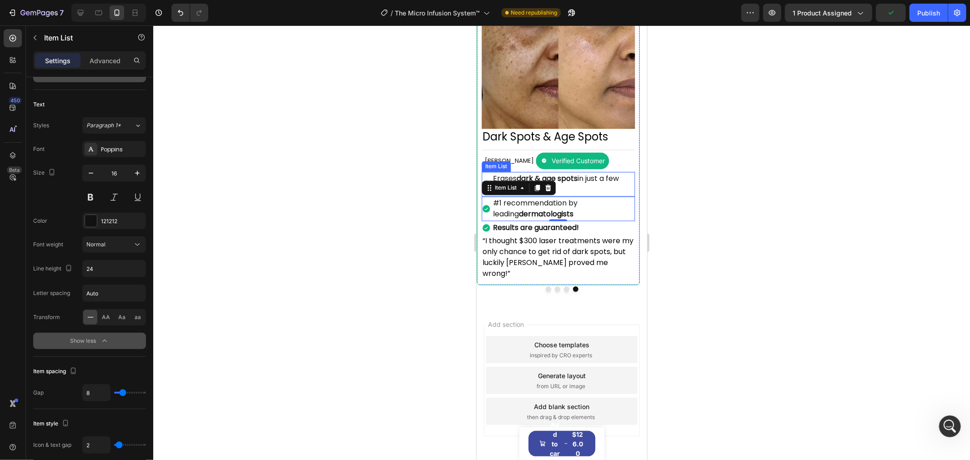
click at [577, 183] on strong "dark & age spots" at bounding box center [546, 178] width 61 height 10
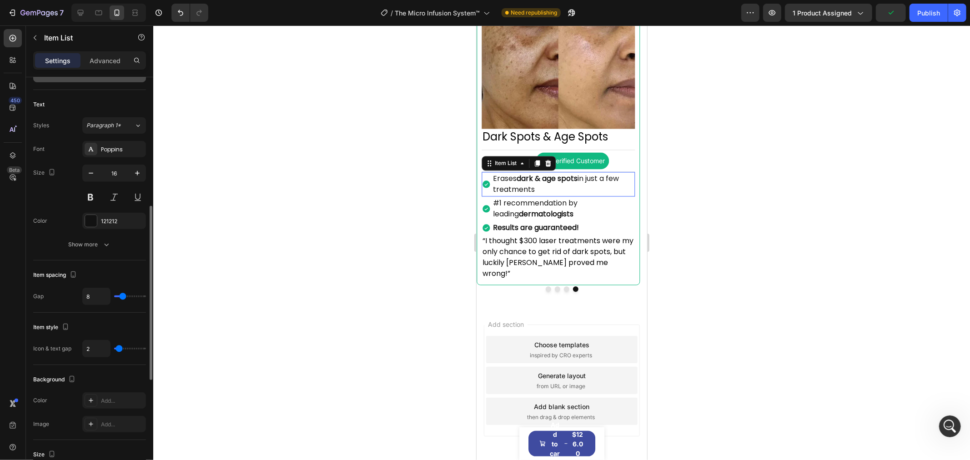
scroll to position [302, 0]
click at [125, 244] on button "Show more" at bounding box center [89, 245] width 113 height 16
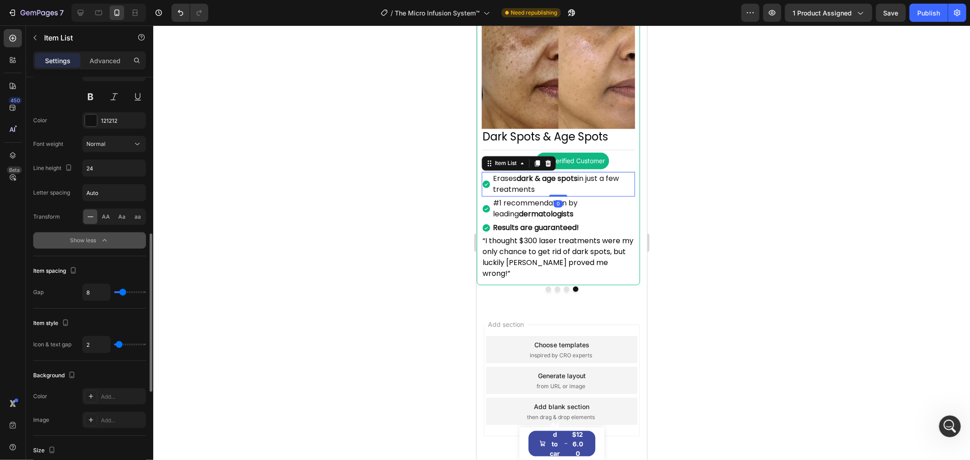
scroll to position [505, 0]
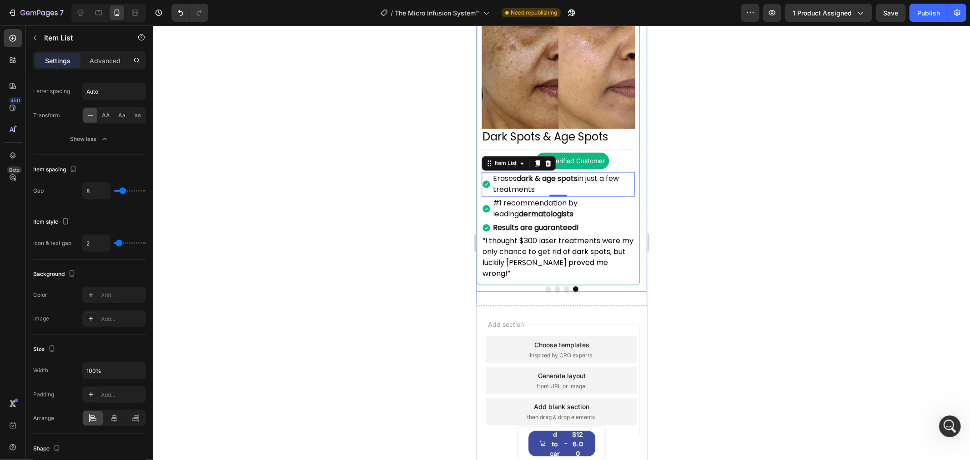
click at [563, 291] on button "Dot" at bounding box center [565, 288] width 5 height 5
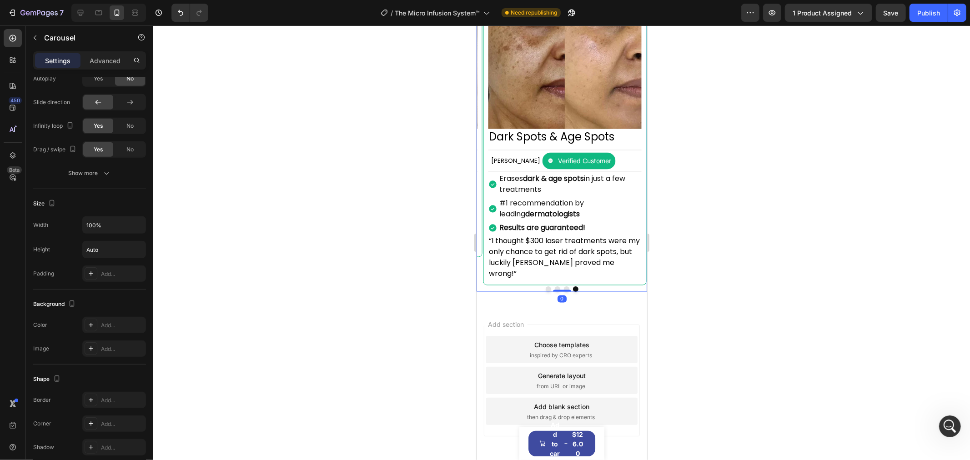
scroll to position [0, 0]
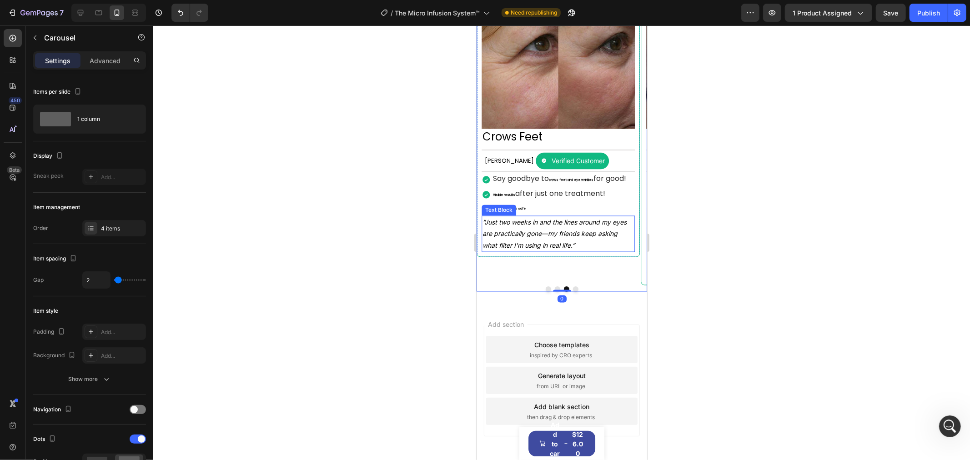
click at [573, 242] on icon "”Just two weeks in and the lines around my eyes are practically gone—my friends…" at bounding box center [554, 233] width 144 height 30
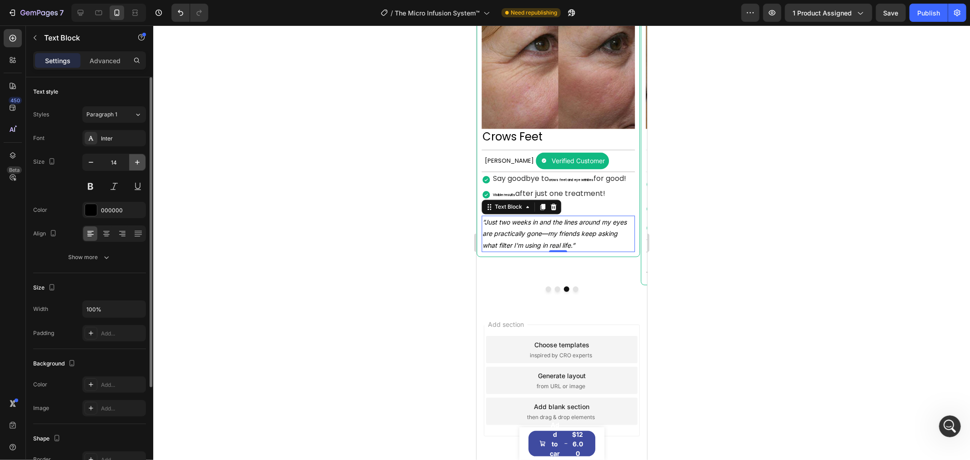
click at [134, 166] on icon "button" at bounding box center [137, 162] width 9 height 9
click at [97, 161] on button "button" at bounding box center [91, 162] width 16 height 16
click at [95, 162] on icon "button" at bounding box center [90, 162] width 9 height 9
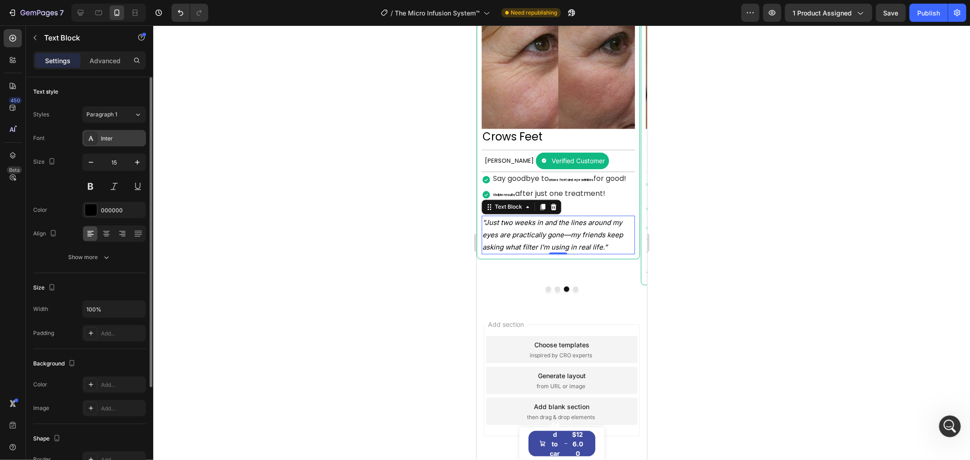
click at [116, 136] on div "Inter" at bounding box center [122, 139] width 43 height 8
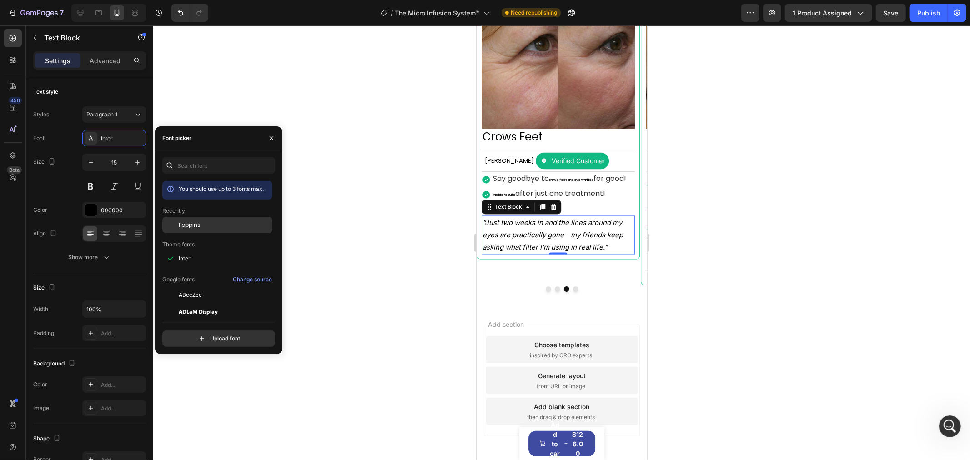
click at [196, 227] on span "Poppins" at bounding box center [190, 225] width 22 height 8
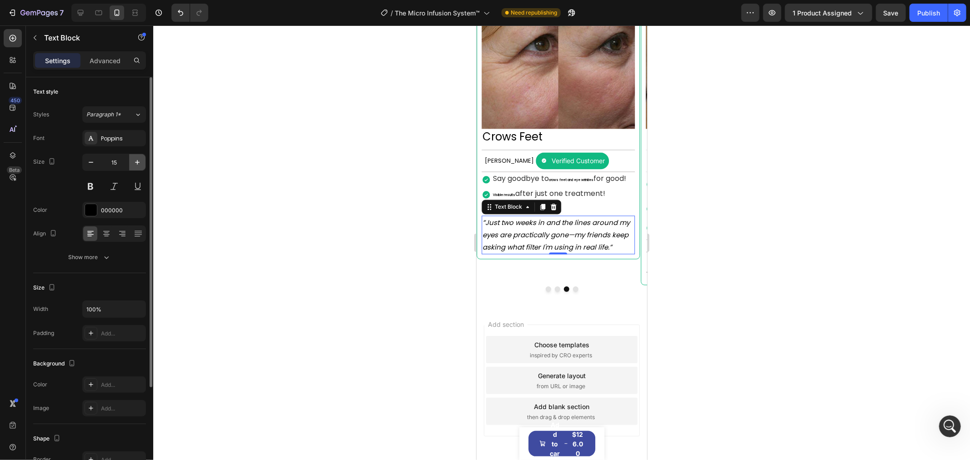
click at [136, 159] on icon "button" at bounding box center [137, 162] width 9 height 9
type input "16"
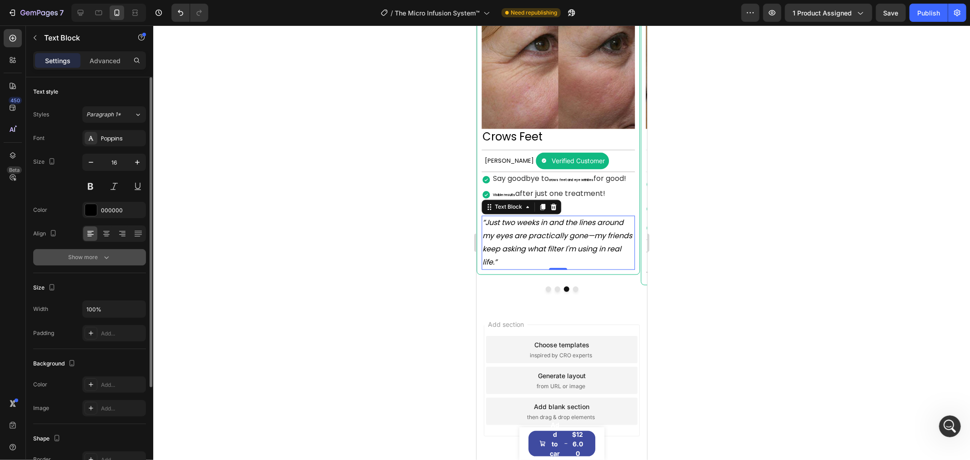
click at [96, 261] on div "Show more" at bounding box center [90, 257] width 42 height 9
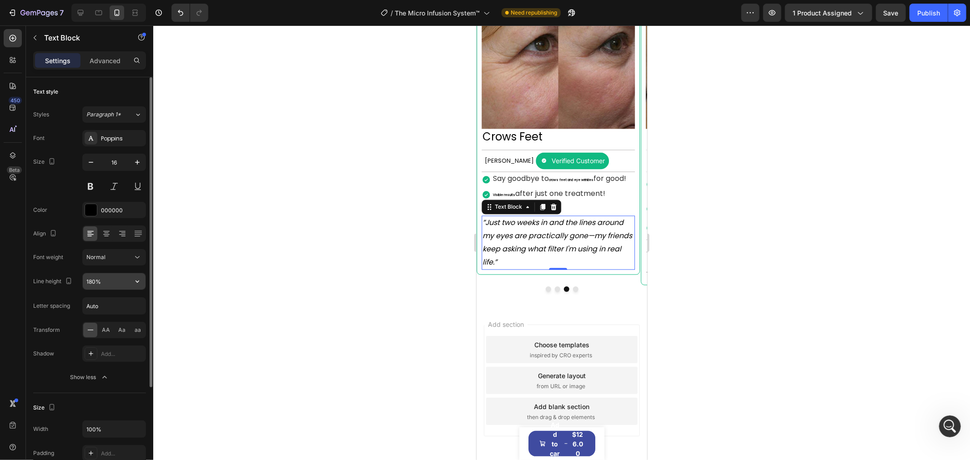
click at [125, 279] on input "180%" at bounding box center [114, 281] width 63 height 16
click at [125, 278] on input "180%" at bounding box center [114, 281] width 63 height 16
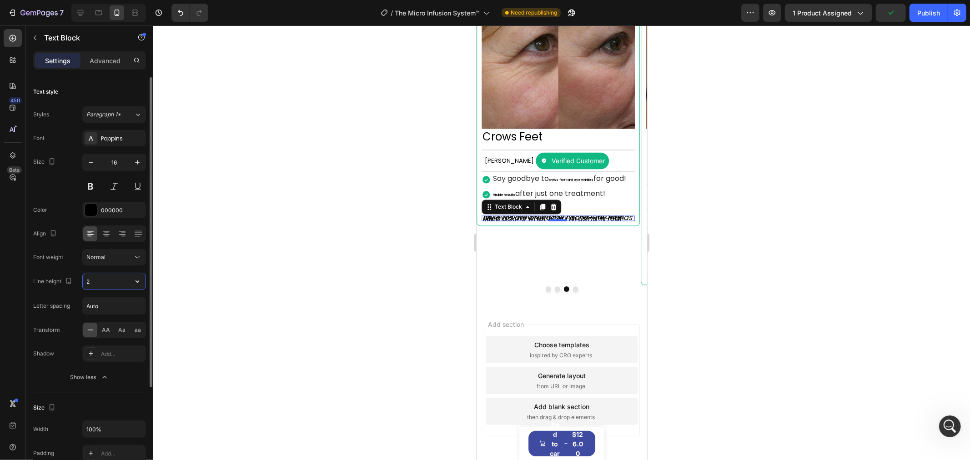
type input "24"
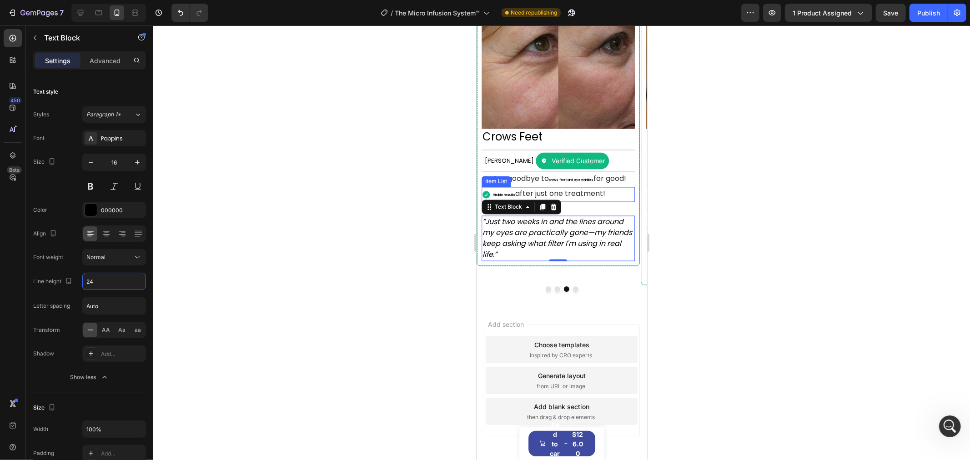
click at [601, 199] on span "after just one treatment!" at bounding box center [560, 193] width 90 height 10
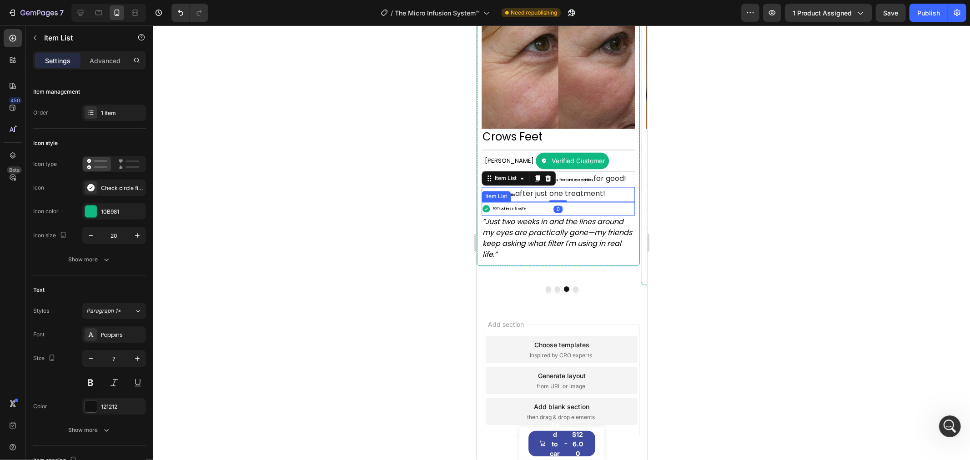
click at [538, 212] on div "100% painless & safe" at bounding box center [557, 209] width 153 height 14
click at [511, 211] on div "Text Block" at bounding box center [498, 210] width 35 height 11
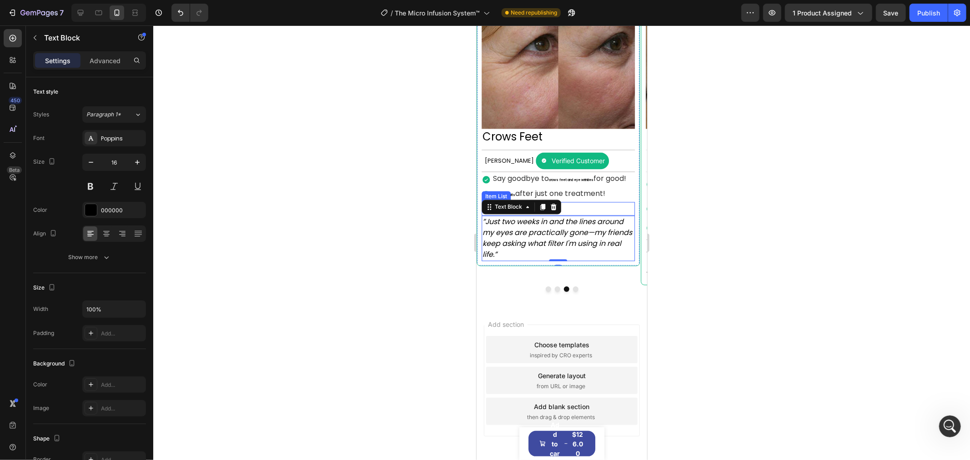
click at [591, 211] on div "100% painless & safe" at bounding box center [557, 209] width 153 height 14
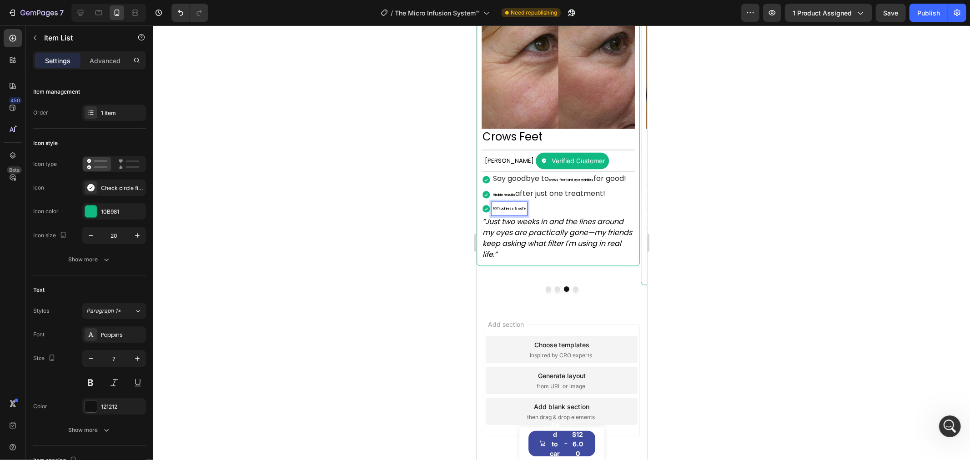
click at [563, 216] on div "100% painless & safe" at bounding box center [557, 209] width 153 height 14
click at [511, 211] on strong "painless & safe" at bounding box center [512, 208] width 25 height 4
click at [509, 211] on strong "painless & safe" at bounding box center [512, 208] width 25 height 4
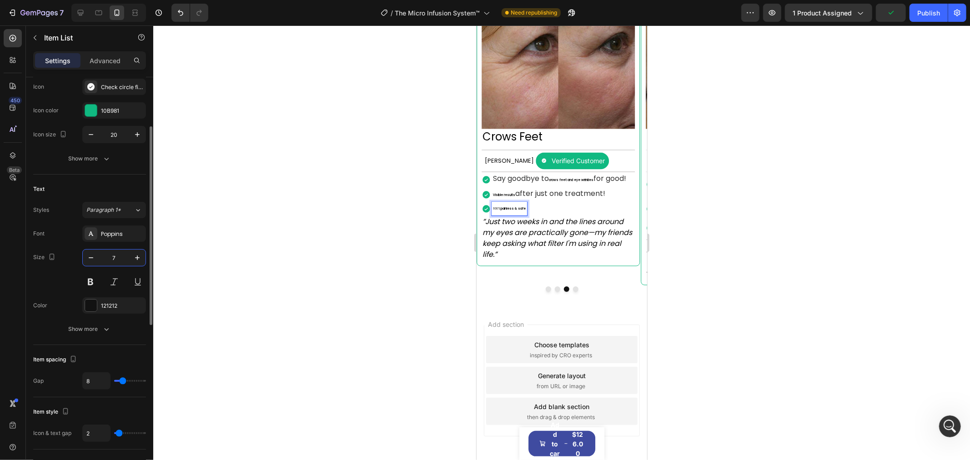
click at [121, 261] on input "7" at bounding box center [114, 258] width 30 height 16
type input "16"
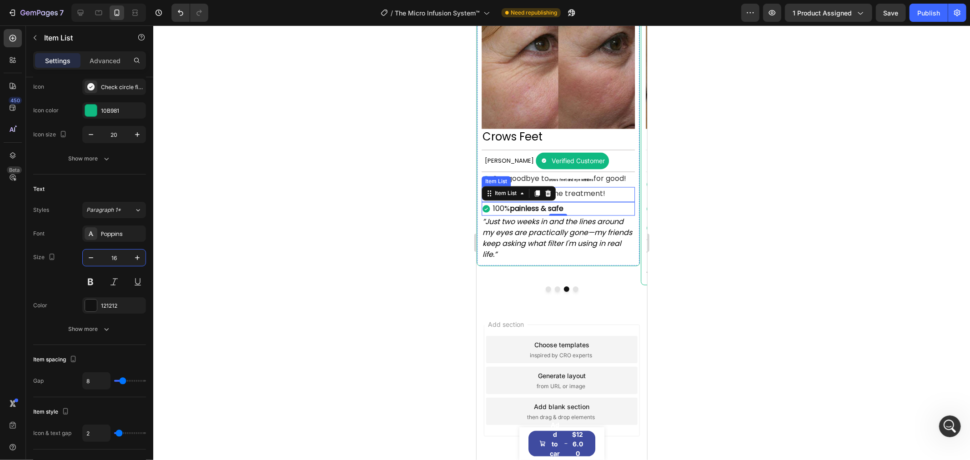
click at [601, 198] on span "after just one treatment!" at bounding box center [560, 193] width 90 height 10
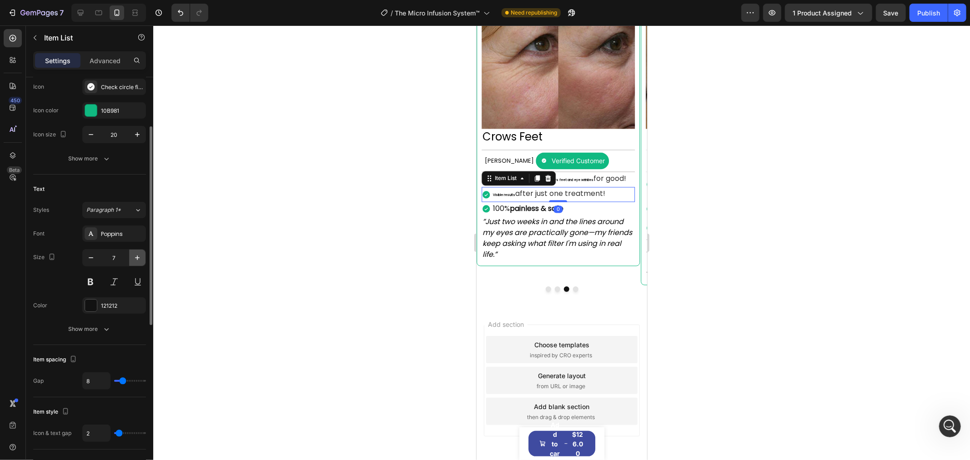
click at [130, 258] on button "button" at bounding box center [137, 258] width 16 height 16
click at [124, 258] on input "8" at bounding box center [114, 258] width 30 height 16
type input "16"
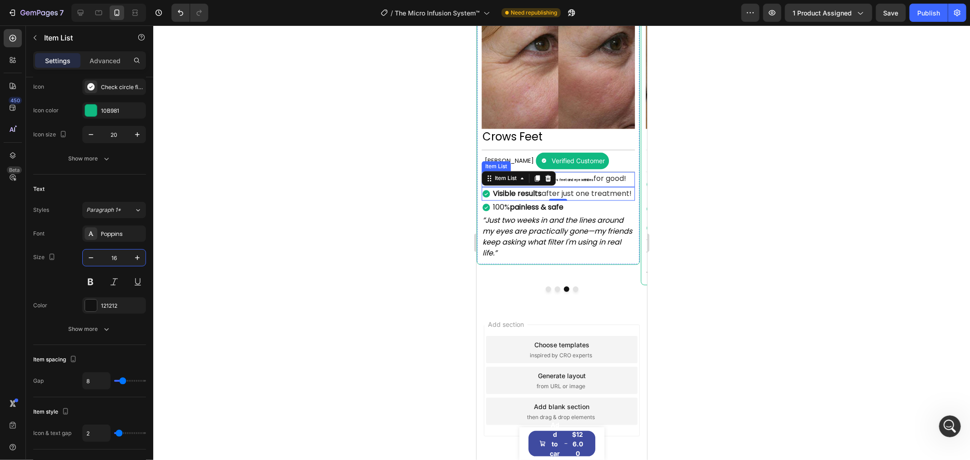
click at [615, 184] on span "for good!" at bounding box center [609, 178] width 33 height 10
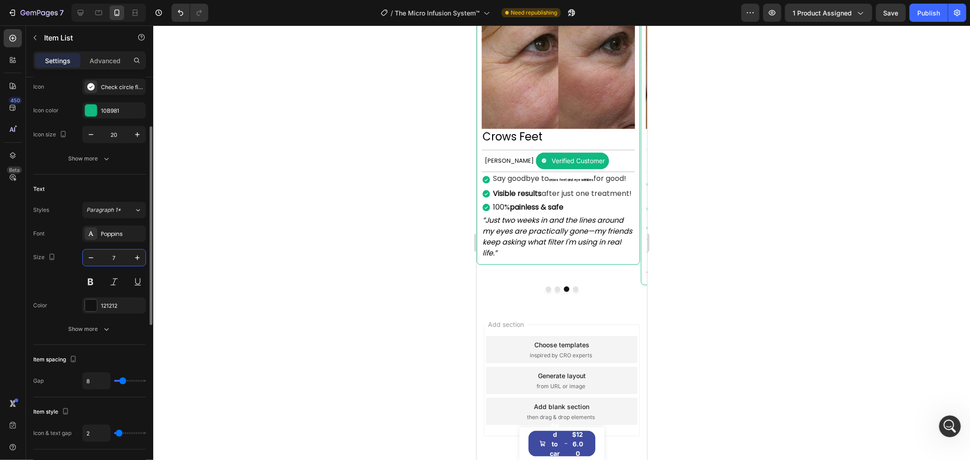
click at [126, 256] on input "7" at bounding box center [114, 258] width 30 height 16
type input "16"
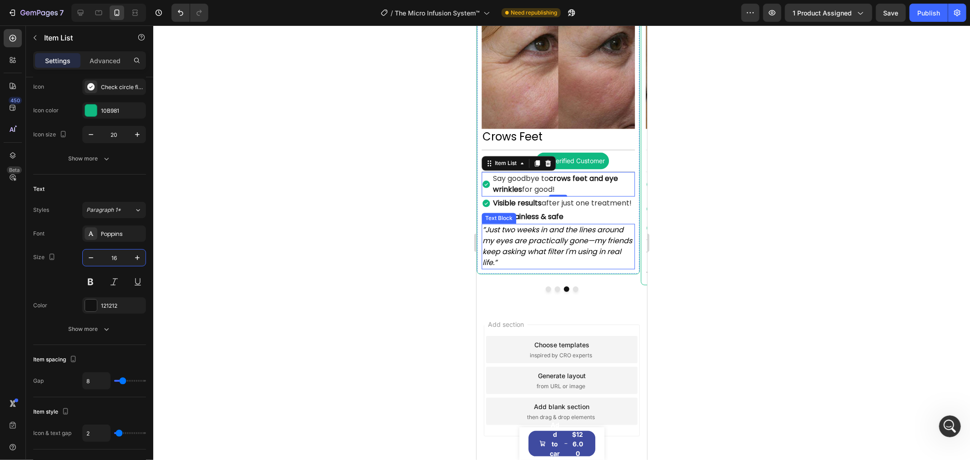
click at [599, 232] on icon "”Just two weeks in and the lines around my eyes are practically gone—my friends…" at bounding box center [557, 246] width 150 height 43
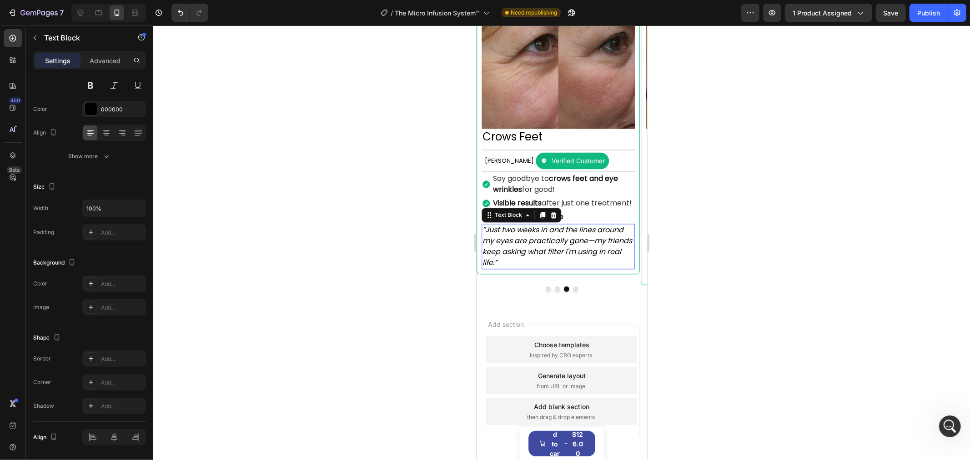
scroll to position [0, 0]
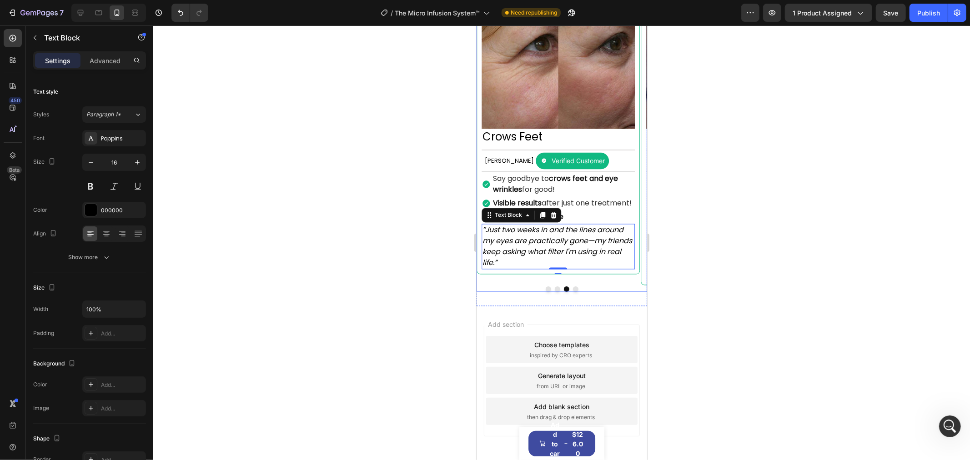
click at [554, 291] on button "Dot" at bounding box center [556, 288] width 5 height 5
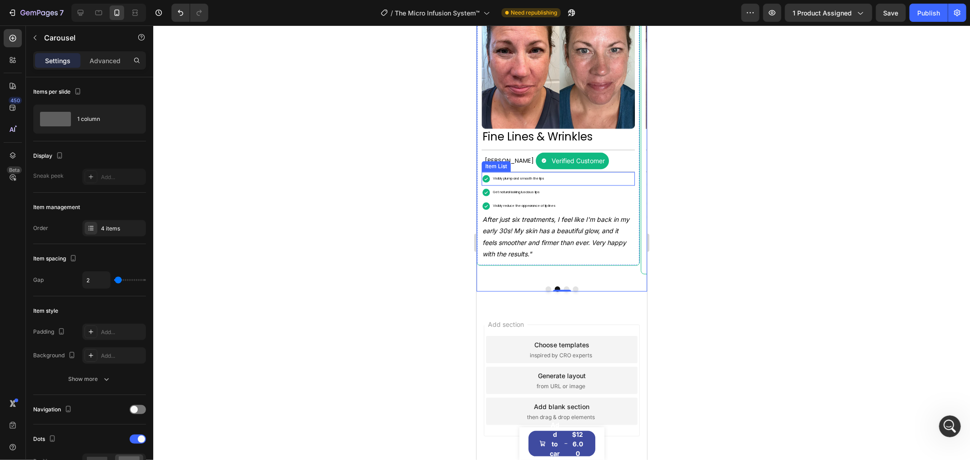
click at [558, 186] on div "Visibly plump and smooth the lips" at bounding box center [557, 179] width 153 height 14
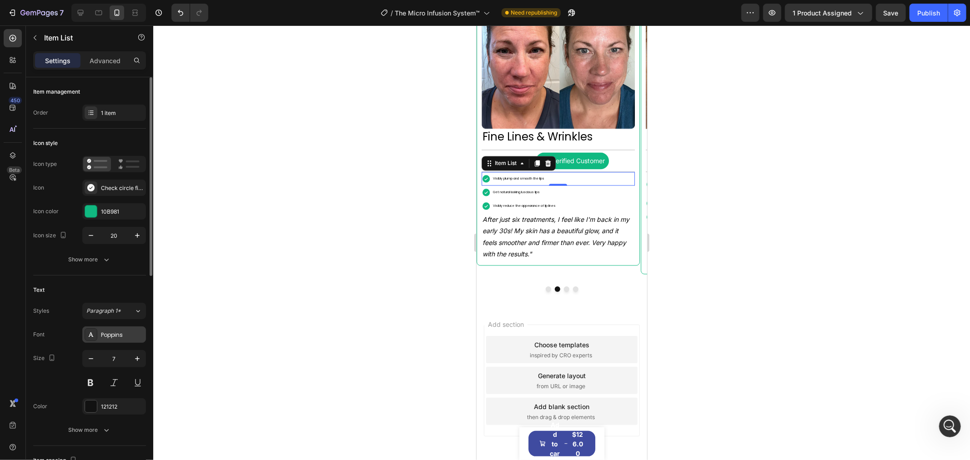
click at [126, 332] on div "Poppins" at bounding box center [122, 335] width 43 height 8
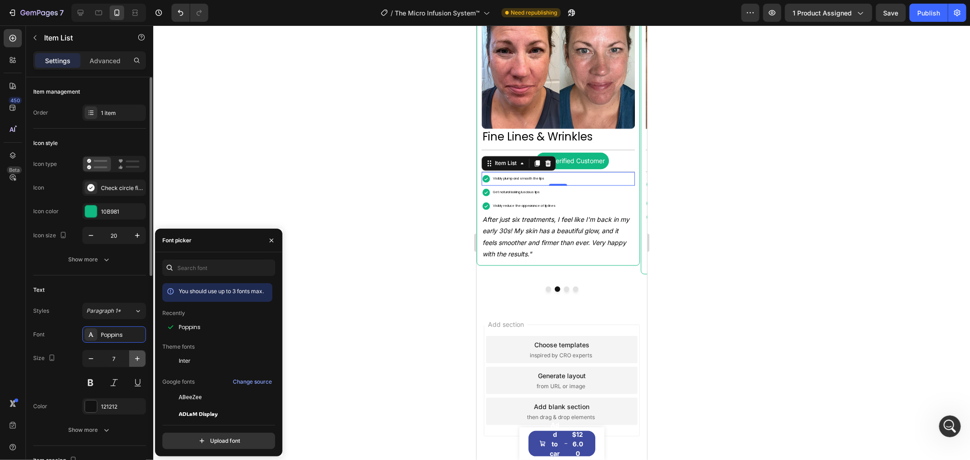
click at [131, 356] on button "button" at bounding box center [137, 359] width 16 height 16
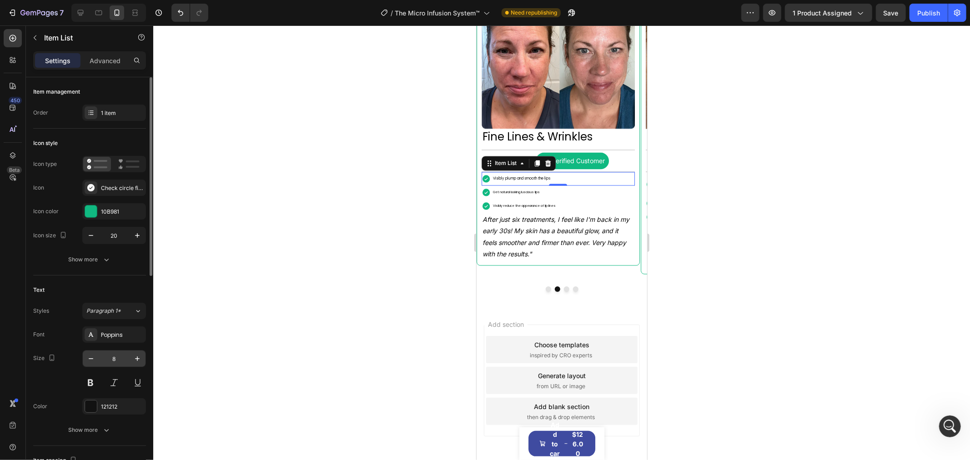
click at [124, 355] on input "8" at bounding box center [114, 359] width 30 height 16
type input "16"
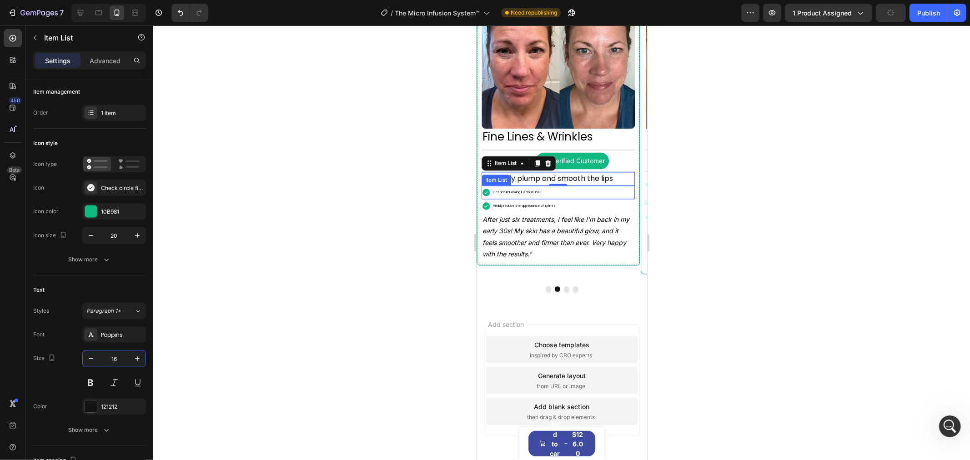
click at [536, 196] on p "Get natural looking luscious lips" at bounding box center [515, 192] width 47 height 11
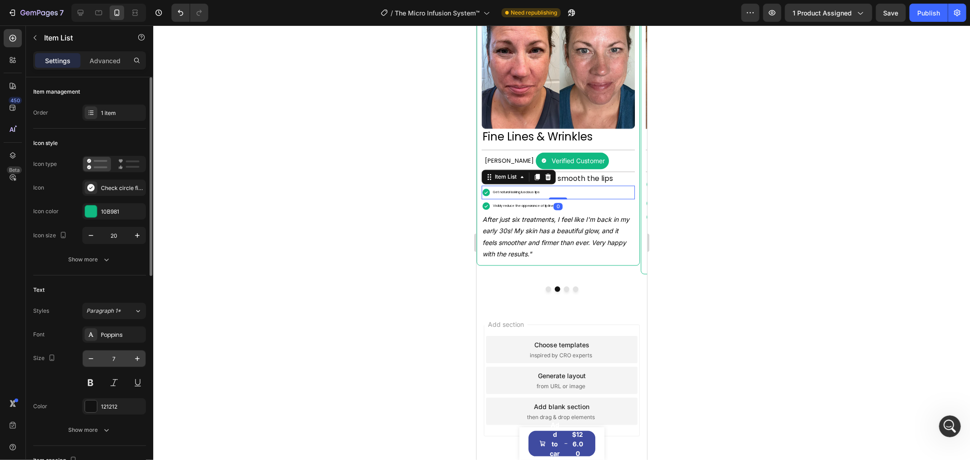
click at [127, 353] on input "7" at bounding box center [114, 359] width 30 height 16
type input "16"
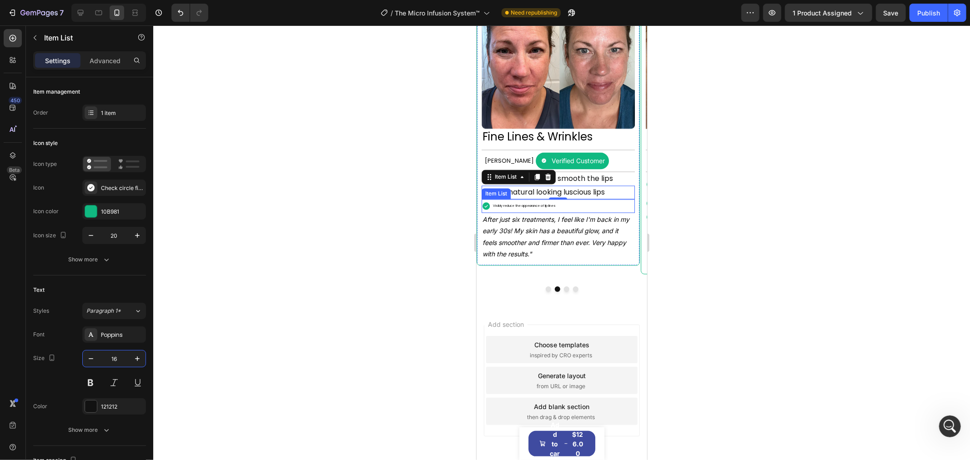
click at [571, 211] on div "Visibly reduce the appearance of lip lines" at bounding box center [557, 206] width 153 height 14
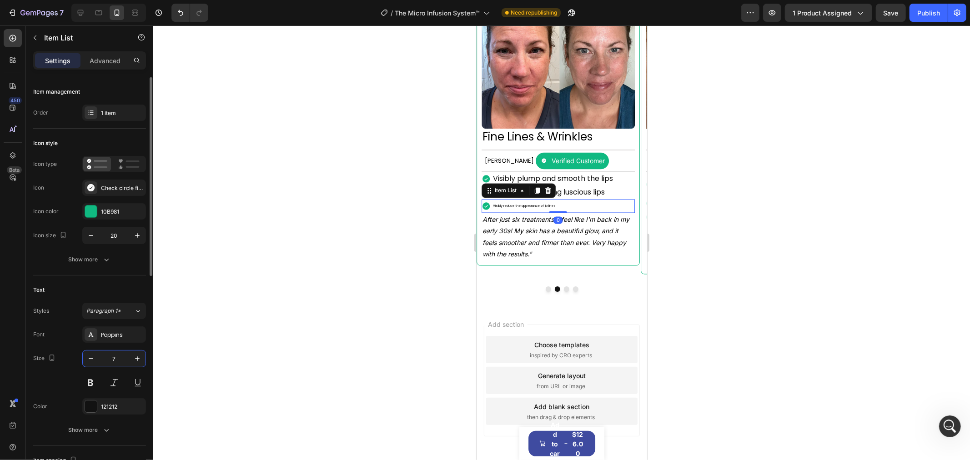
click at [119, 360] on input "7" at bounding box center [114, 359] width 30 height 16
type input "16"
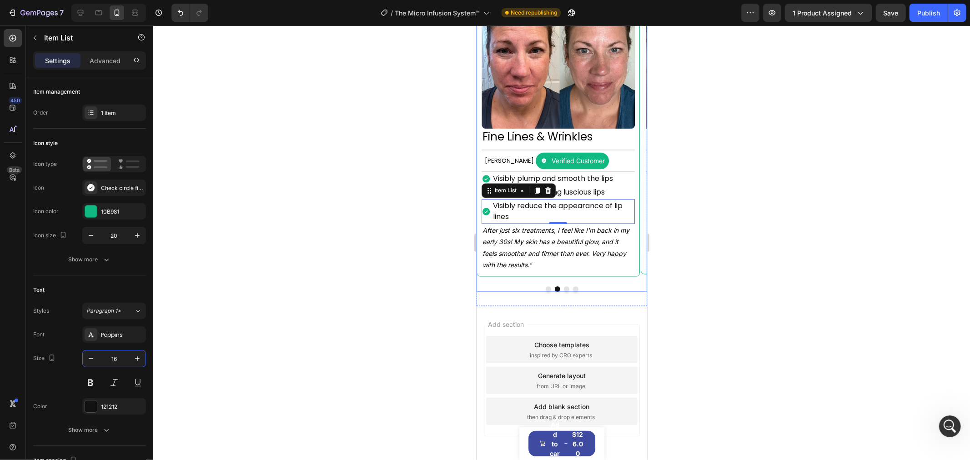
click at [569, 257] on icon "After just six treatments, I feel like I'm back in my early 30s! My skin has a …" at bounding box center [555, 247] width 147 height 42
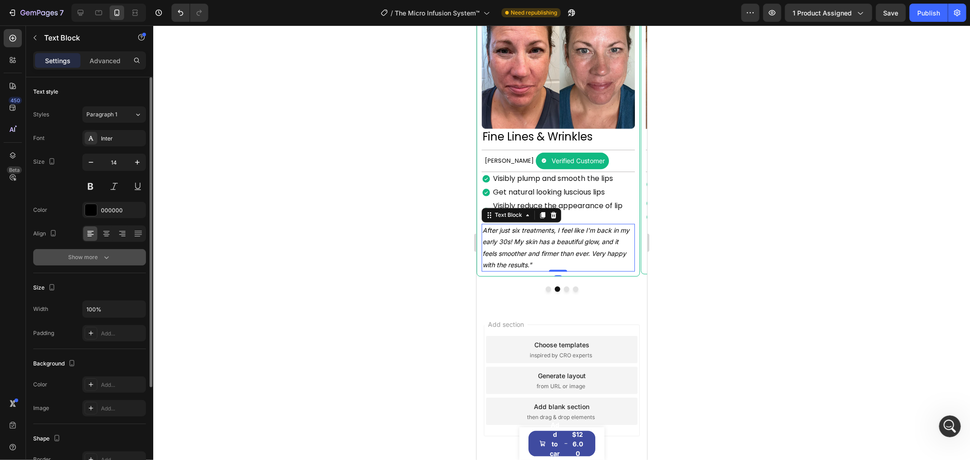
click at [116, 258] on button "Show more" at bounding box center [89, 257] width 113 height 16
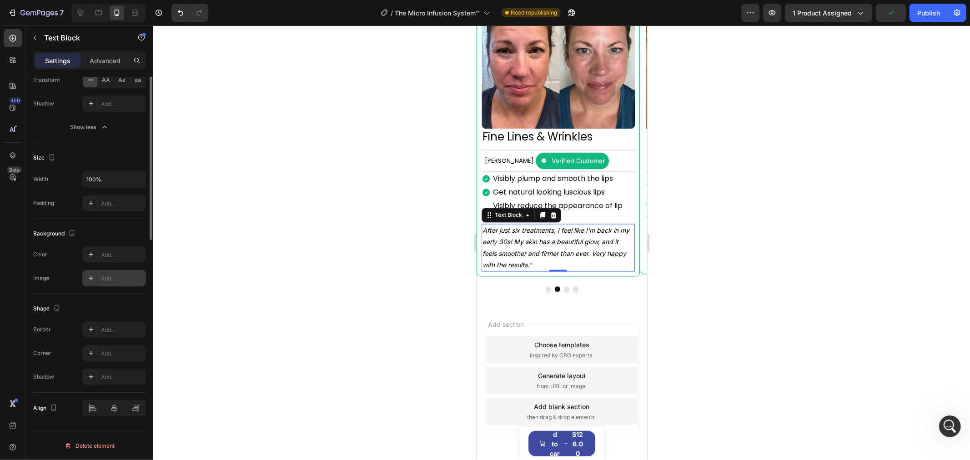
scroll to position [99, 0]
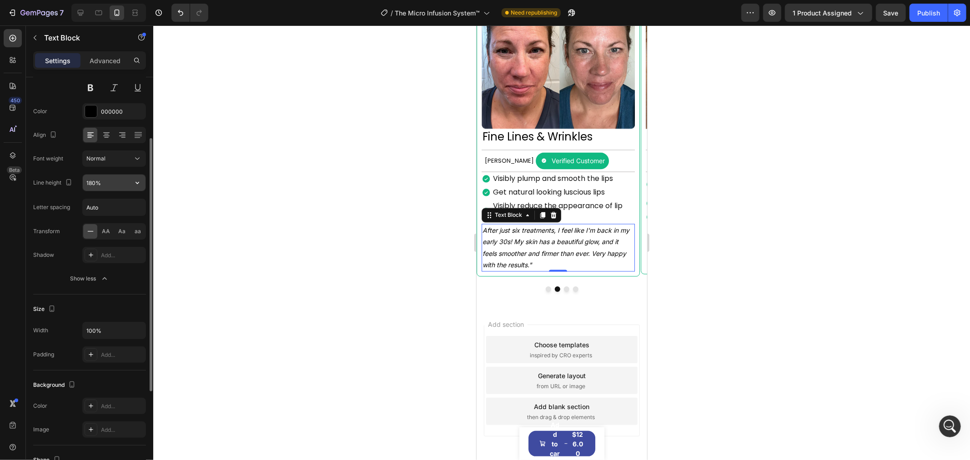
click at [133, 182] on icon "button" at bounding box center [137, 182] width 9 height 9
click at [116, 178] on input "180%" at bounding box center [114, 183] width 63 height 16
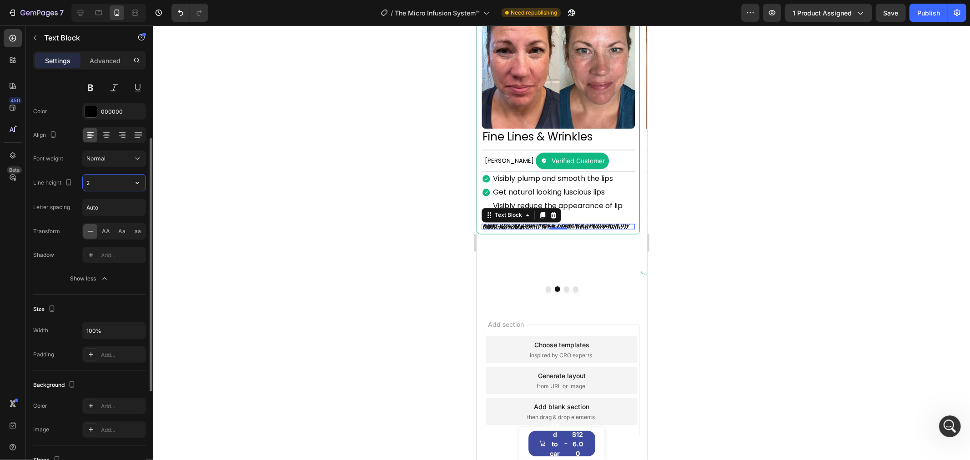
type input "24"
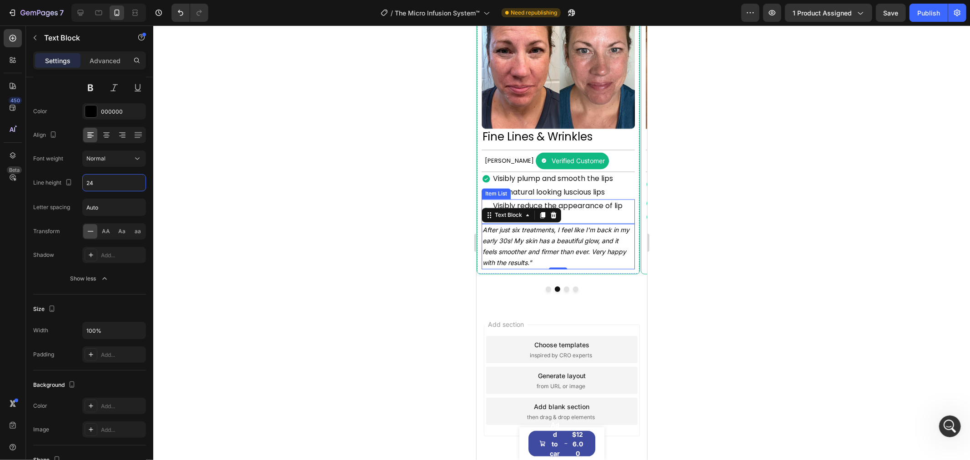
click at [612, 210] on p "Visibly reduce the appearance of lip lines" at bounding box center [562, 212] width 141 height 22
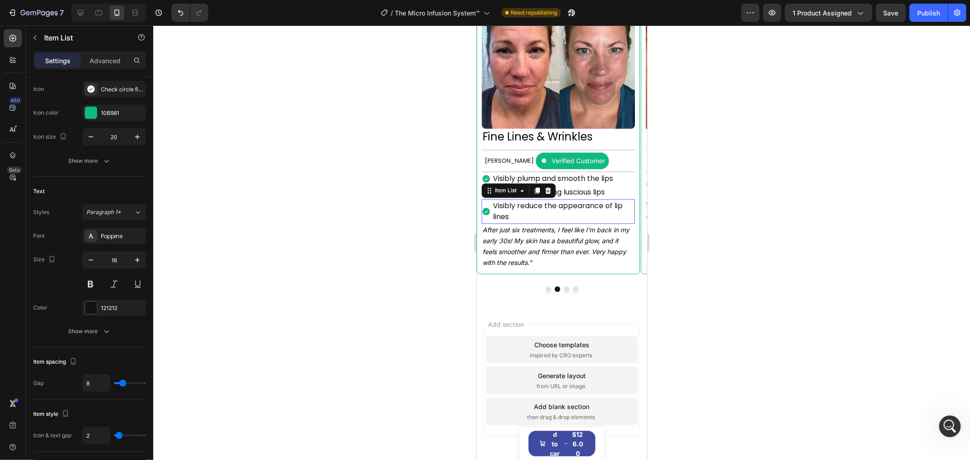
scroll to position [0, 0]
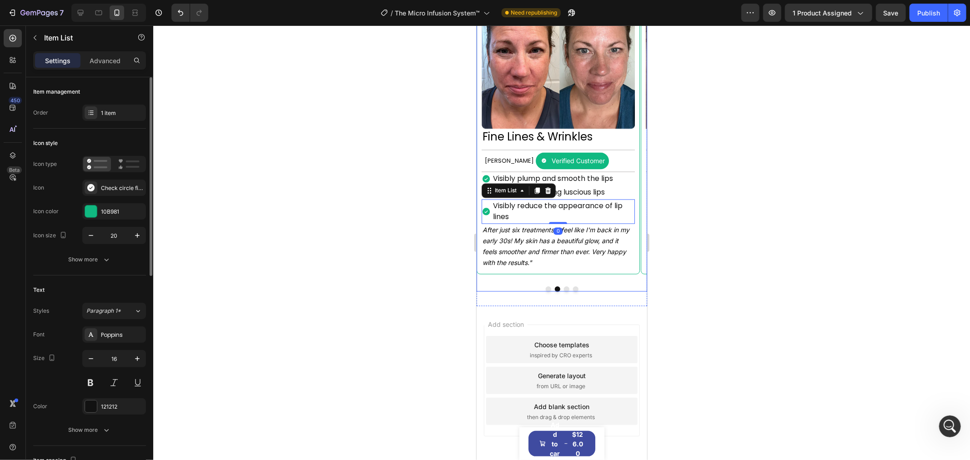
click at [545, 291] on button "Dot" at bounding box center [547, 288] width 5 height 5
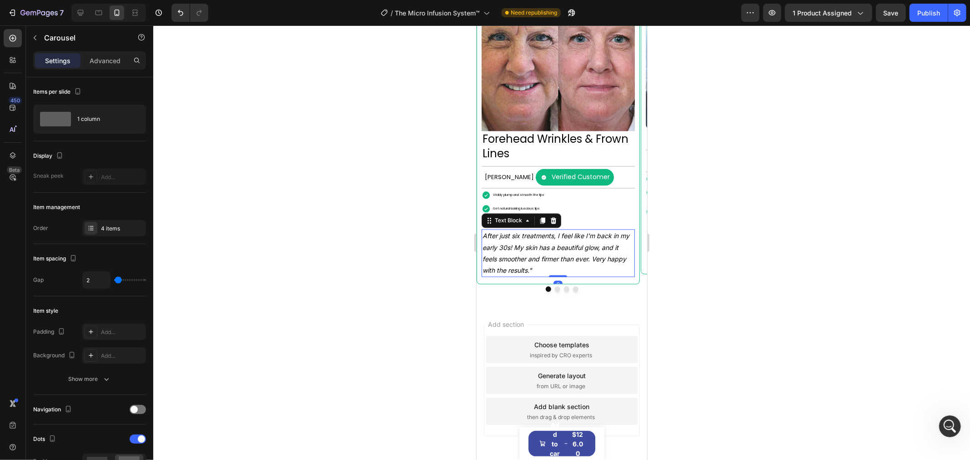
click at [558, 253] on icon "After just six treatments, I feel like I'm back in my early 30s! My skin has a …" at bounding box center [555, 253] width 147 height 42
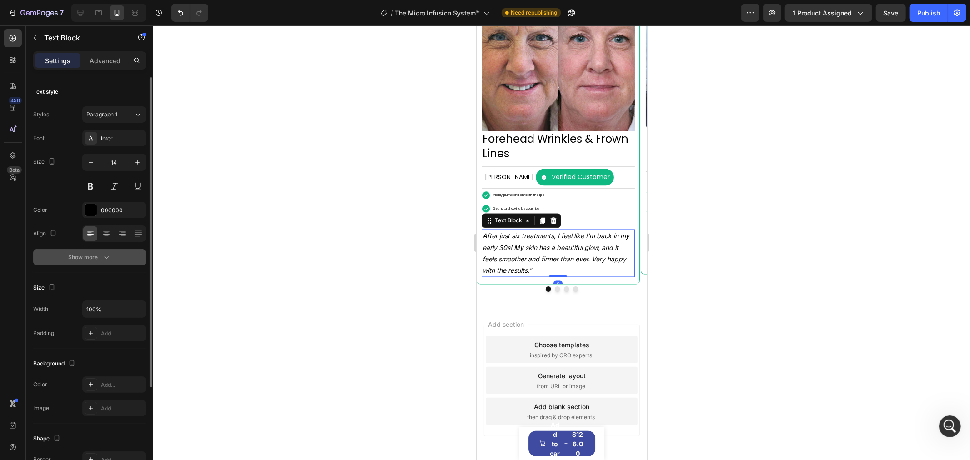
click at [97, 259] on div "Show more" at bounding box center [90, 257] width 42 height 9
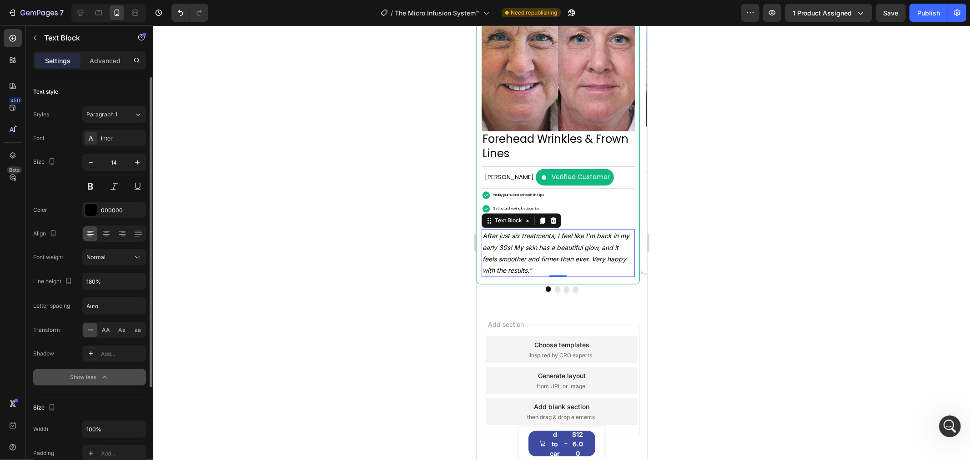
scroll to position [101, 0]
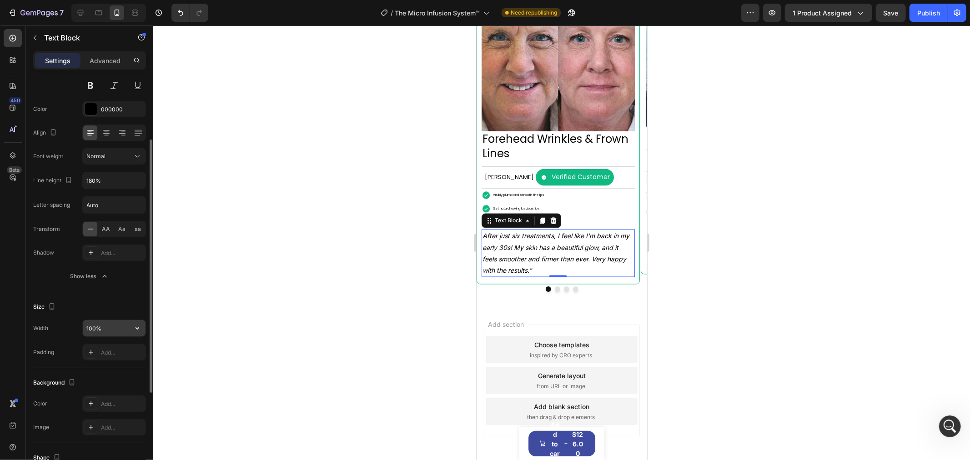
click at [121, 329] on input "100%" at bounding box center [114, 328] width 63 height 16
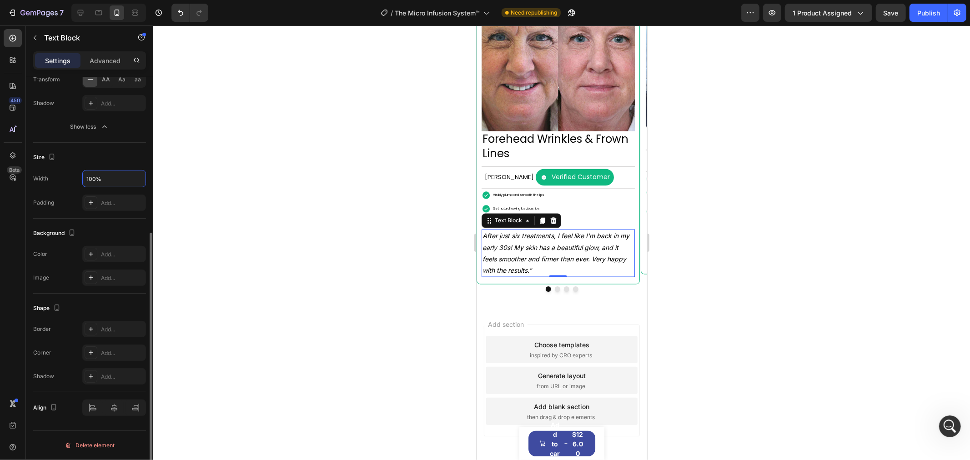
scroll to position [48, 0]
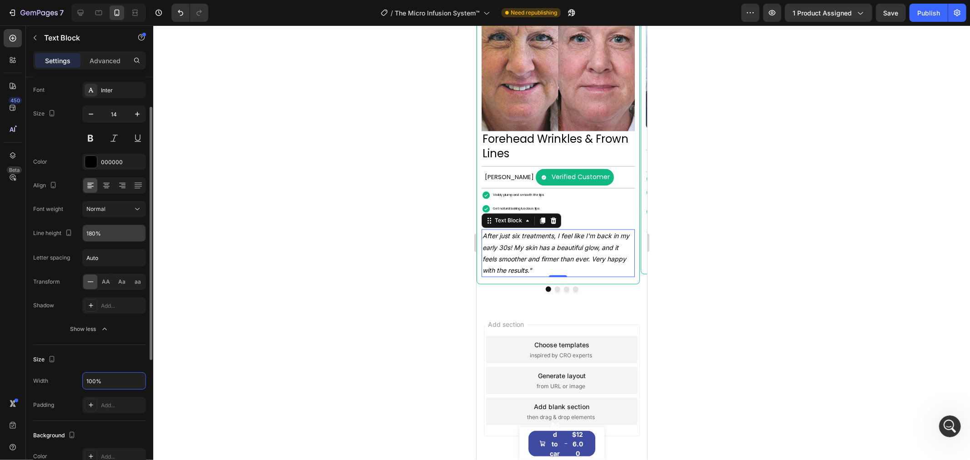
click at [117, 238] on input "180%" at bounding box center [114, 233] width 63 height 16
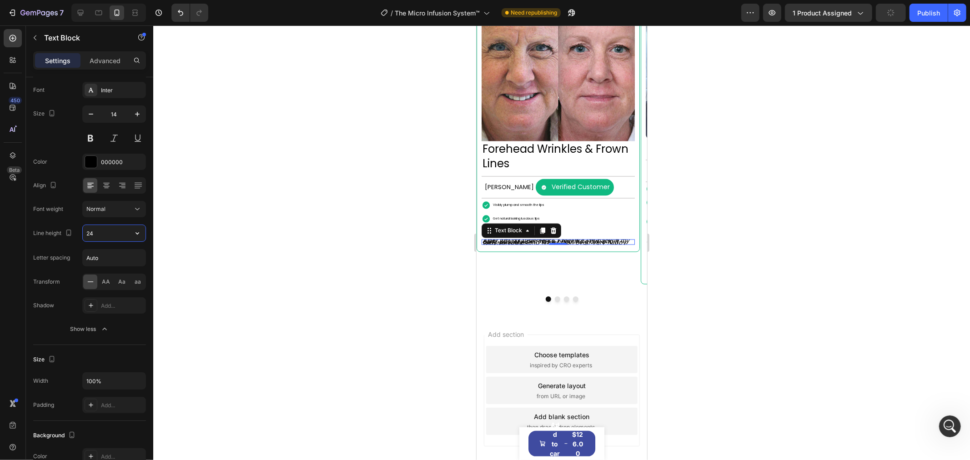
scroll to position [1384, 0]
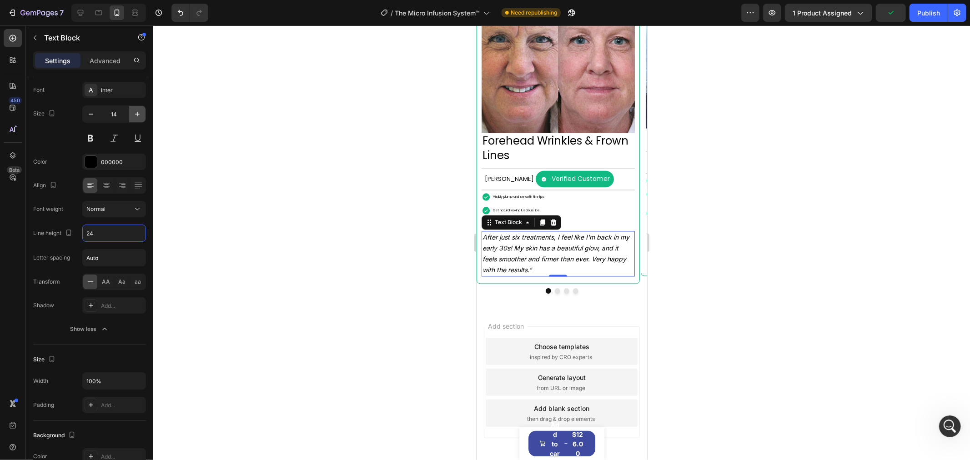
type input "24"
click at [140, 113] on icon "button" at bounding box center [137, 114] width 9 height 9
type input "16"
click at [602, 240] on icon "After just six treatments, I feel like I'm back in my early 30s! My skin has a …" at bounding box center [556, 254] width 148 height 42
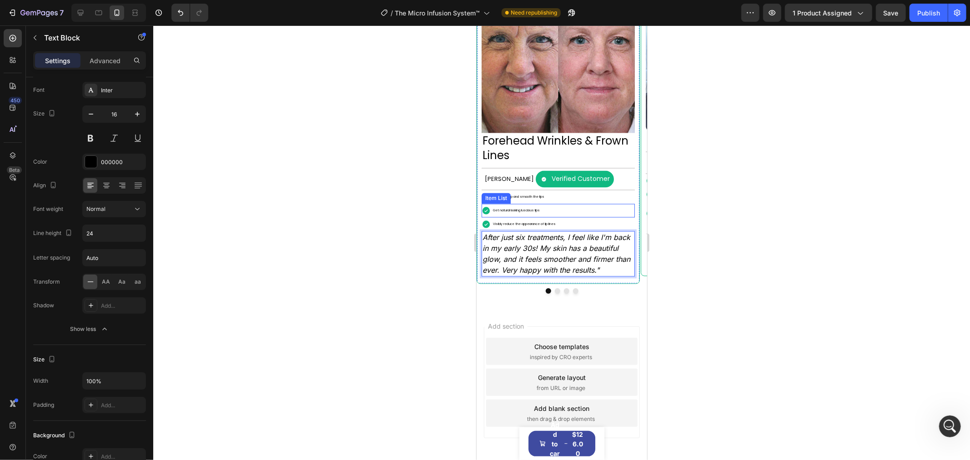
click at [569, 217] on div "Get natural looking luscious lips" at bounding box center [557, 211] width 153 height 14
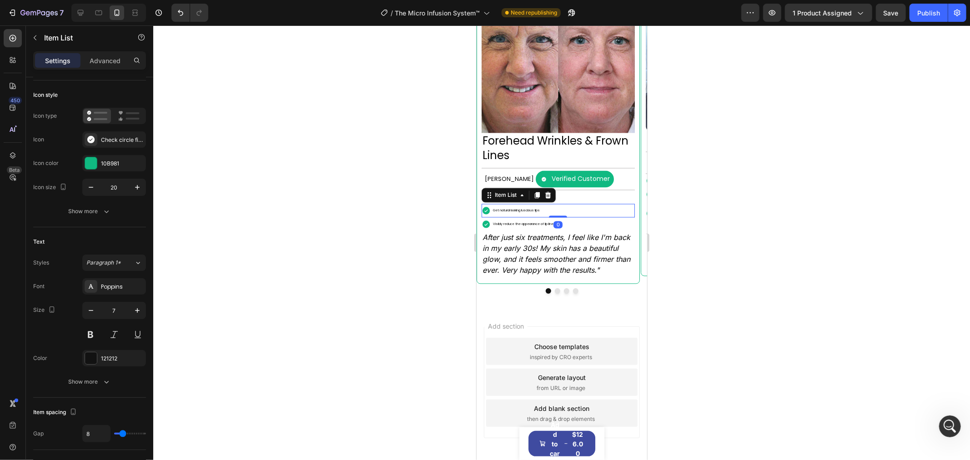
scroll to position [0, 0]
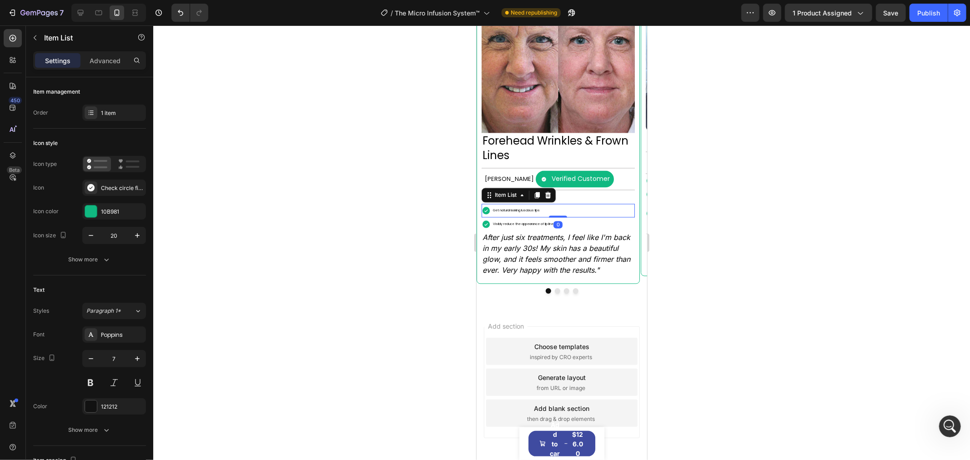
click at [520, 214] on p "Get natural looking luscious lips" at bounding box center [515, 210] width 47 height 11
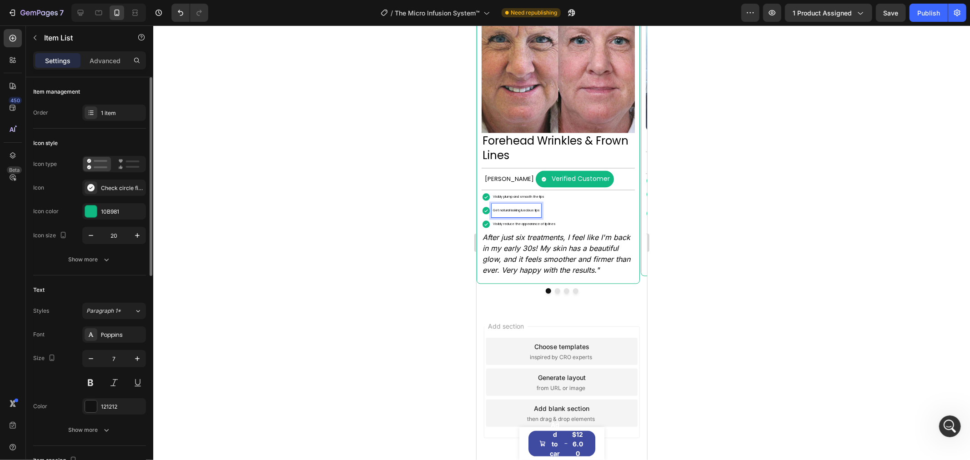
scroll to position [50, 0]
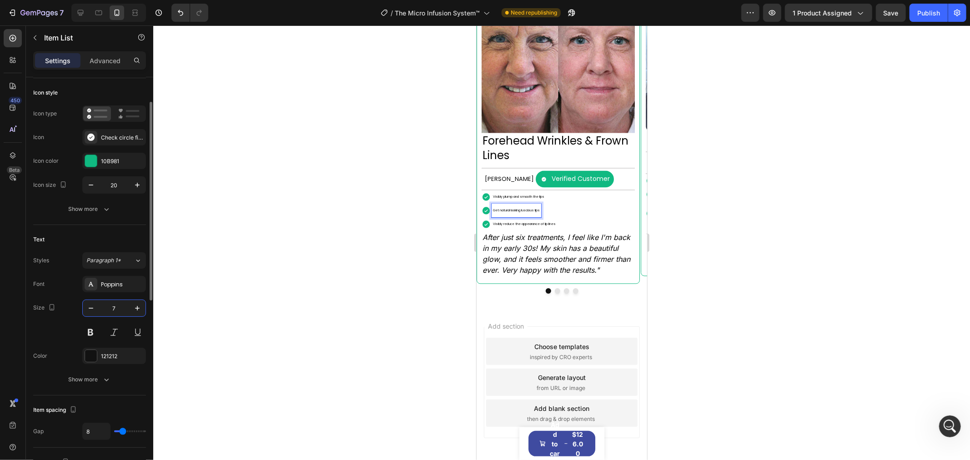
click at [127, 307] on input "7" at bounding box center [114, 308] width 30 height 16
type input "16"
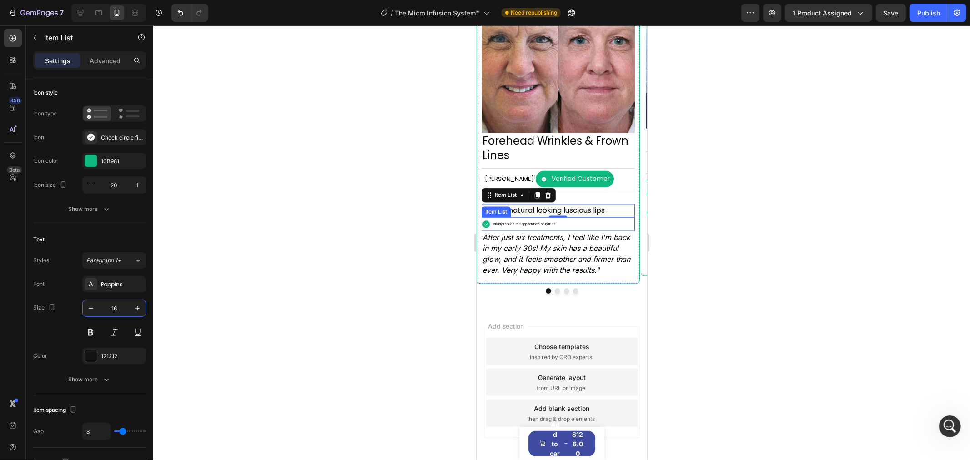
click at [536, 229] on p "Visibly reduce the appearance of lip lines" at bounding box center [523, 224] width 63 height 11
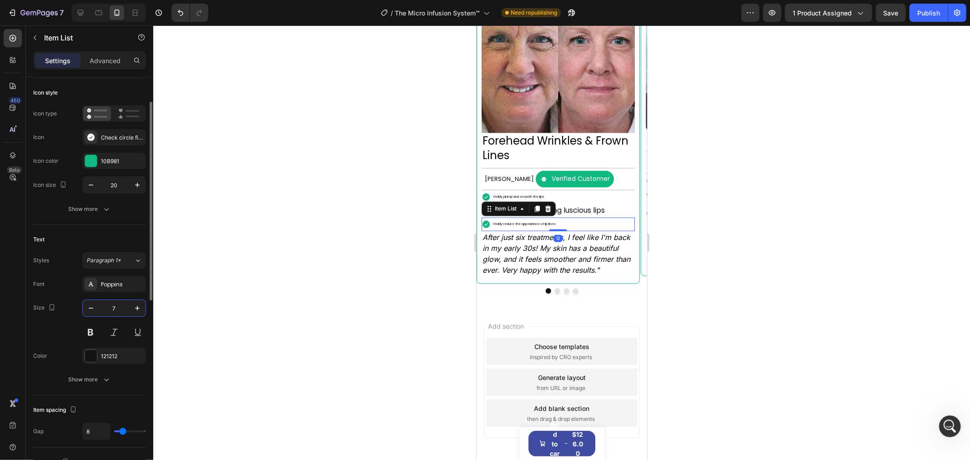
click at [124, 306] on input "7" at bounding box center [114, 308] width 30 height 16
type input "16"
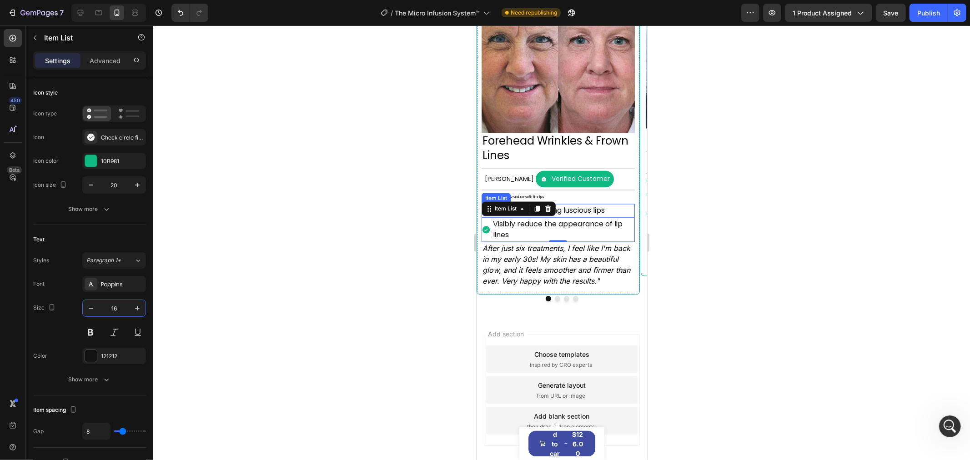
click at [586, 203] on div "Visibly plump and smooth the lips" at bounding box center [557, 197] width 153 height 14
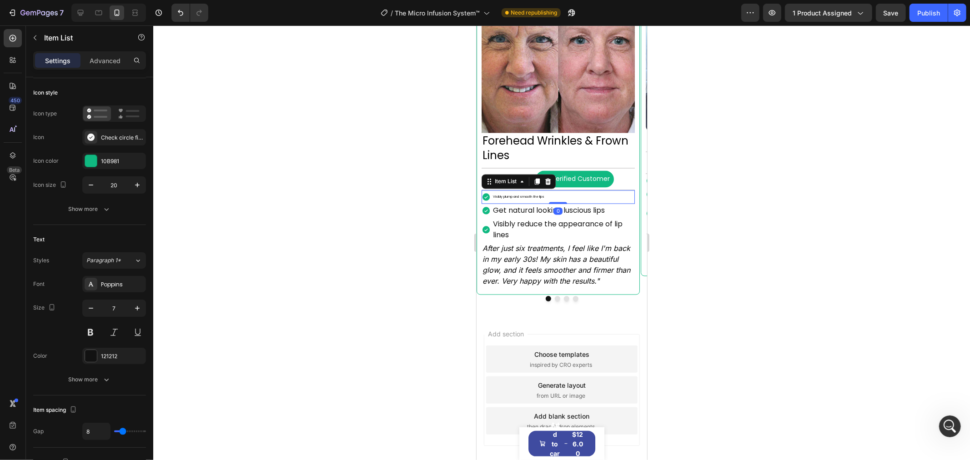
click at [543, 202] on p "Visibly plump and smooth the lips" at bounding box center [517, 196] width 51 height 11
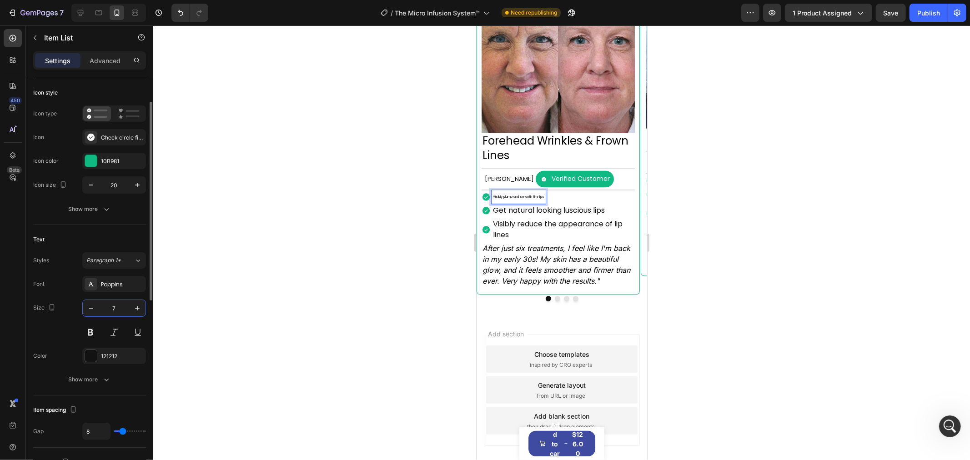
click at [125, 306] on input "7" at bounding box center [114, 308] width 30 height 16
type input "16"
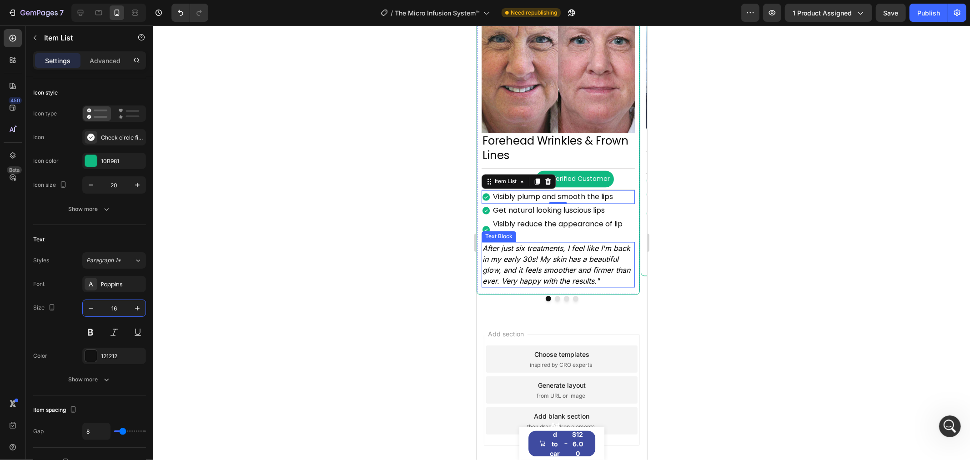
click at [548, 265] on icon "After just six treatments, I feel like I'm back in my early 30s! My skin has a …" at bounding box center [556, 265] width 148 height 42
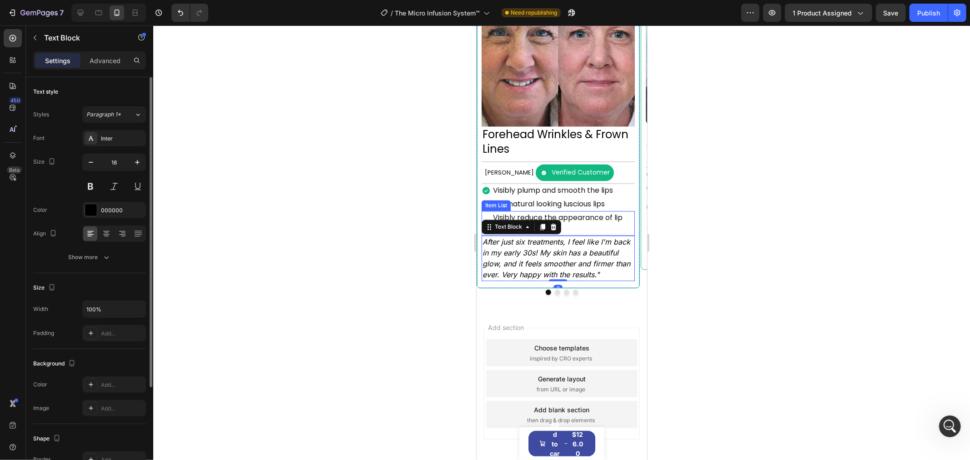
scroll to position [1395, 0]
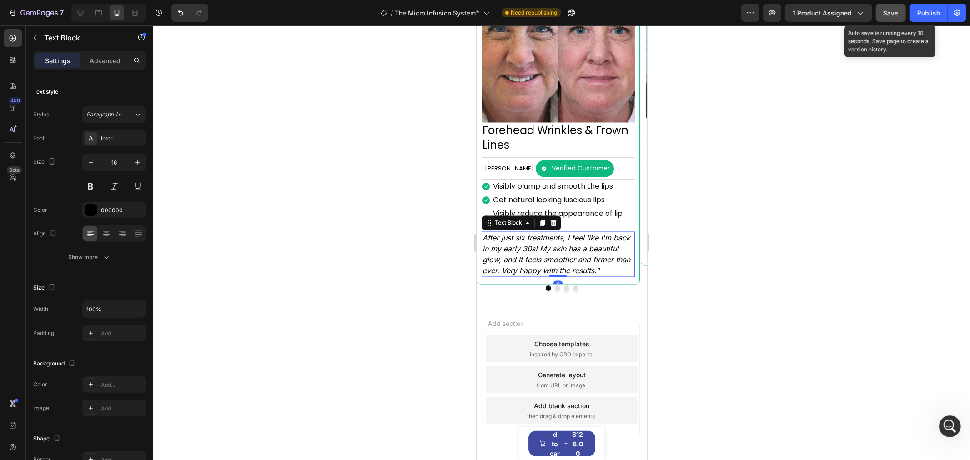
click at [884, 11] on span "Save" at bounding box center [891, 13] width 15 height 8
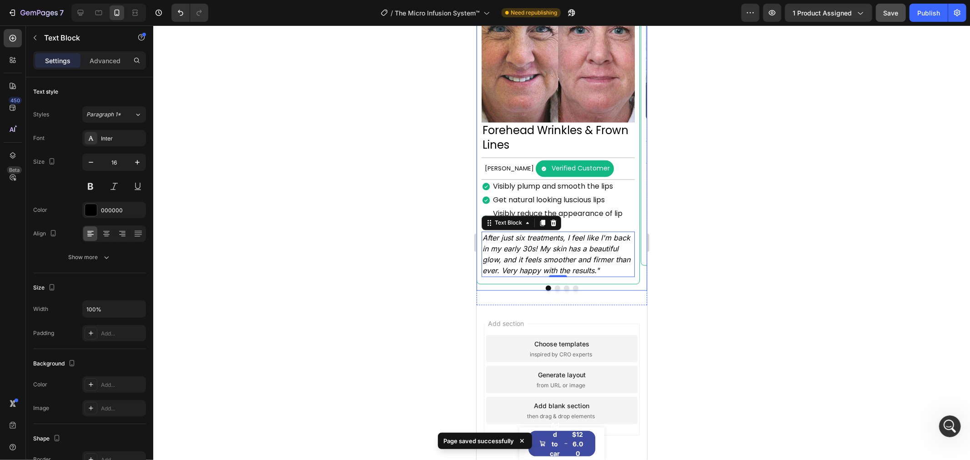
click at [554, 291] on button "Dot" at bounding box center [556, 287] width 5 height 5
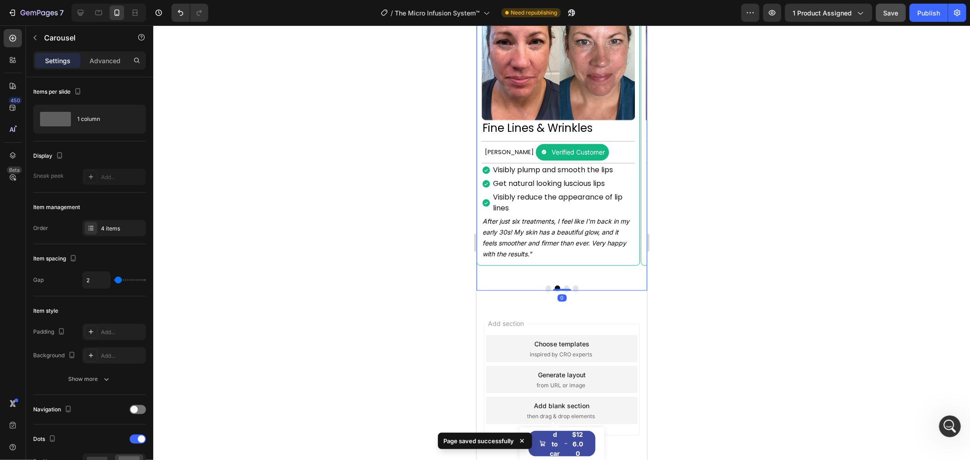
click at [563, 291] on button "Dot" at bounding box center [565, 287] width 5 height 5
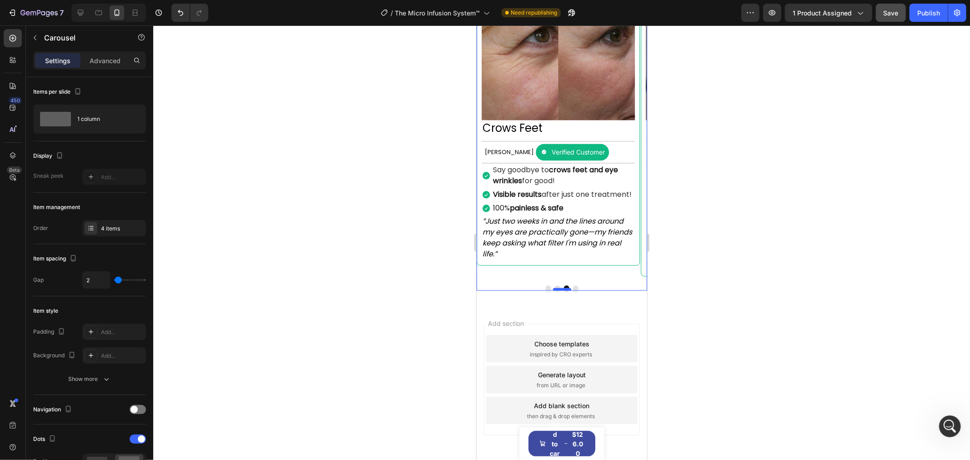
click at [567, 291] on div at bounding box center [562, 289] width 18 height 3
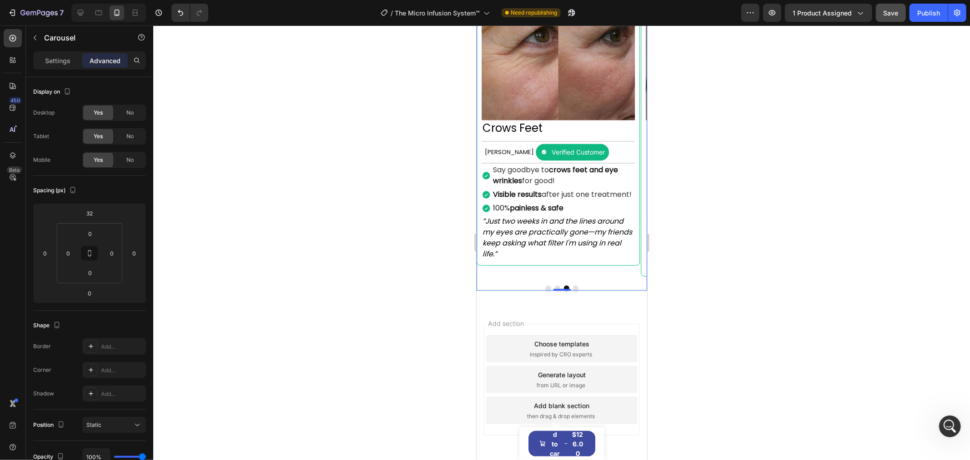
click at [573, 291] on button "Dot" at bounding box center [575, 287] width 5 height 5
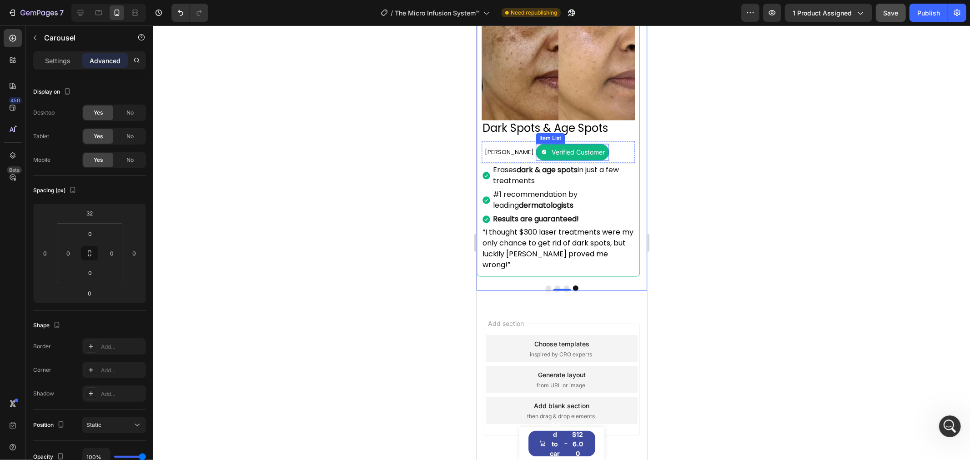
click at [538, 157] on div at bounding box center [543, 151] width 11 height 11
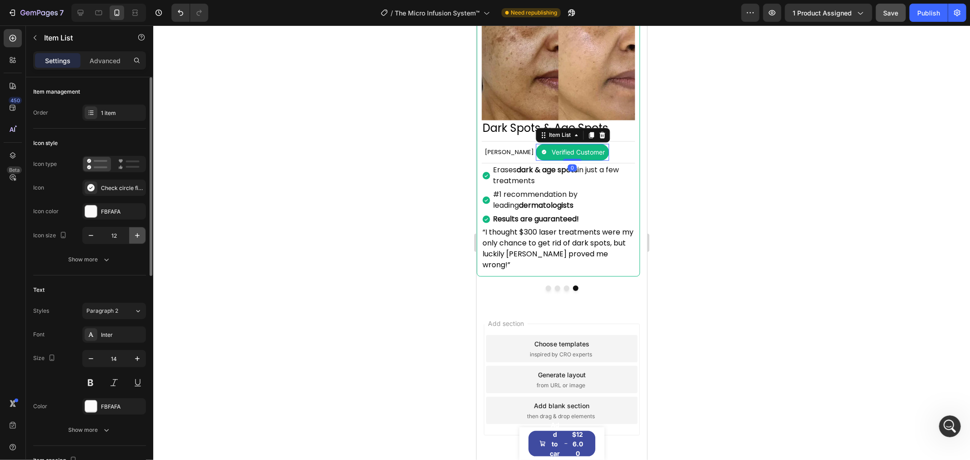
click at [134, 235] on icon "button" at bounding box center [137, 235] width 9 height 9
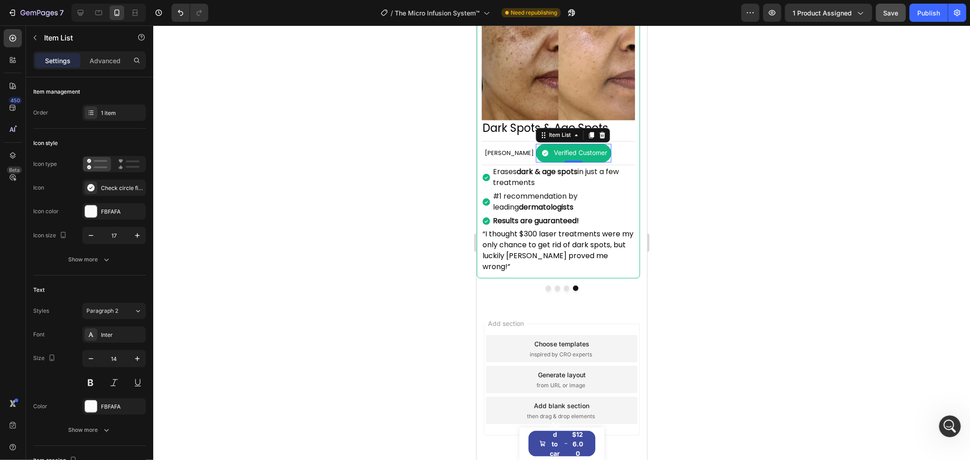
click at [542, 156] on icon at bounding box center [545, 153] width 6 height 6
click at [140, 233] on icon "button" at bounding box center [137, 235] width 9 height 9
type input "18"
click at [561, 158] on p "Verified Customer" at bounding box center [580, 153] width 53 height 9
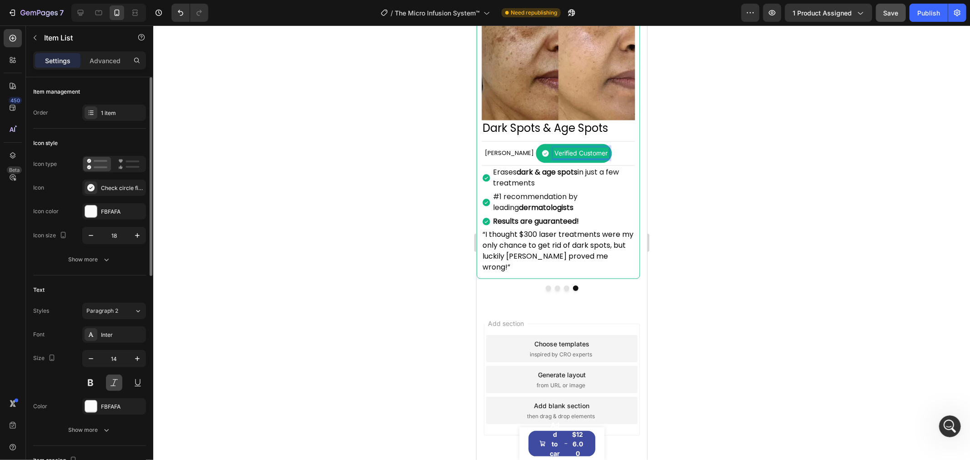
scroll to position [50, 0]
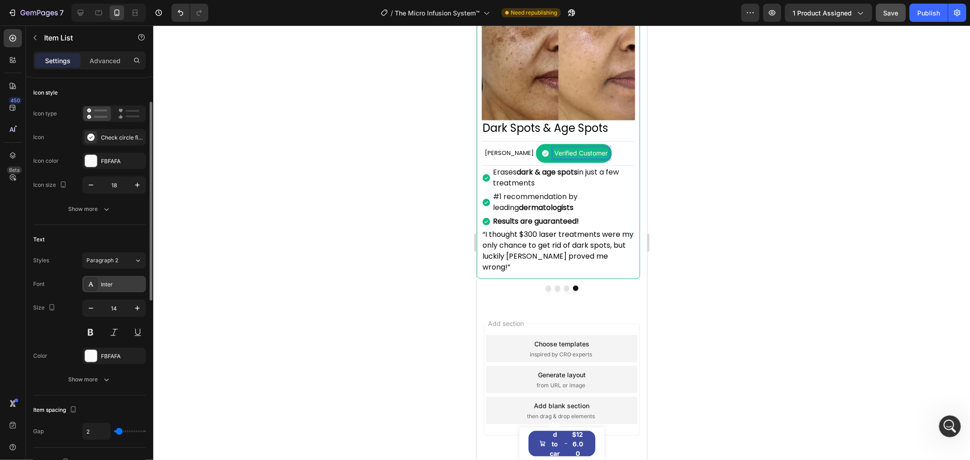
click at [116, 287] on div "Inter" at bounding box center [122, 285] width 43 height 8
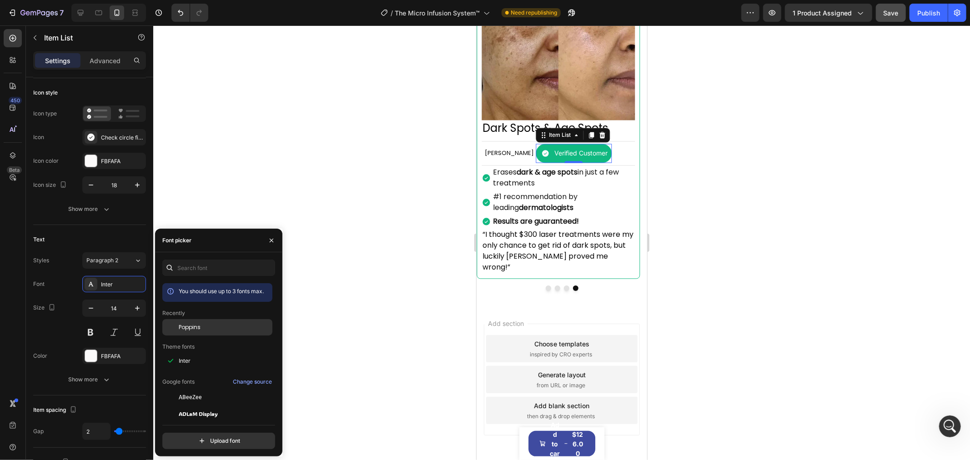
click at [183, 330] on span "Poppins" at bounding box center [190, 327] width 22 height 8
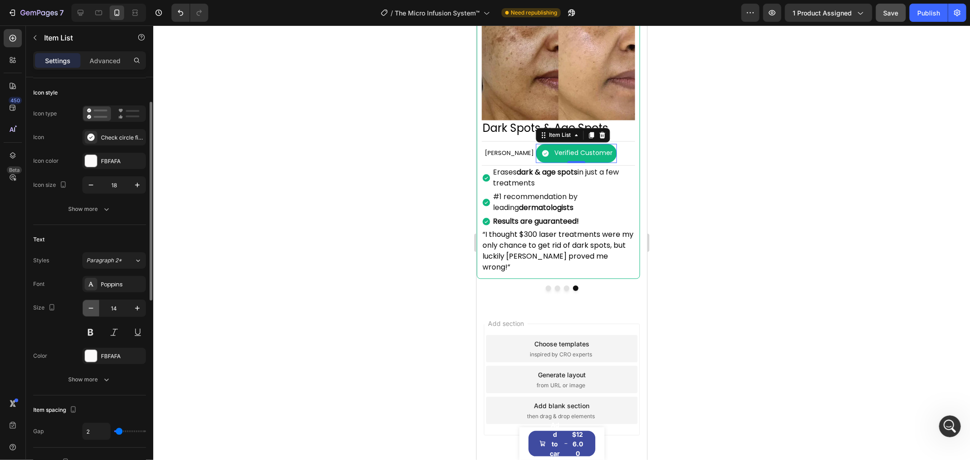
click at [93, 311] on icon "button" at bounding box center [90, 308] width 9 height 9
type input "12"
click at [105, 207] on icon "button" at bounding box center [106, 209] width 9 height 9
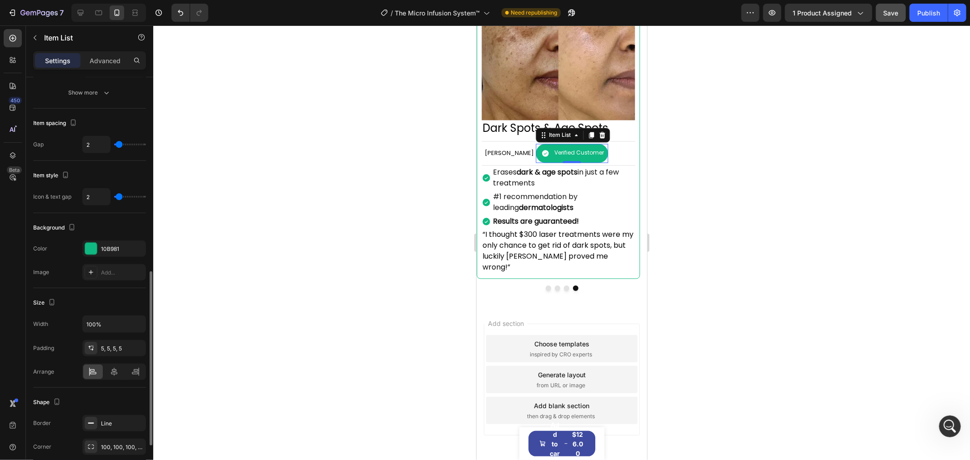
scroll to position [549, 0]
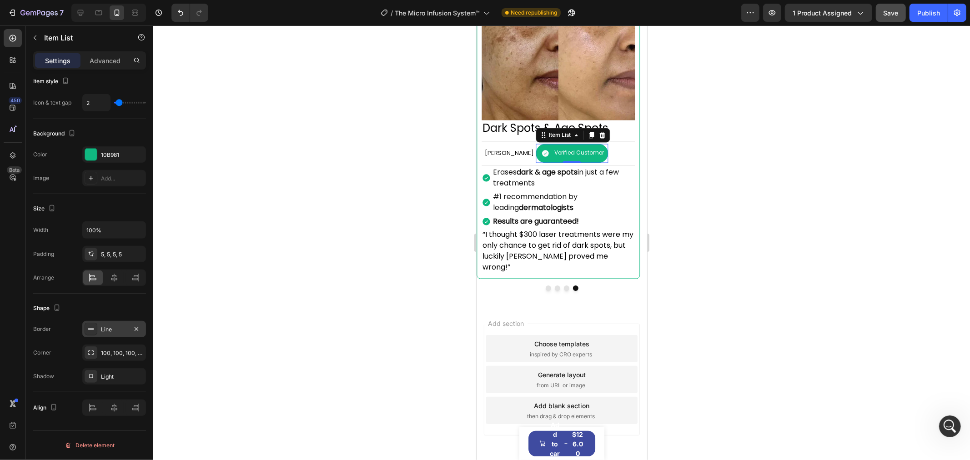
click at [110, 332] on div "Line" at bounding box center [114, 330] width 26 height 8
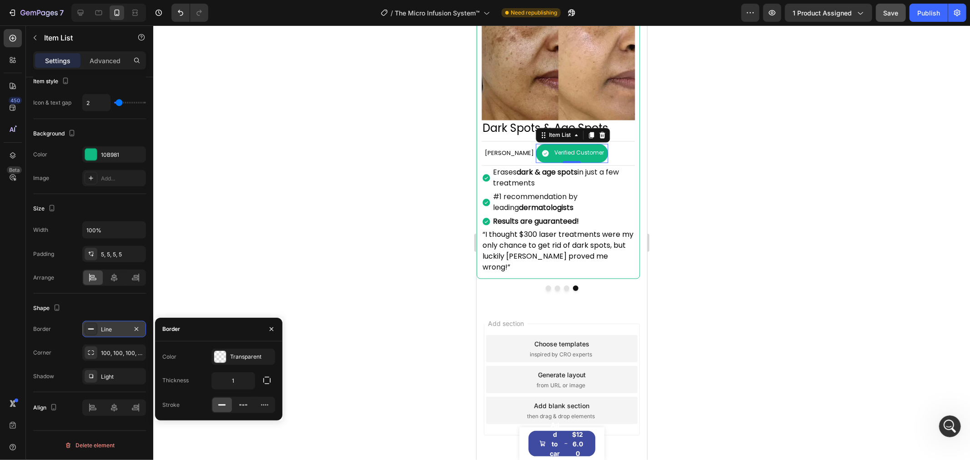
click at [110, 332] on div "Line" at bounding box center [114, 330] width 26 height 8
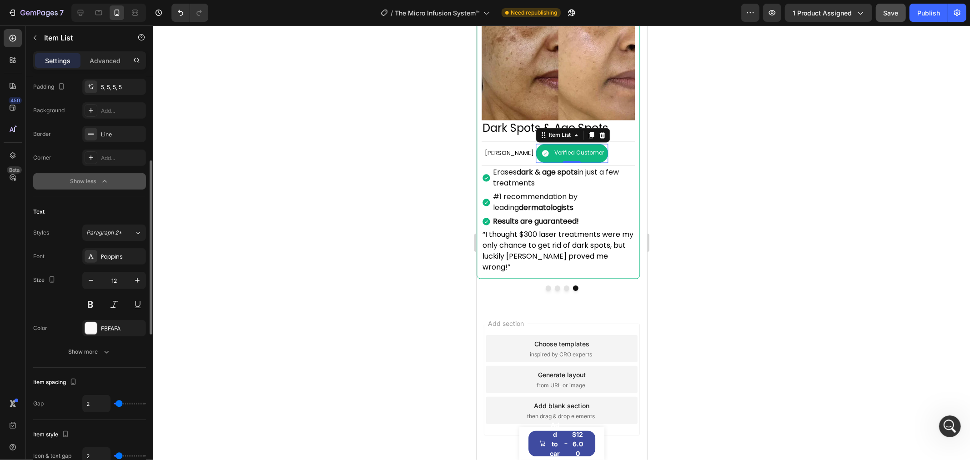
scroll to position [0, 0]
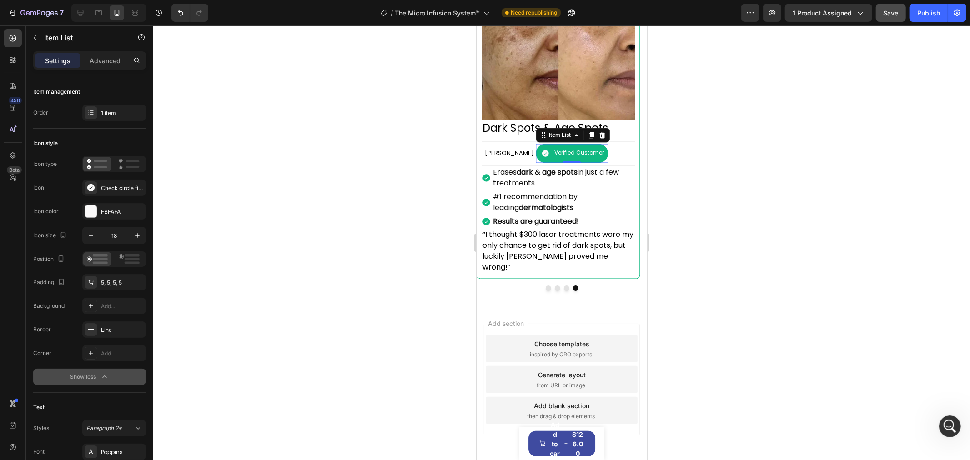
click at [880, 189] on div at bounding box center [561, 242] width 817 height 435
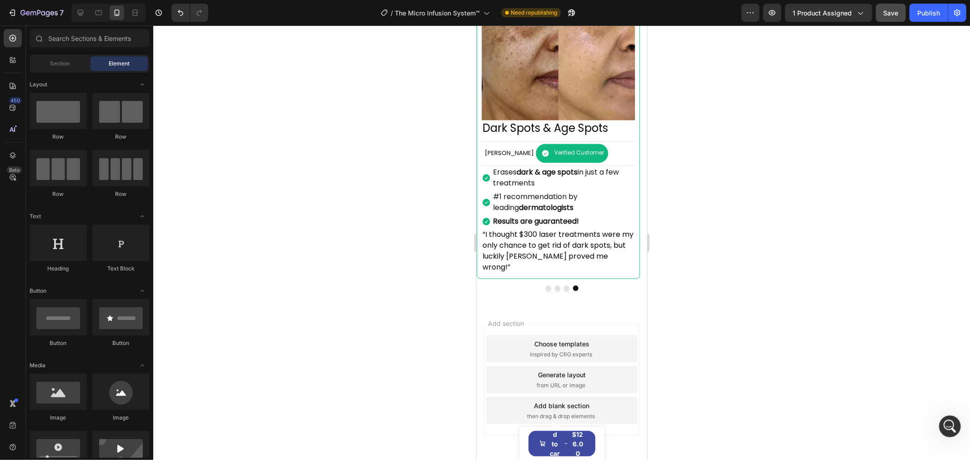
click at [880, 189] on div at bounding box center [561, 242] width 817 height 435
click at [573, 158] on div "Verified Customer" at bounding box center [579, 153] width 52 height 10
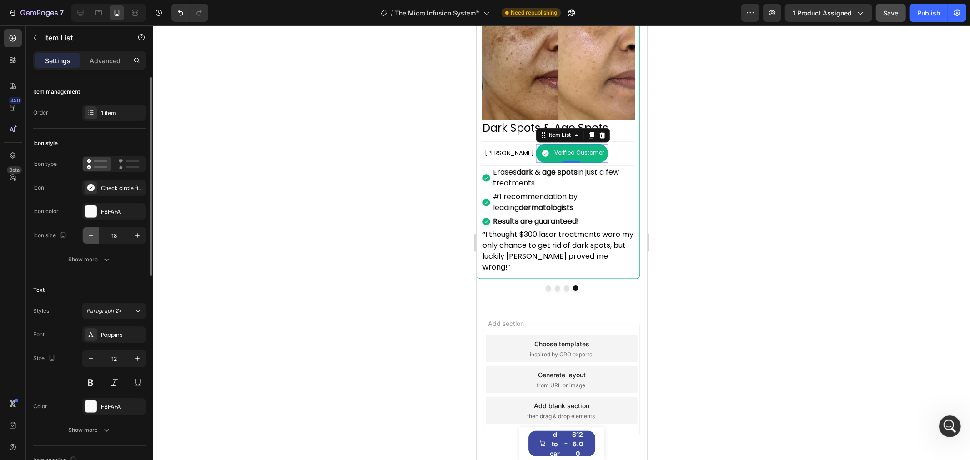
click at [93, 236] on icon "button" at bounding box center [90, 235] width 9 height 9
click at [85, 238] on button "button" at bounding box center [91, 235] width 16 height 16
click at [131, 235] on button "button" at bounding box center [137, 235] width 16 height 16
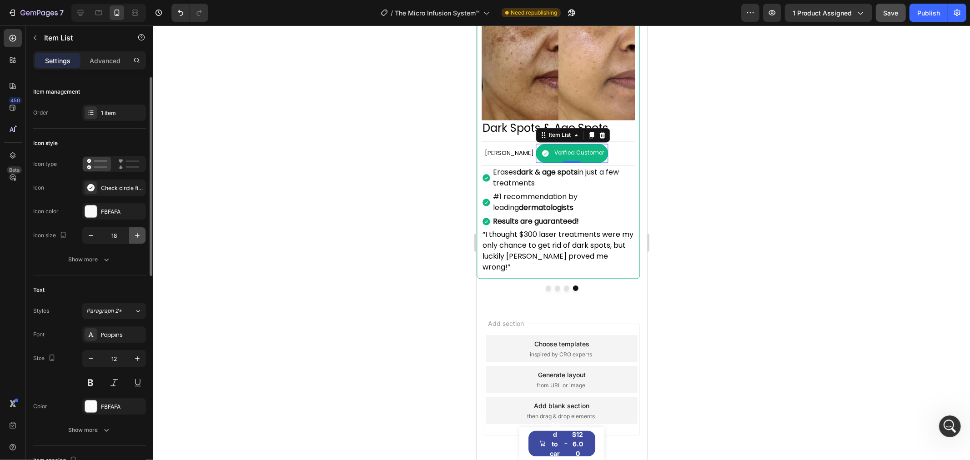
type input "19"
click at [563, 291] on button "Dot" at bounding box center [565, 287] width 5 height 5
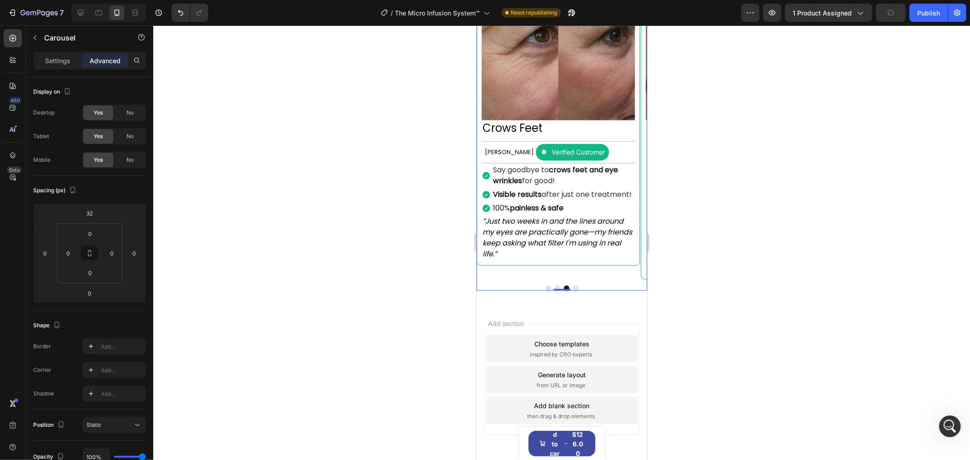
click at [575, 291] on div at bounding box center [561, 287] width 171 height 5
click at [573, 291] on button "Dot" at bounding box center [575, 287] width 5 height 5
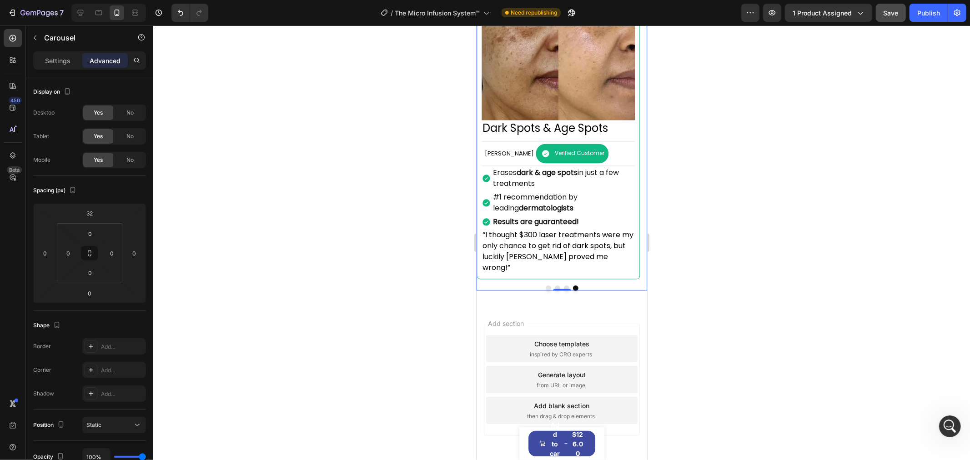
click at [563, 291] on button "Dot" at bounding box center [565, 287] width 5 height 5
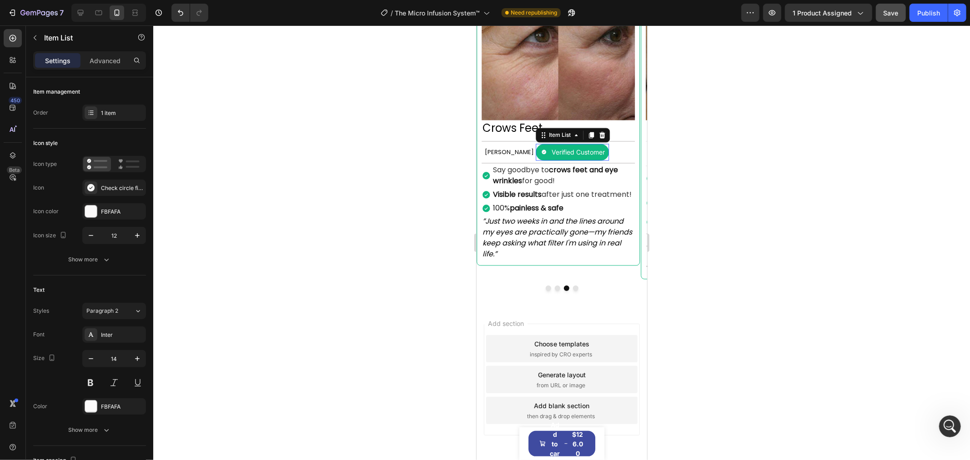
click at [595, 161] on div "Verified Customer" at bounding box center [571, 152] width 73 height 17
click at [141, 234] on icon "button" at bounding box center [137, 235] width 9 height 9
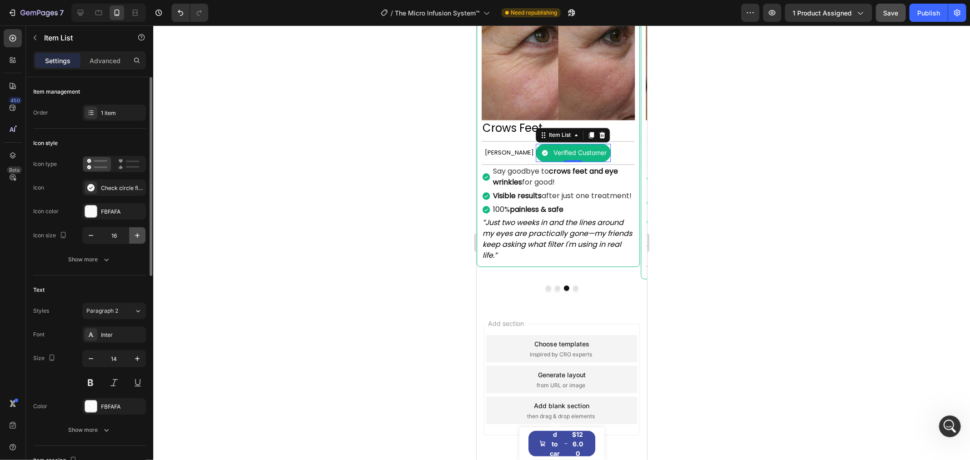
click at [141, 234] on icon "button" at bounding box center [137, 235] width 9 height 9
type input "19"
click at [554, 291] on button "Dot" at bounding box center [556, 287] width 5 height 5
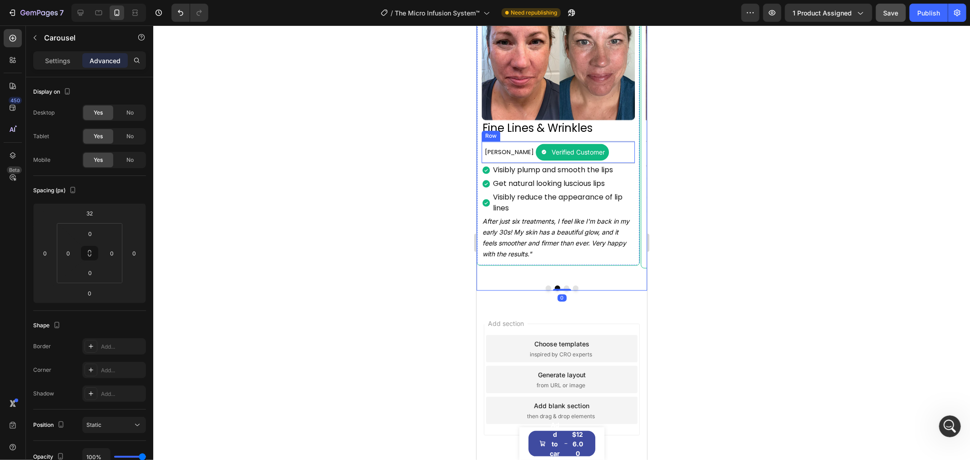
click at [585, 157] on p "Verified Customer" at bounding box center [577, 152] width 53 height 9
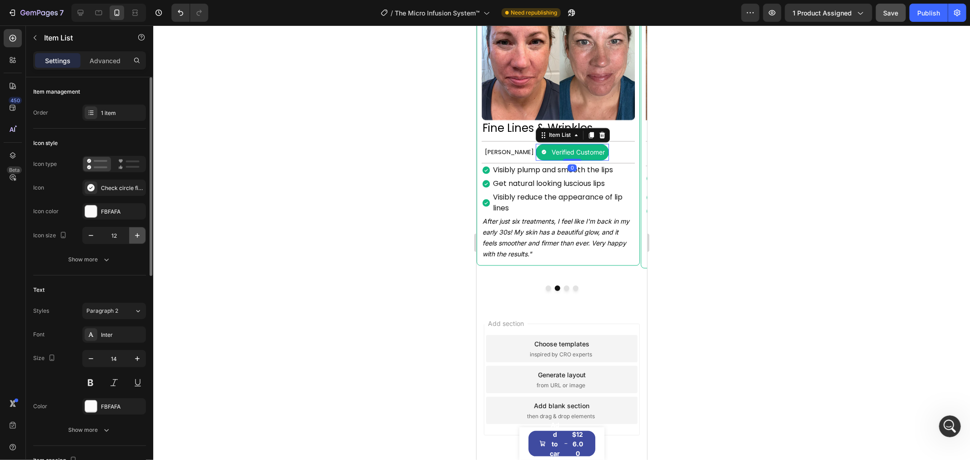
click at [141, 236] on icon "button" at bounding box center [137, 235] width 9 height 9
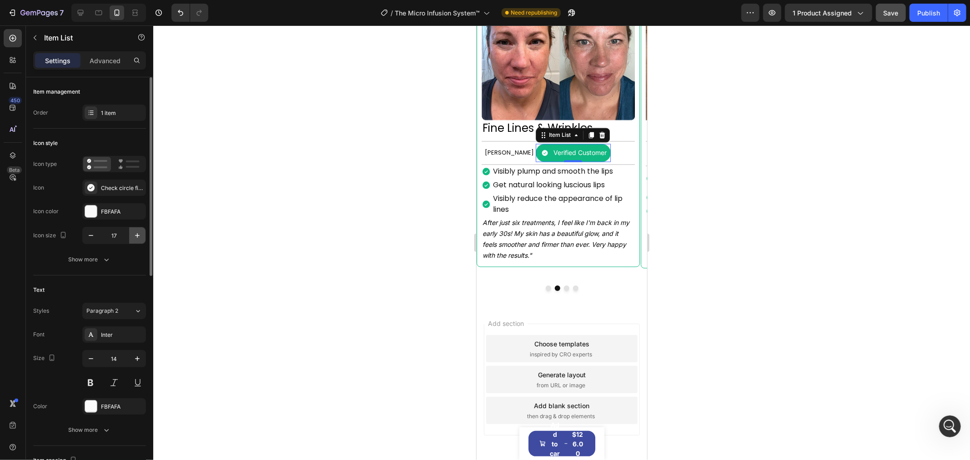
click at [141, 236] on icon "button" at bounding box center [137, 235] width 9 height 9
type input "19"
click at [545, 291] on button "Dot" at bounding box center [547, 287] width 5 height 5
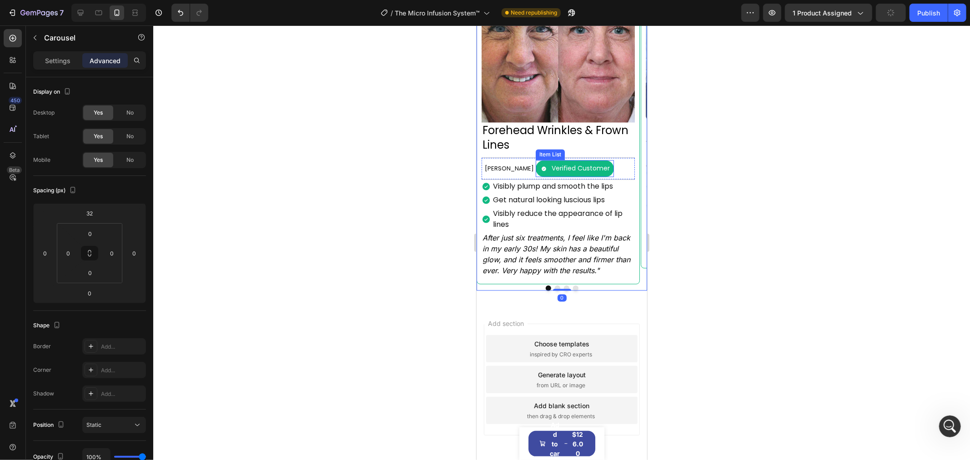
click at [588, 175] on div "Verified Customer" at bounding box center [580, 169] width 61 height 12
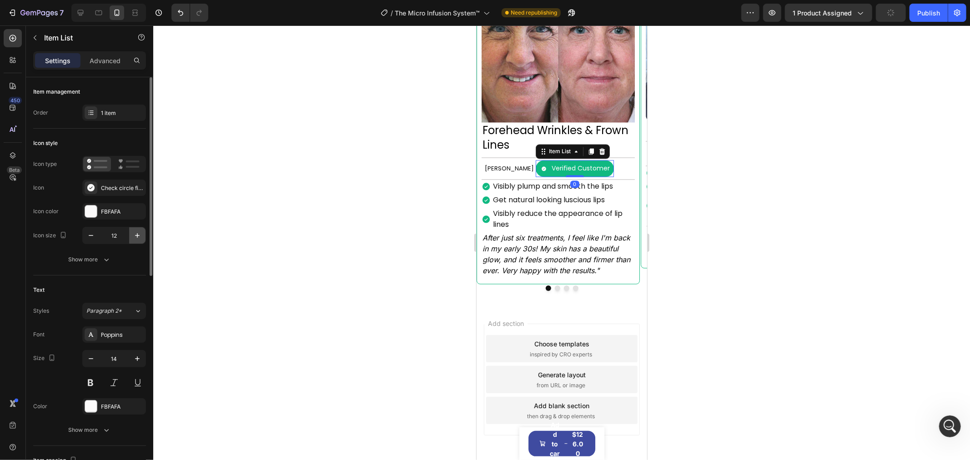
click at [135, 236] on icon "button" at bounding box center [137, 235] width 5 height 5
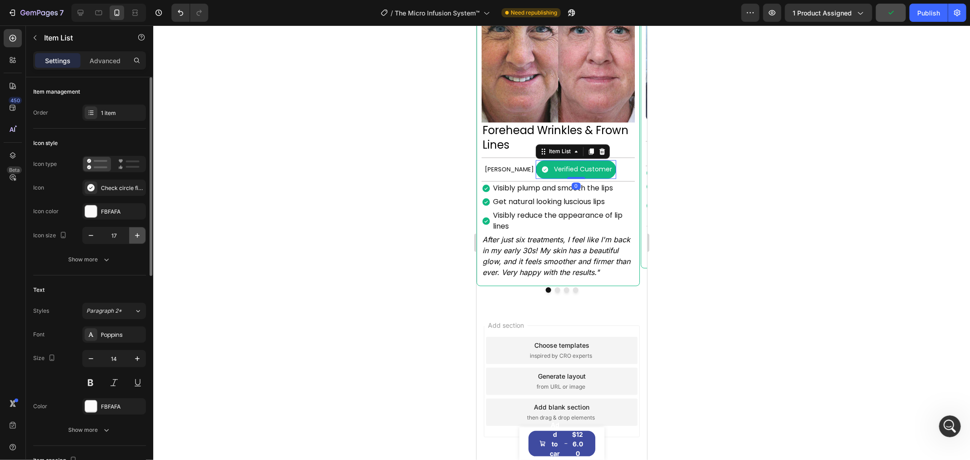
click at [135, 236] on icon "button" at bounding box center [137, 235] width 5 height 5
type input "19"
click at [840, 206] on div at bounding box center [561, 242] width 817 height 435
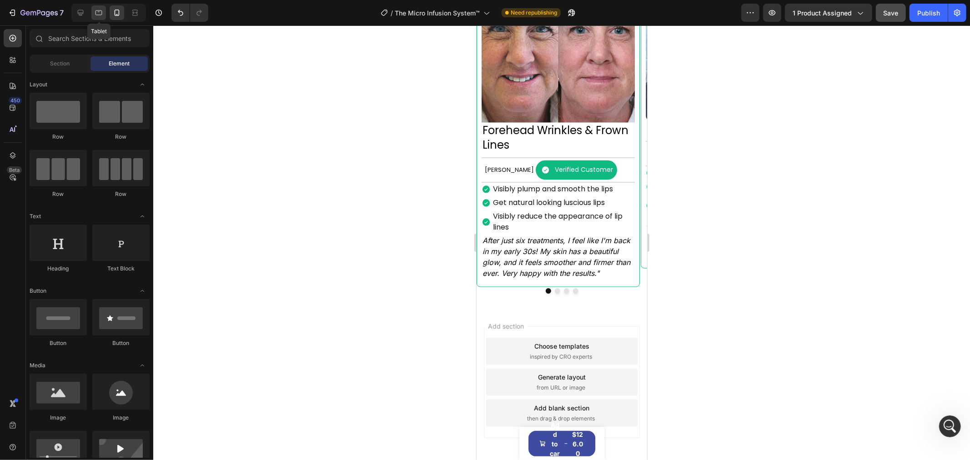
click at [104, 6] on div at bounding box center [98, 12] width 15 height 15
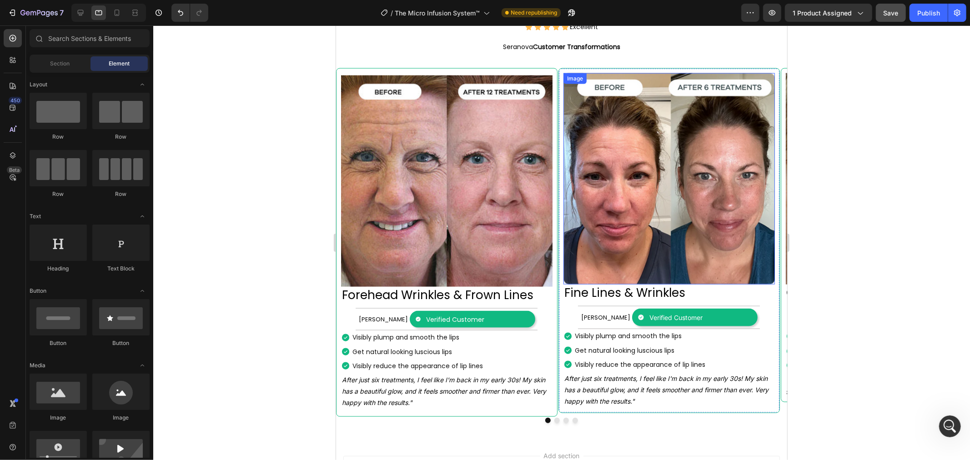
scroll to position [1003, 0]
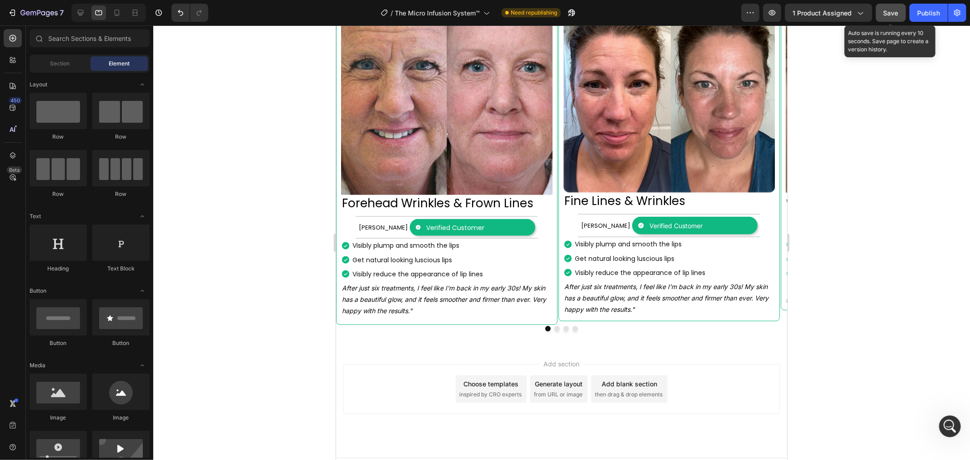
click at [896, 9] on span "Save" at bounding box center [891, 13] width 15 height 8
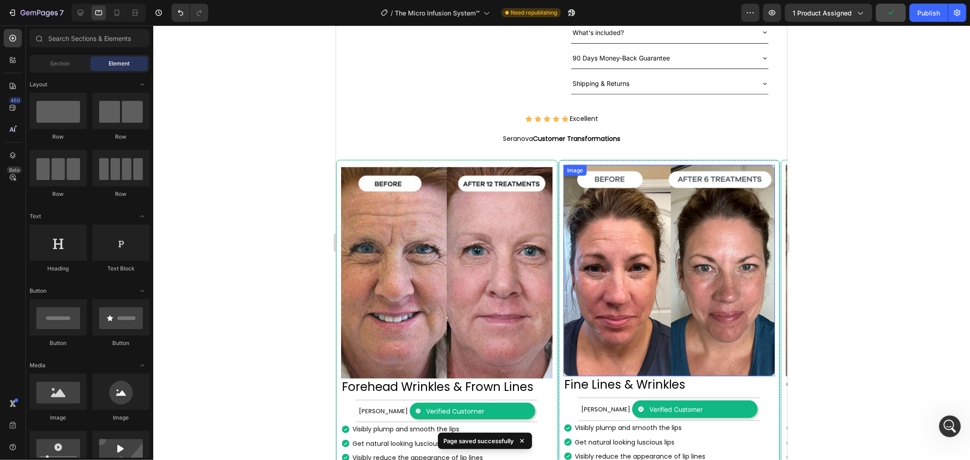
scroll to position [750, 0]
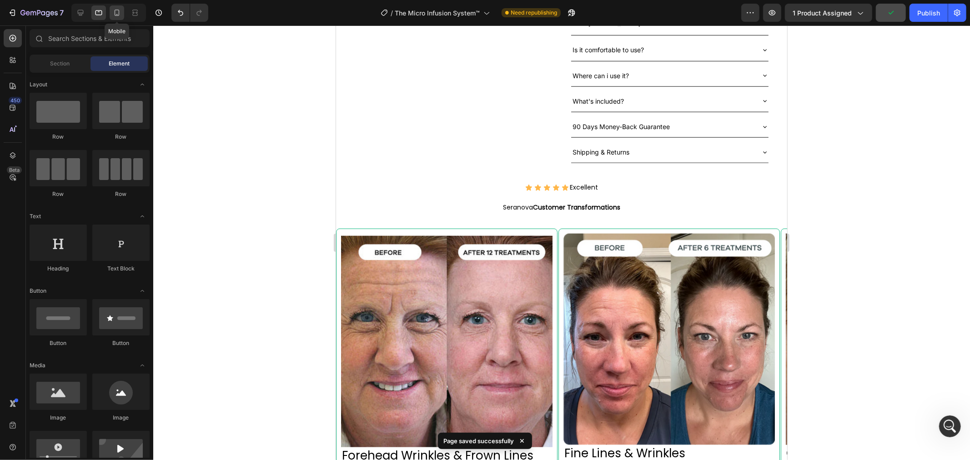
click at [120, 11] on icon at bounding box center [116, 12] width 9 height 9
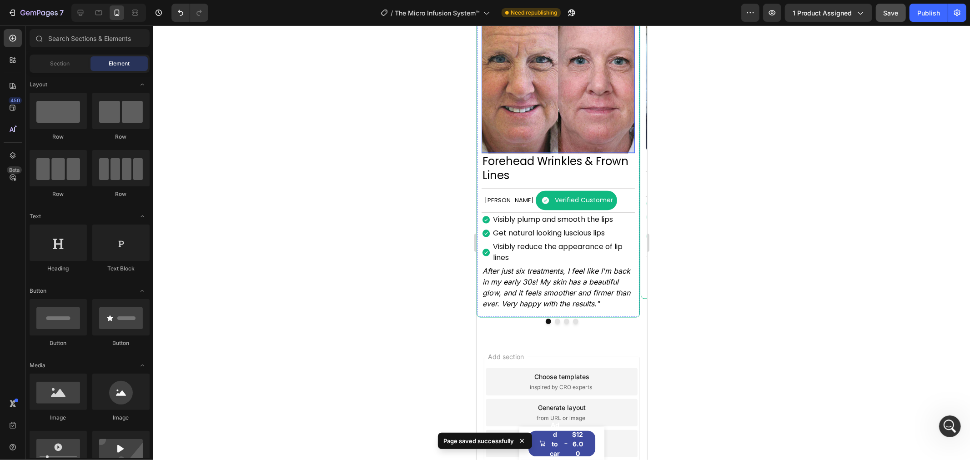
scroll to position [1397, 0]
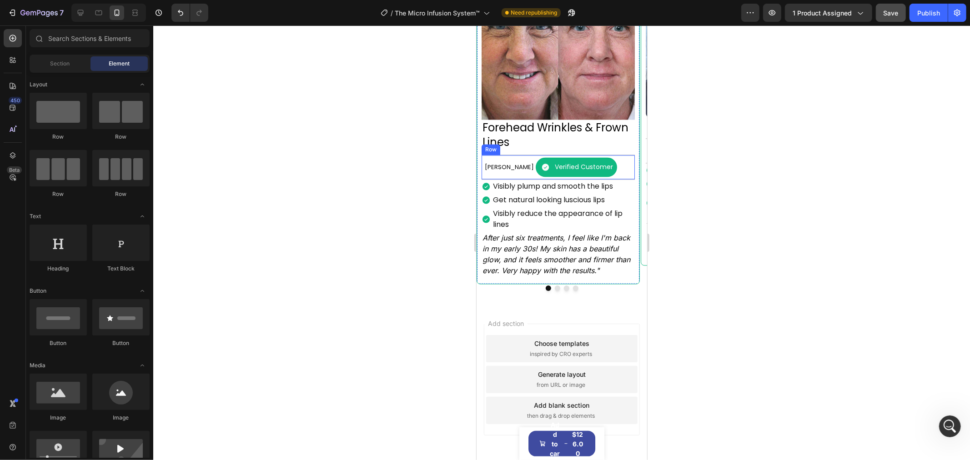
click at [613, 178] on div "[PERSON_NAME] Text Block Verified Customer Item List Row" at bounding box center [557, 167] width 153 height 25
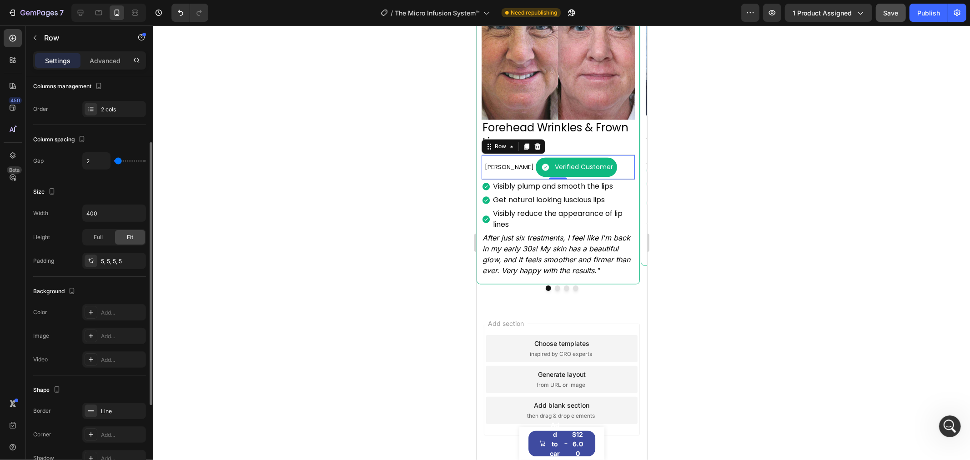
scroll to position [226, 0]
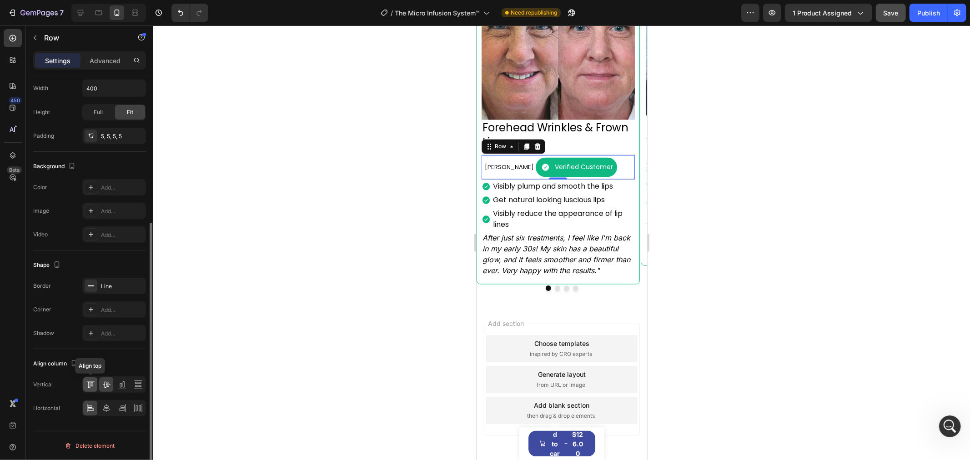
click at [93, 383] on icon at bounding box center [90, 384] width 9 height 9
click at [103, 384] on icon at bounding box center [106, 384] width 9 height 9
click at [106, 407] on icon at bounding box center [106, 408] width 9 height 9
click at [93, 407] on icon at bounding box center [90, 408] width 9 height 9
click at [623, 165] on div "[PERSON_NAME] Text Block Verified Customer Item List Row 0" at bounding box center [557, 167] width 153 height 25
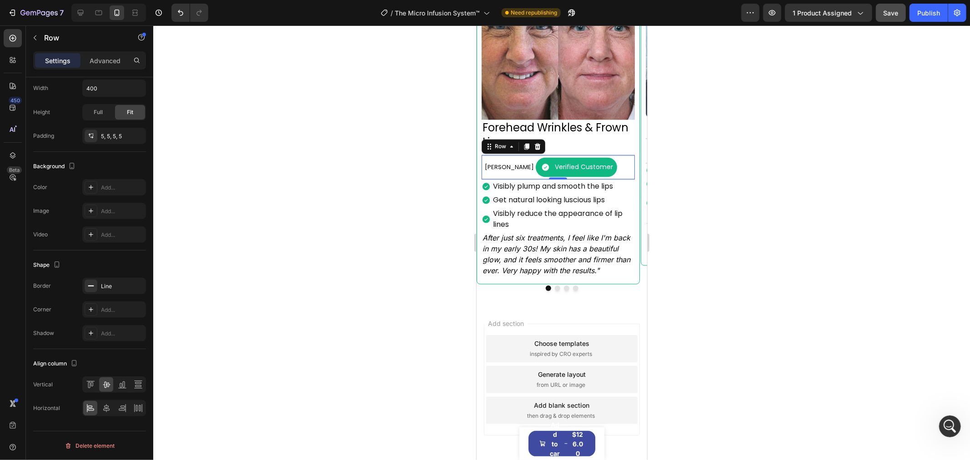
click at [814, 153] on div at bounding box center [561, 242] width 817 height 435
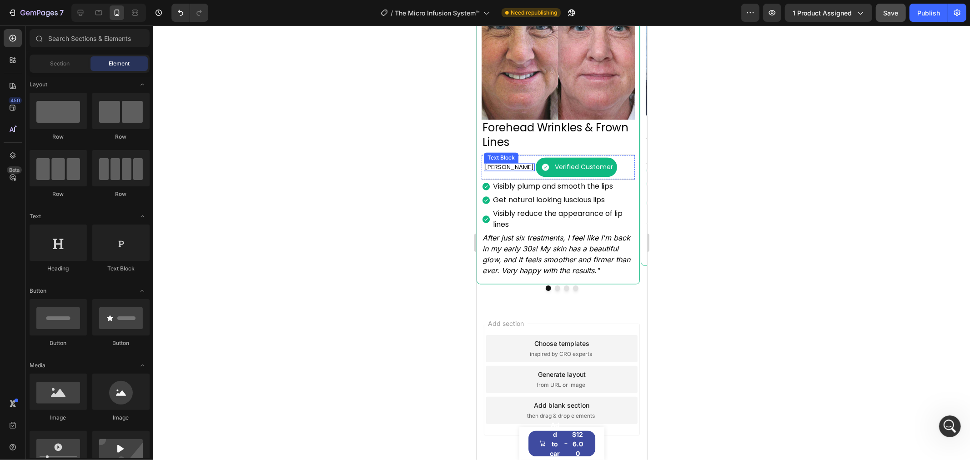
click at [501, 170] on p "[PERSON_NAME]" at bounding box center [508, 167] width 49 height 6
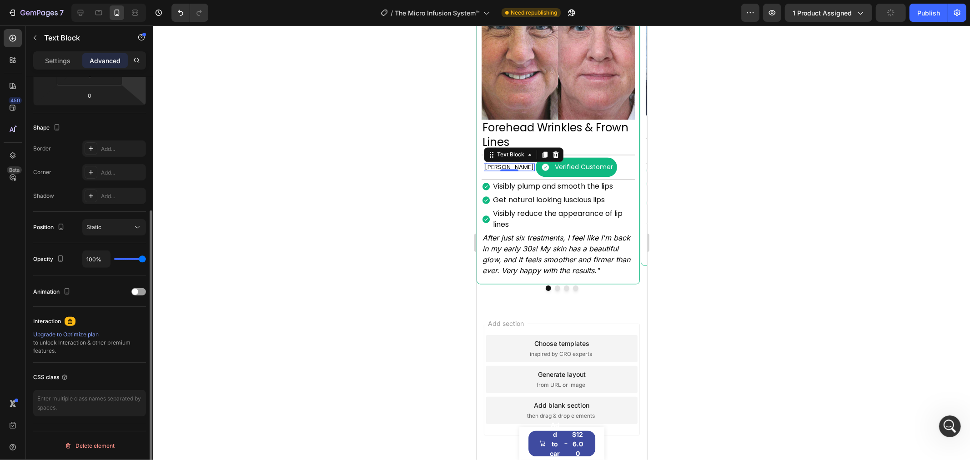
scroll to position [0, 0]
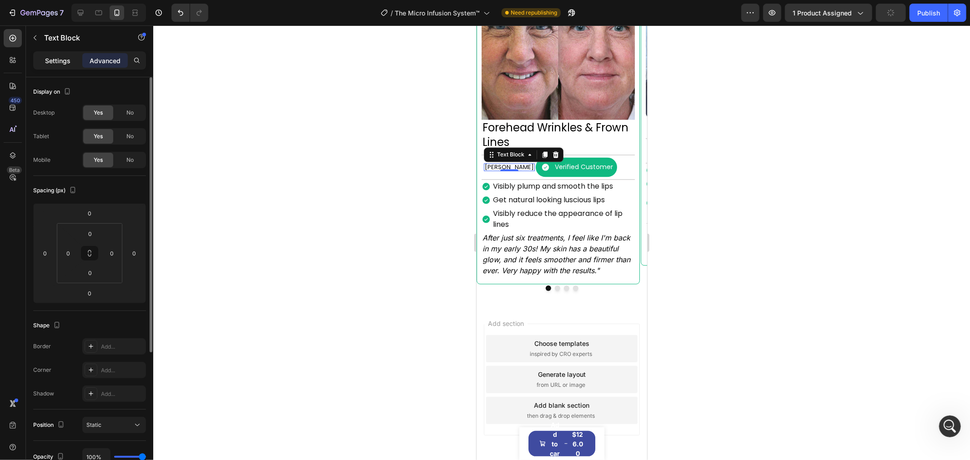
click at [61, 56] on p "Settings" at bounding box center [57, 61] width 25 height 10
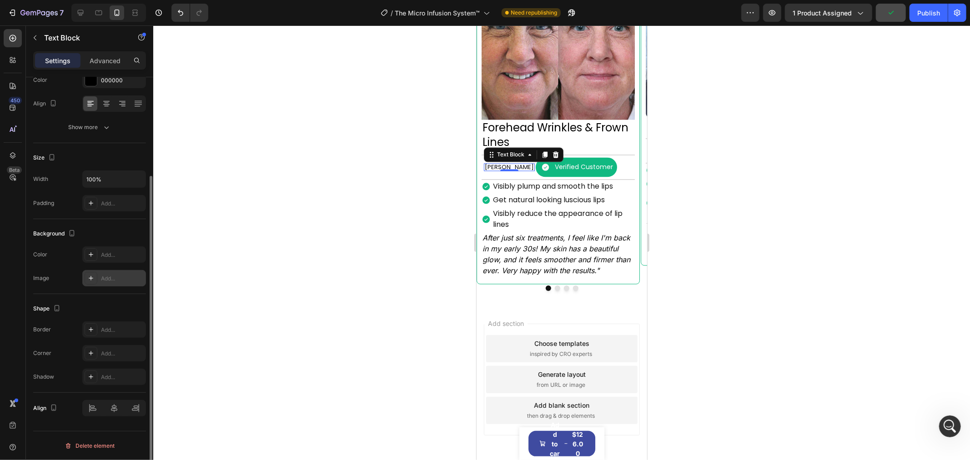
scroll to position [130, 0]
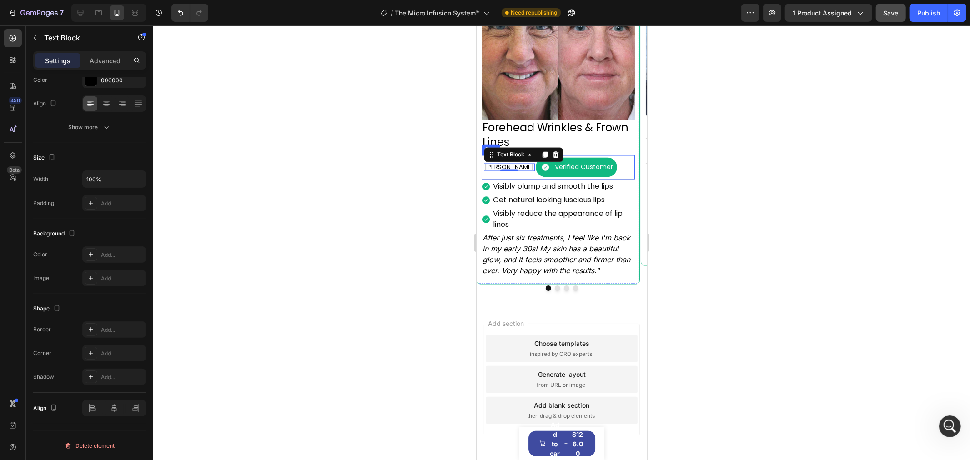
click at [605, 166] on div "[PERSON_NAME] Text Block 0 Verified Customer Item List Row" at bounding box center [557, 167] width 153 height 25
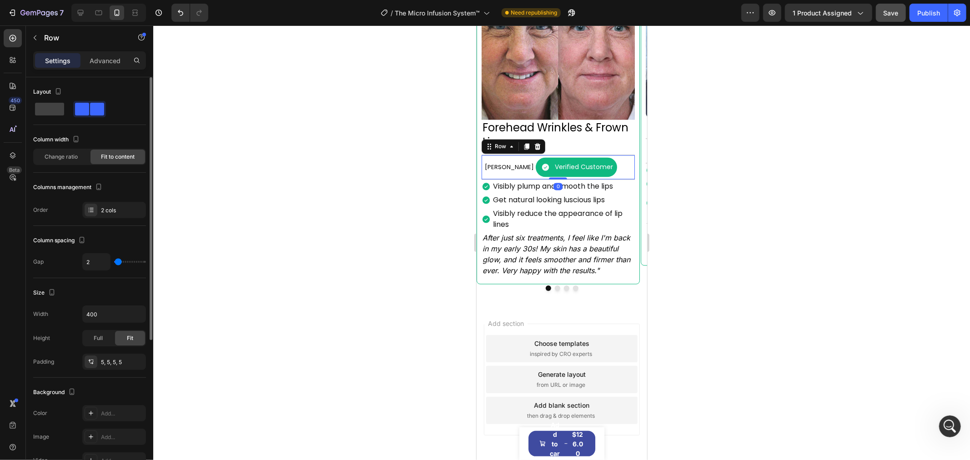
click at [598, 170] on div "[PERSON_NAME] Text Block Verified Customer Item List Row 0" at bounding box center [557, 167] width 153 height 25
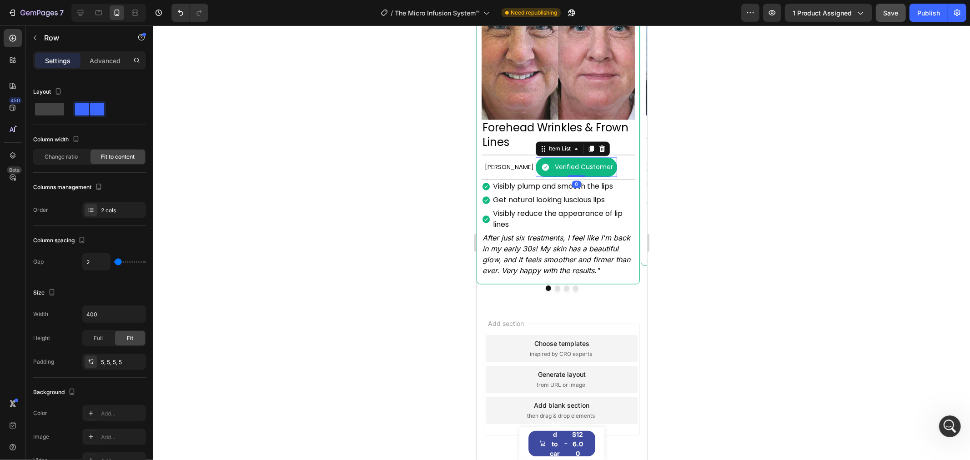
click at [595, 172] on div "Verified Customer" at bounding box center [575, 167] width 81 height 20
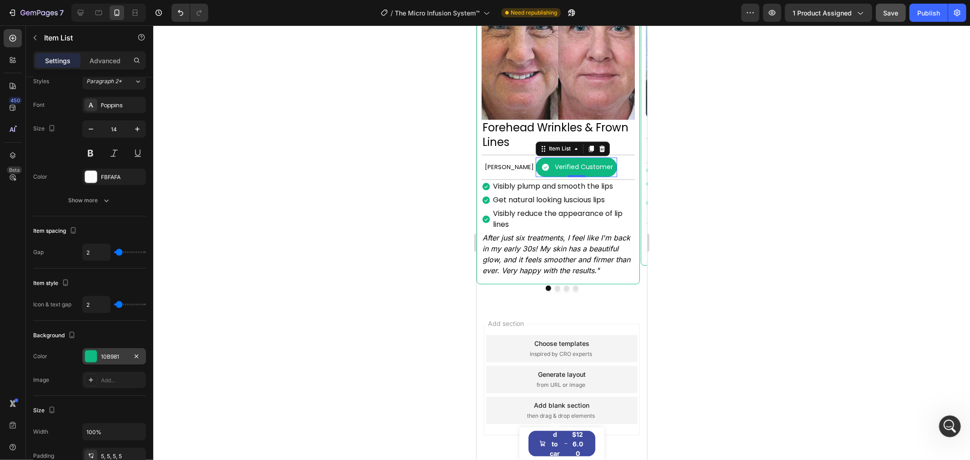
scroll to position [432, 0]
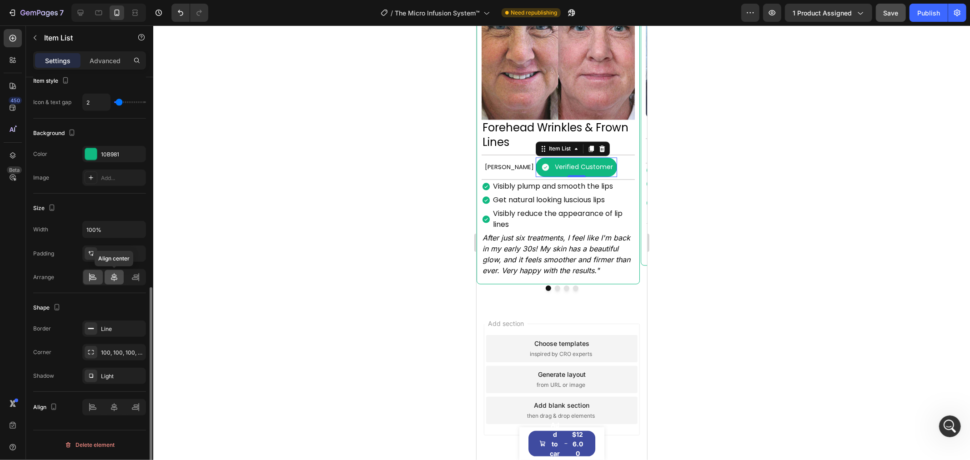
click at [116, 280] on icon at bounding box center [114, 277] width 6 height 8
click at [93, 281] on icon at bounding box center [92, 277] width 9 height 9
click at [599, 174] on div "[PERSON_NAME] Text Block Verified Customer Item List 0 Row" at bounding box center [557, 167] width 153 height 25
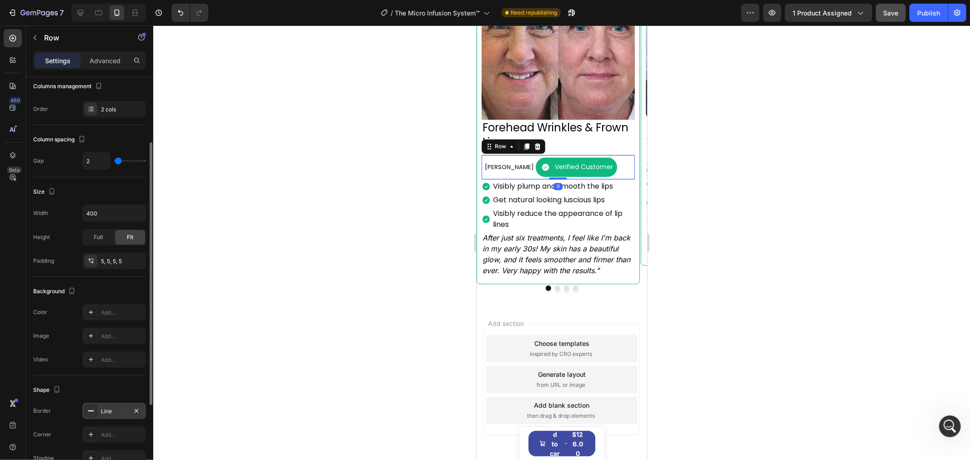
scroll to position [226, 0]
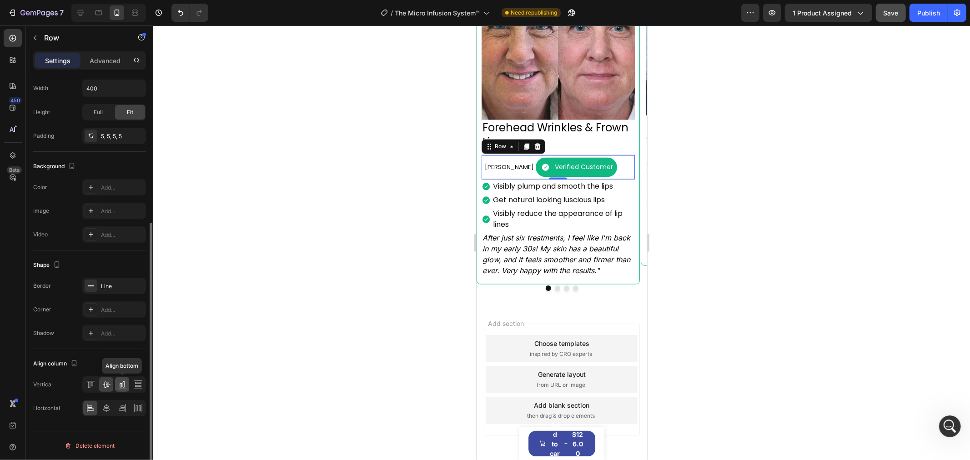
click at [119, 384] on icon at bounding box center [122, 384] width 9 height 9
click at [90, 385] on icon at bounding box center [90, 384] width 9 height 9
click at [108, 388] on icon at bounding box center [106, 384] width 9 height 9
click at [106, 408] on icon at bounding box center [106, 408] width 6 height 8
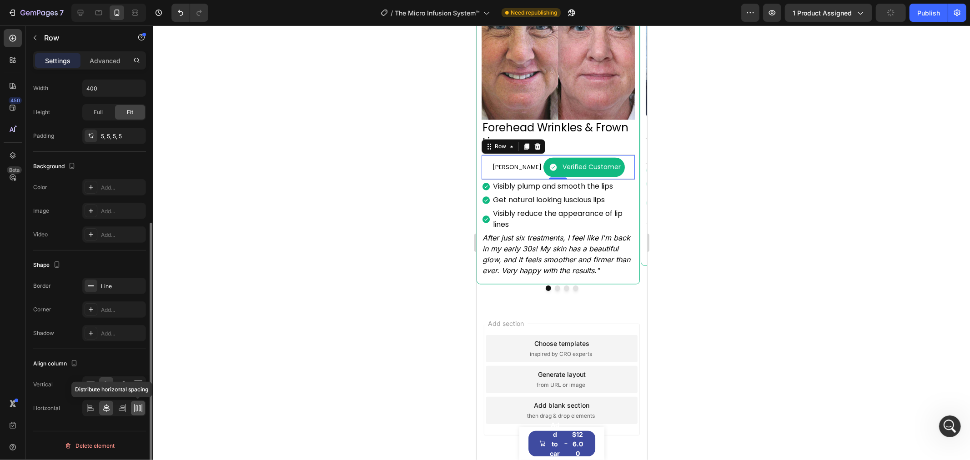
click at [132, 411] on div at bounding box center [138, 408] width 14 height 15
click at [93, 407] on icon at bounding box center [90, 408] width 9 height 9
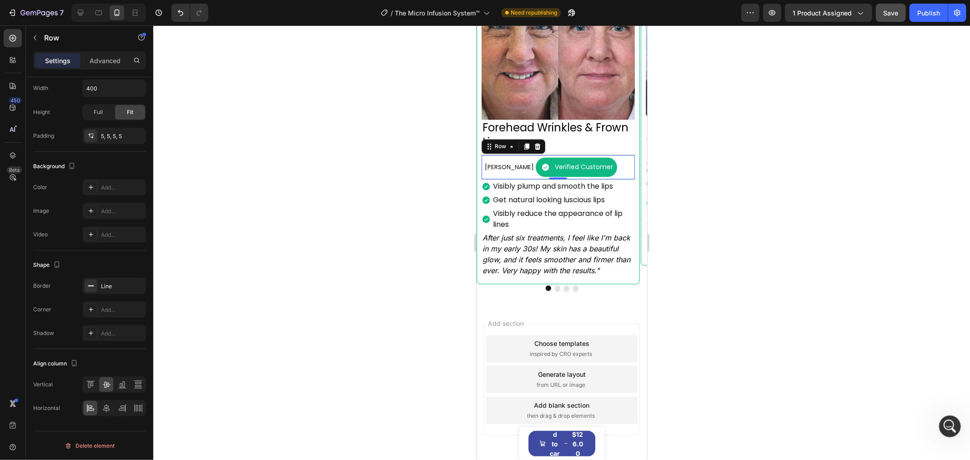
click at [783, 190] on div at bounding box center [561, 242] width 817 height 435
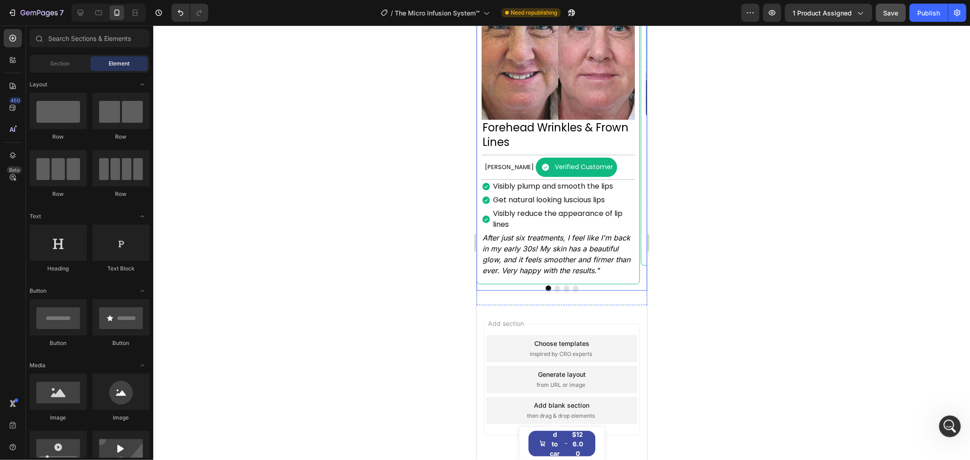
scroll to position [452, 0]
click at [554, 291] on button "Dot" at bounding box center [556, 287] width 5 height 5
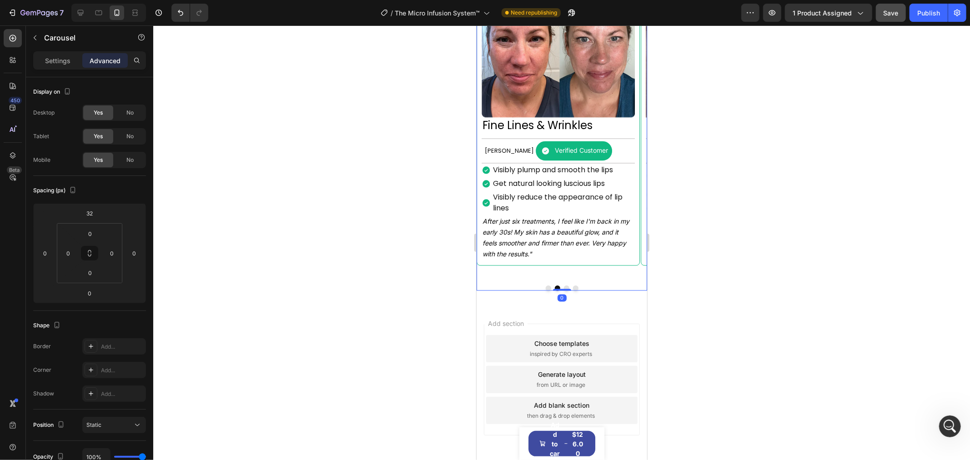
scroll to position [452, 0]
click at [564, 291] on button "Dot" at bounding box center [565, 287] width 5 height 5
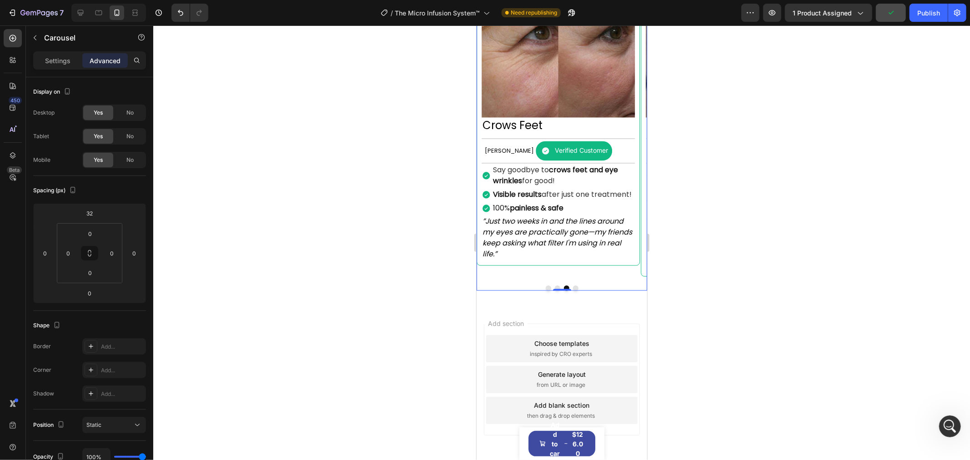
click at [573, 291] on button "Dot" at bounding box center [575, 287] width 5 height 5
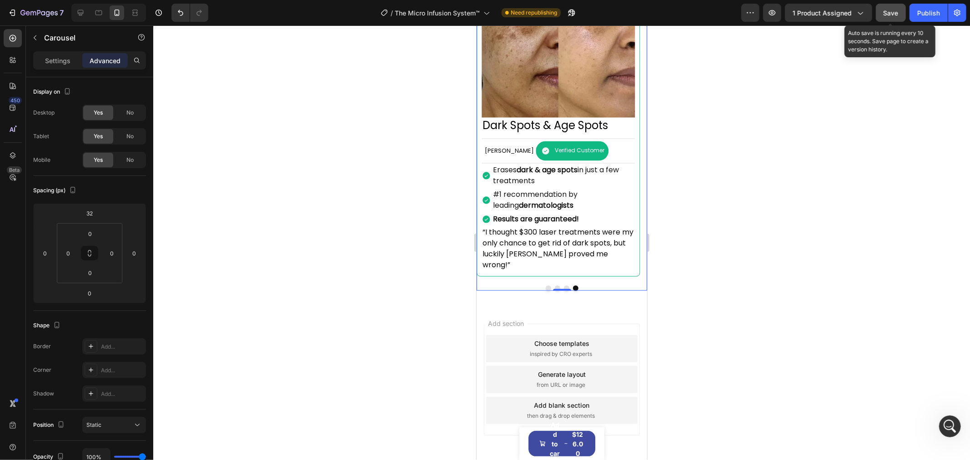
click at [893, 16] on span "Save" at bounding box center [891, 13] width 15 height 8
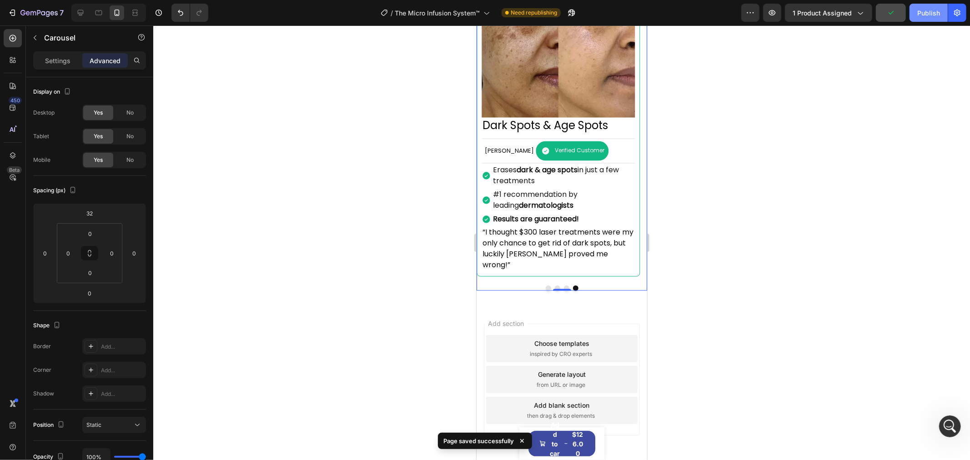
click at [920, 12] on div "Publish" at bounding box center [928, 13] width 23 height 10
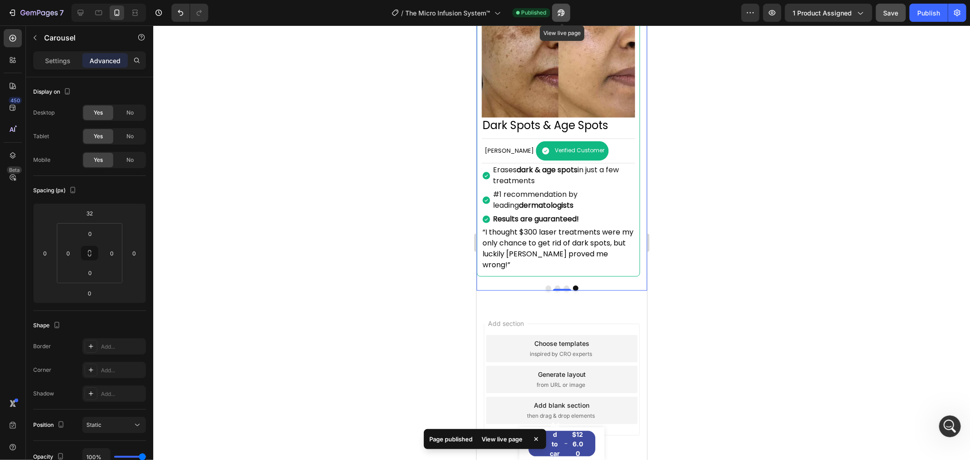
click at [560, 10] on icon "button" at bounding box center [561, 12] width 9 height 9
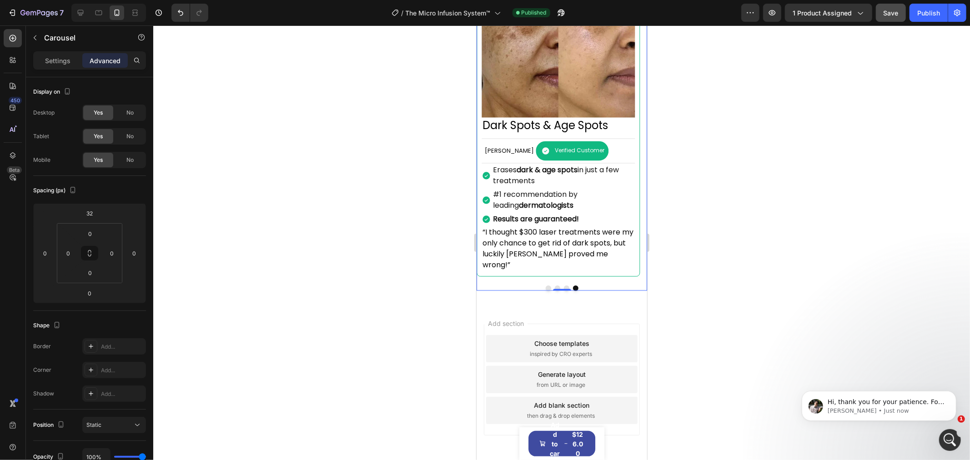
scroll to position [551, 0]
click at [100, 10] on icon at bounding box center [98, 12] width 7 height 5
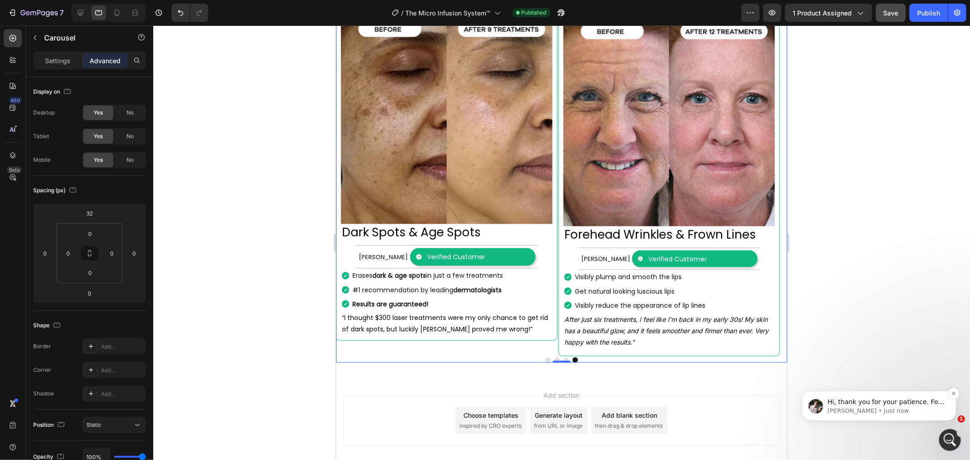
scroll to position [904, 0]
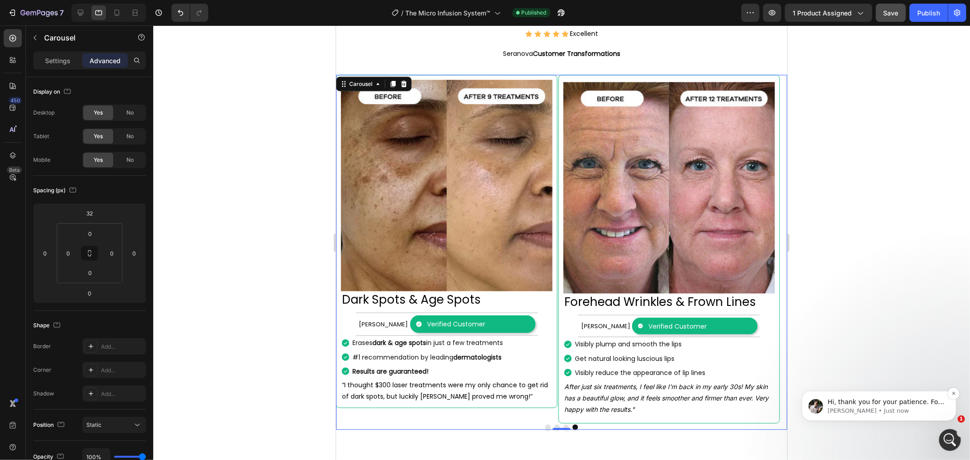
click at [863, 398] on span "Hi, thank you for your patience. For your request, we will need to add custom c…" at bounding box center [885, 465] width 117 height 134
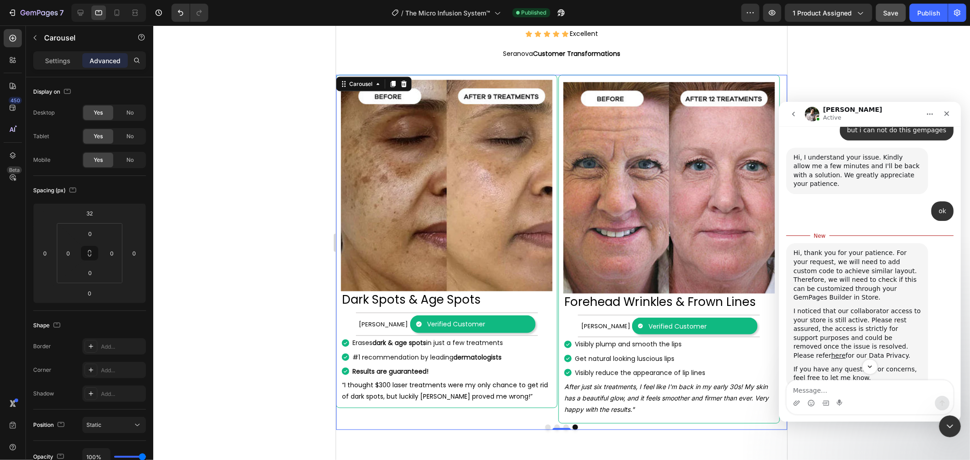
scroll to position [601, 0]
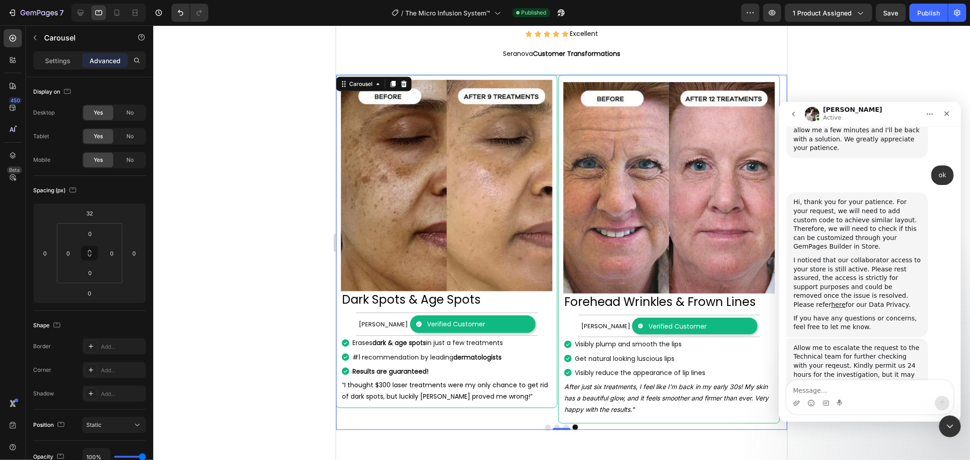
scroll to position [625, 0]
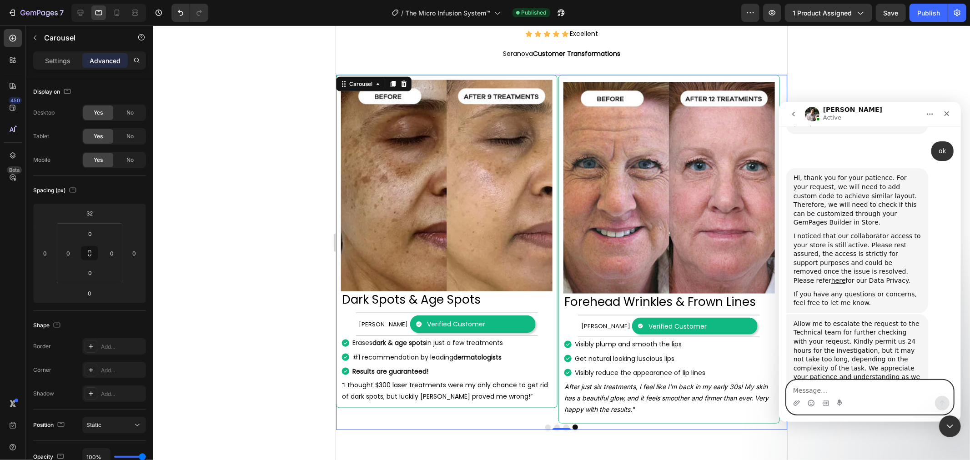
paste textarea "123"
type textarea "123"
click at [939, 406] on icon "Send a message…" at bounding box center [941, 402] width 7 height 7
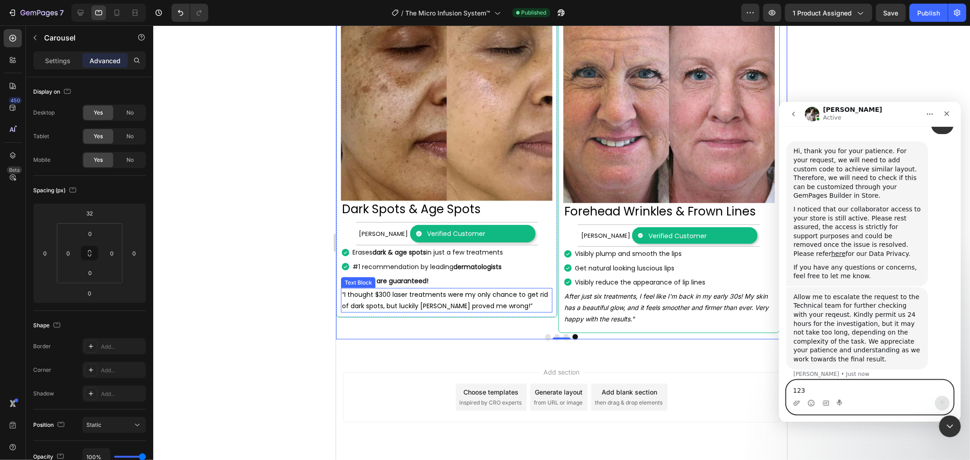
scroll to position [1003, 0]
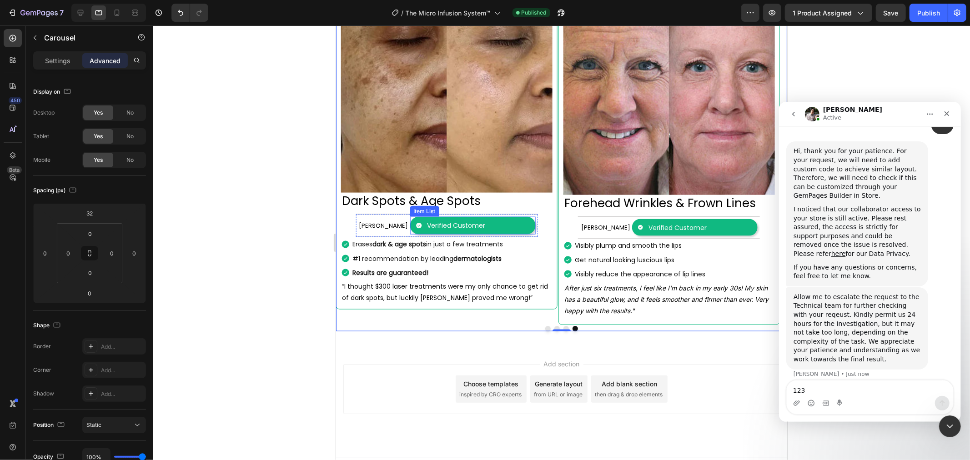
click at [517, 216] on div "Verified Customer" at bounding box center [472, 225] width 126 height 18
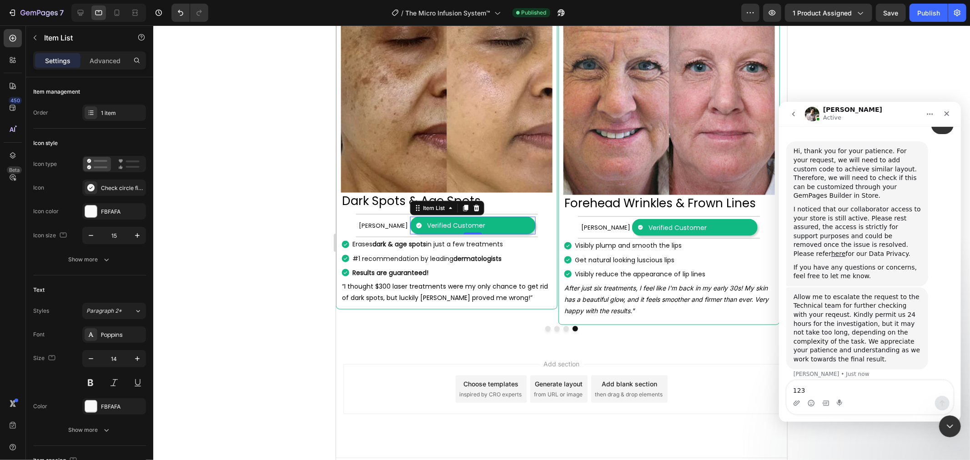
click at [513, 216] on div "Verified Customer" at bounding box center [472, 225] width 126 height 18
click at [534, 216] on div "Verified Customer" at bounding box center [472, 225] width 126 height 18
click at [541, 211] on div "Image Dark Spots & Age Spots Heading Betty N. Text Block Verified Customer Item…" at bounding box center [446, 143] width 211 height 324
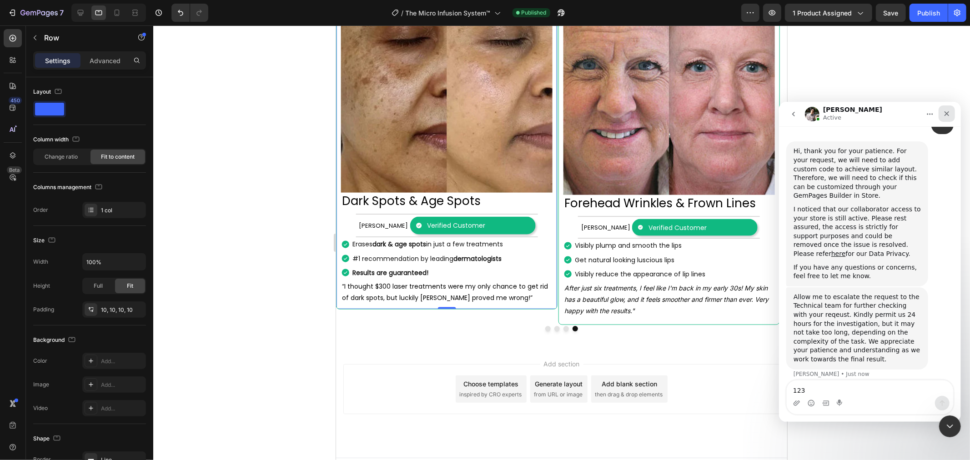
click at [943, 113] on icon "Close" at bounding box center [946, 113] width 7 height 7
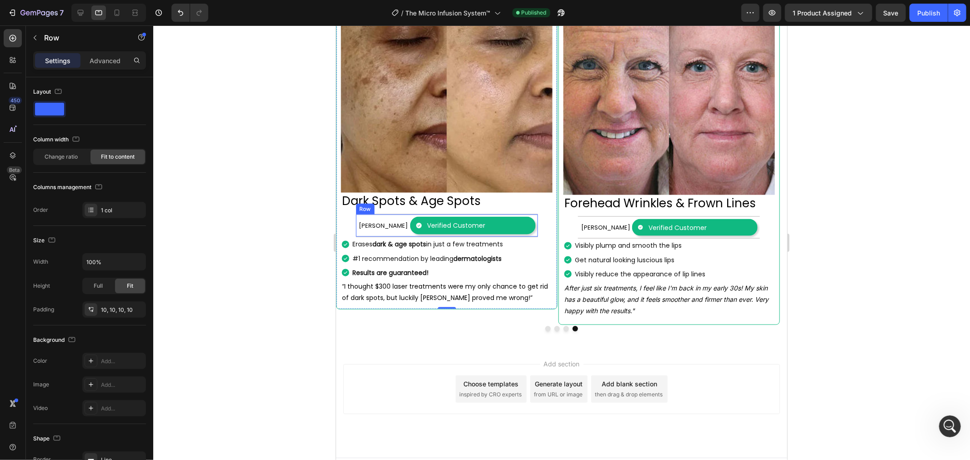
click at [527, 214] on div "[PERSON_NAME] Text Block Verified Customer Item List Row" at bounding box center [446, 225] width 182 height 23
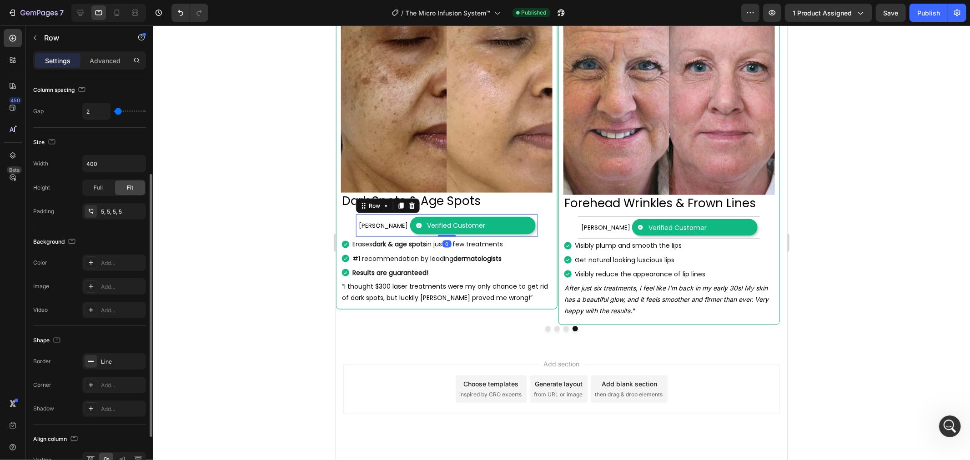
scroll to position [226, 0]
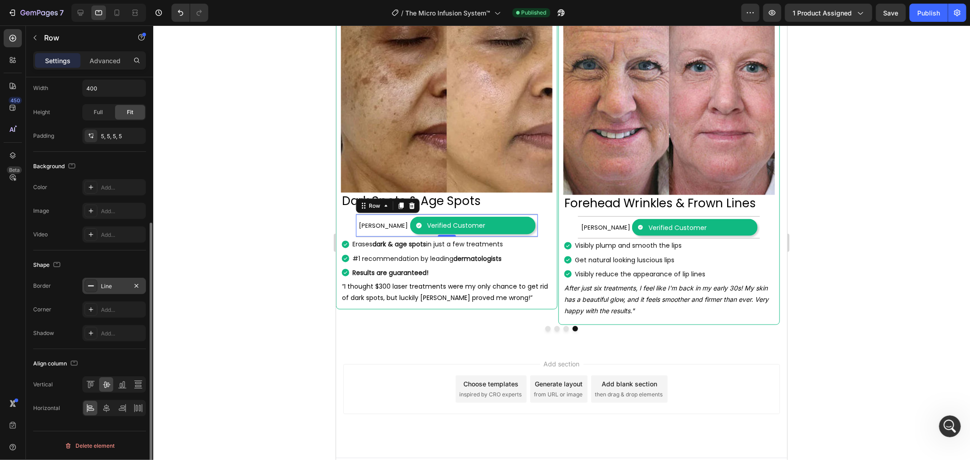
click at [96, 288] on div at bounding box center [91, 286] width 13 height 13
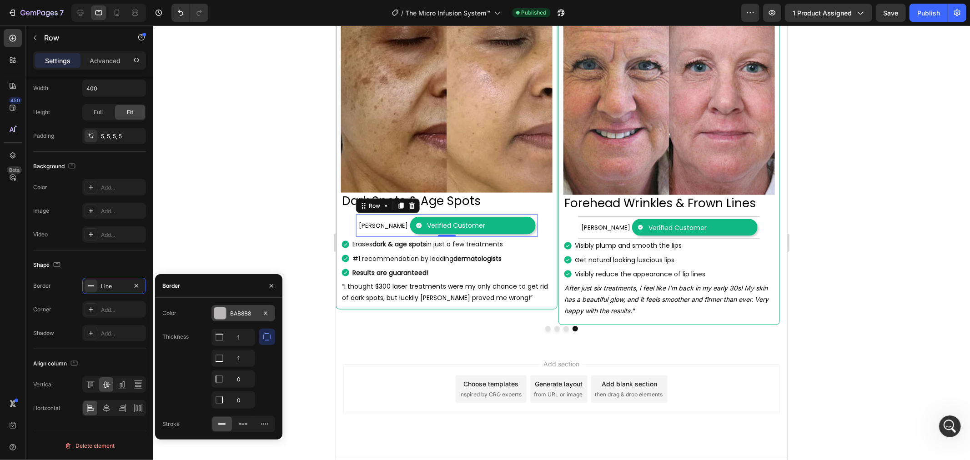
click at [225, 312] on div at bounding box center [220, 313] width 12 height 12
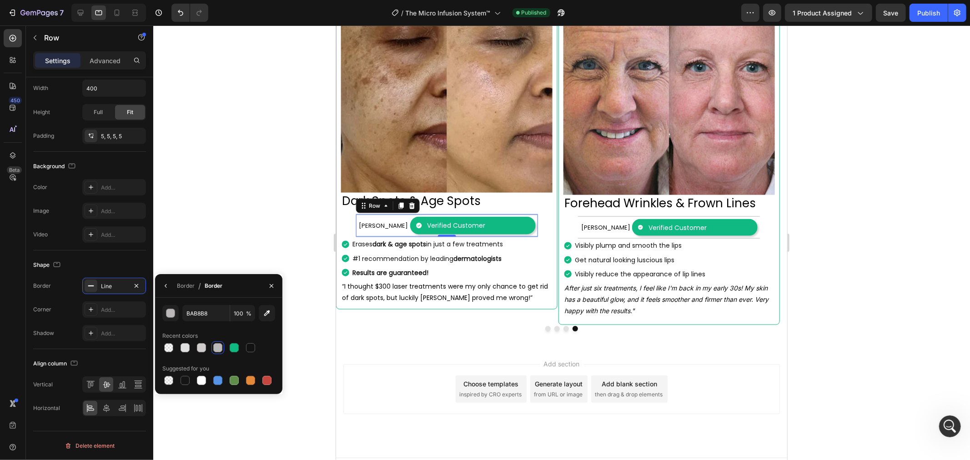
click at [253, 232] on div at bounding box center [561, 242] width 817 height 435
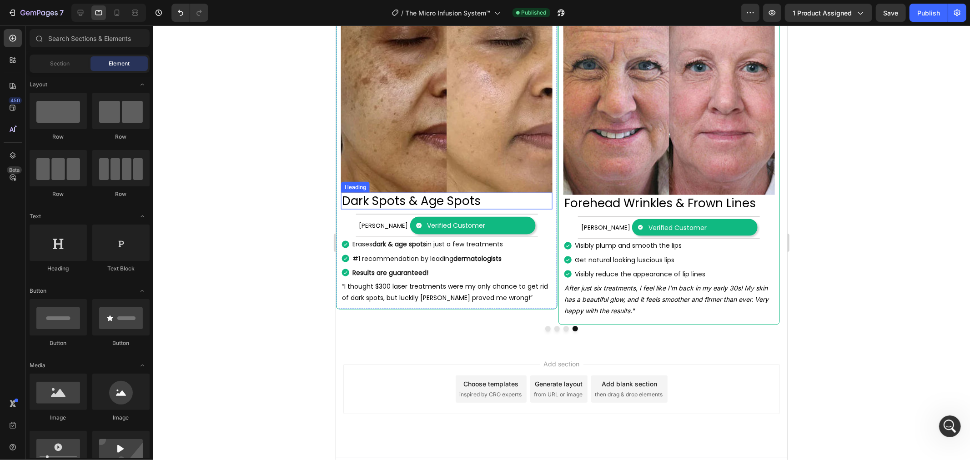
click at [512, 193] on p "Dark Spots & Age Spots" at bounding box center [447, 200] width 210 height 15
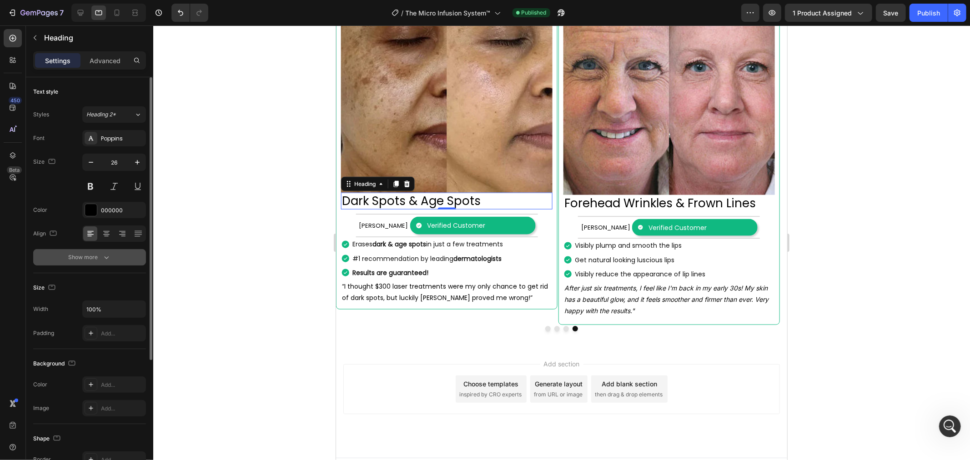
click at [116, 261] on button "Show more" at bounding box center [89, 257] width 113 height 16
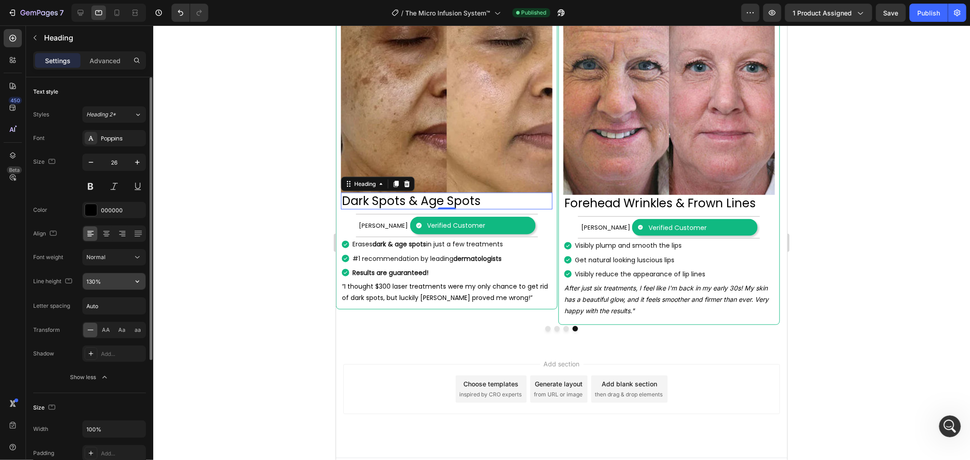
click at [139, 279] on icon "button" at bounding box center [137, 281] width 9 height 9
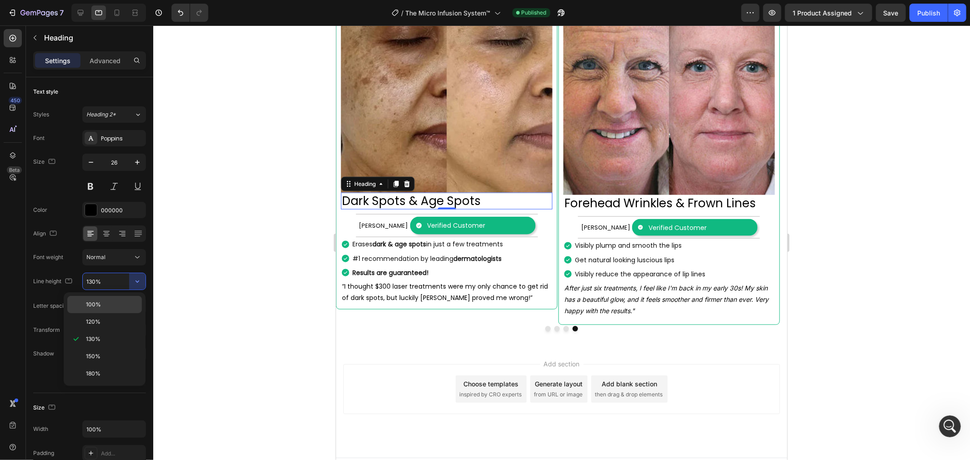
click at [104, 301] on p "100%" at bounding box center [112, 305] width 52 height 8
type input "100%"
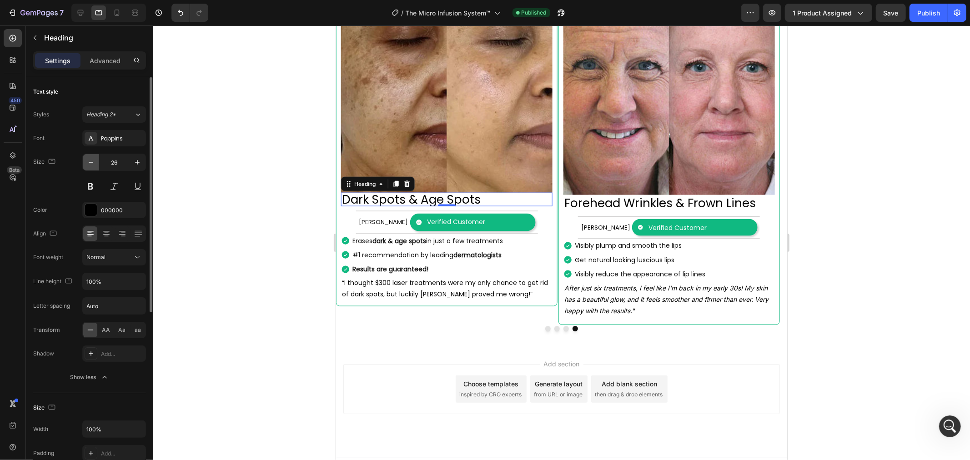
click at [91, 161] on icon "button" at bounding box center [90, 162] width 9 height 9
click at [133, 161] on icon "button" at bounding box center [137, 162] width 9 height 9
type input "24"
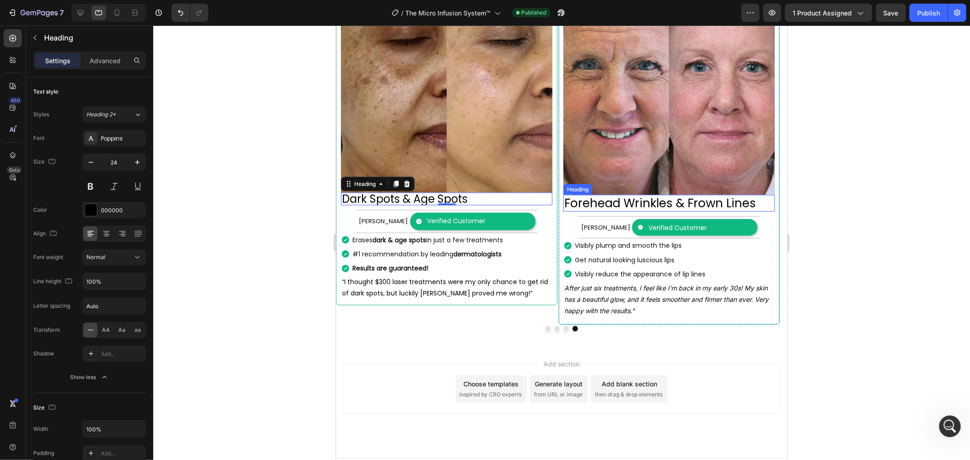
click at [612, 195] on h2 "Forehead Wrinkles & Frown Lines" at bounding box center [668, 203] width 211 height 17
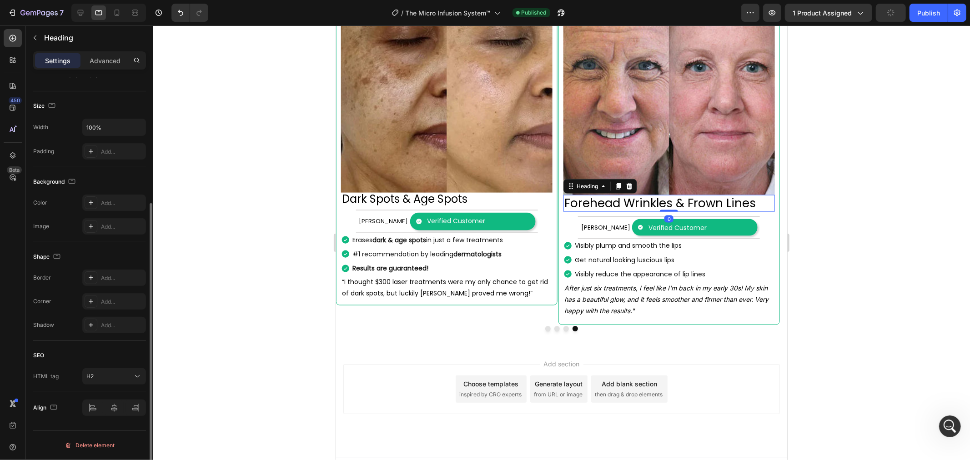
scroll to position [0, 0]
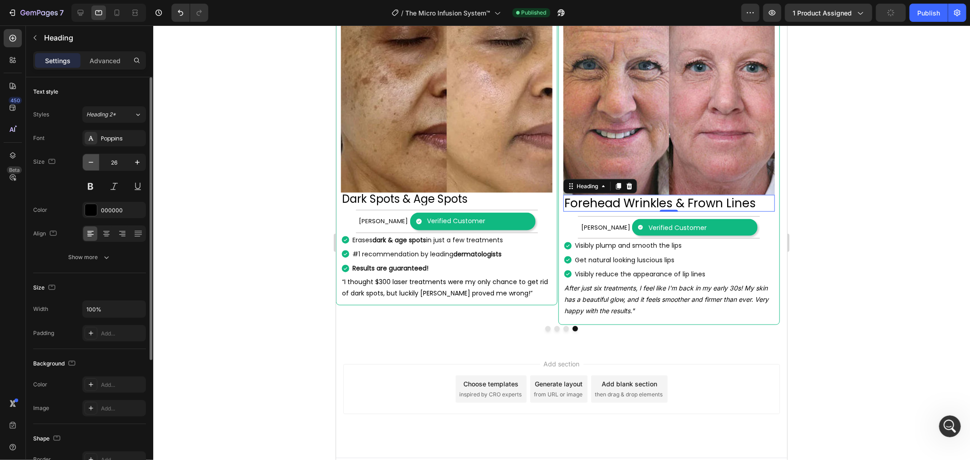
click at [92, 166] on icon "button" at bounding box center [90, 162] width 9 height 9
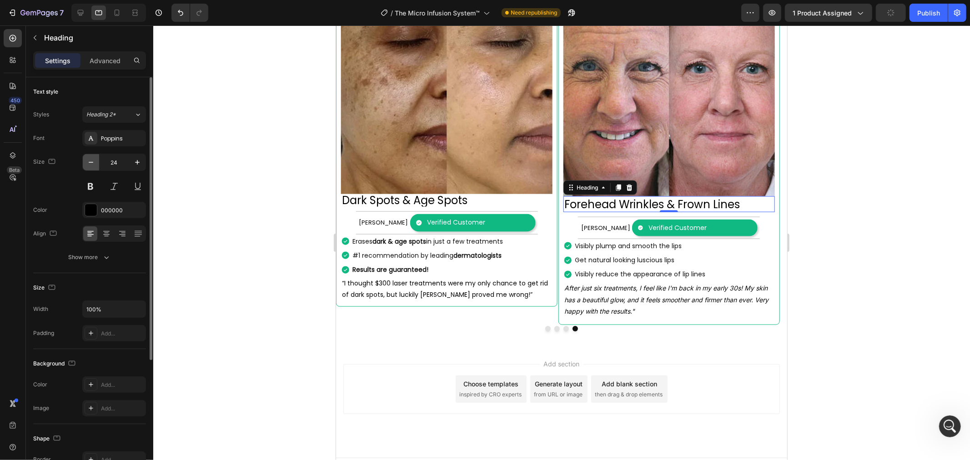
click at [92, 166] on icon "button" at bounding box center [90, 162] width 9 height 9
click at [134, 164] on icon "button" at bounding box center [137, 162] width 9 height 9
type input "24"
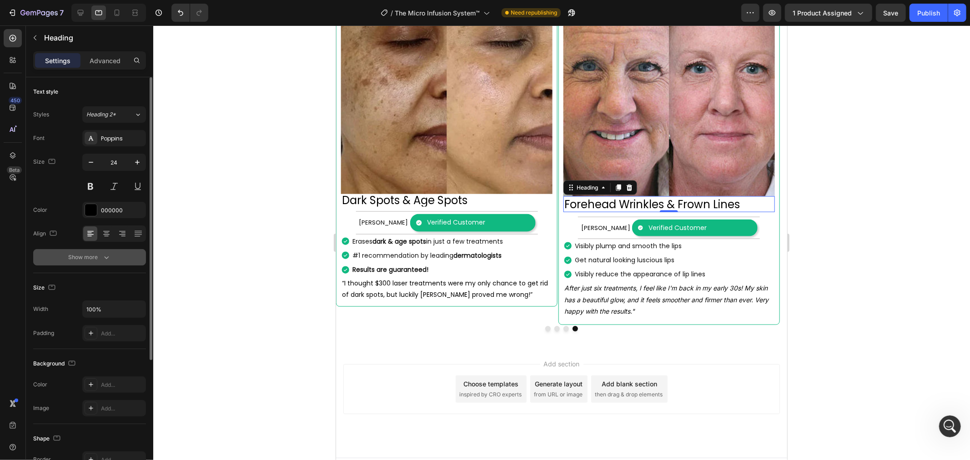
click at [93, 261] on div "Show more" at bounding box center [90, 257] width 42 height 9
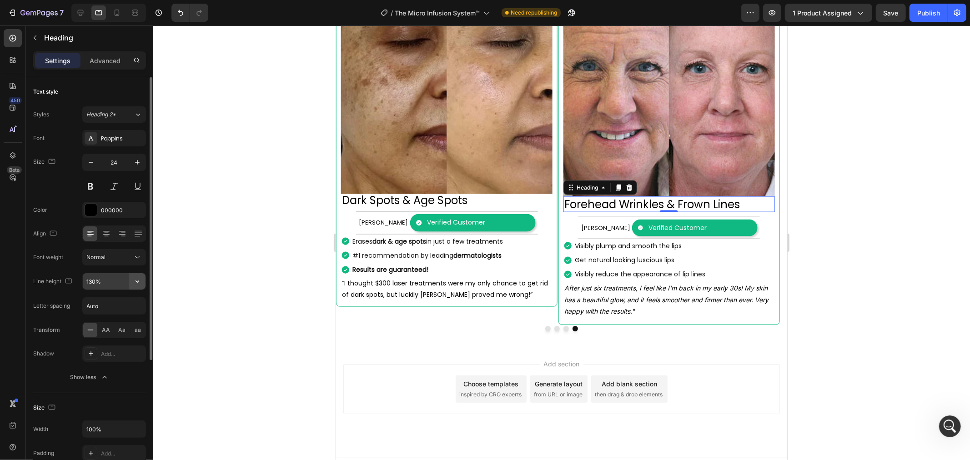
click at [137, 283] on icon "button" at bounding box center [138, 282] width 4 height 2
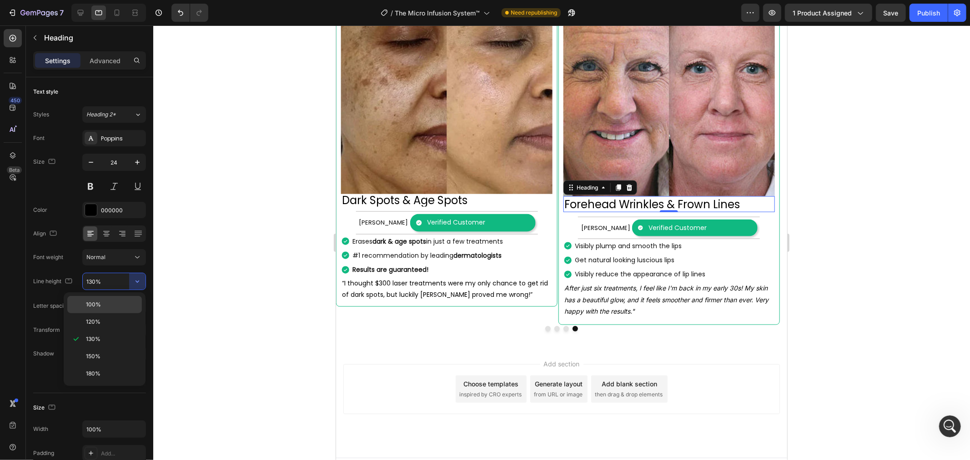
click at [105, 307] on p "100%" at bounding box center [112, 305] width 52 height 8
type input "100%"
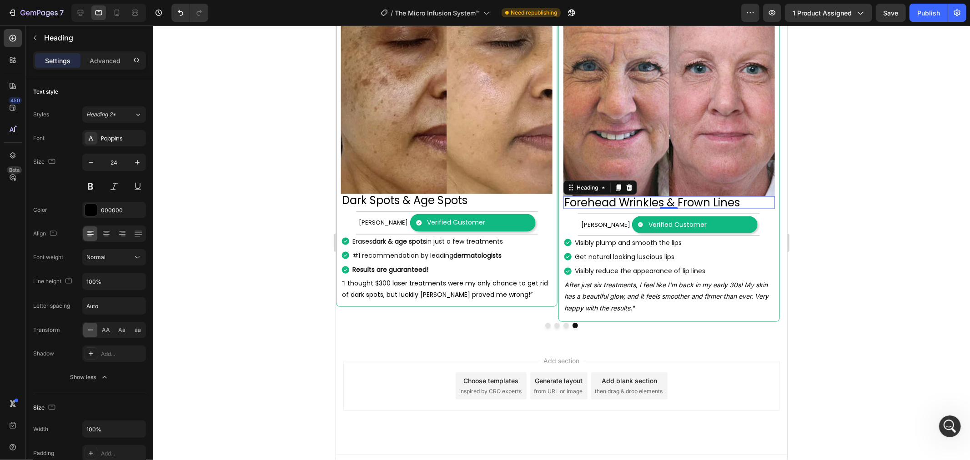
scroll to position [999, 0]
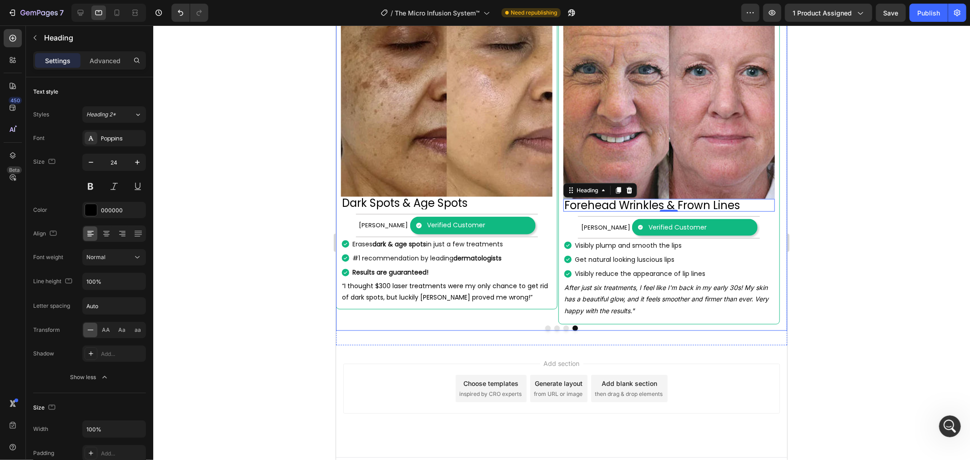
click at [563, 325] on button "Dot" at bounding box center [565, 327] width 5 height 5
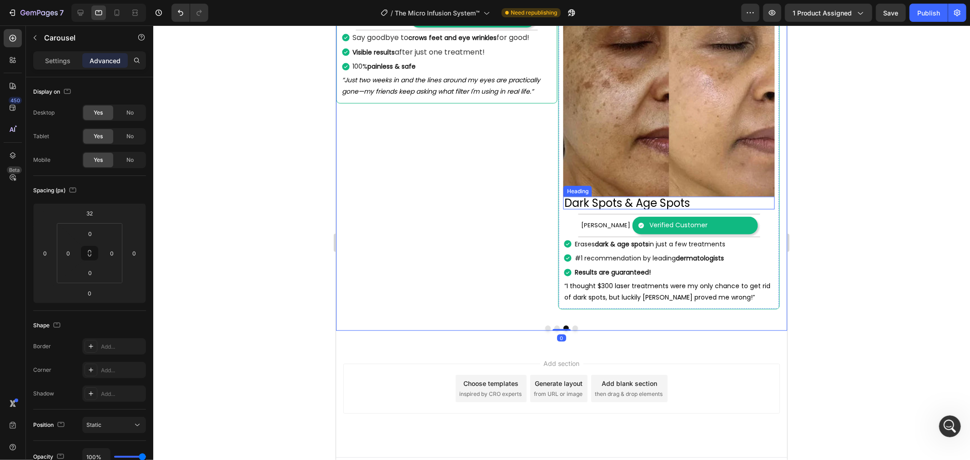
click at [709, 197] on p "Dark Spots & Age Spots" at bounding box center [669, 202] width 210 height 11
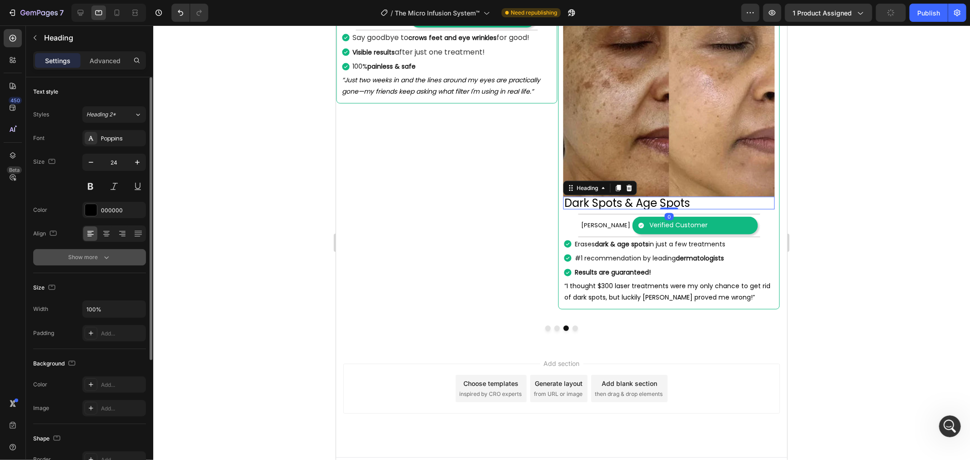
click at [116, 256] on button "Show more" at bounding box center [89, 257] width 113 height 16
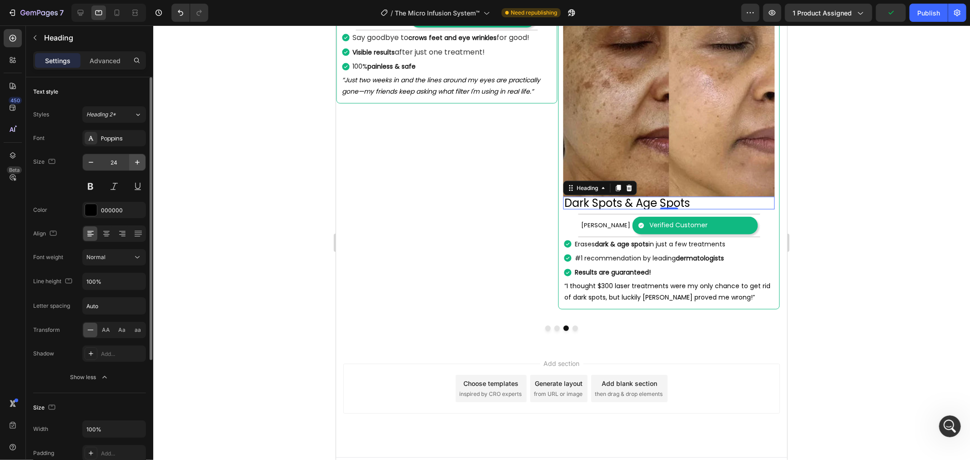
scroll to position [687, 0]
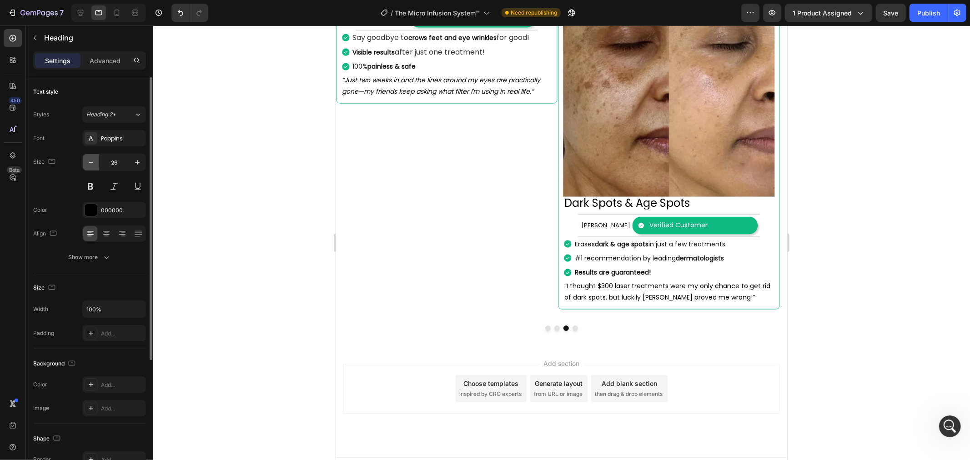
click at [90, 164] on icon "button" at bounding box center [90, 162] width 9 height 9
click at [139, 158] on icon "button" at bounding box center [137, 162] width 9 height 9
type input "24"
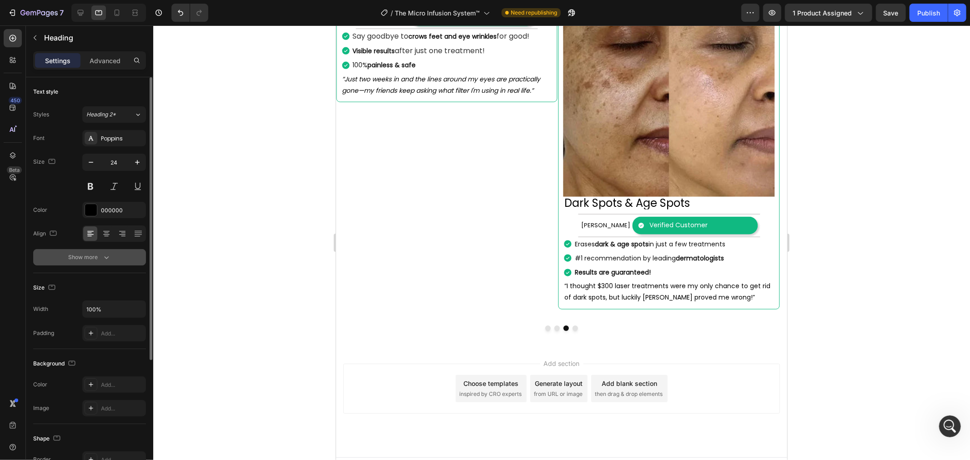
click at [108, 253] on icon "button" at bounding box center [106, 257] width 9 height 9
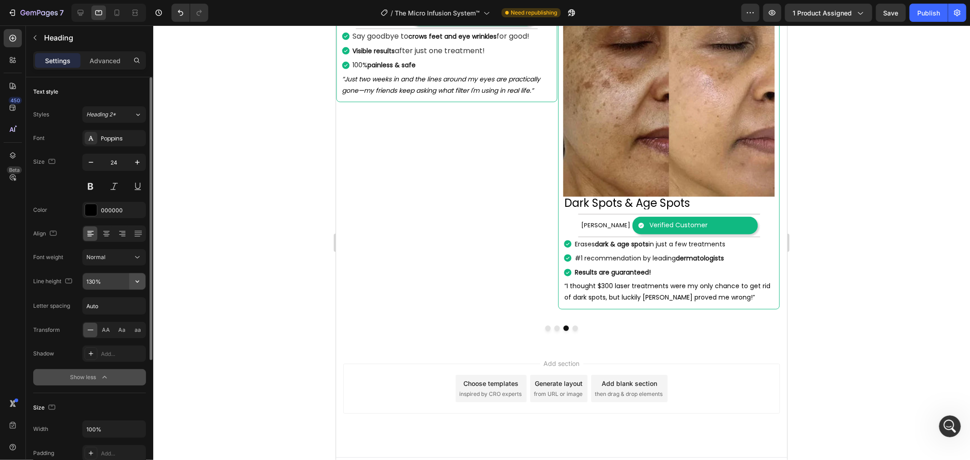
click at [139, 281] on icon "button" at bounding box center [137, 281] width 9 height 9
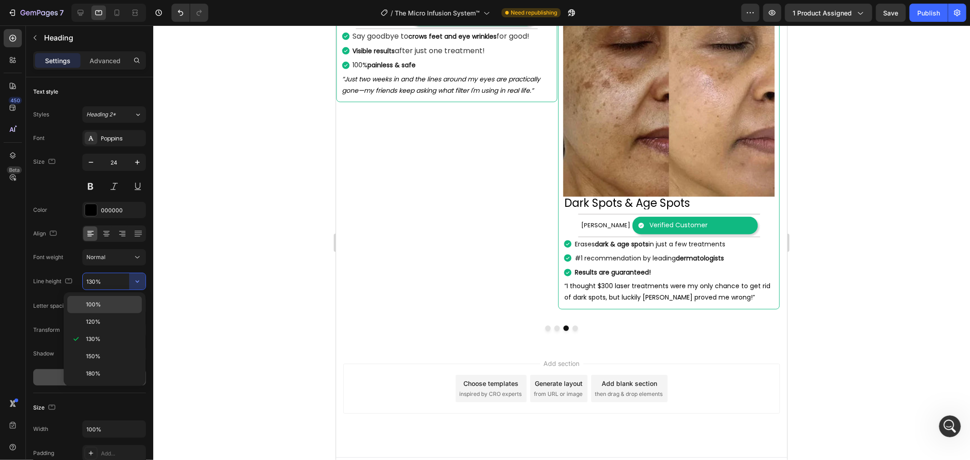
click at [106, 305] on p "100%" at bounding box center [112, 305] width 52 height 8
type input "100%"
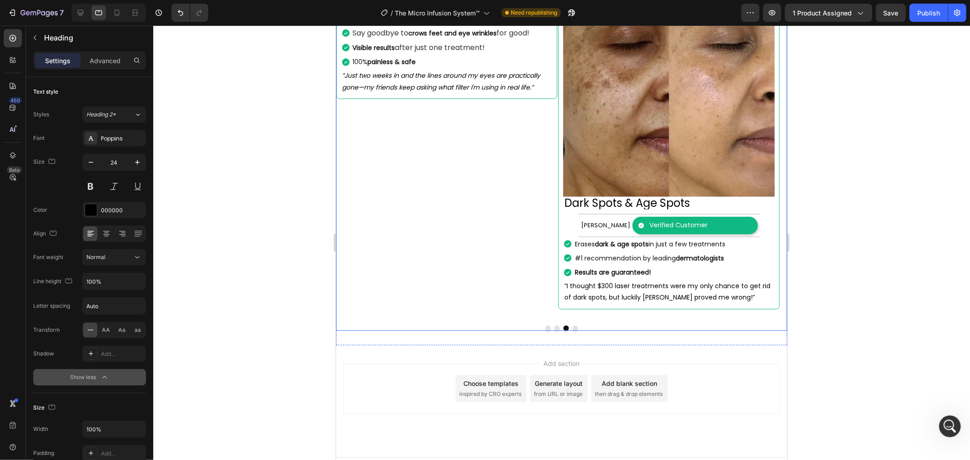
click at [554, 325] on button "Dot" at bounding box center [556, 327] width 5 height 5
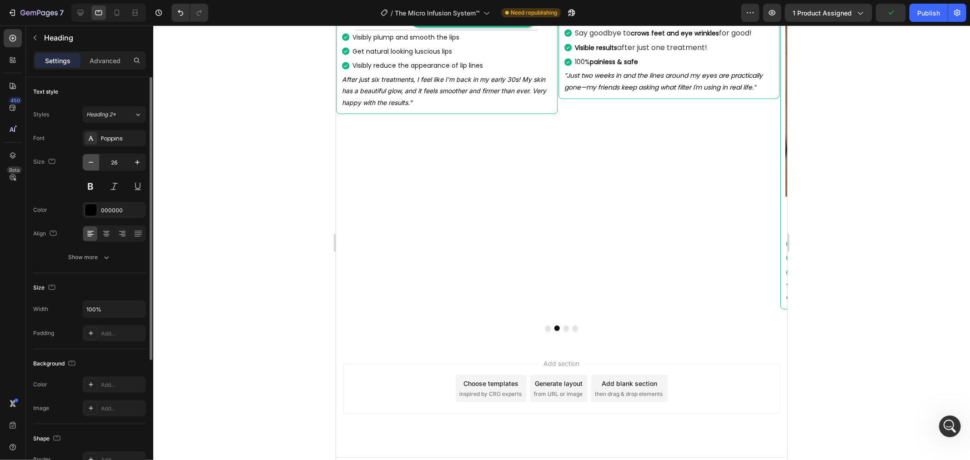
click at [97, 163] on button "button" at bounding box center [91, 162] width 16 height 16
type input "24"
click at [102, 262] on button "Show more" at bounding box center [89, 257] width 113 height 16
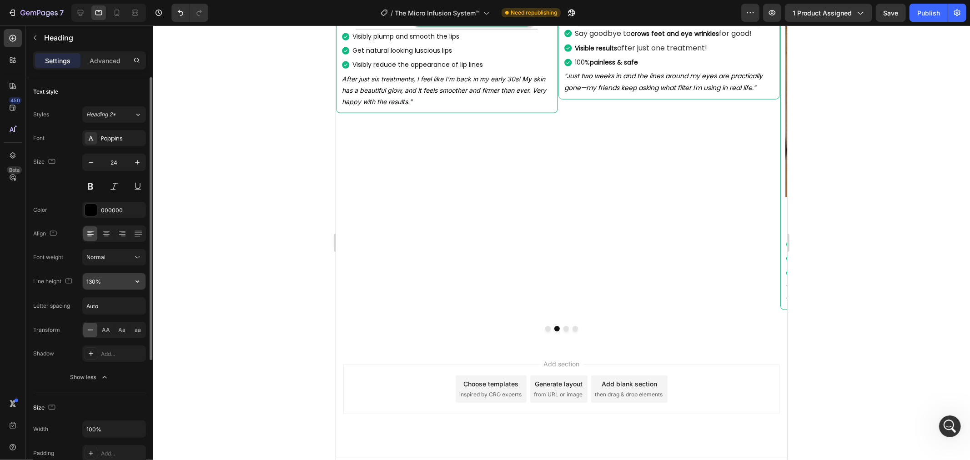
click at [141, 274] on button "button" at bounding box center [137, 281] width 16 height 16
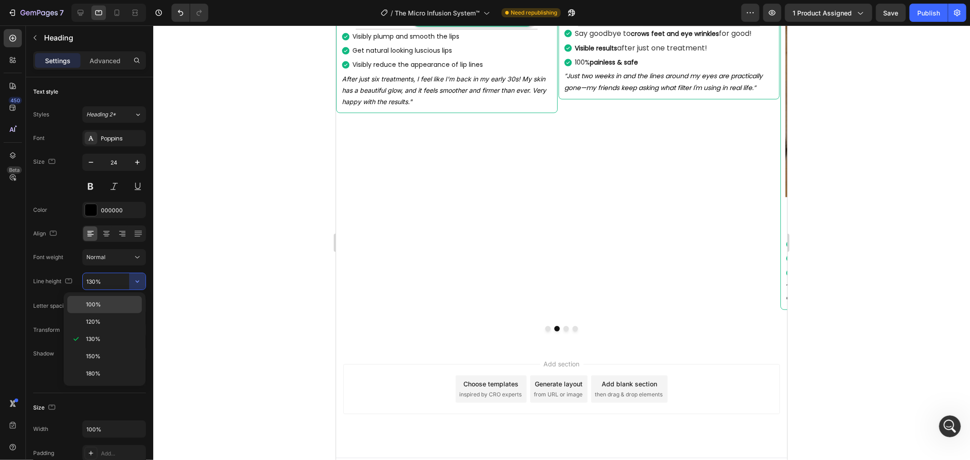
click at [96, 306] on span "100%" at bounding box center [93, 305] width 15 height 8
type input "100%"
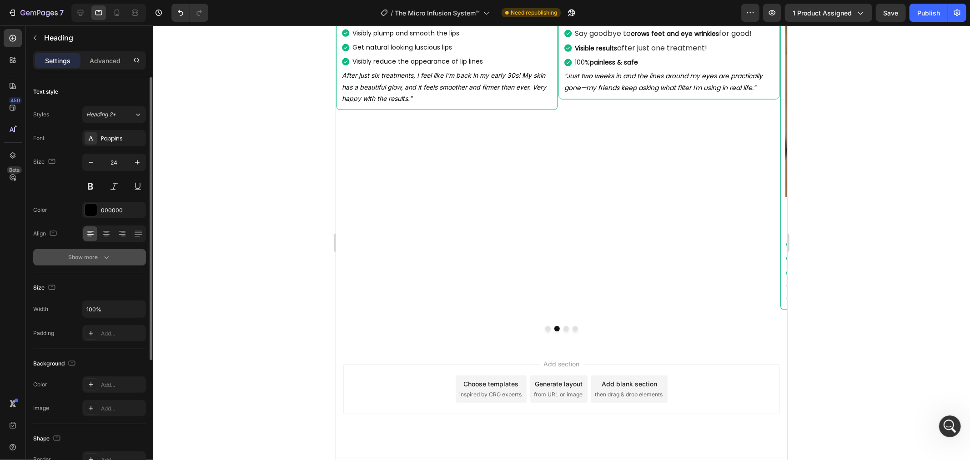
click at [114, 251] on button "Show more" at bounding box center [89, 257] width 113 height 16
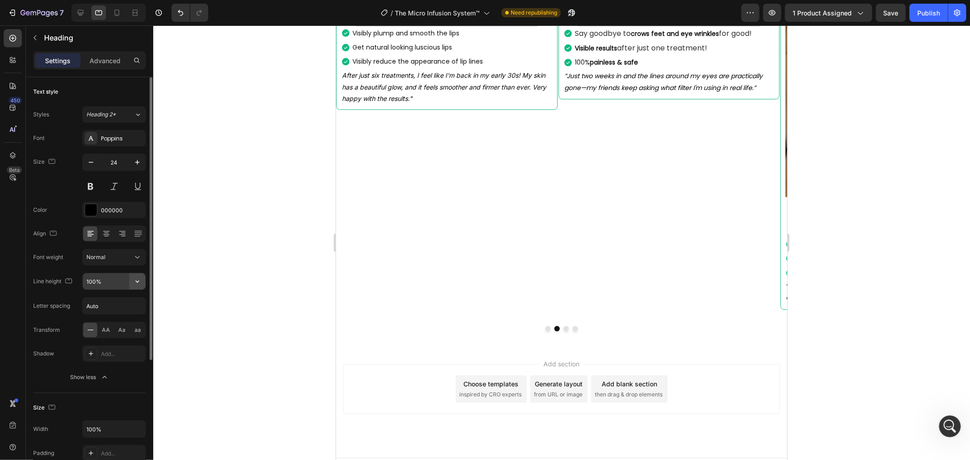
click at [137, 285] on icon "button" at bounding box center [137, 281] width 9 height 9
click at [545, 326] on button "Dot" at bounding box center [547, 328] width 5 height 5
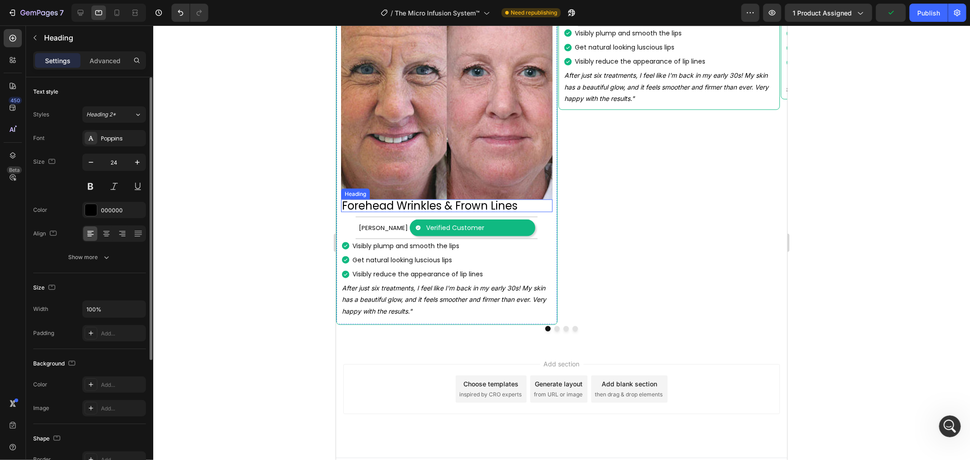
click at [482, 199] on h2 "Forehead Wrinkles & Frown Lines" at bounding box center [446, 205] width 211 height 13
click at [100, 264] on button "Show more" at bounding box center [89, 257] width 113 height 16
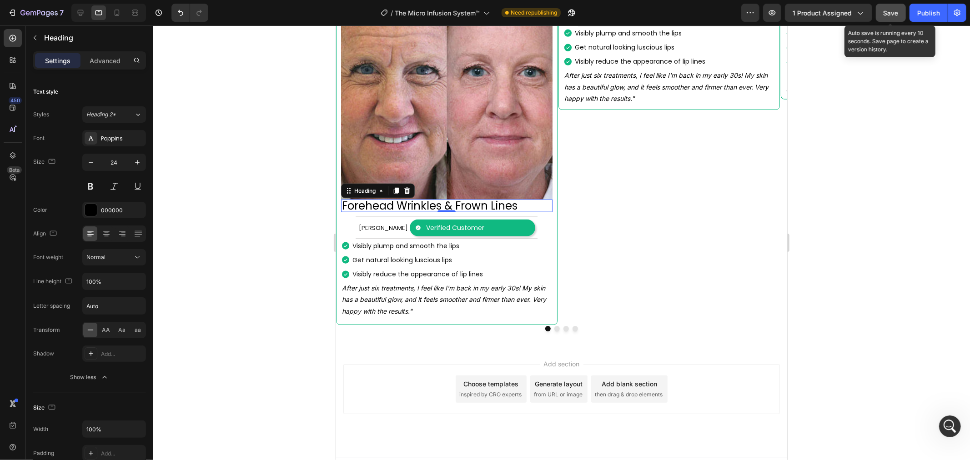
click at [894, 10] on span "Save" at bounding box center [891, 13] width 15 height 8
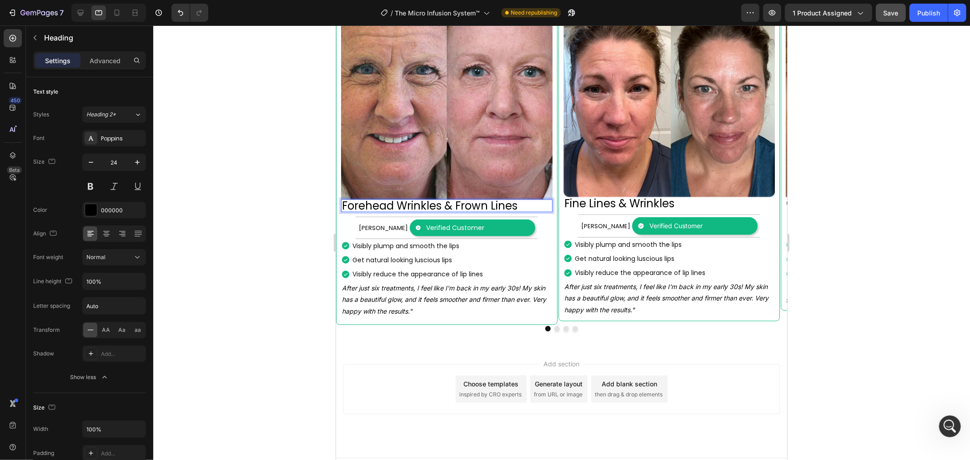
click at [522, 199] on h2 "Forehead Wrinkles & Frown Lines" at bounding box center [446, 205] width 211 height 13
click at [89, 162] on icon "button" at bounding box center [91, 162] width 5 height 1
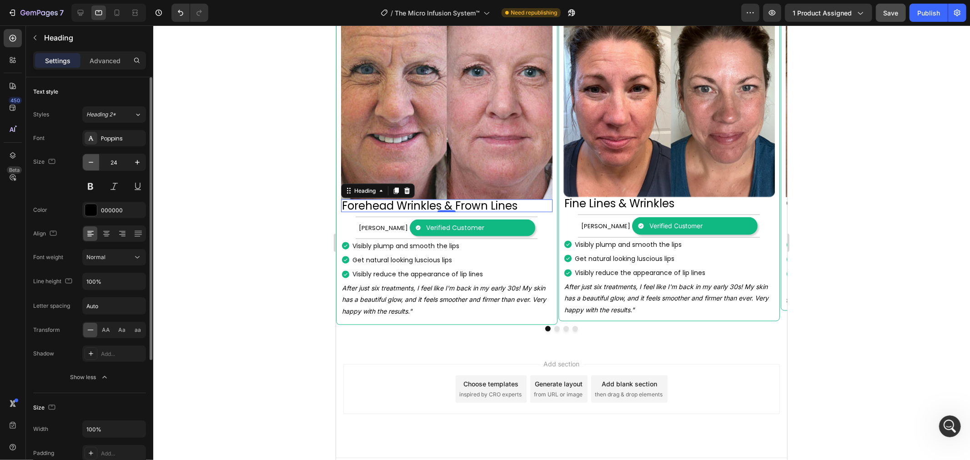
click at [89, 162] on icon "button" at bounding box center [91, 162] width 5 height 1
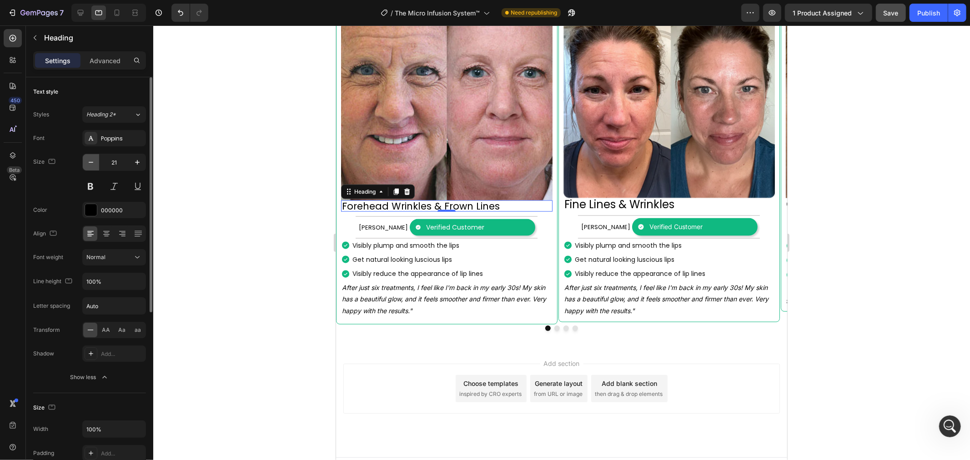
scroll to position [997, 0]
click at [89, 162] on icon "button" at bounding box center [91, 162] width 5 height 1
type input "20"
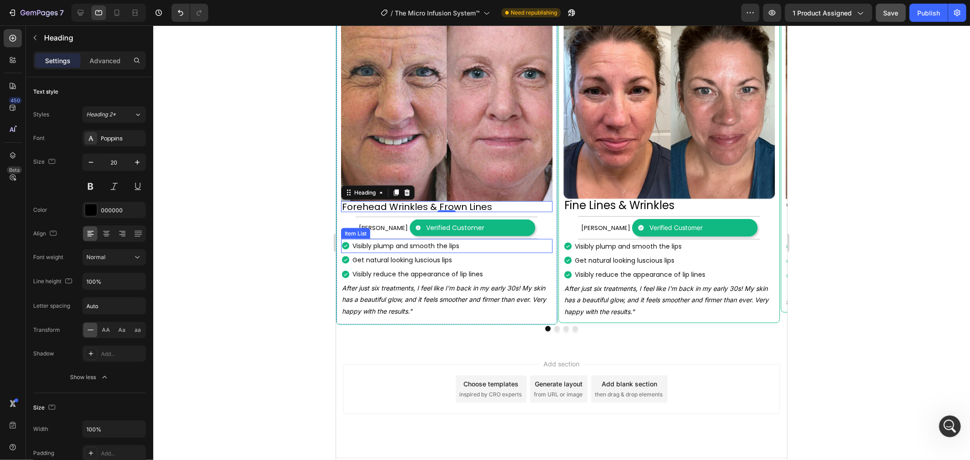
scroll to position [687, 0]
click at [554, 326] on button "Dot" at bounding box center [556, 328] width 5 height 5
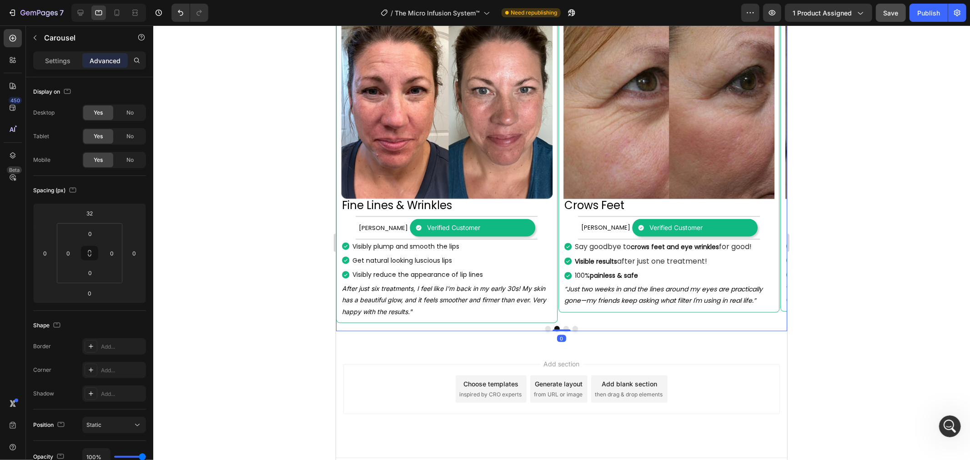
click at [554, 326] on button "Dot" at bounding box center [556, 328] width 5 height 5
click at [558, 326] on div at bounding box center [561, 328] width 451 height 5
click at [563, 326] on button "Dot" at bounding box center [565, 328] width 5 height 5
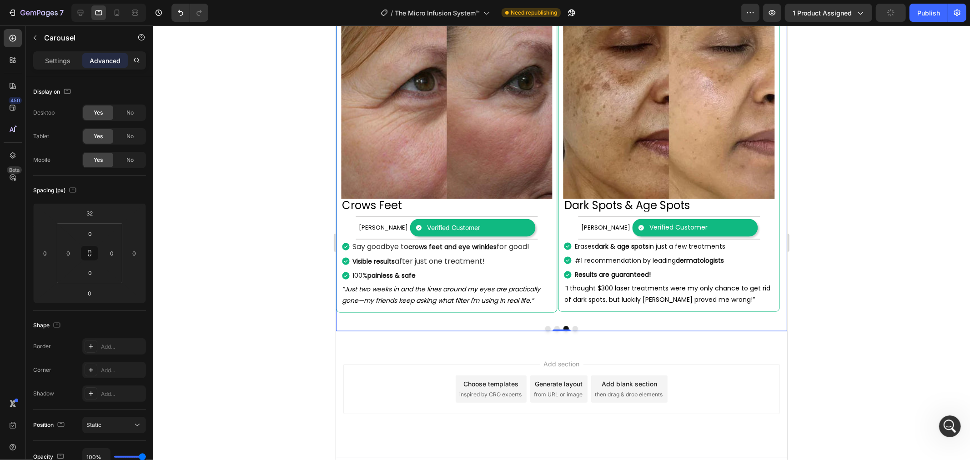
click at [572, 326] on button "Dot" at bounding box center [574, 328] width 5 height 5
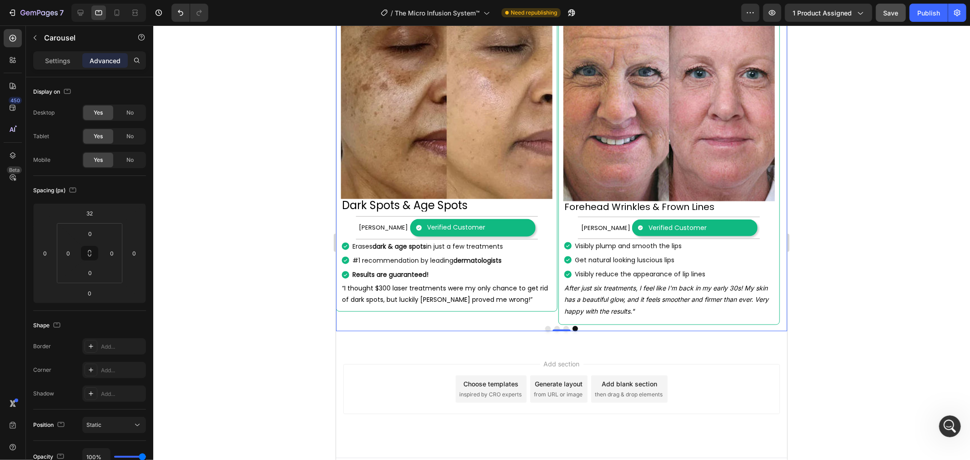
click at [894, 59] on div at bounding box center [561, 242] width 817 height 435
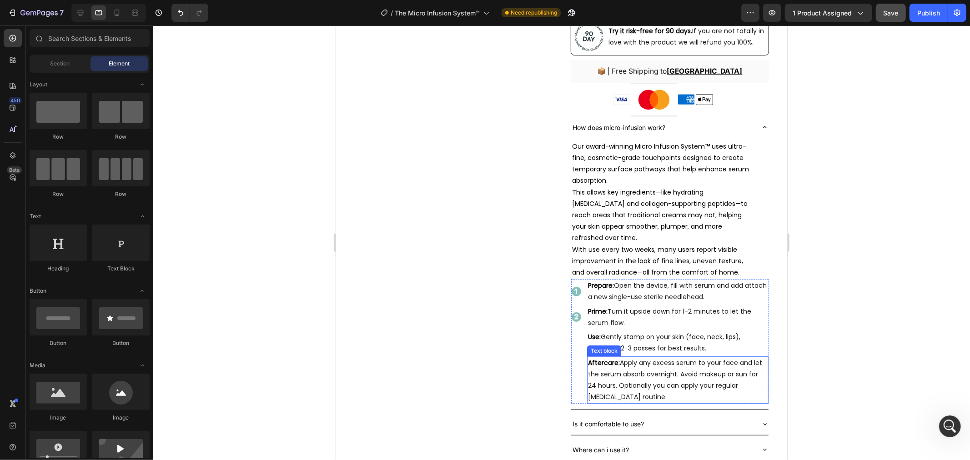
scroll to position [339, 0]
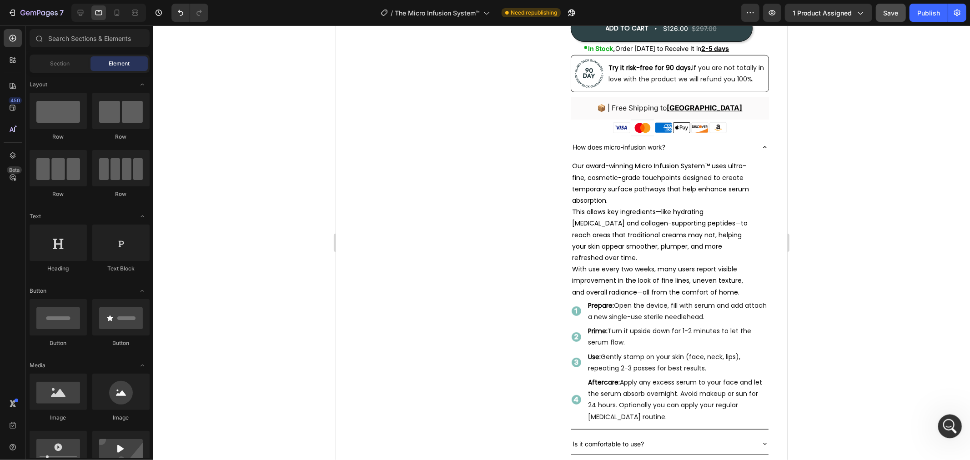
click at [948, 420] on icon "Open Intercom Messenger" at bounding box center [948, 425] width 15 height 15
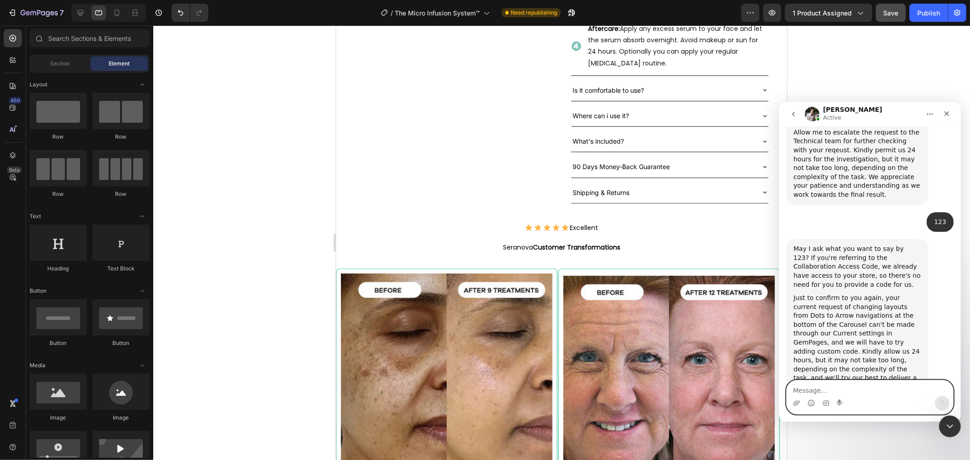
scroll to position [817, 0]
click at [849, 393] on textarea "Message…" at bounding box center [869, 387] width 166 height 15
type textarea "yes"
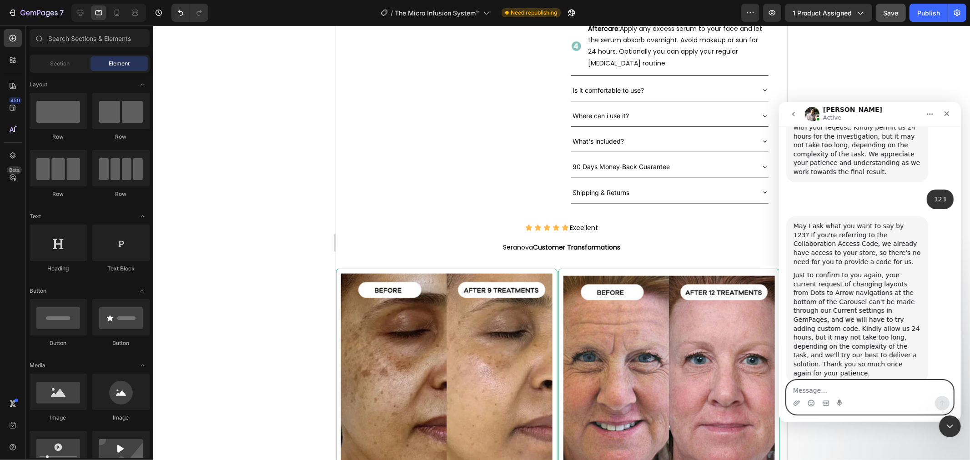
scroll to position [844, 0]
type textarea "my store code"
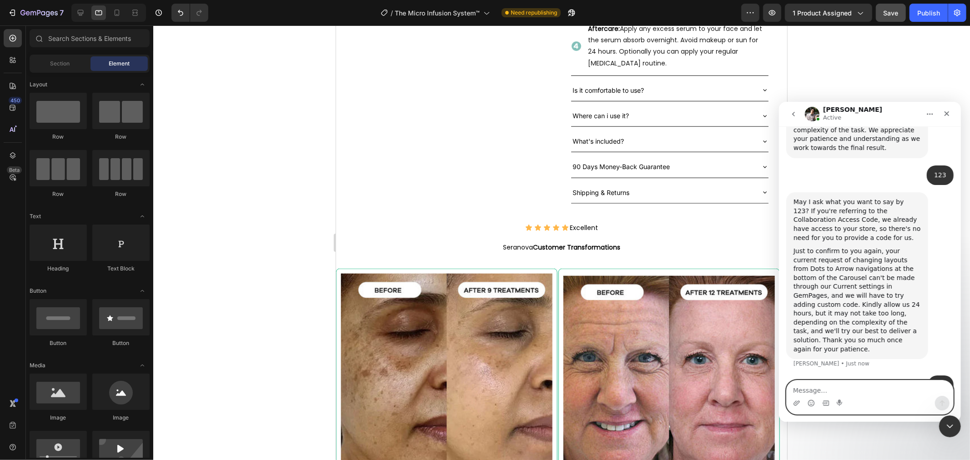
scroll to position [865, 0]
type textarea "sorry"
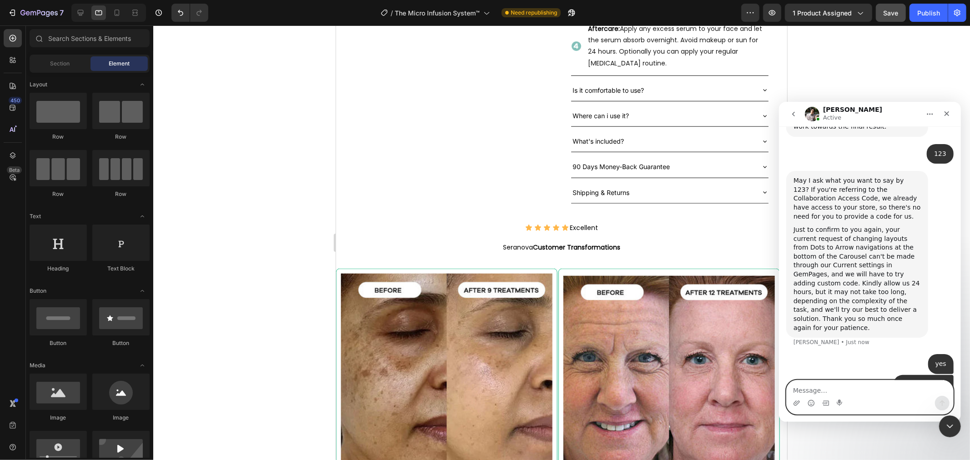
click at [859, 395] on textarea "Message…" at bounding box center [869, 387] width 166 height 15
paste textarea "2108"
type textarea "2108"
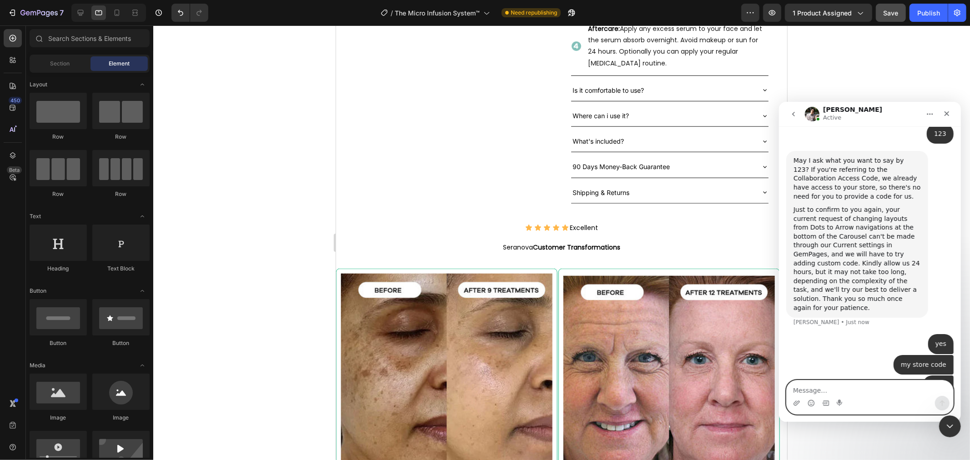
scroll to position [907, 0]
click at [809, 394] on textarea "Message…" at bounding box center [869, 387] width 166 height 15
type textarea "mistake 123"
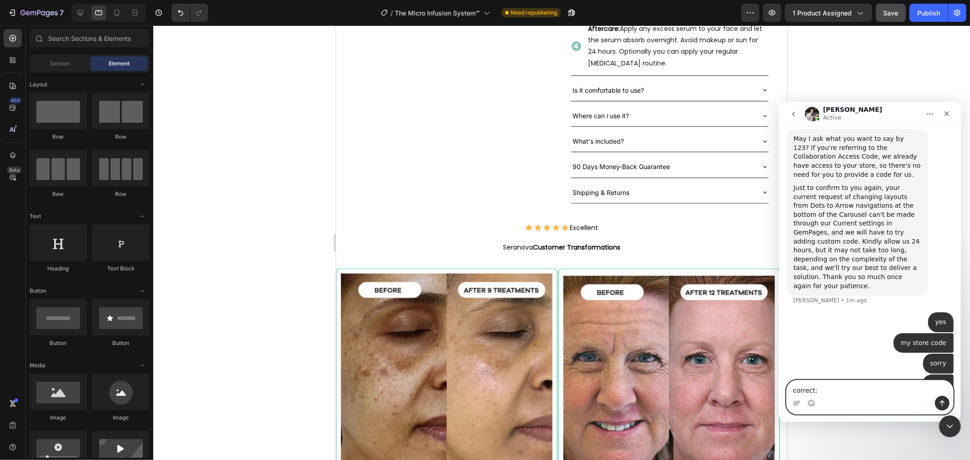
paste textarea "2108"
type textarea "correct: 2108"
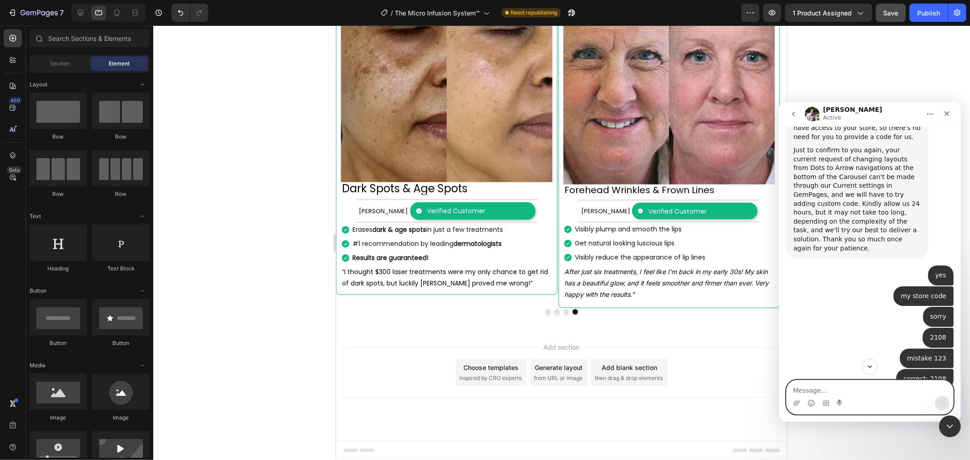
scroll to position [1028, 0]
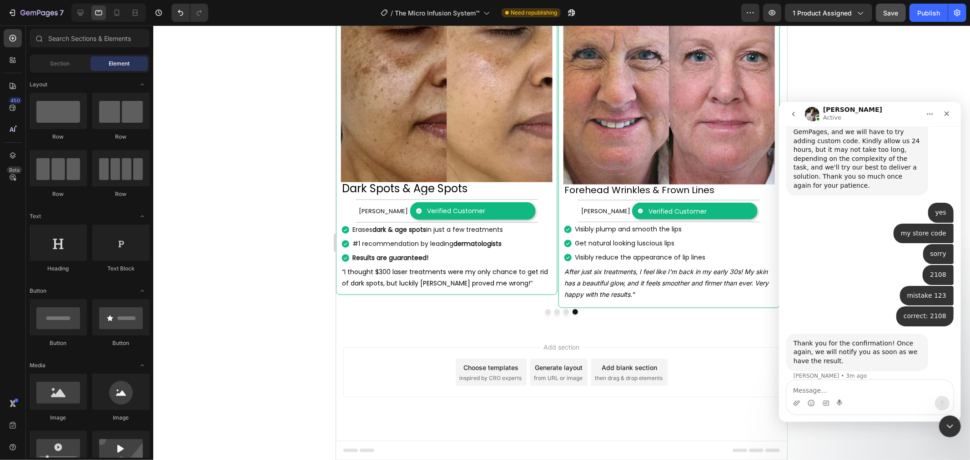
click at [867, 391] on div "Typing" at bounding box center [869, 408] width 167 height 35
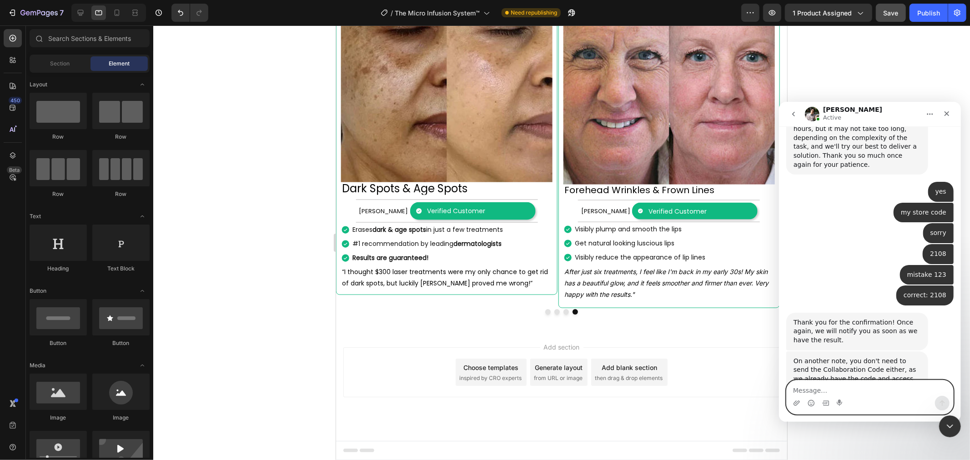
click at [838, 383] on textarea "Message…" at bounding box center [869, 387] width 166 height 15
type textarea "ok"
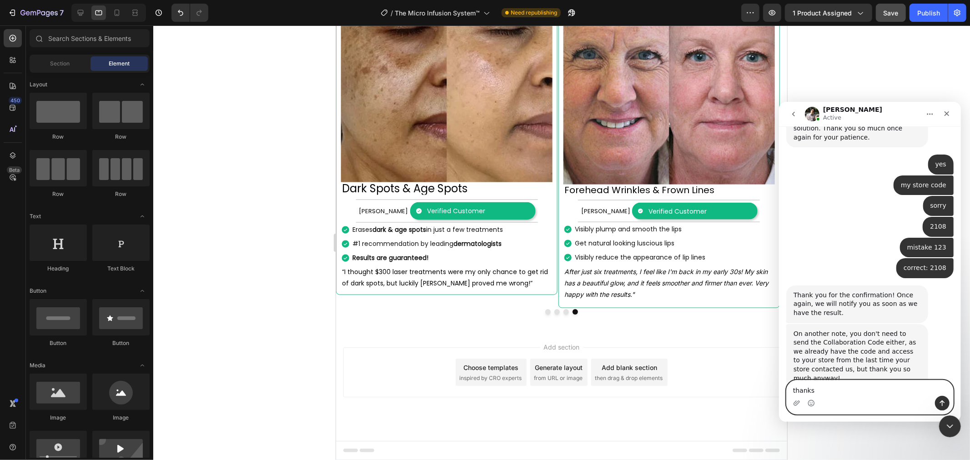
type textarea "thanks\"
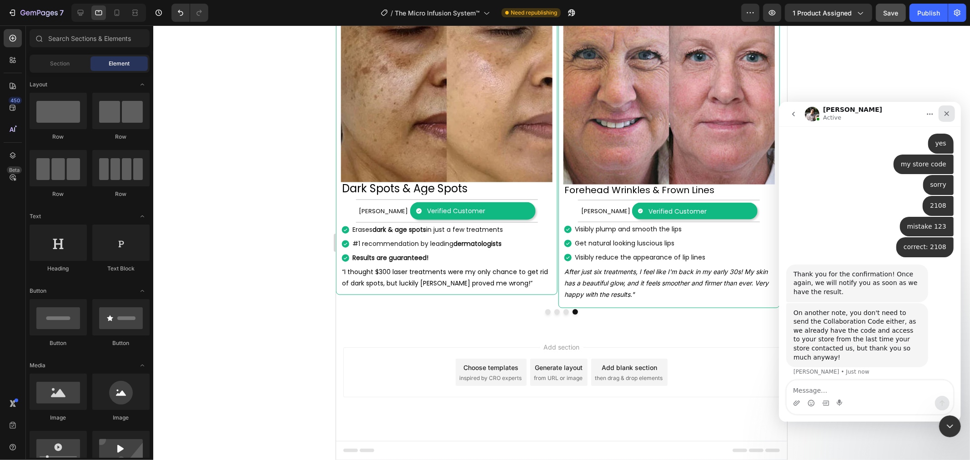
click at [945, 115] on icon "Close" at bounding box center [946, 113] width 7 height 7
